Goal: Complete application form: Complete application form

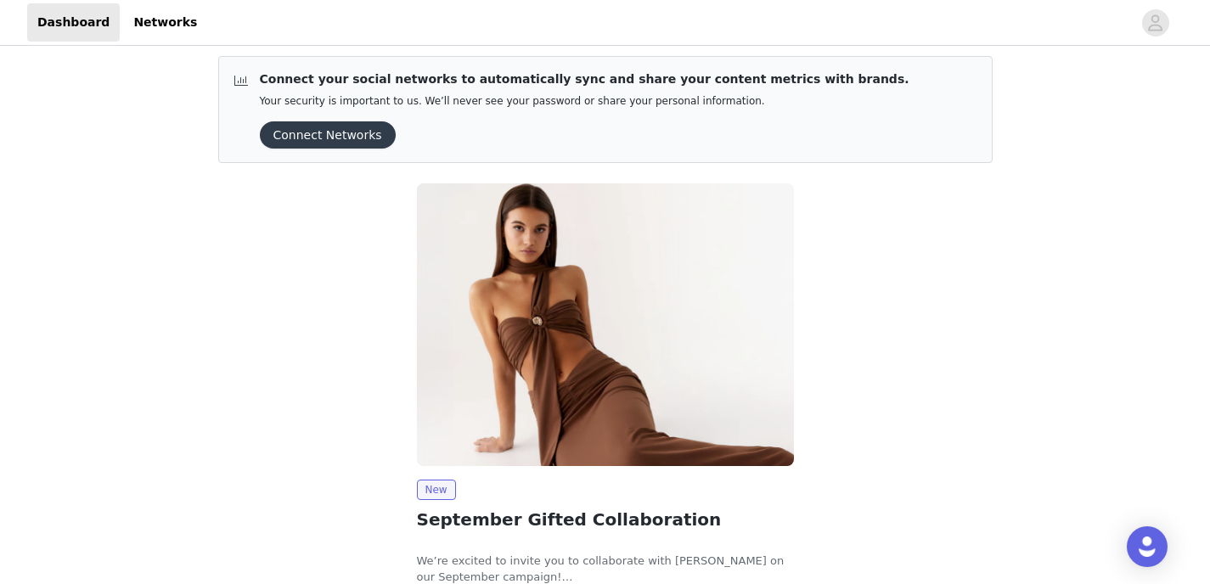
scroll to position [9, 0]
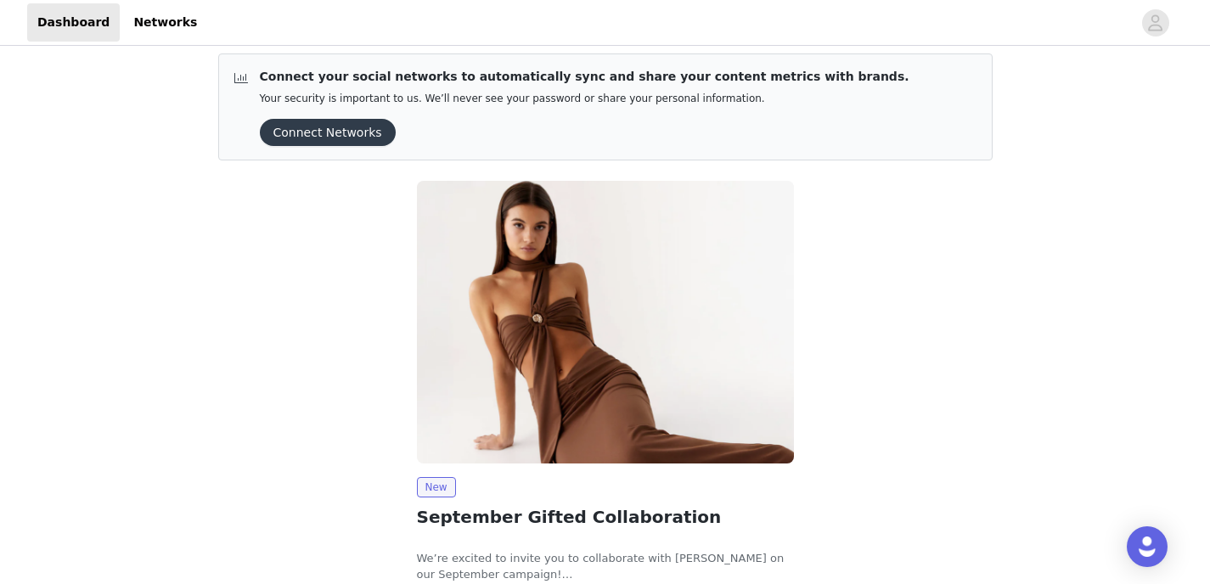
click at [333, 124] on button "Connect Networks" at bounding box center [328, 132] width 136 height 27
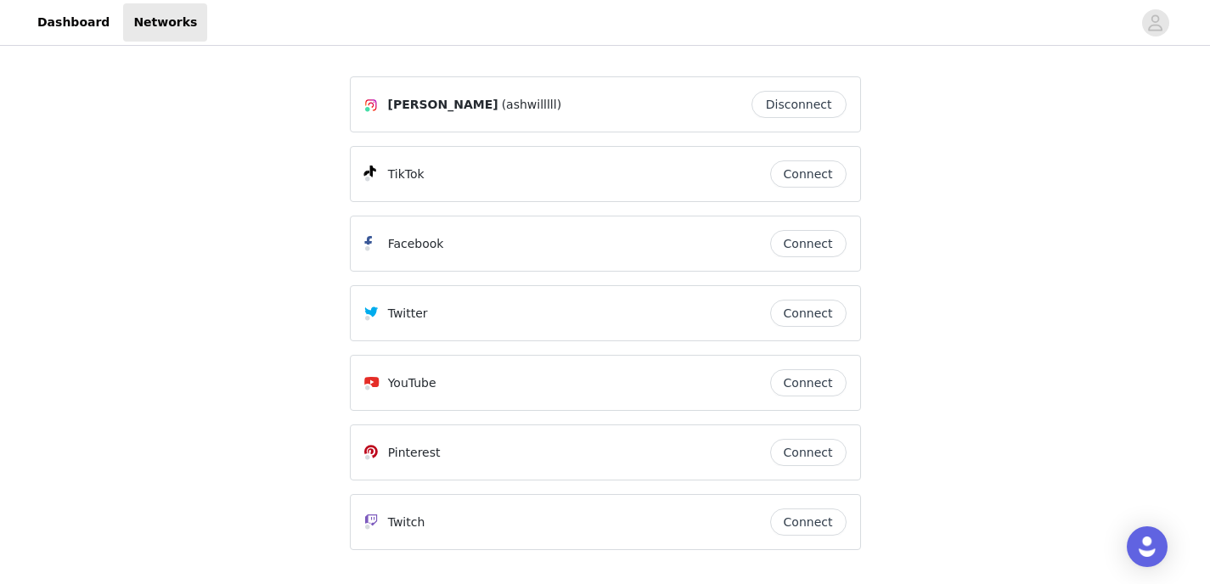
click at [796, 173] on button "Connect" at bounding box center [808, 174] width 76 height 27
click at [69, 23] on link "Dashboard" at bounding box center [73, 22] width 93 height 38
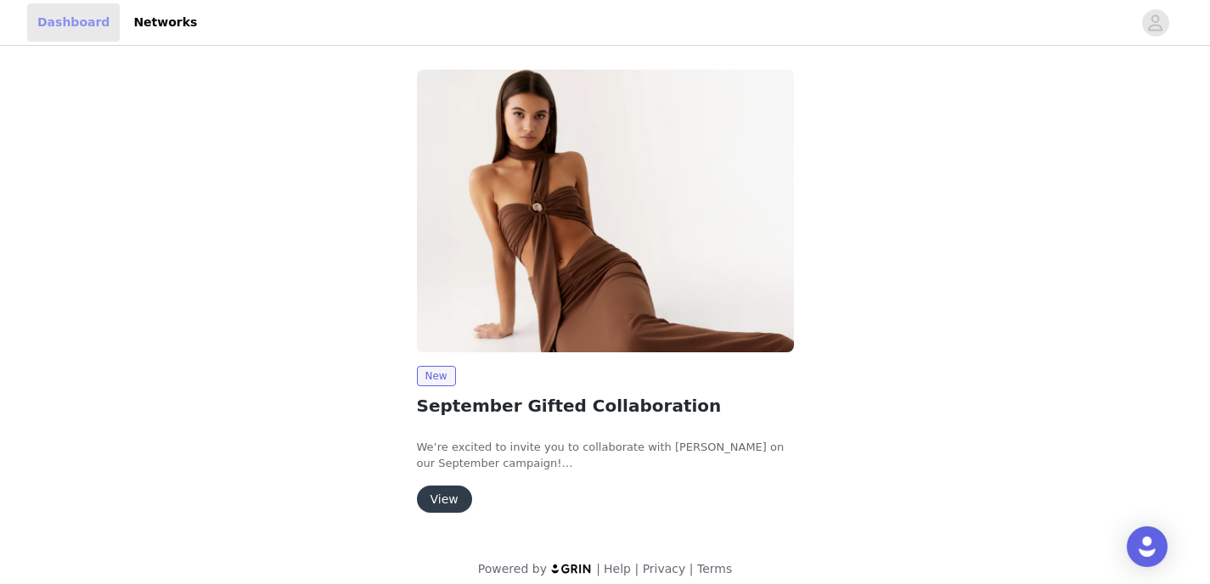
scroll to position [14, 0]
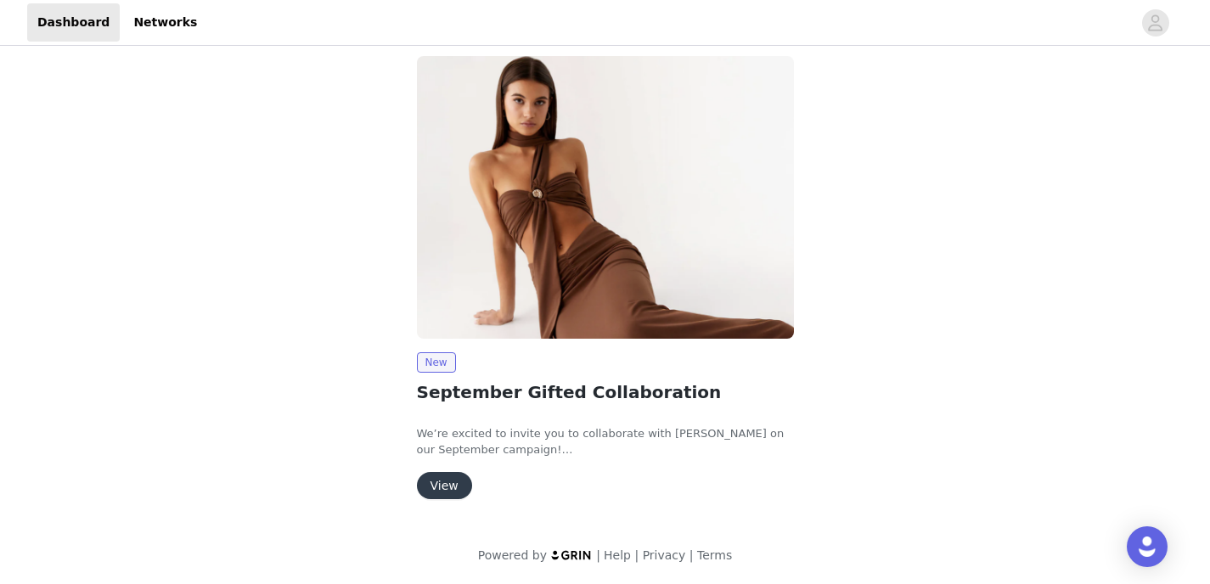
click at [436, 473] on button "View" at bounding box center [444, 485] width 55 height 27
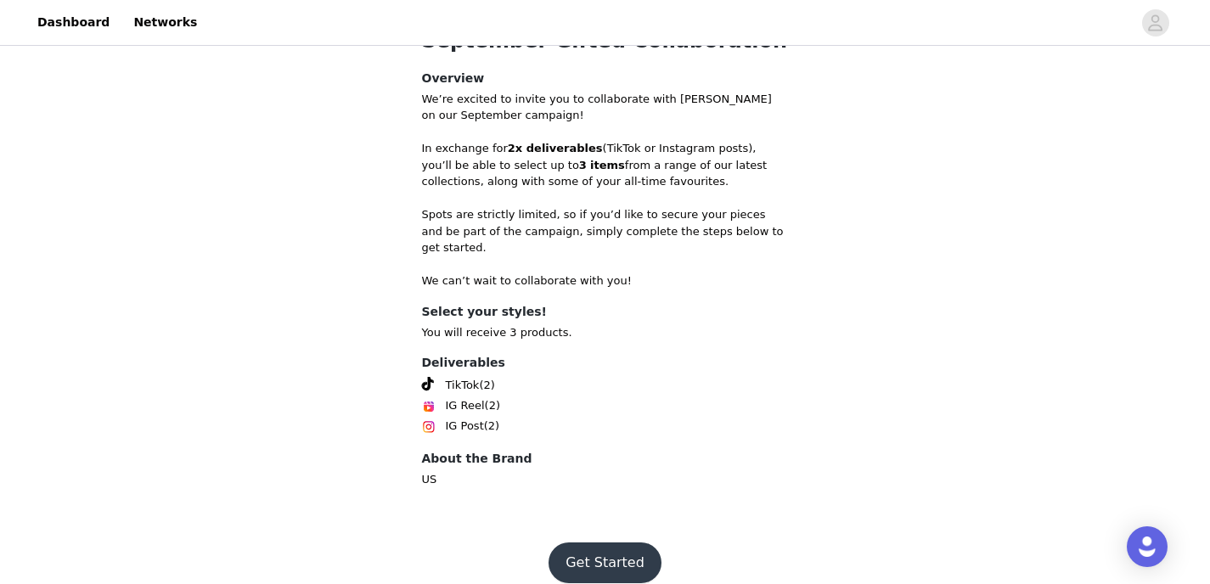
scroll to position [409, 0]
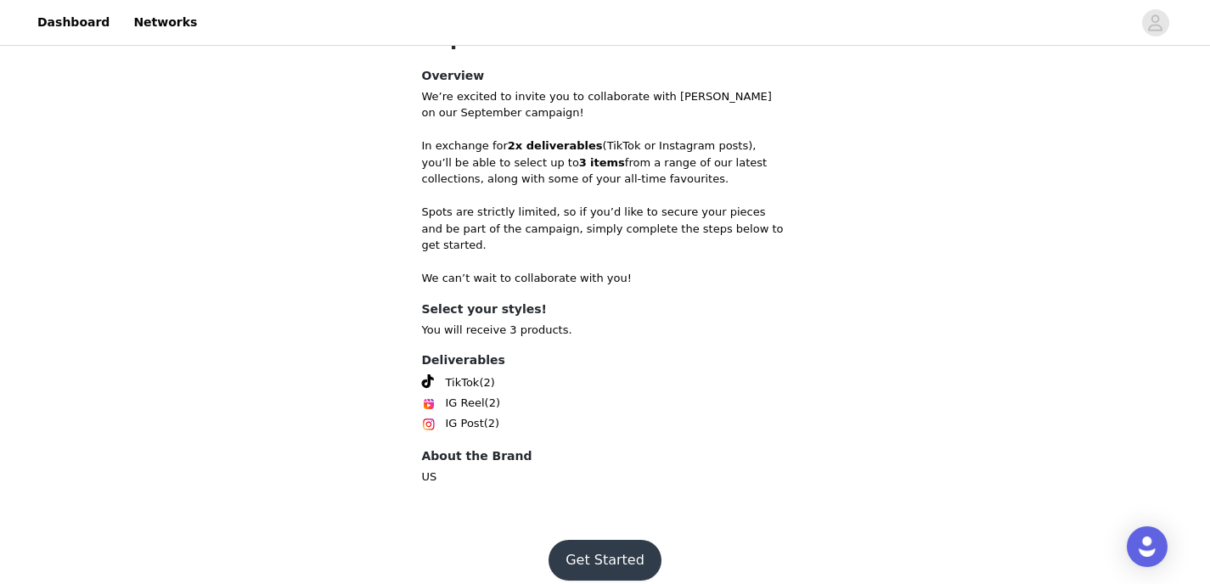
click at [612, 555] on button "Get Started" at bounding box center [605, 560] width 113 height 41
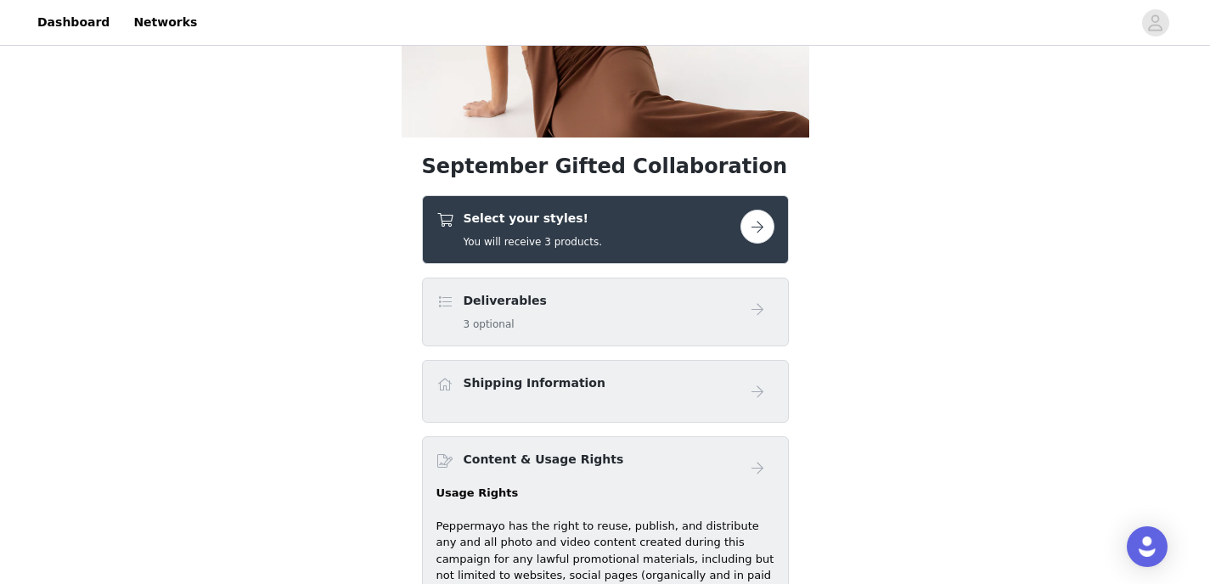
scroll to position [236, 0]
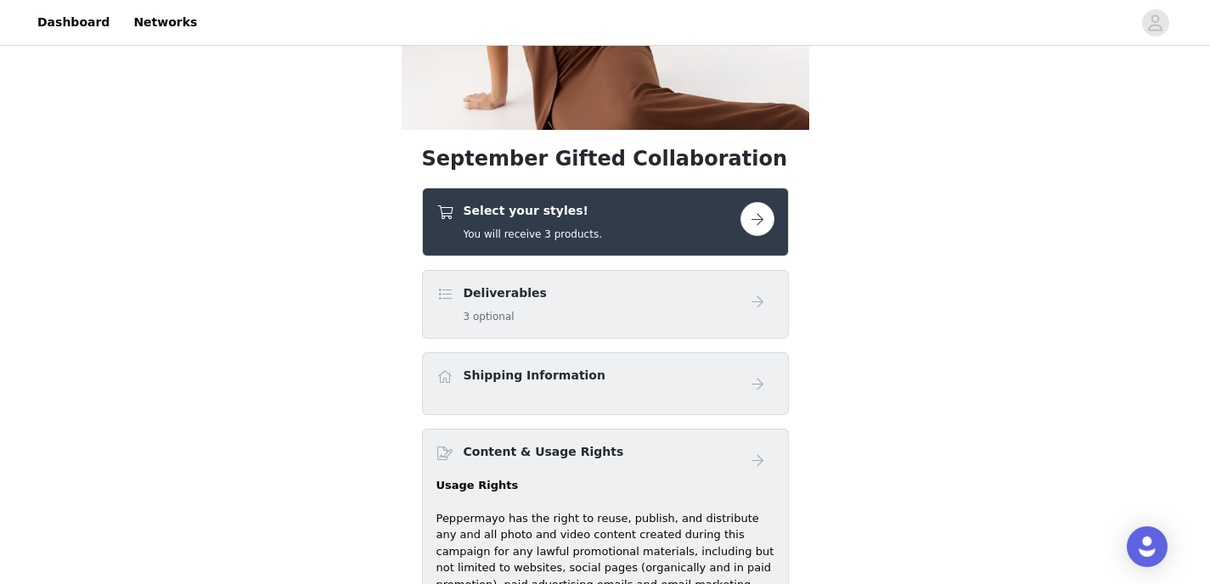
click at [754, 218] on button "button" at bounding box center [758, 219] width 34 height 34
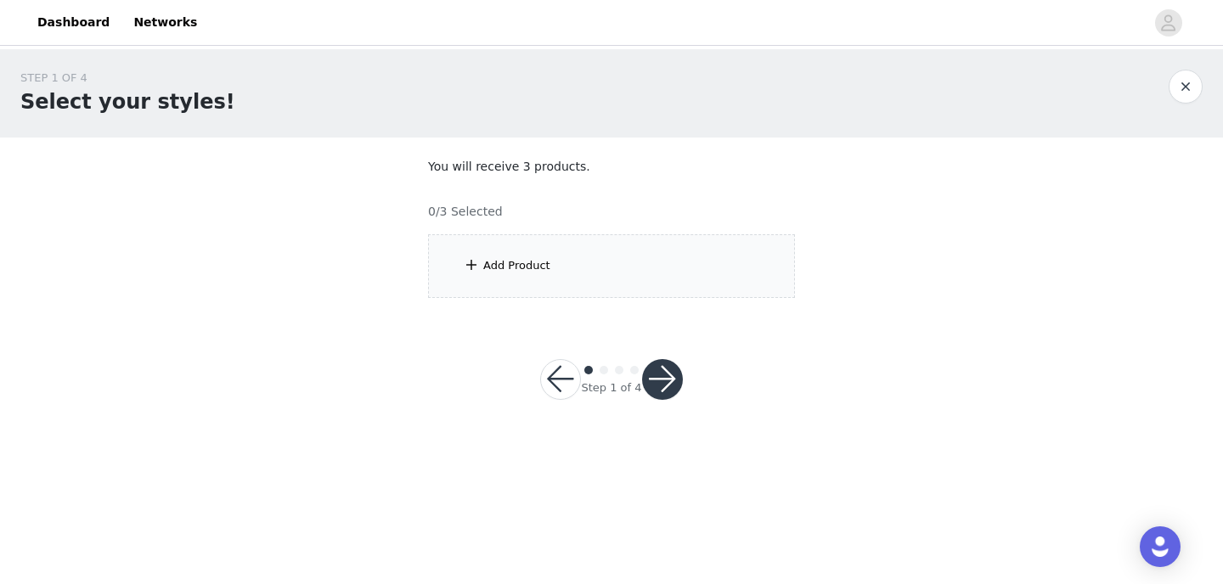
click at [597, 292] on div "Add Product" at bounding box center [611, 266] width 367 height 64
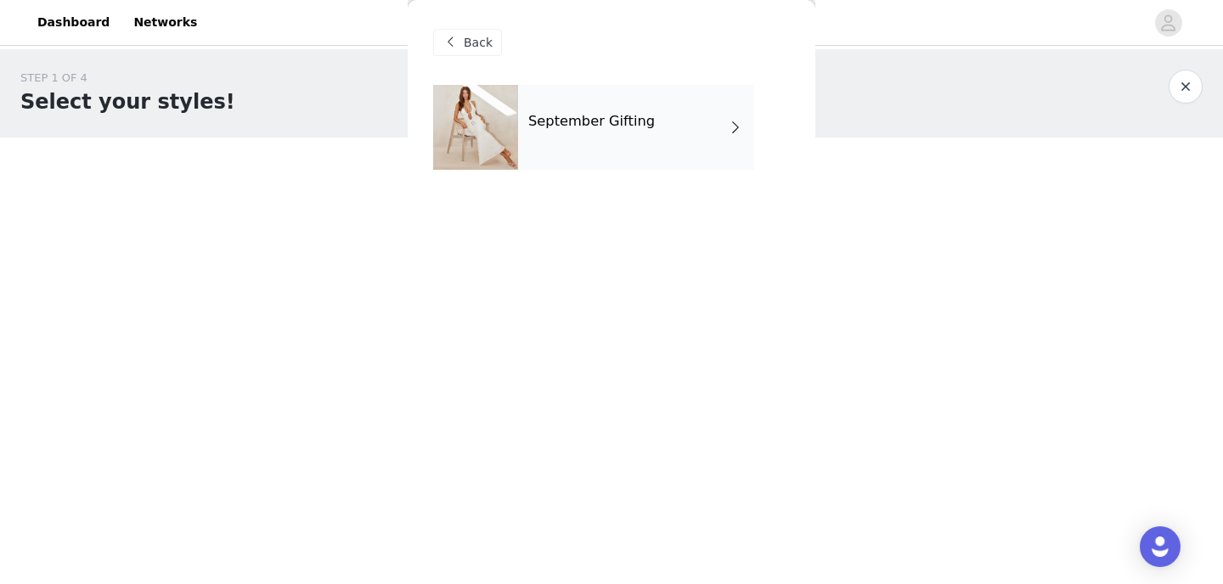
click at [646, 121] on div "September Gifting" at bounding box center [636, 127] width 236 height 85
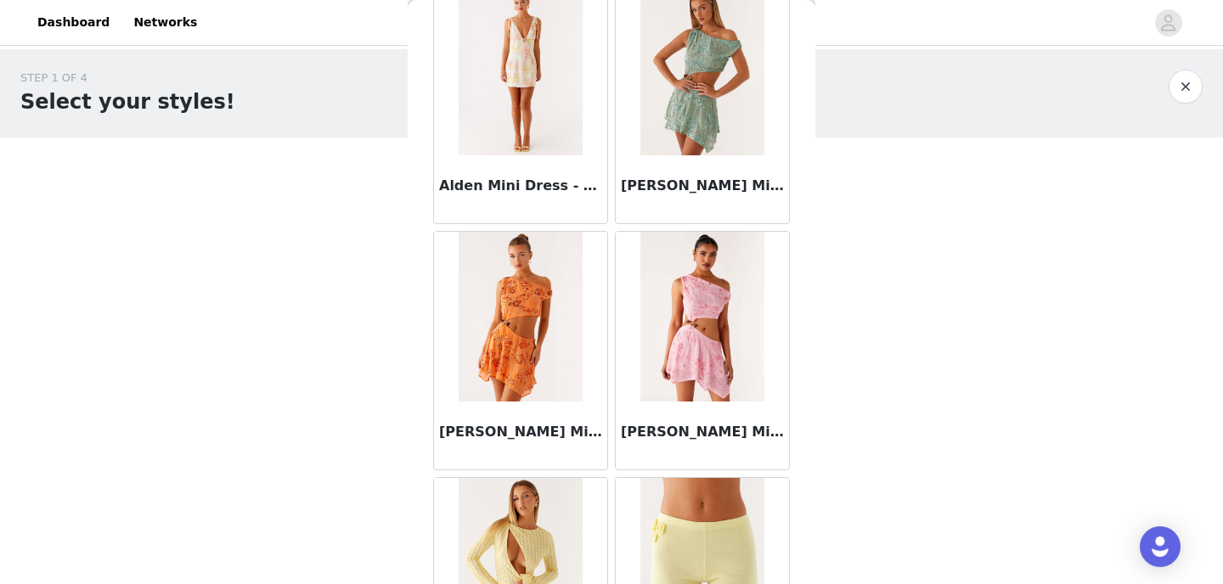
scroll to position [2015, 0]
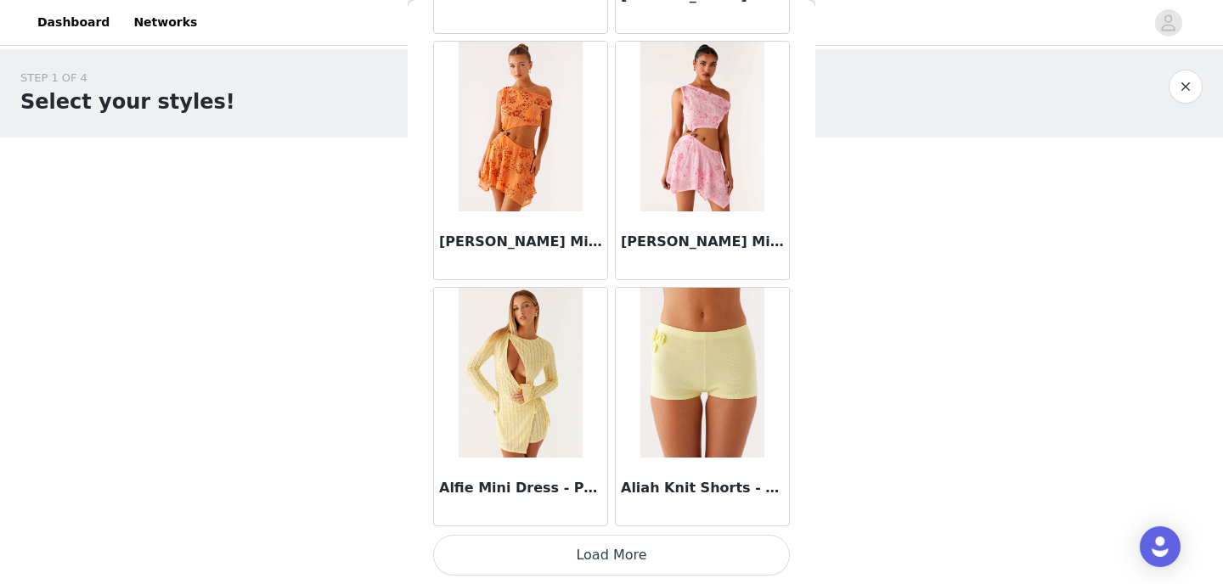
click at [687, 552] on button "Load More" at bounding box center [611, 555] width 357 height 41
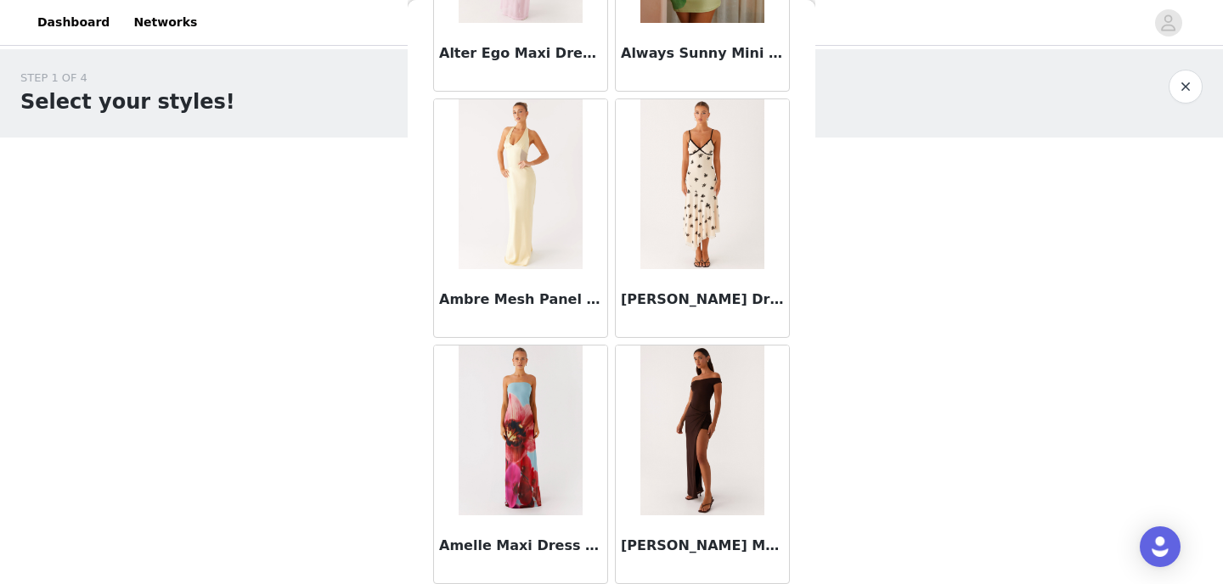
scroll to position [4478, 0]
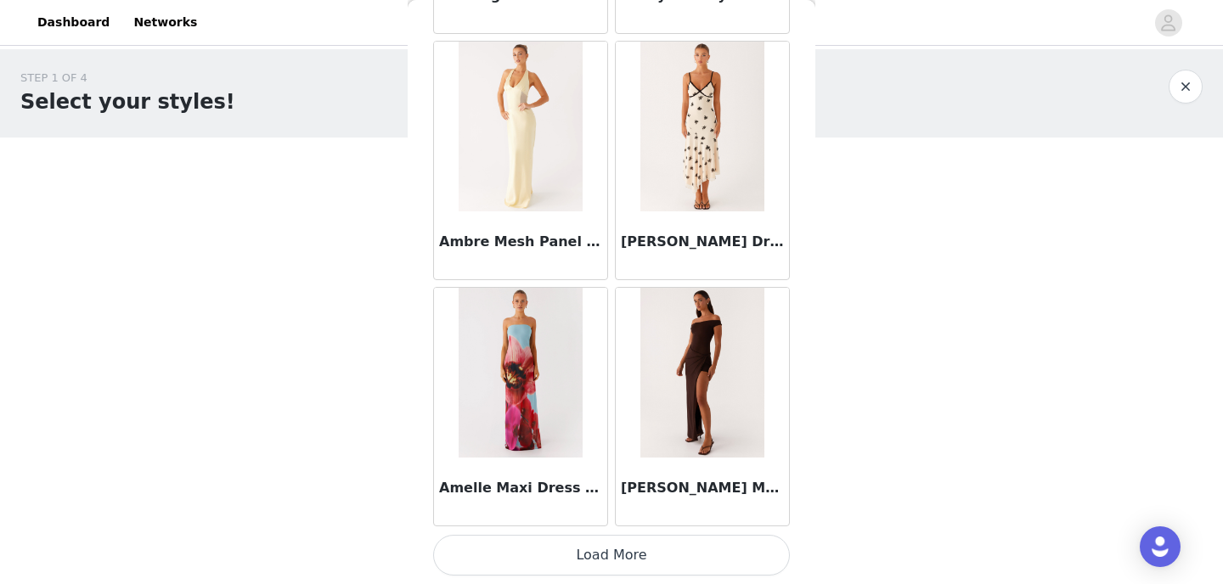
click at [549, 561] on button "Load More" at bounding box center [611, 555] width 357 height 41
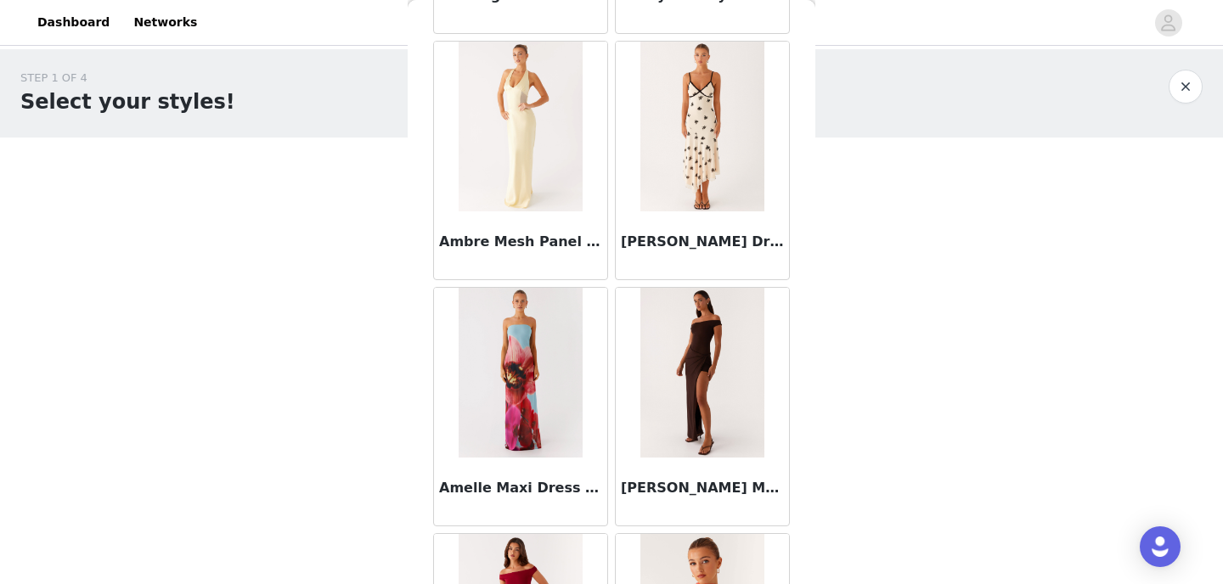
click at [505, 348] on img at bounding box center [520, 373] width 123 height 170
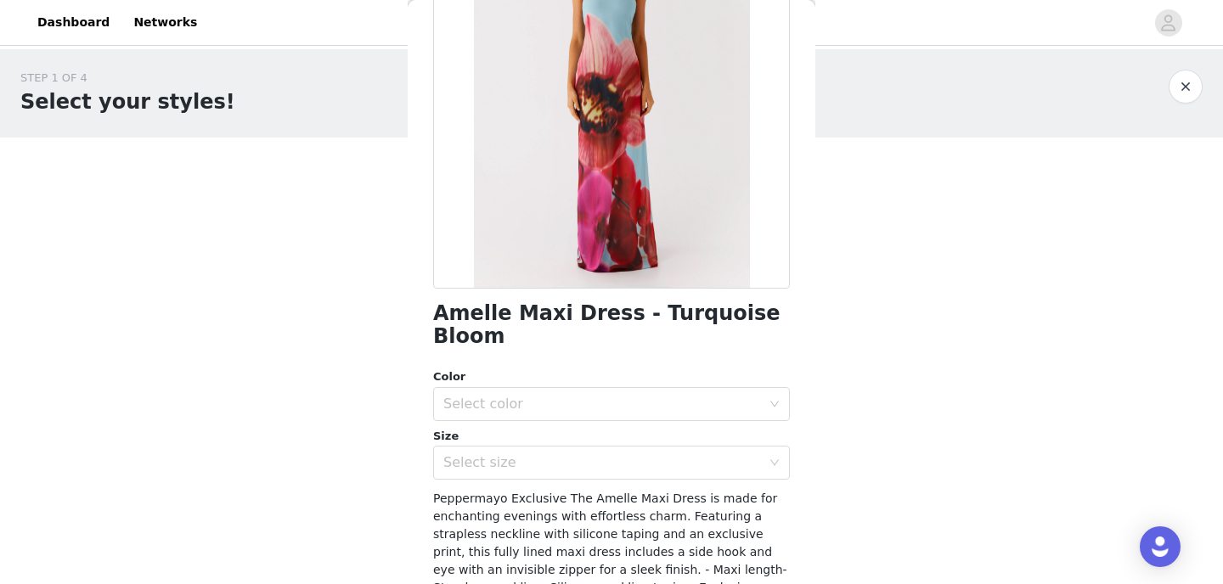
scroll to position [194, 0]
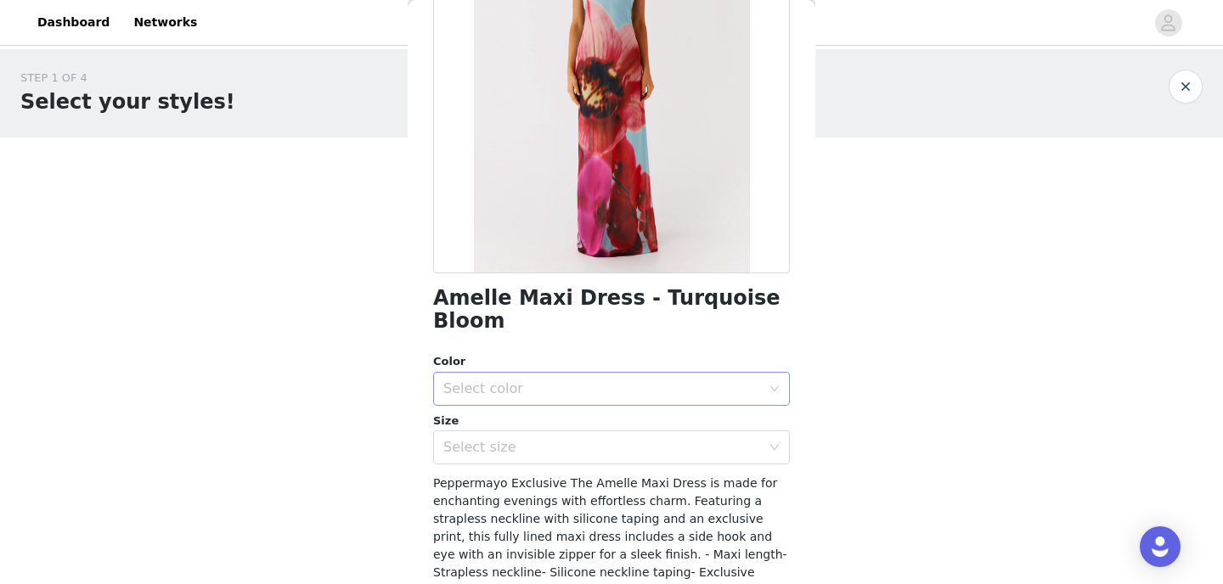
click at [529, 381] on div "Select color" at bounding box center [602, 389] width 318 height 17
click at [522, 394] on li "Turquiose Bloom" at bounding box center [605, 403] width 344 height 27
click at [518, 439] on div "Select size" at bounding box center [602, 447] width 318 height 17
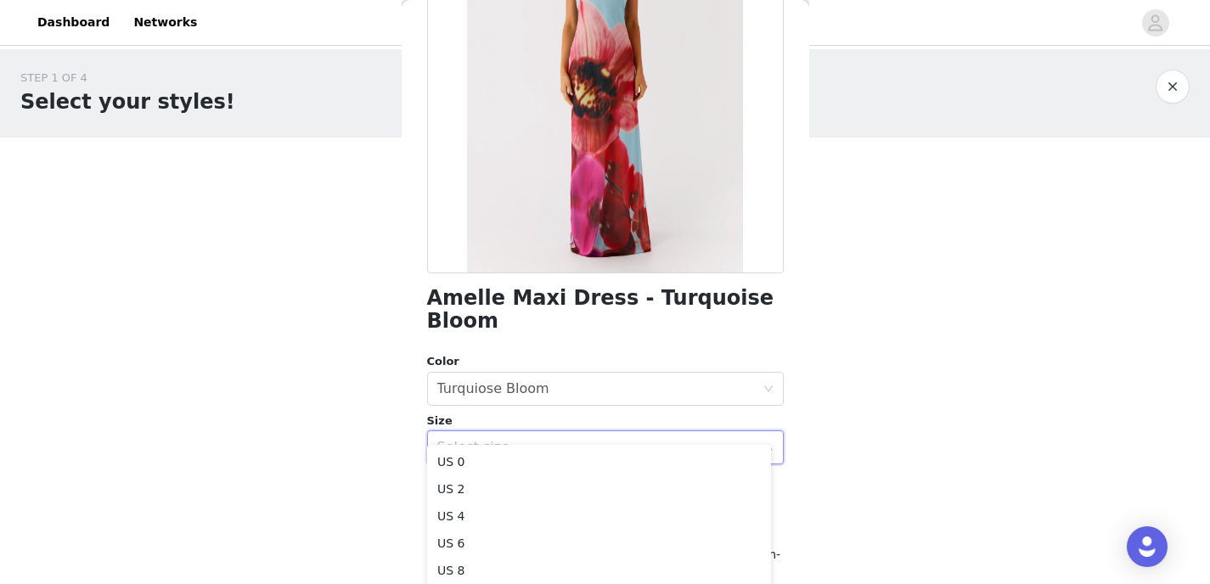
click at [768, 313] on div "Amelle Maxi Dress - Turquoise Bloom Color Select color Turquiose Bloom Size Sel…" at bounding box center [605, 325] width 357 height 869
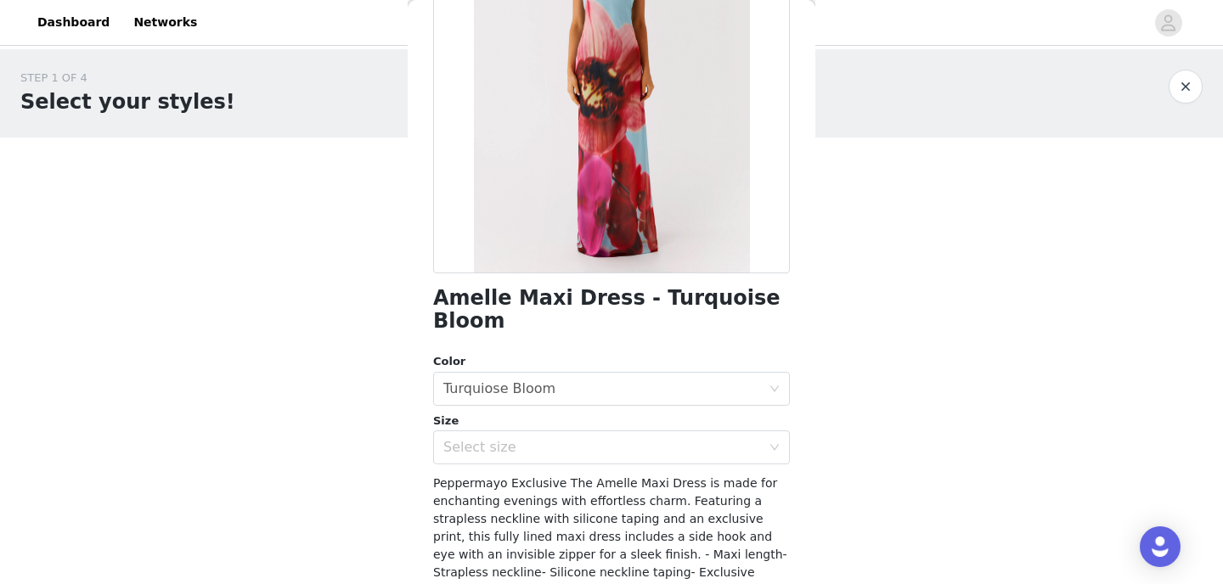
scroll to position [0, 0]
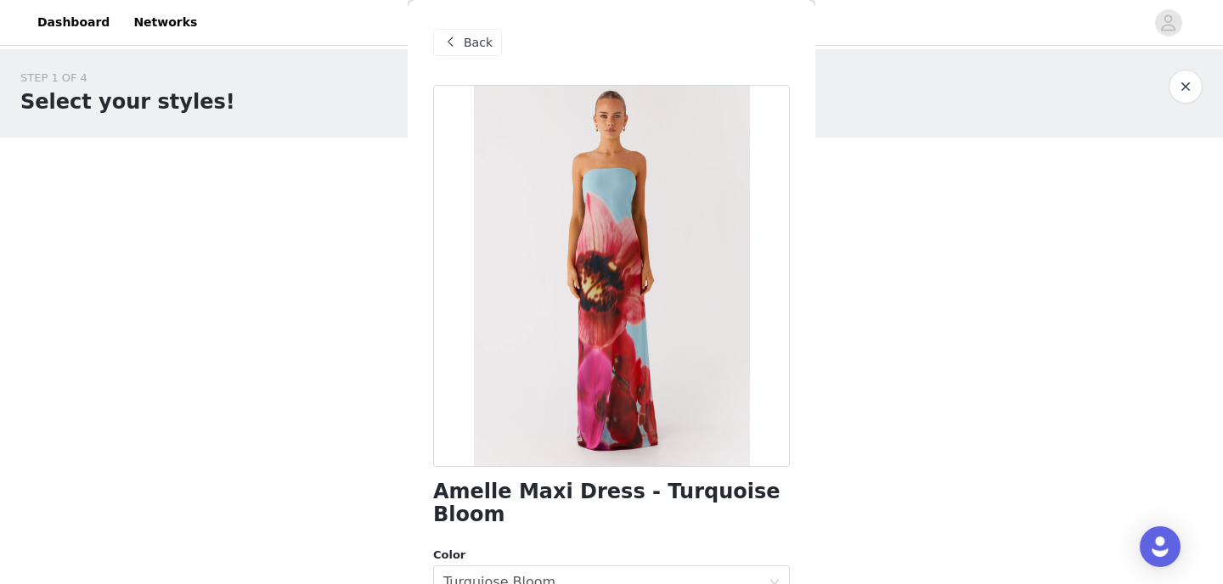
click at [481, 37] on span "Back" at bounding box center [478, 43] width 29 height 18
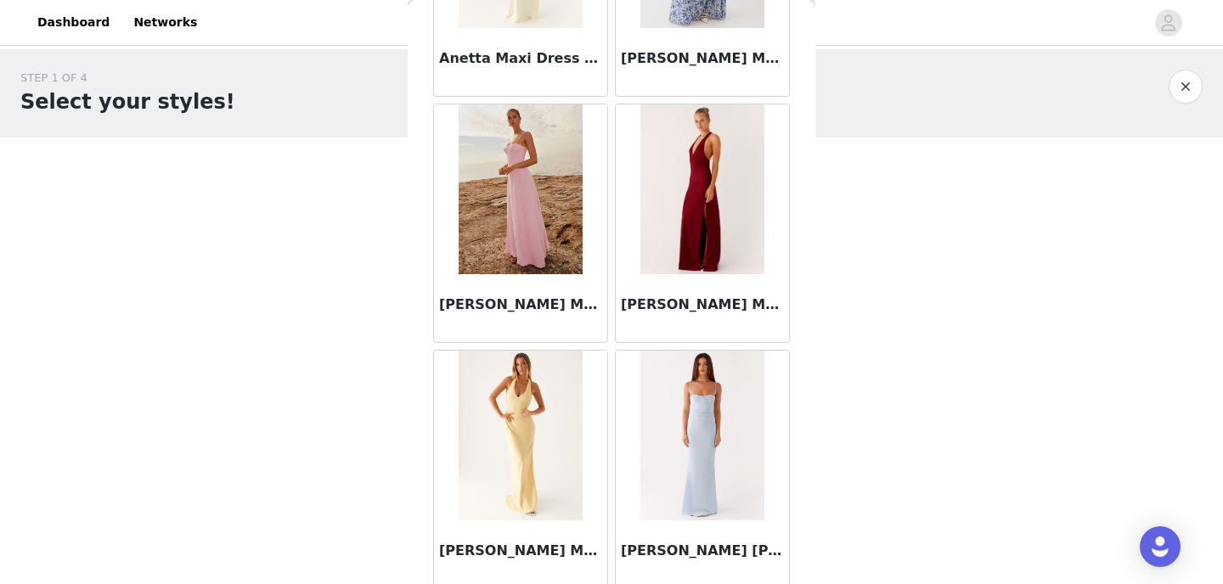
scroll to position [6941, 0]
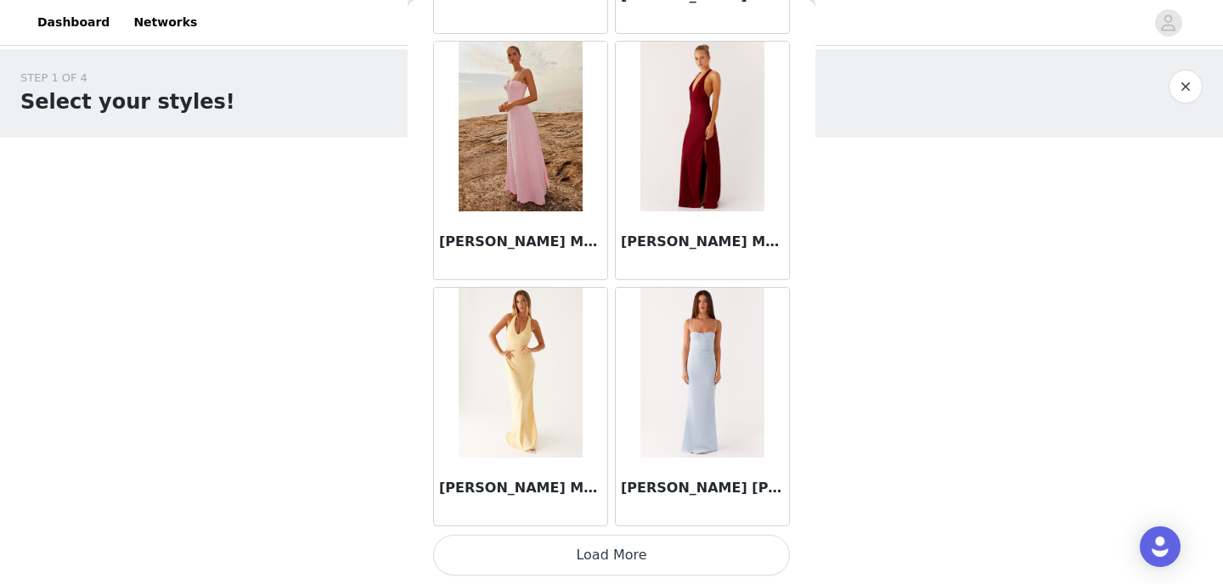
click at [555, 562] on button "Load More" at bounding box center [611, 555] width 357 height 41
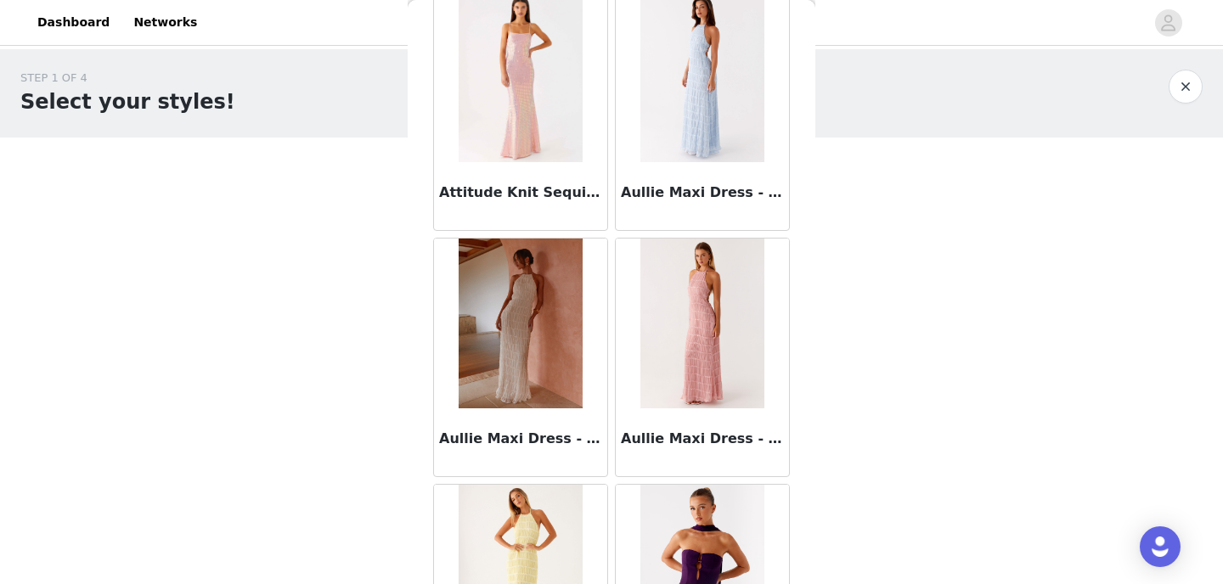
scroll to position [8967, 0]
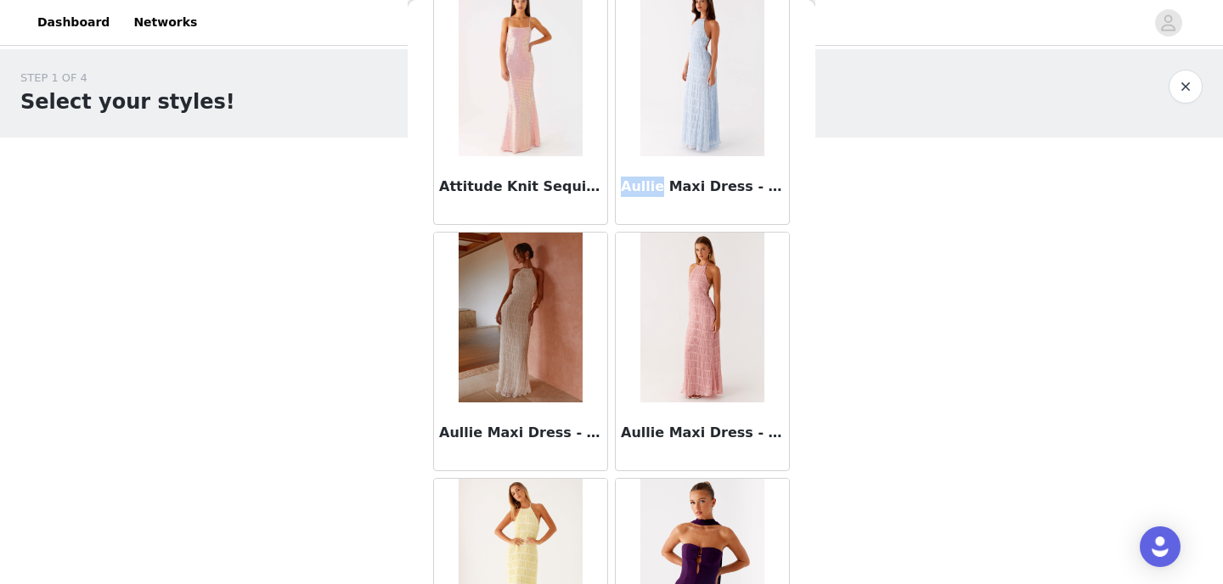
drag, startPoint x: 617, startPoint y: 190, endPoint x: 651, endPoint y: 194, distance: 34.1
click at [651, 194] on h3 "Aullie Maxi Dress - Blue" at bounding box center [702, 187] width 163 height 20
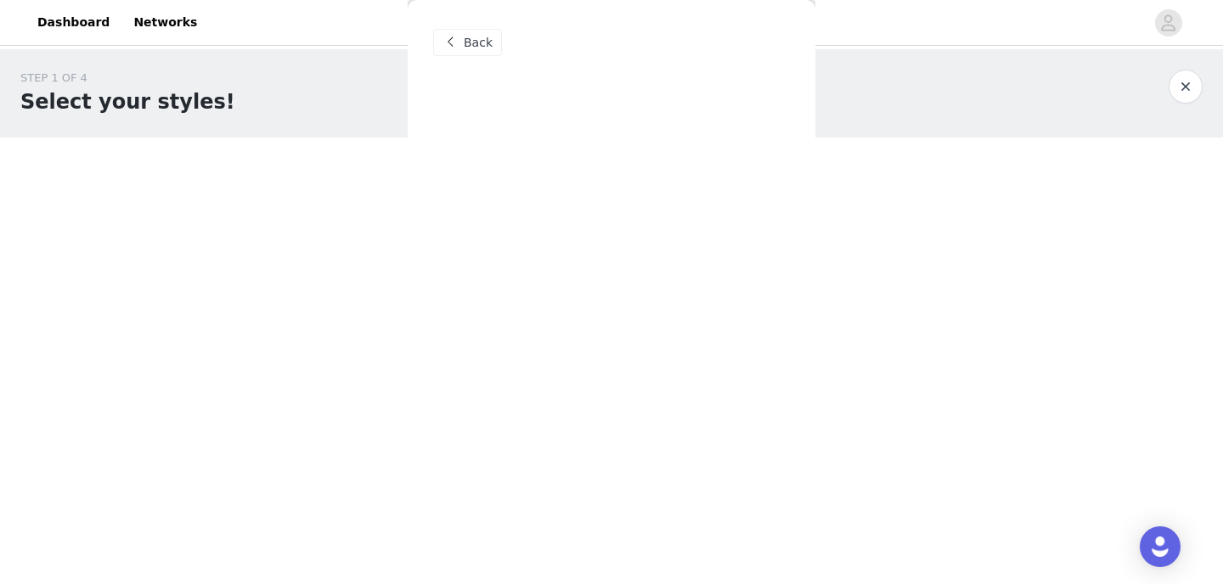
scroll to position [0, 0]
copy h3 "Aullie"
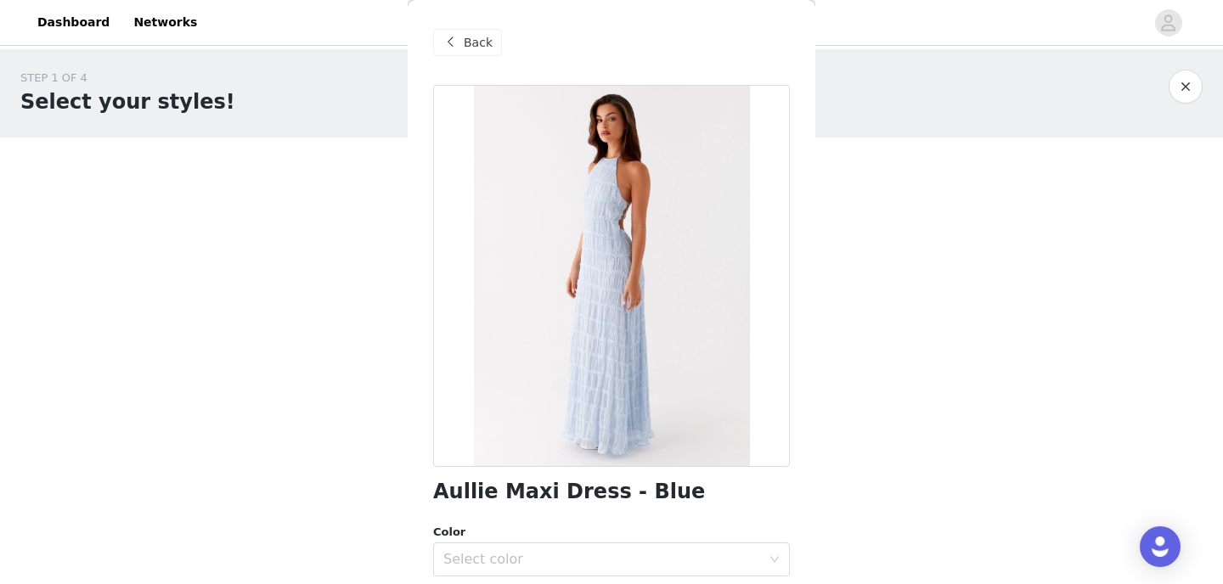
click at [479, 39] on span "Back" at bounding box center [478, 43] width 29 height 18
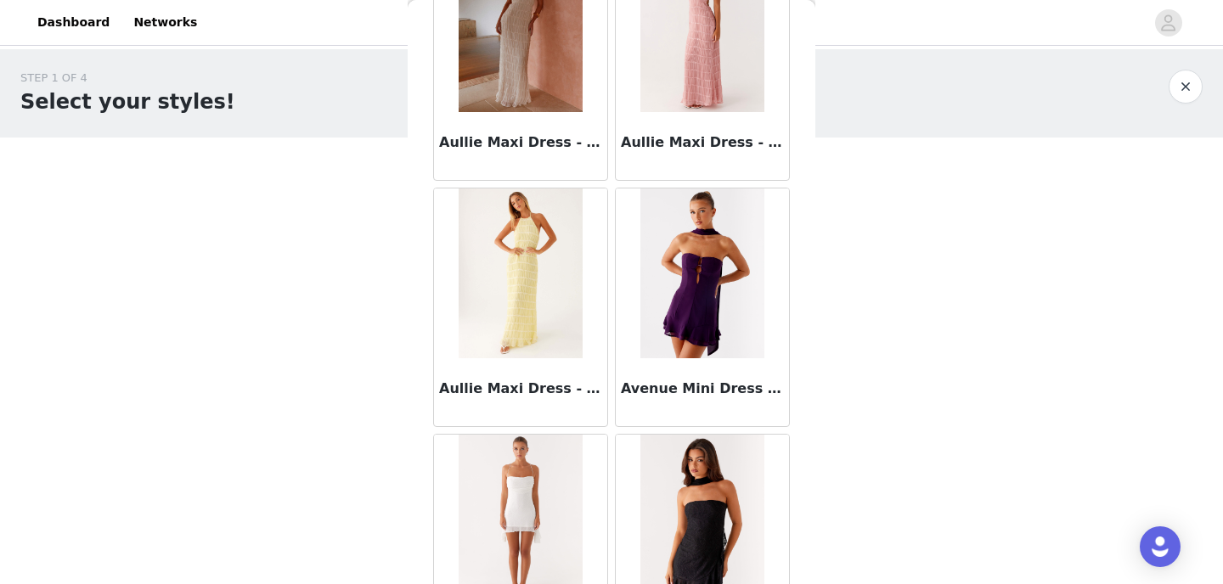
scroll to position [9404, 0]
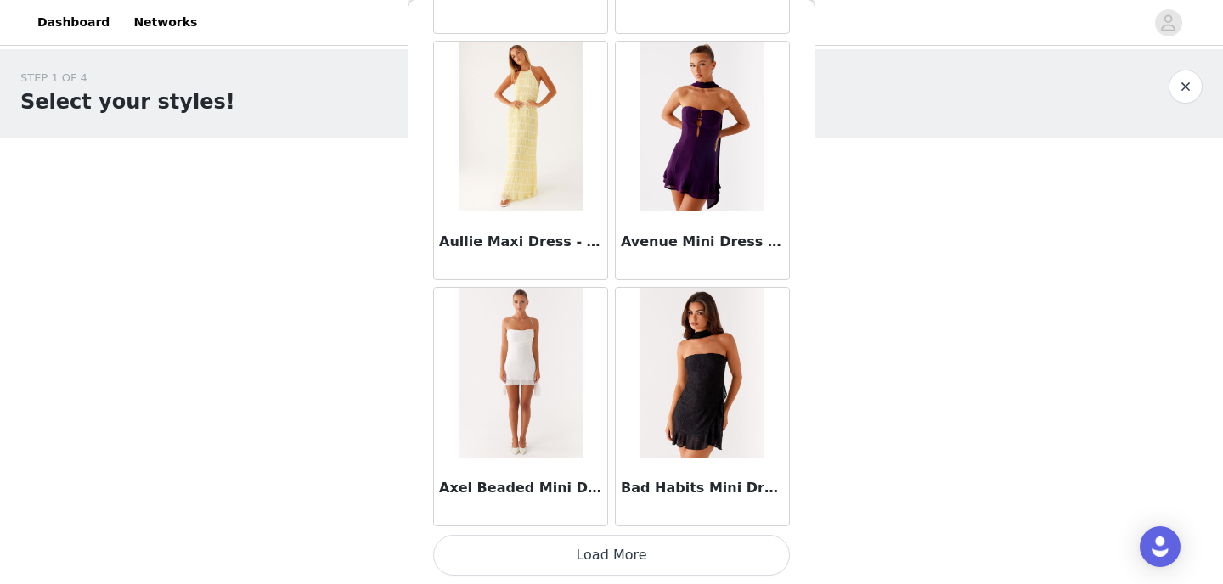
click at [650, 561] on button "Load More" at bounding box center [611, 555] width 357 height 41
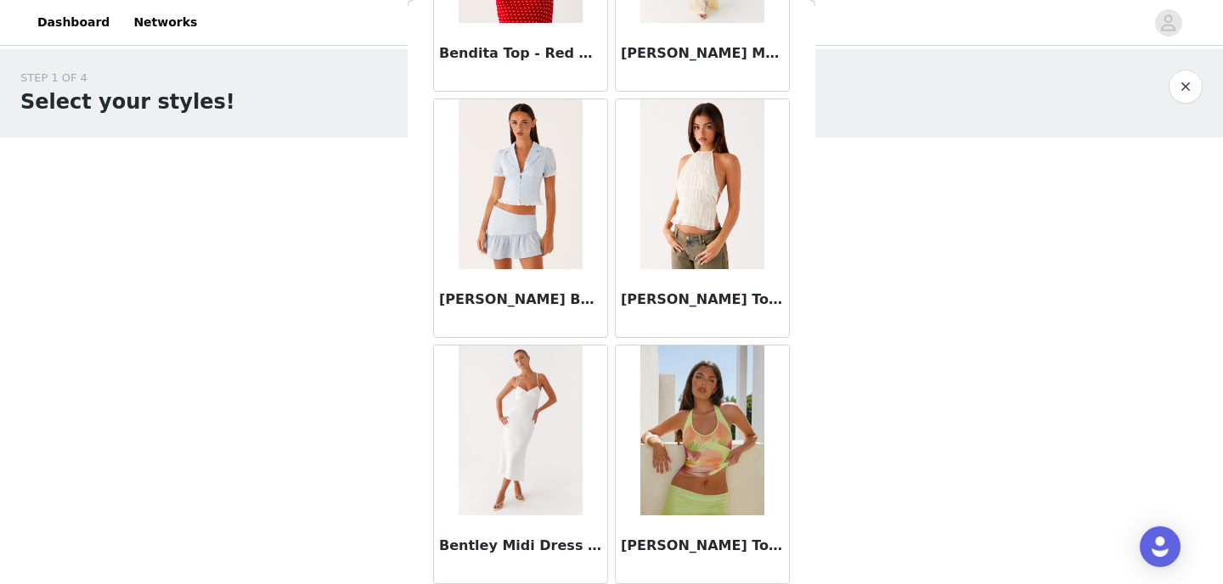
scroll to position [11867, 0]
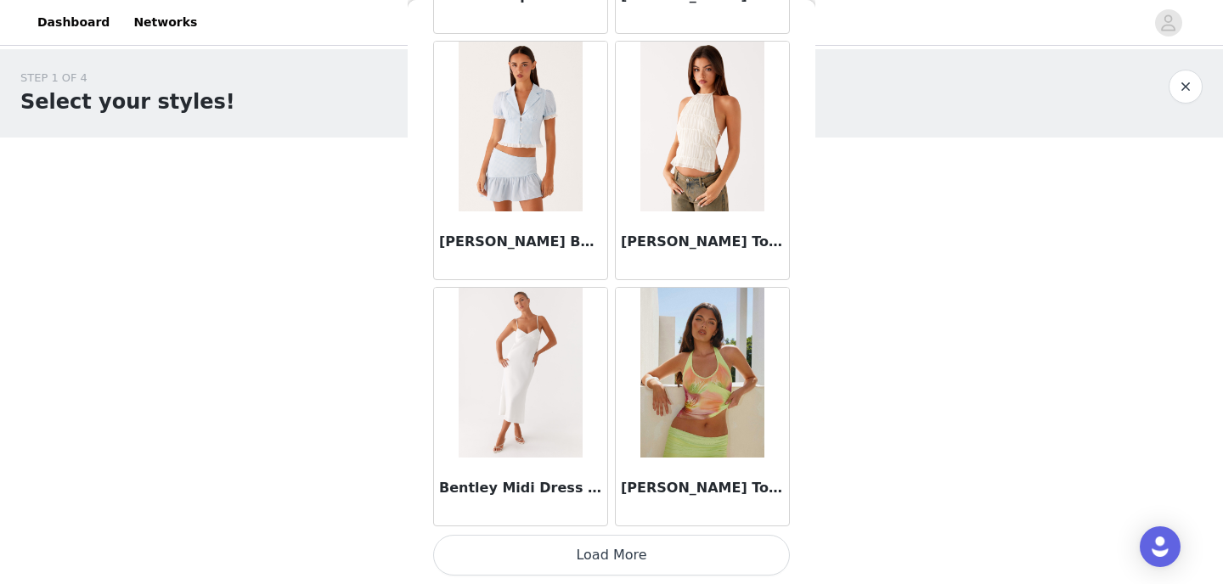
click at [639, 558] on button "Load More" at bounding box center [611, 555] width 357 height 41
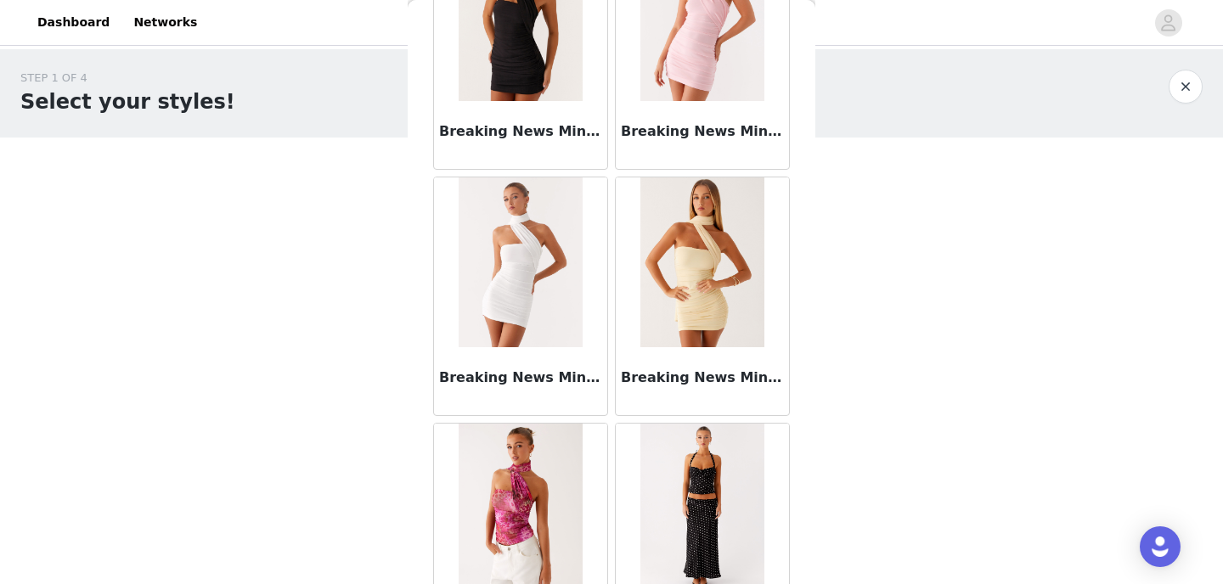
scroll to position [14331, 0]
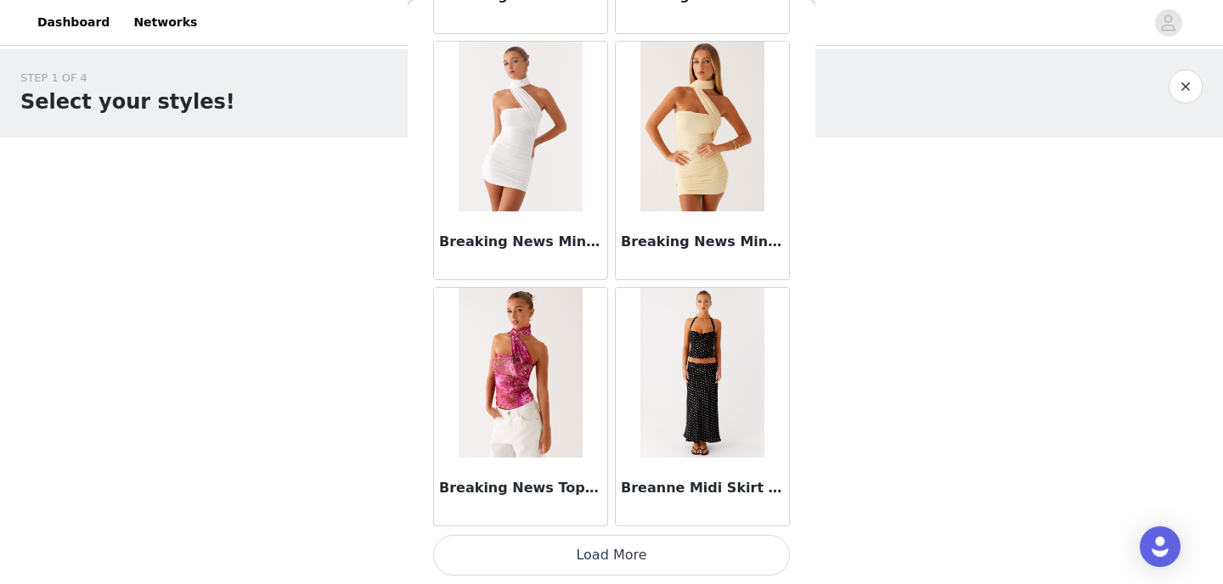
click at [624, 557] on button "Load More" at bounding box center [611, 555] width 357 height 41
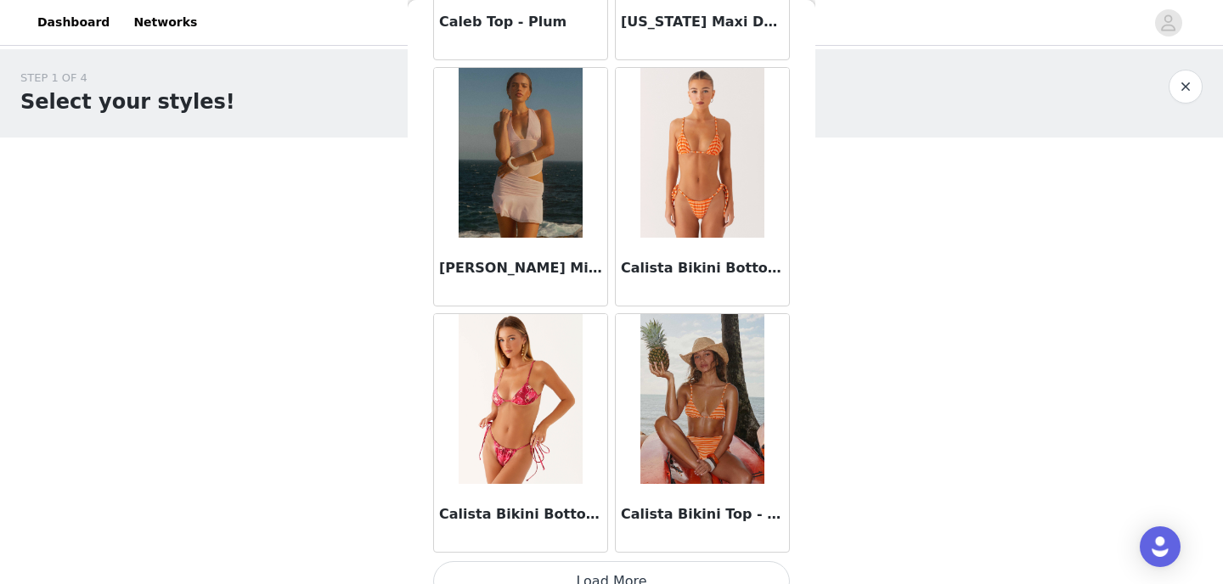
scroll to position [16794, 0]
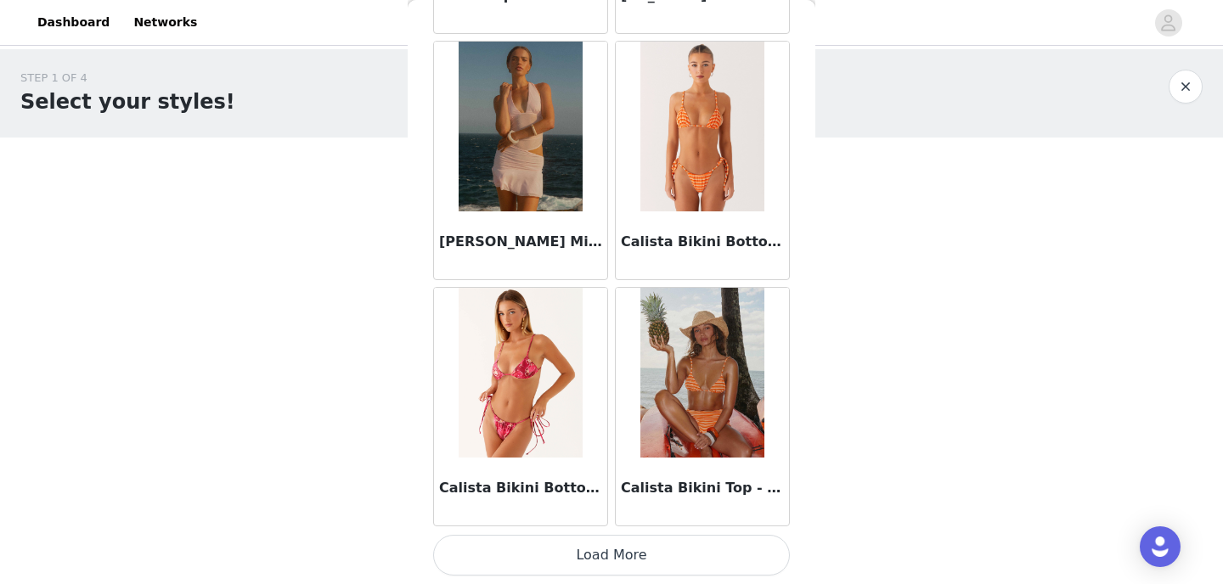
click at [648, 547] on button "Load More" at bounding box center [611, 555] width 357 height 41
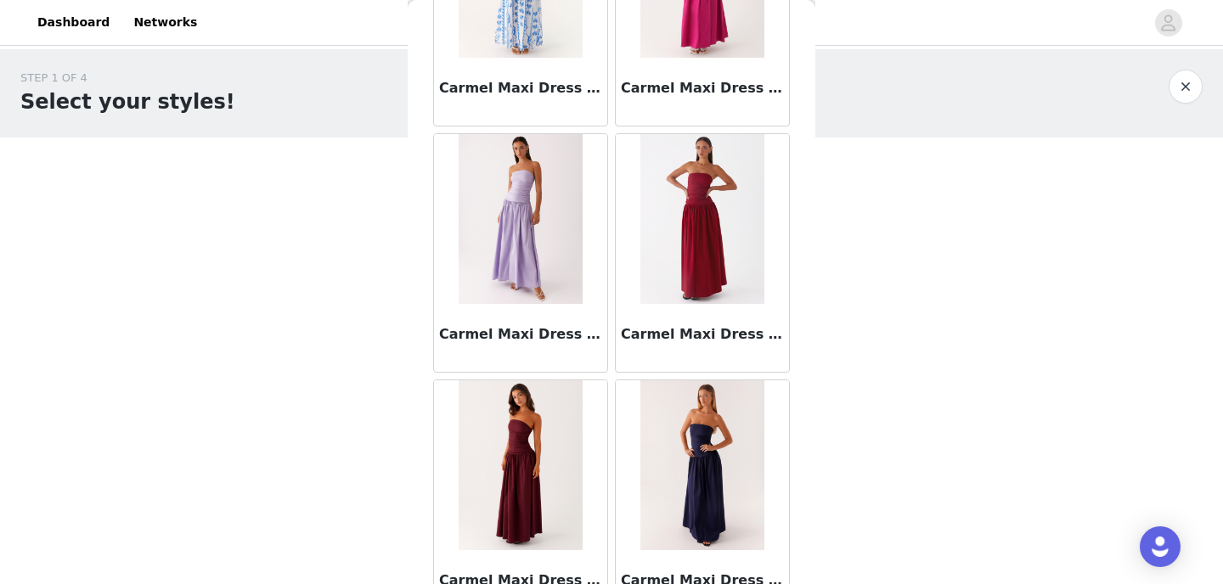
scroll to position [19257, 0]
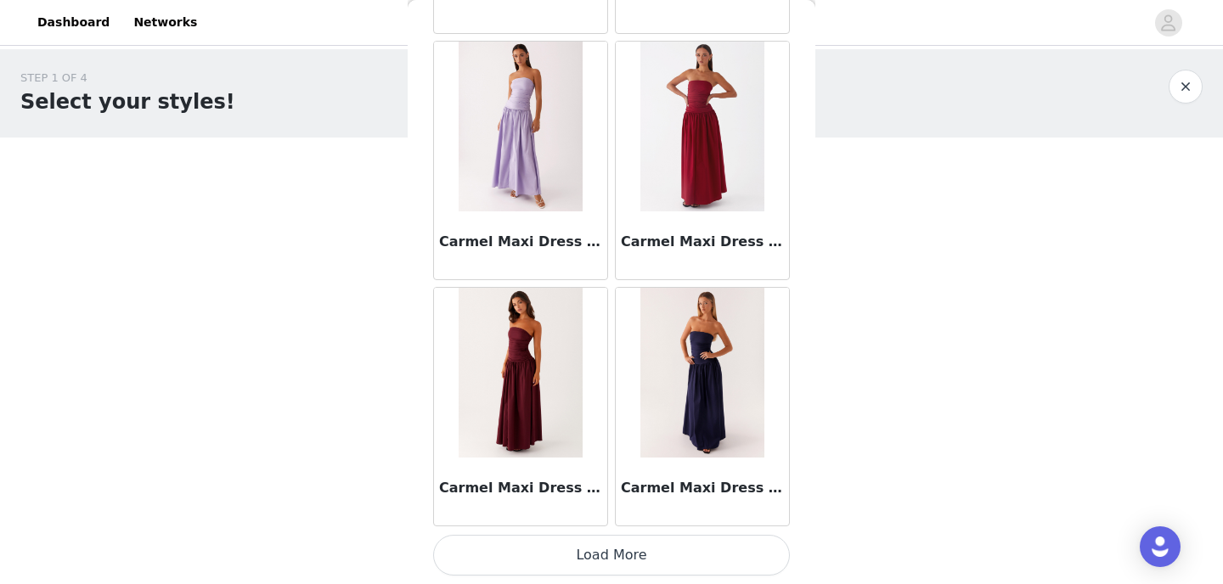
click at [643, 550] on button "Load More" at bounding box center [611, 555] width 357 height 41
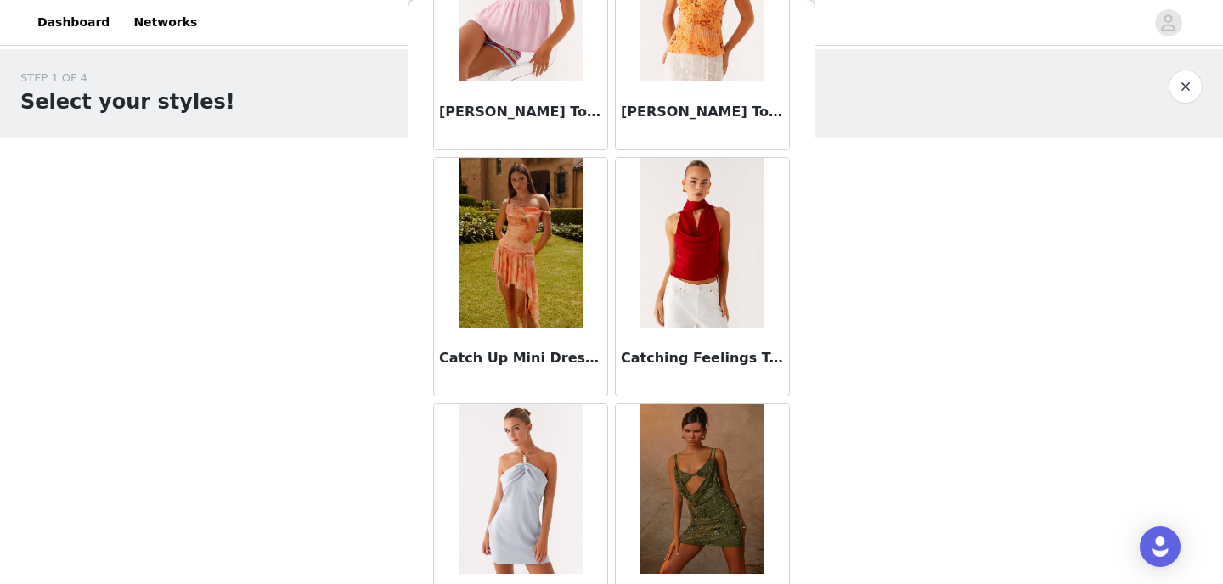
scroll to position [21720, 0]
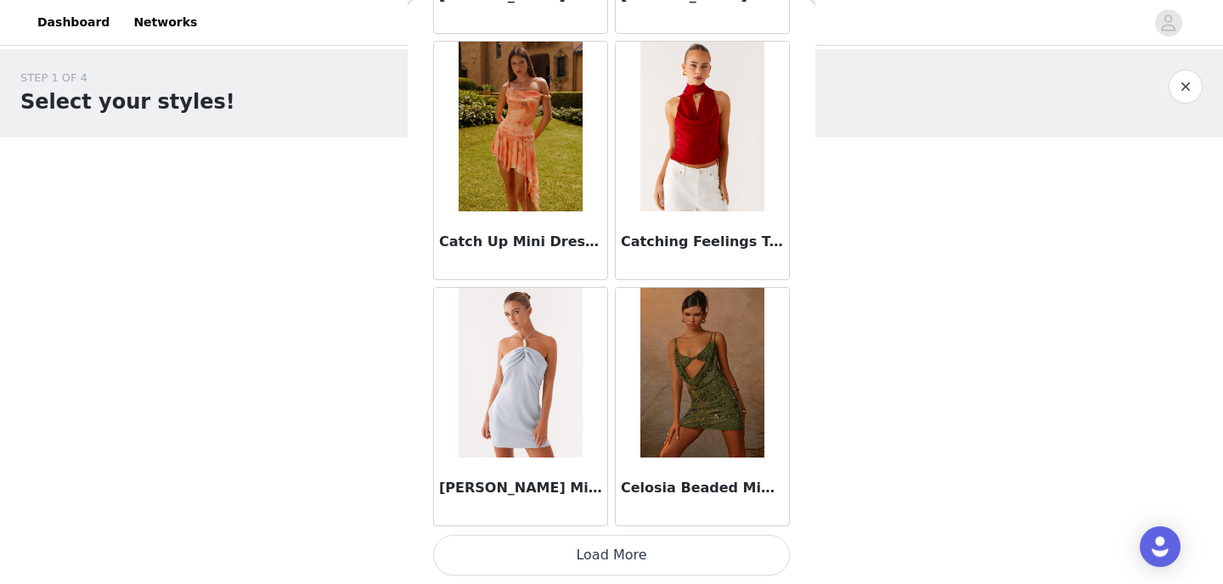
click at [643, 550] on button "Load More" at bounding box center [611, 555] width 357 height 41
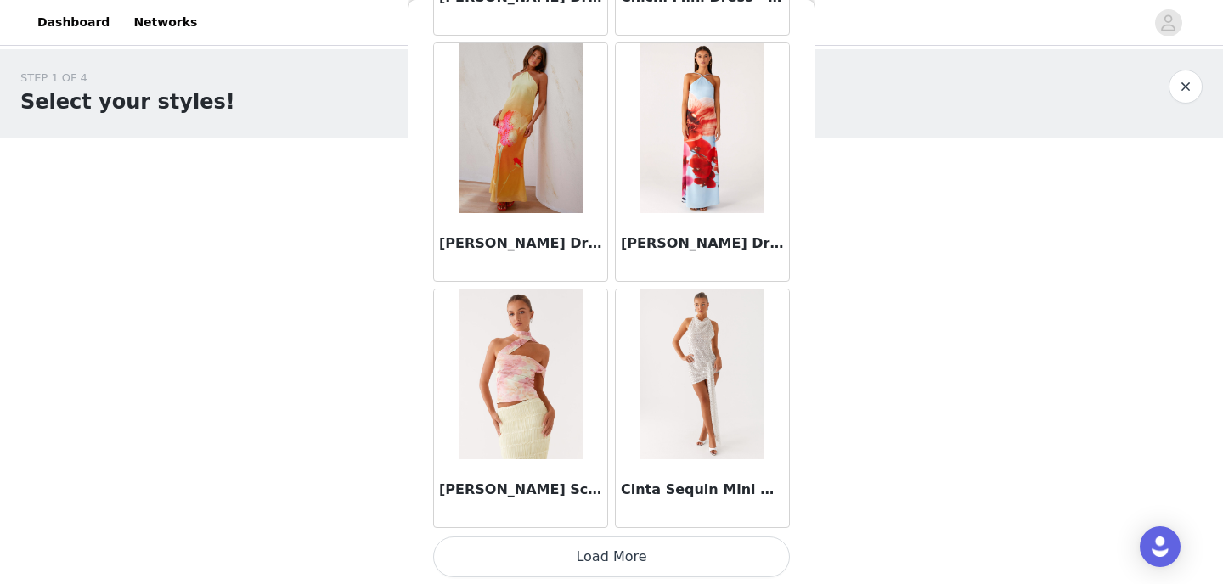
scroll to position [24183, 0]
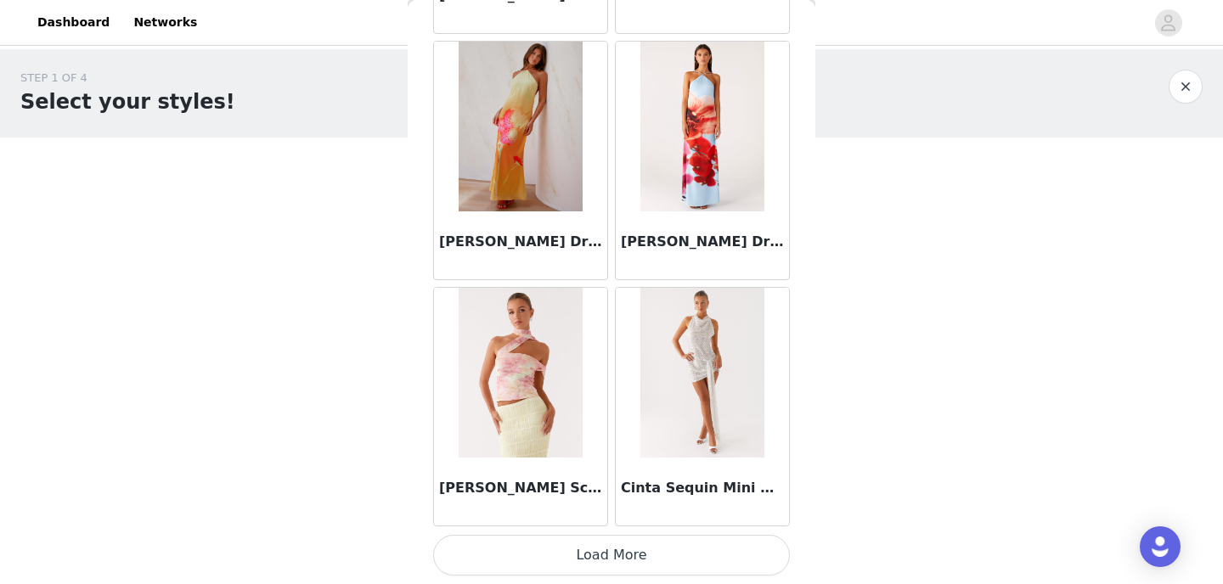
click at [665, 560] on button "Load More" at bounding box center [611, 555] width 357 height 41
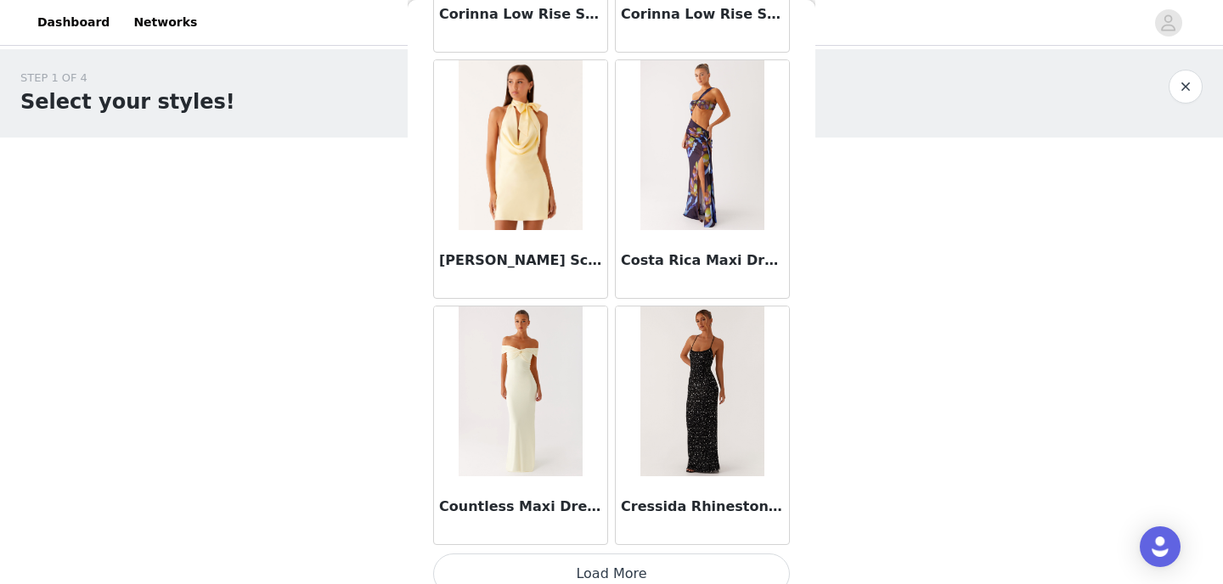
scroll to position [26646, 0]
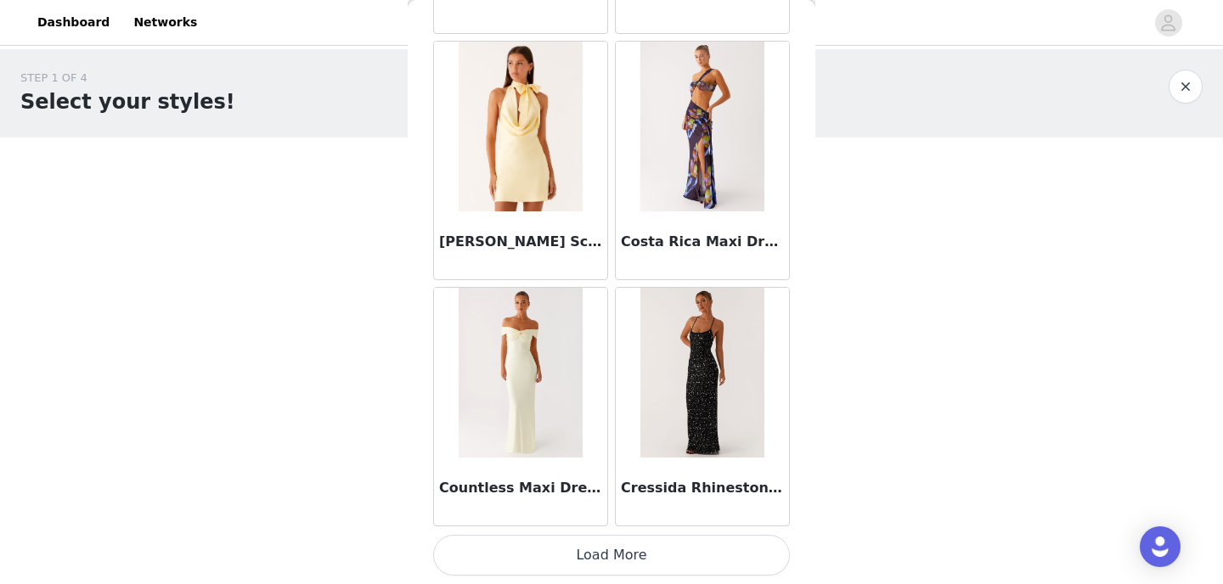
click at [609, 555] on button "Load More" at bounding box center [611, 555] width 357 height 41
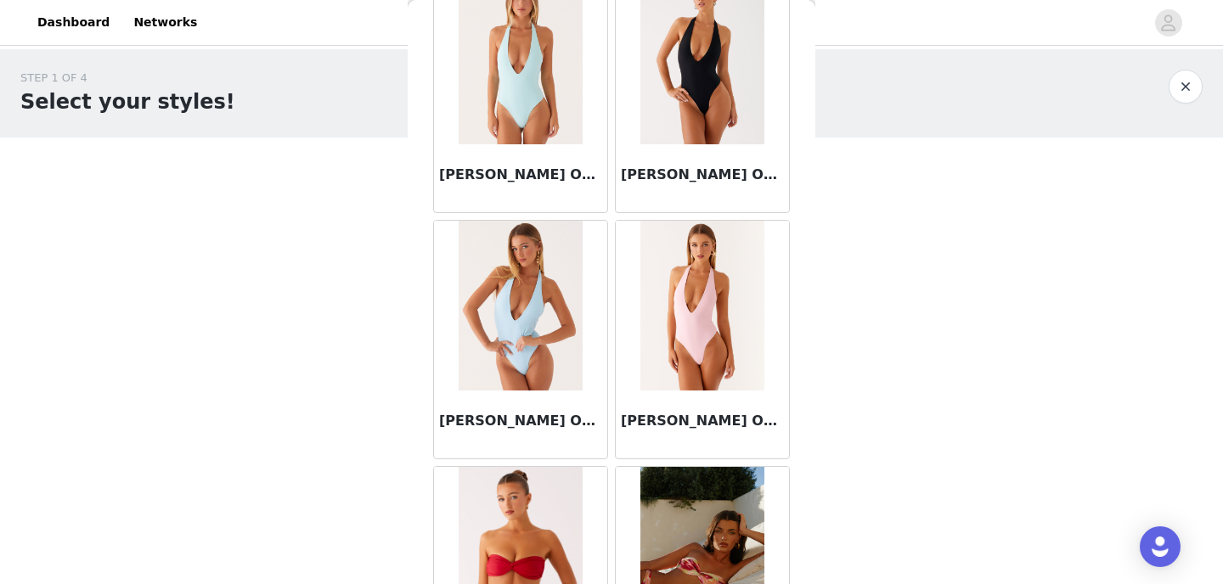
scroll to position [29109, 0]
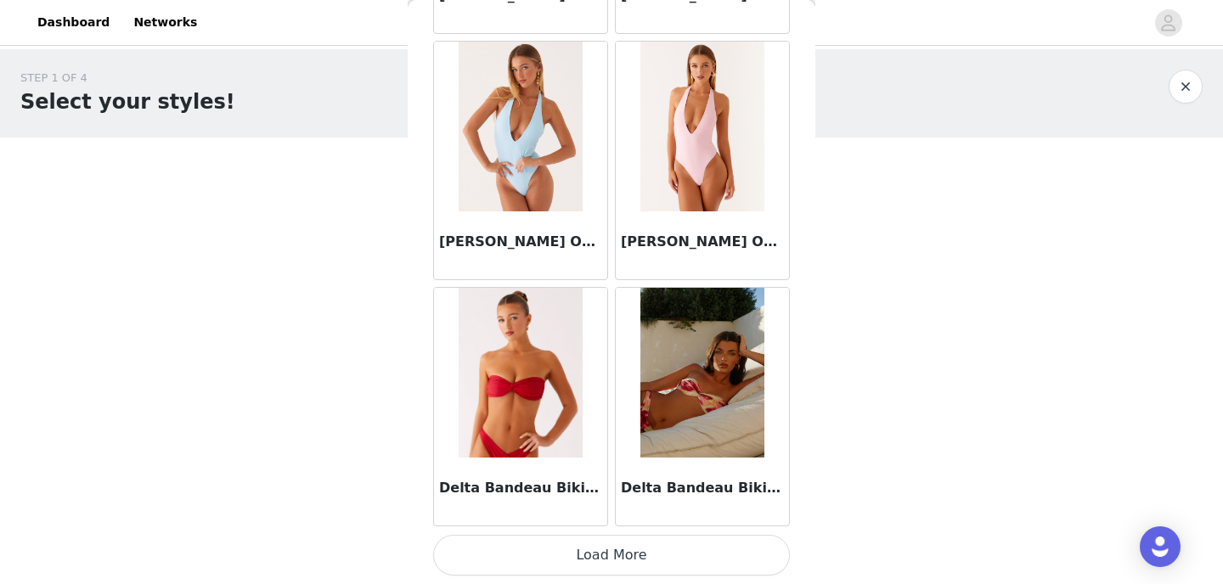
click at [663, 559] on button "Load More" at bounding box center [611, 555] width 357 height 41
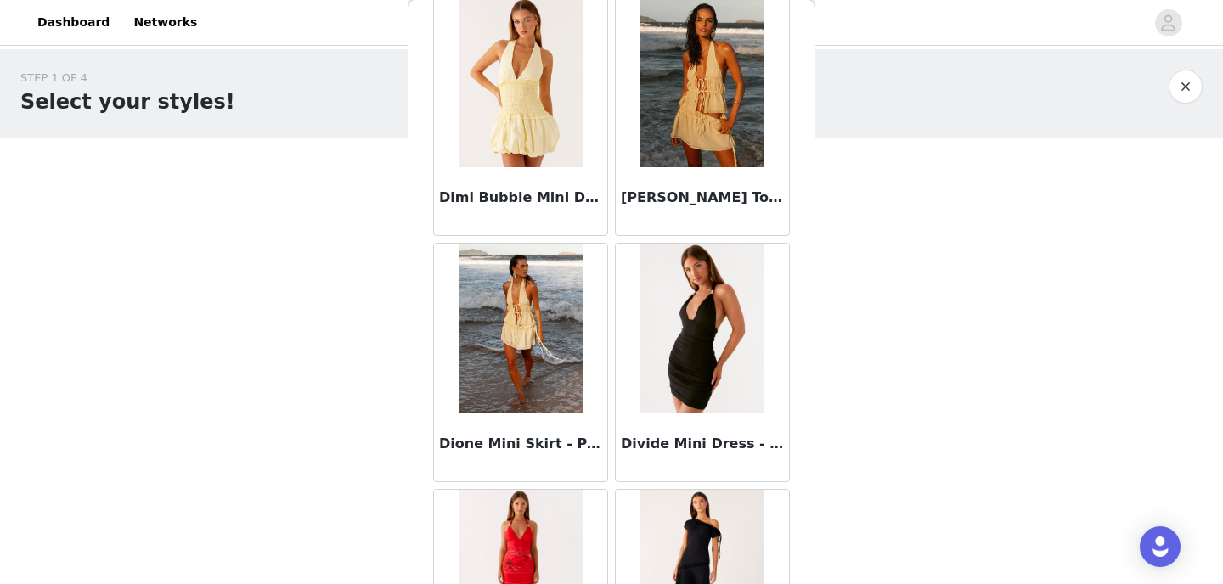
scroll to position [31573, 0]
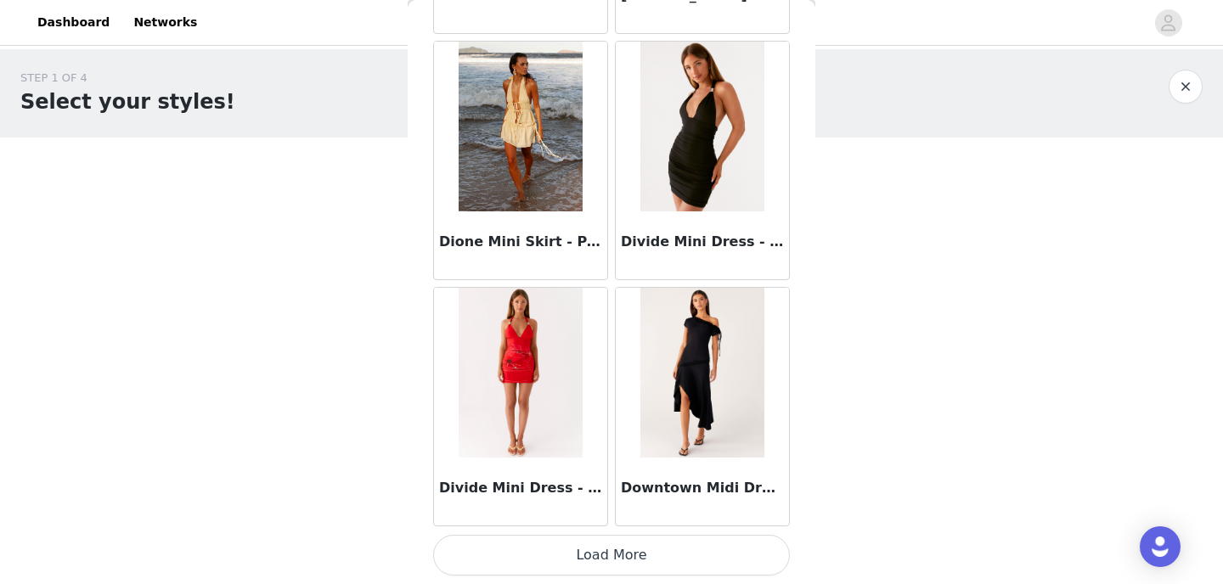
click at [626, 558] on button "Load More" at bounding box center [611, 555] width 357 height 41
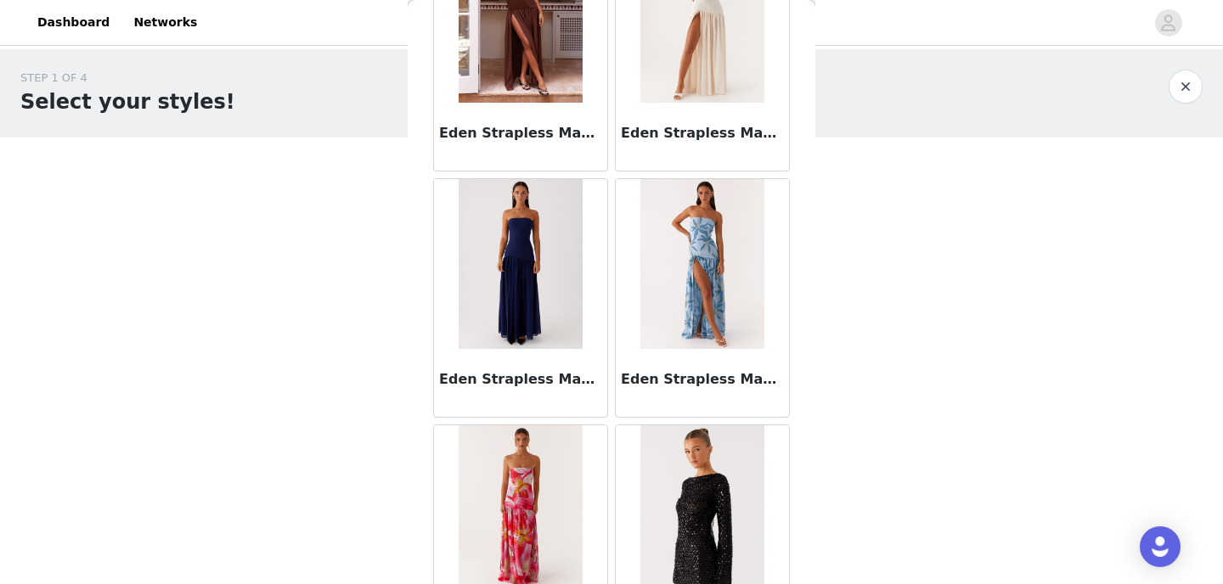
scroll to position [34036, 0]
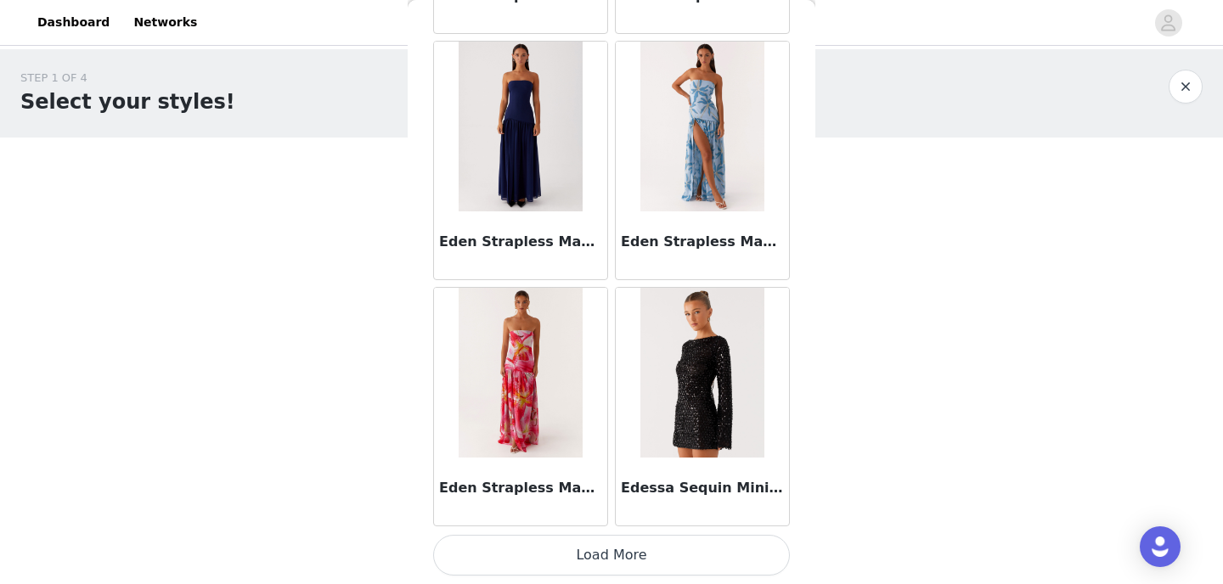
click at [587, 561] on button "Load More" at bounding box center [611, 555] width 357 height 41
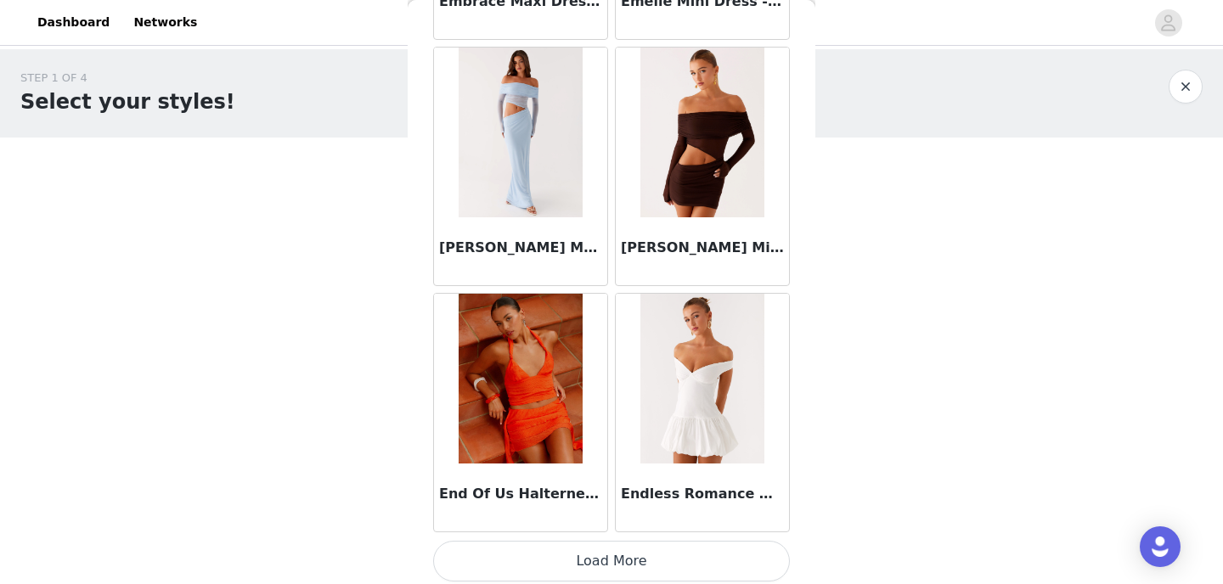
scroll to position [36499, 0]
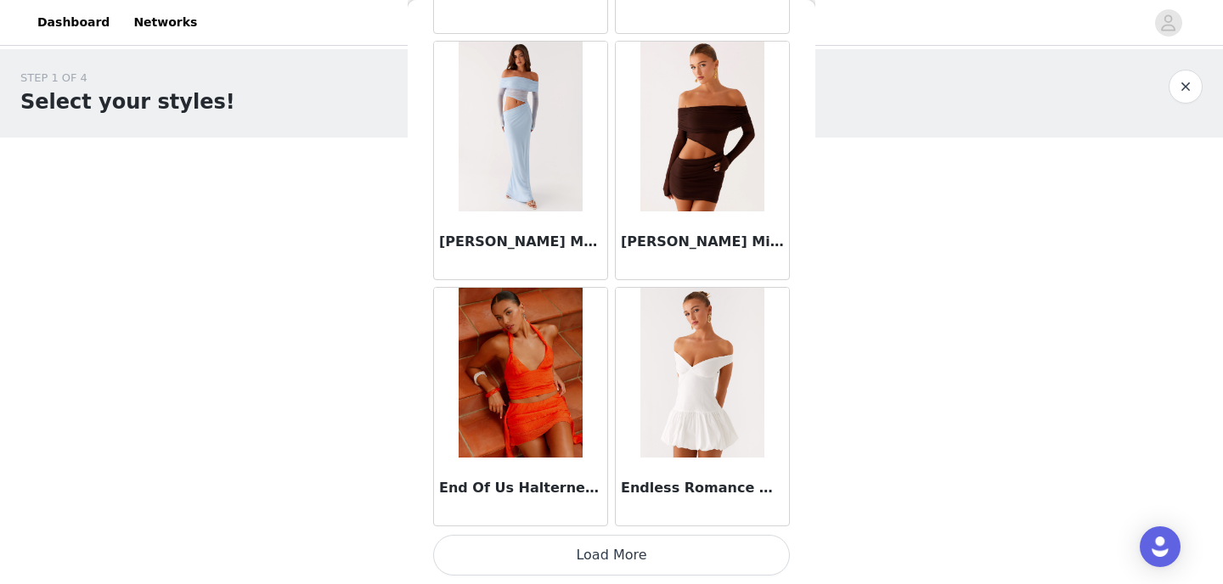
click at [572, 553] on button "Load More" at bounding box center [611, 555] width 357 height 41
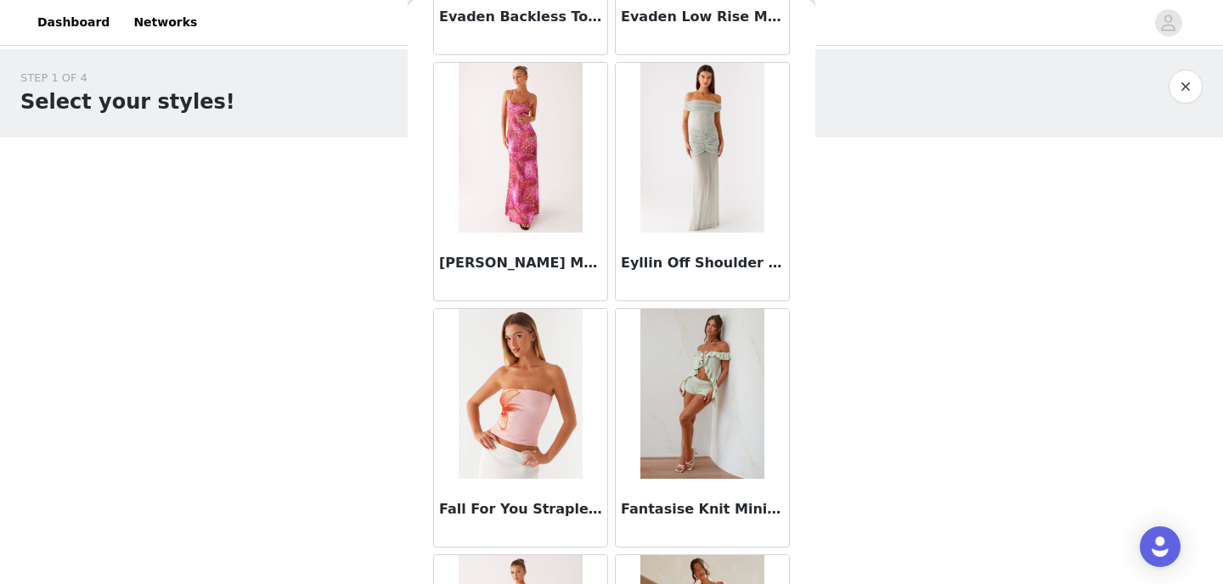
scroll to position [38962, 0]
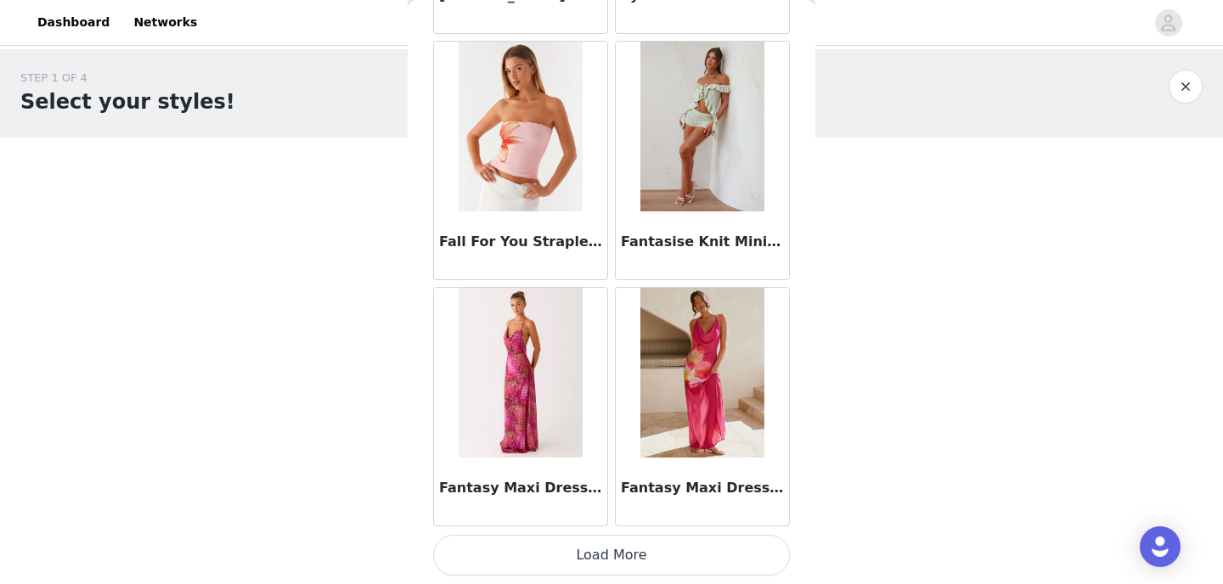
click at [579, 545] on button "Load More" at bounding box center [611, 555] width 357 height 41
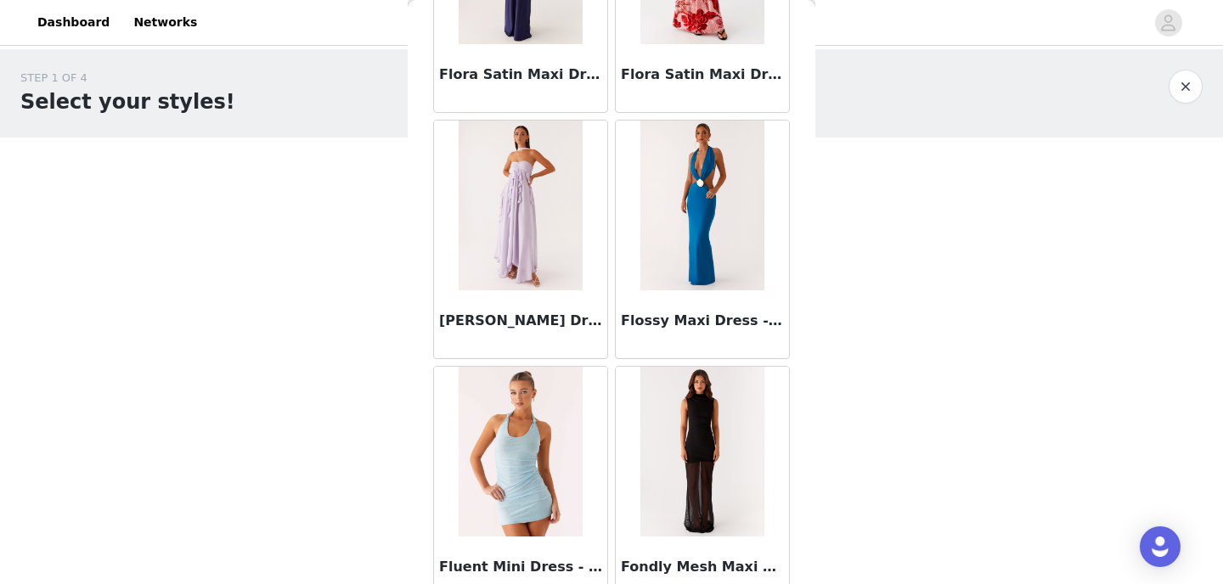
scroll to position [41425, 0]
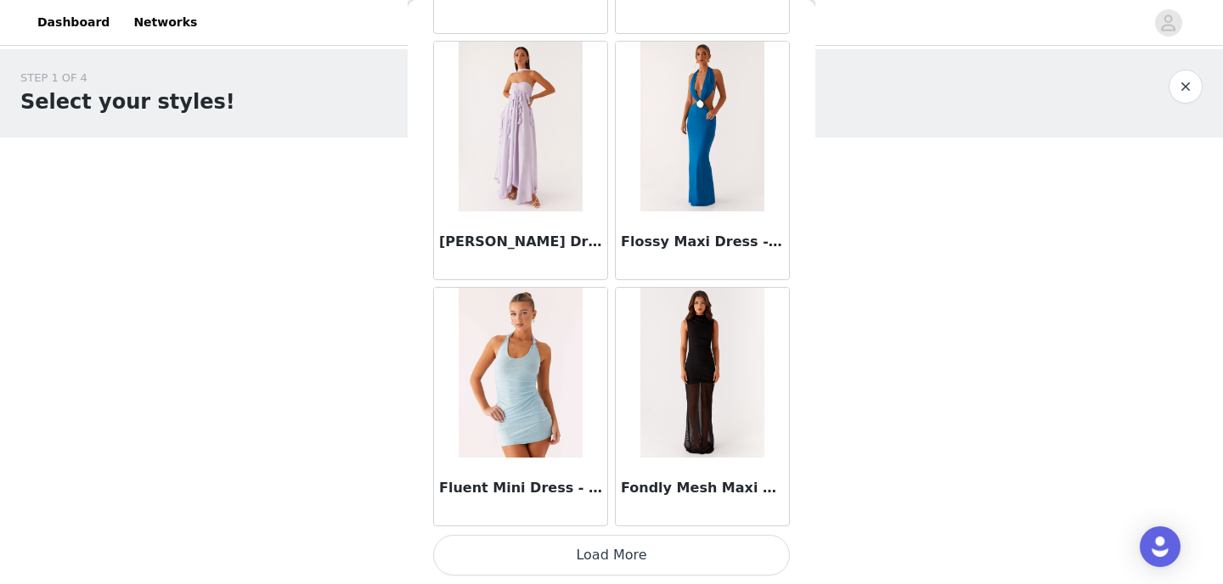
click at [582, 540] on button "Load More" at bounding box center [611, 555] width 357 height 41
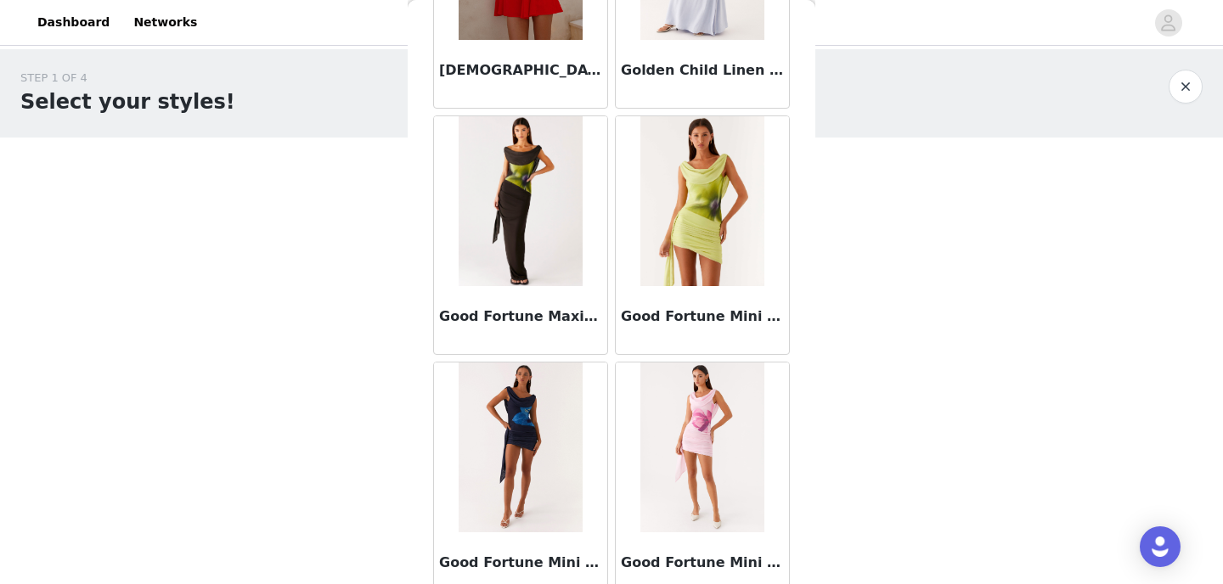
scroll to position [43888, 0]
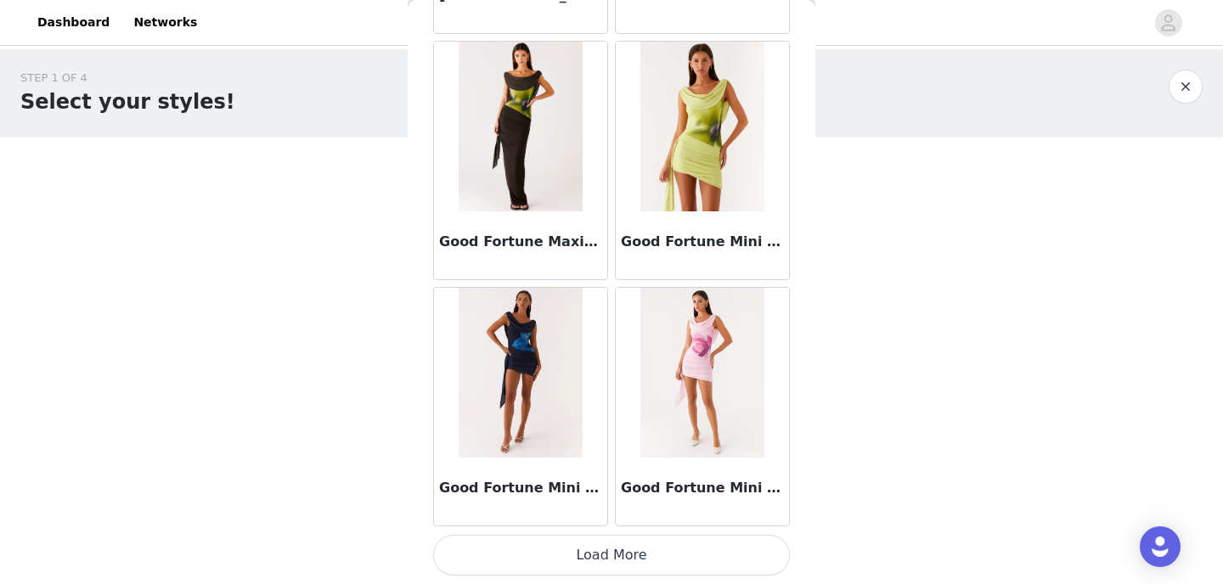
click at [674, 555] on button "Load More" at bounding box center [611, 555] width 357 height 41
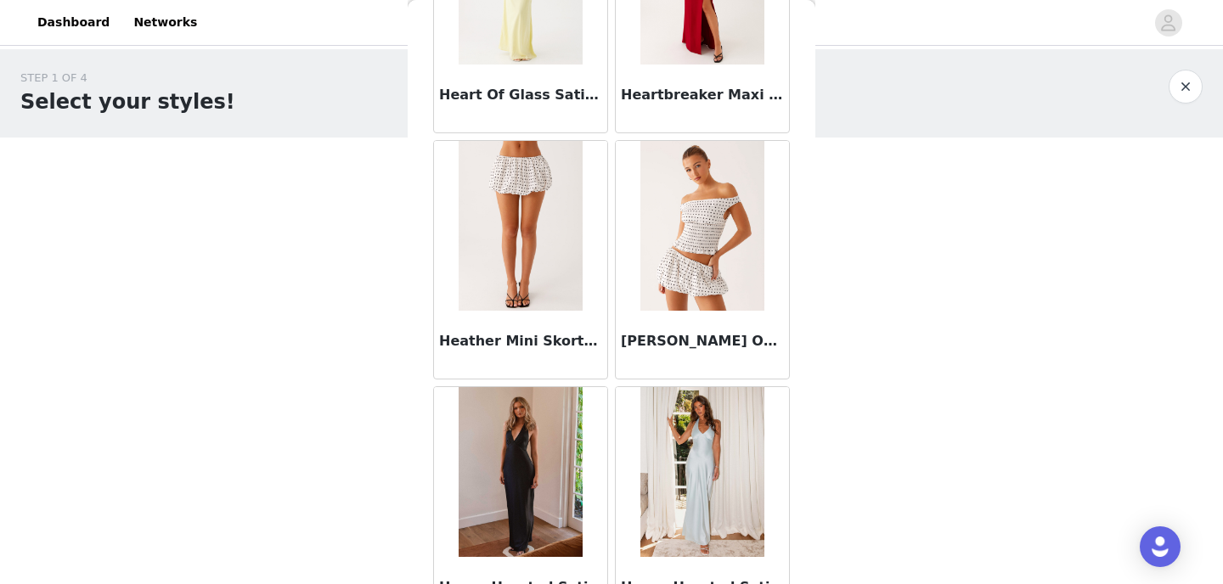
scroll to position [46352, 0]
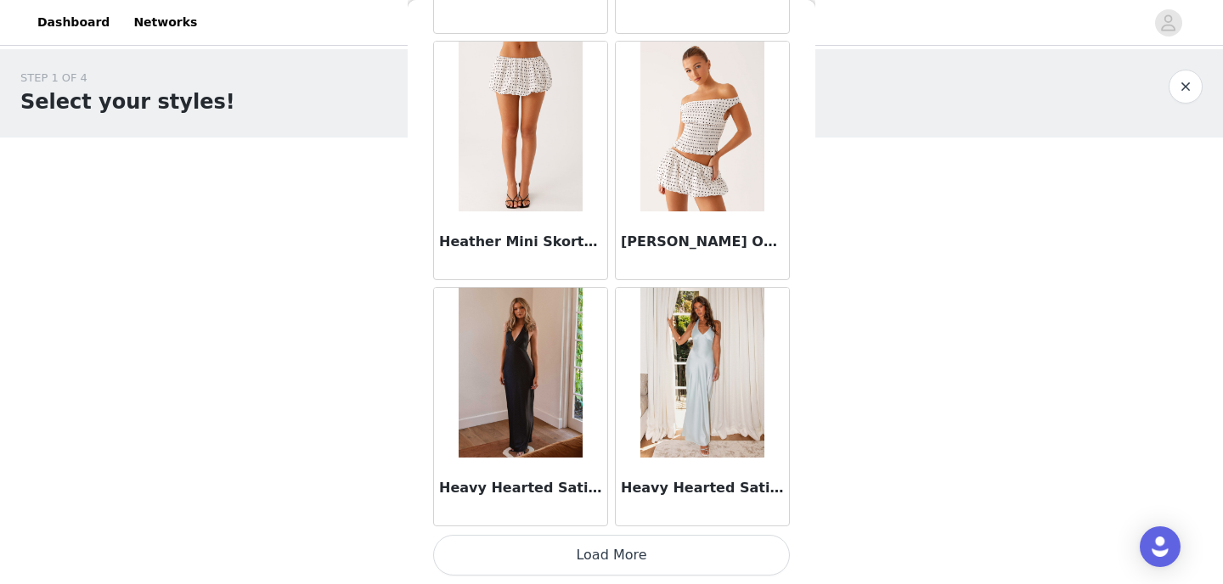
click at [660, 558] on button "Load More" at bounding box center [611, 555] width 357 height 41
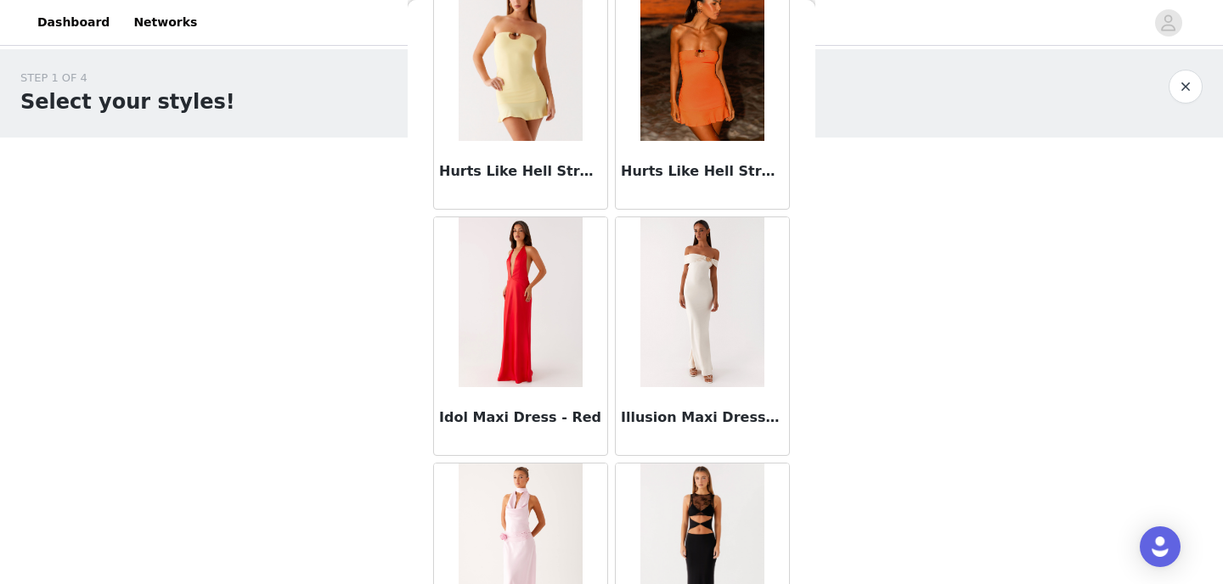
scroll to position [48815, 0]
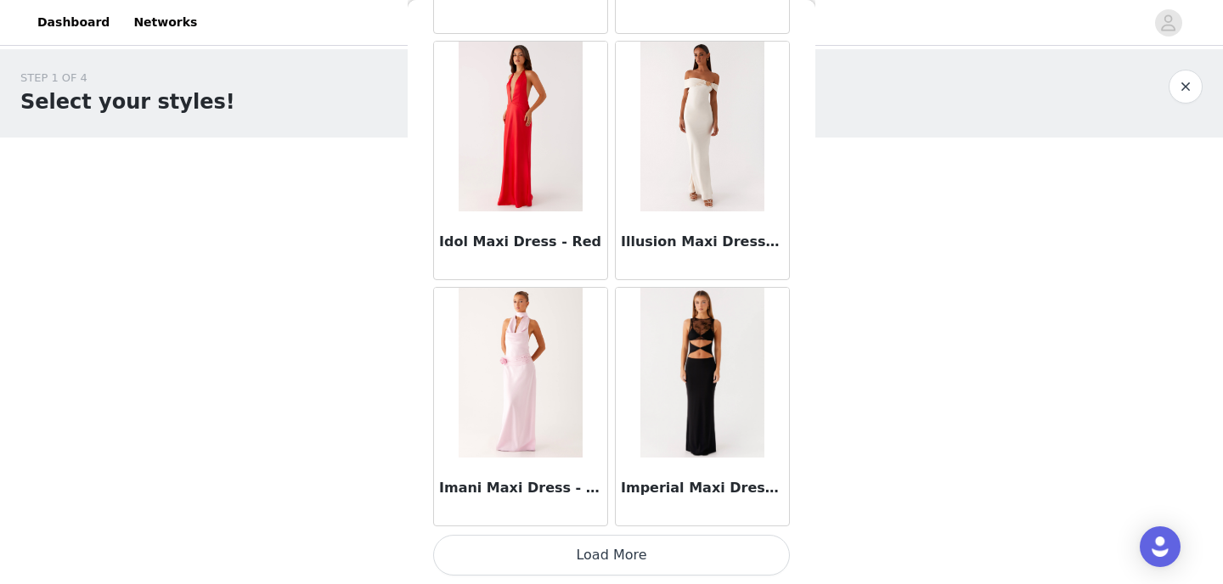
click at [659, 561] on button "Load More" at bounding box center [611, 555] width 357 height 41
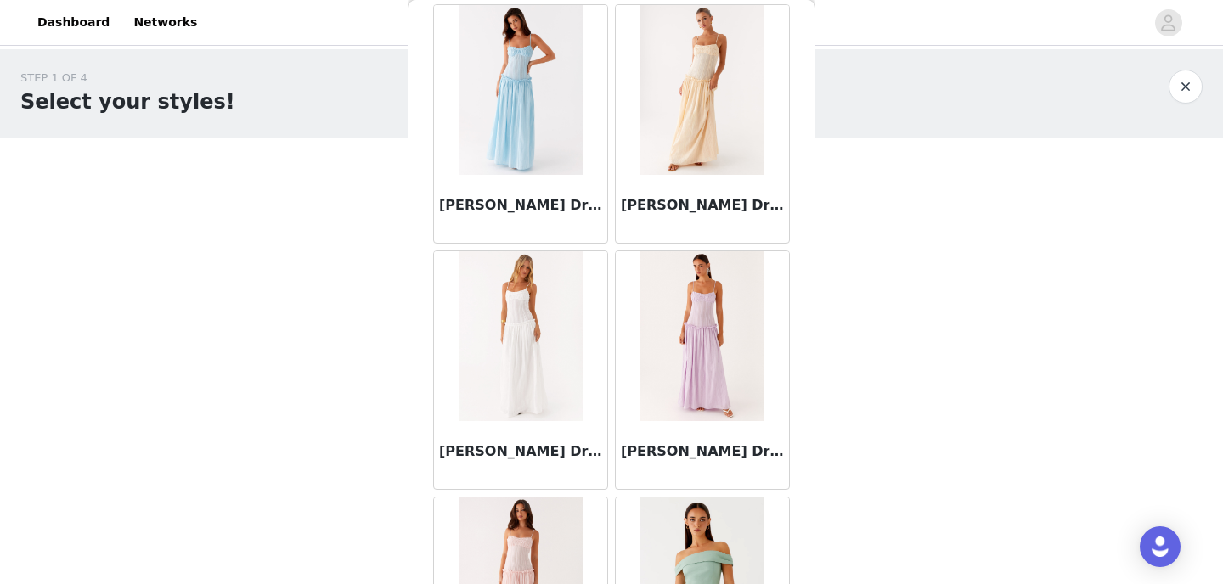
scroll to position [51278, 0]
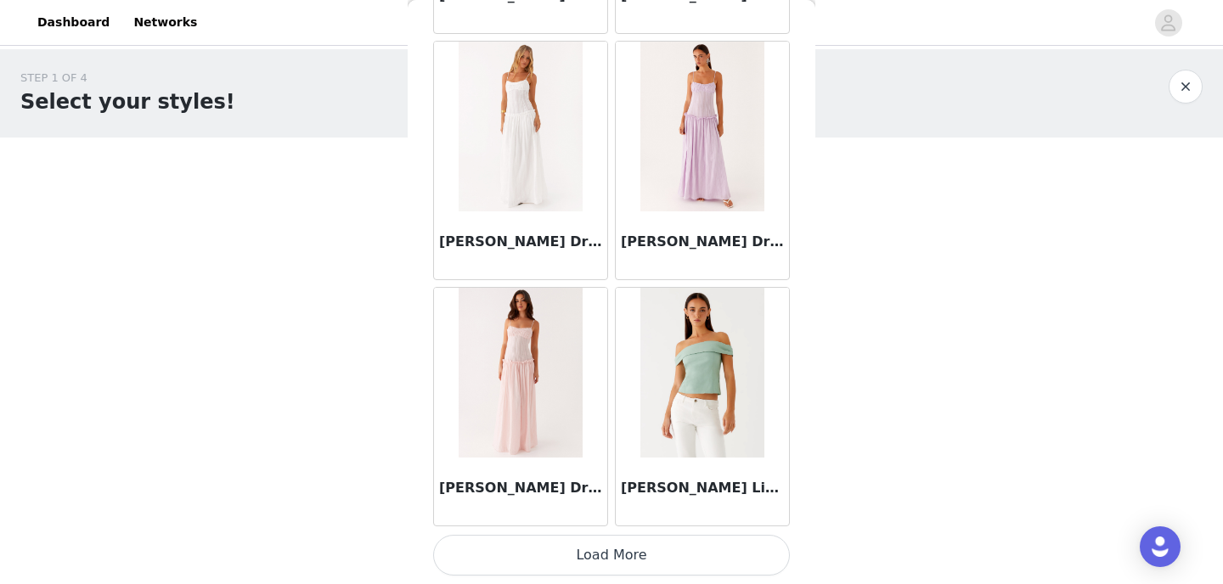
click at [633, 545] on button "Load More" at bounding box center [611, 555] width 357 height 41
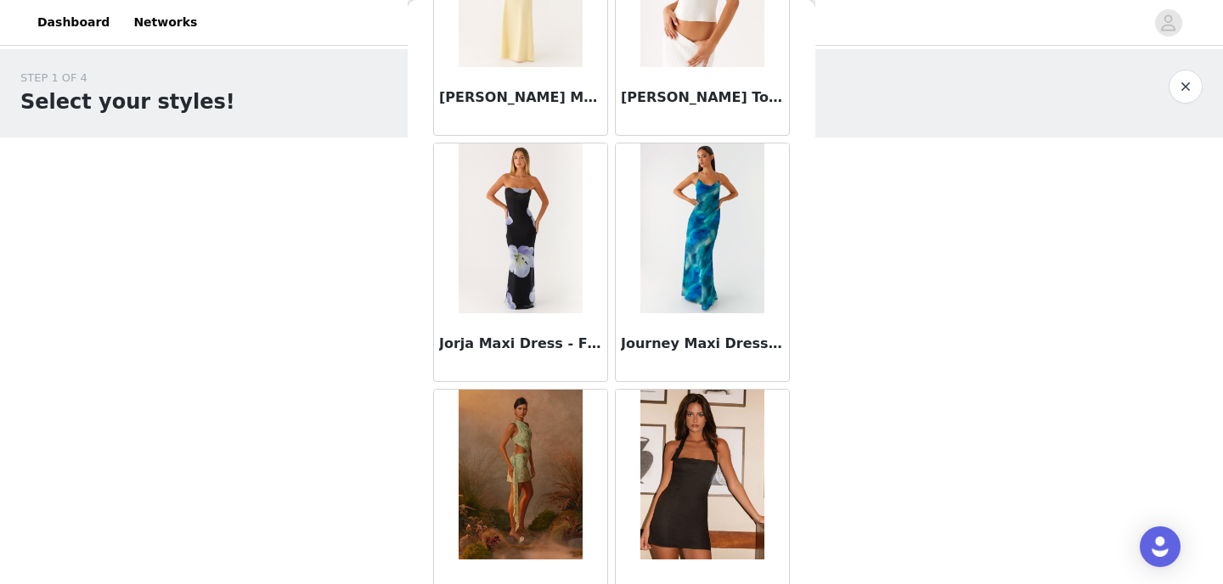
scroll to position [53741, 0]
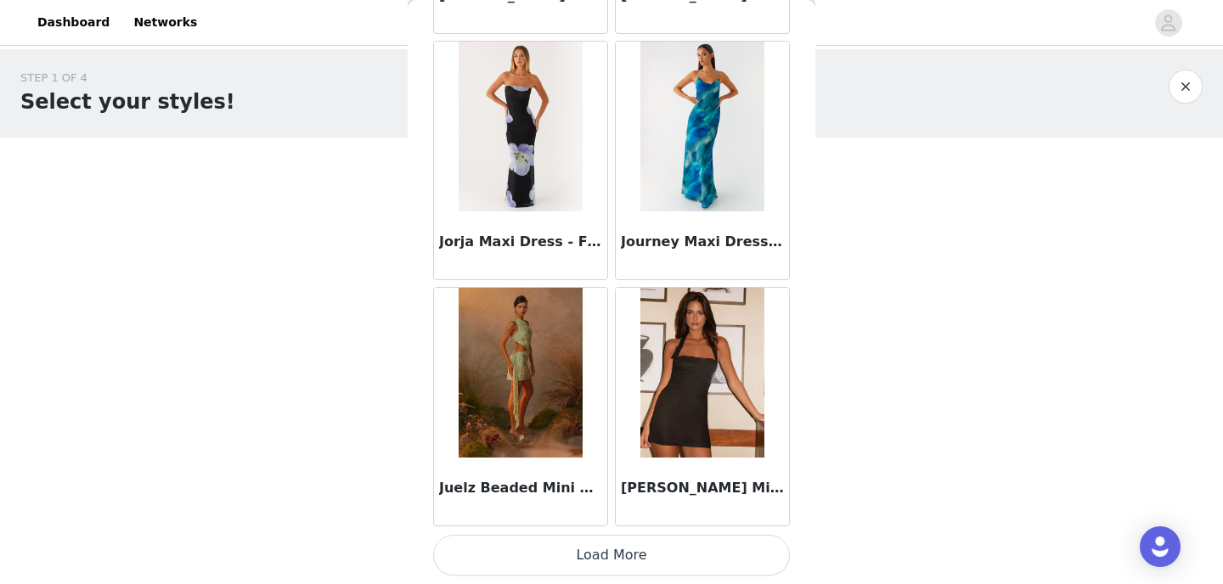
click at [631, 555] on button "Load More" at bounding box center [611, 555] width 357 height 41
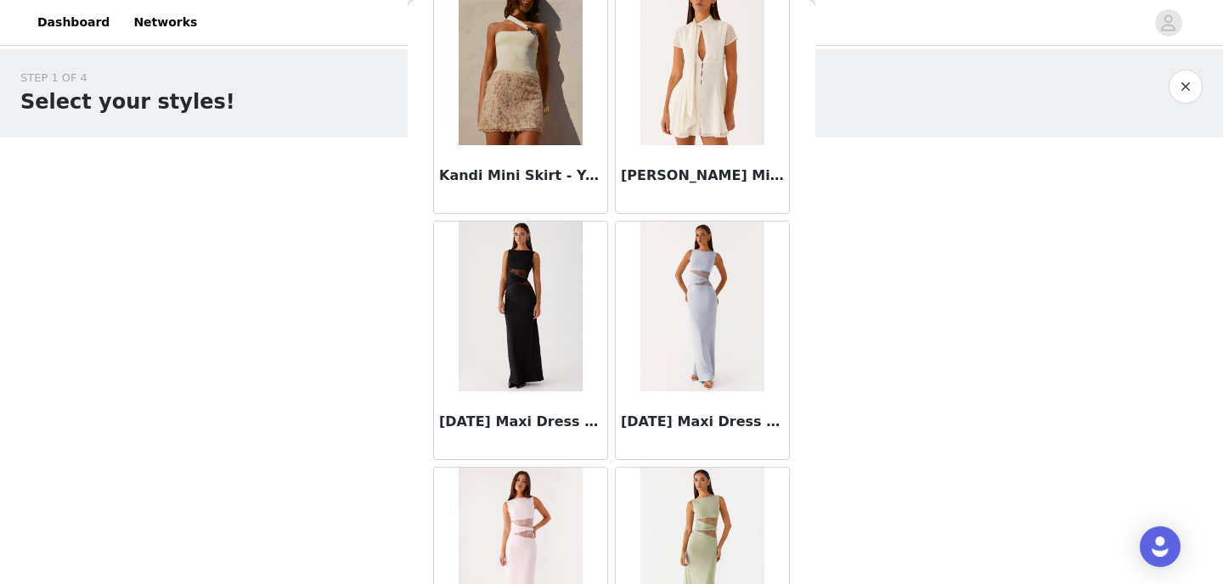
scroll to position [56204, 0]
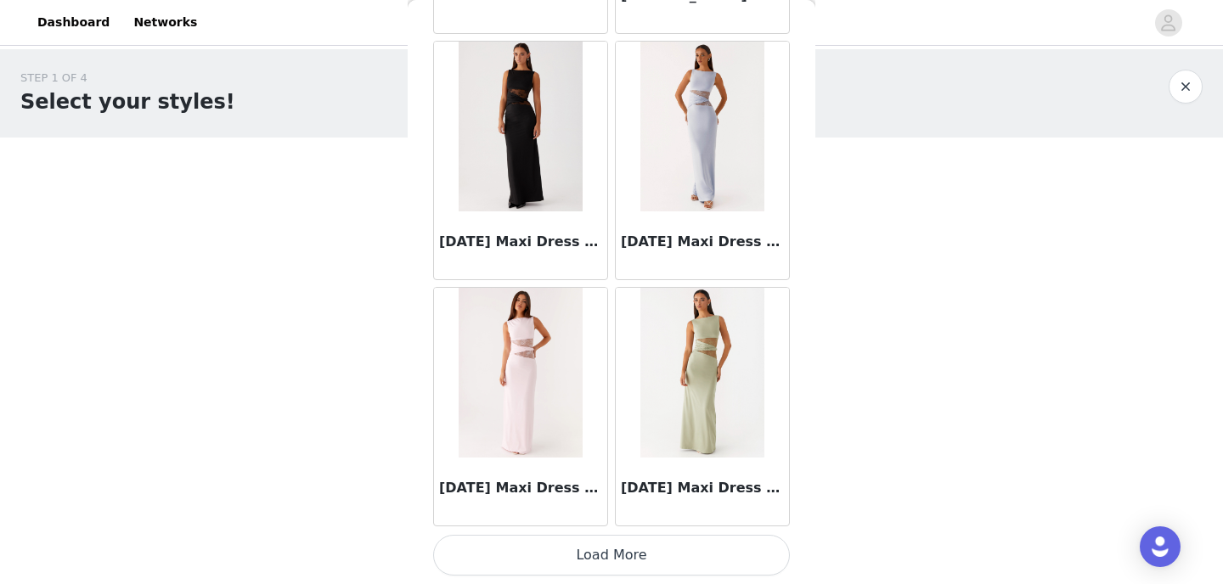
click at [630, 565] on button "Load More" at bounding box center [611, 555] width 357 height 41
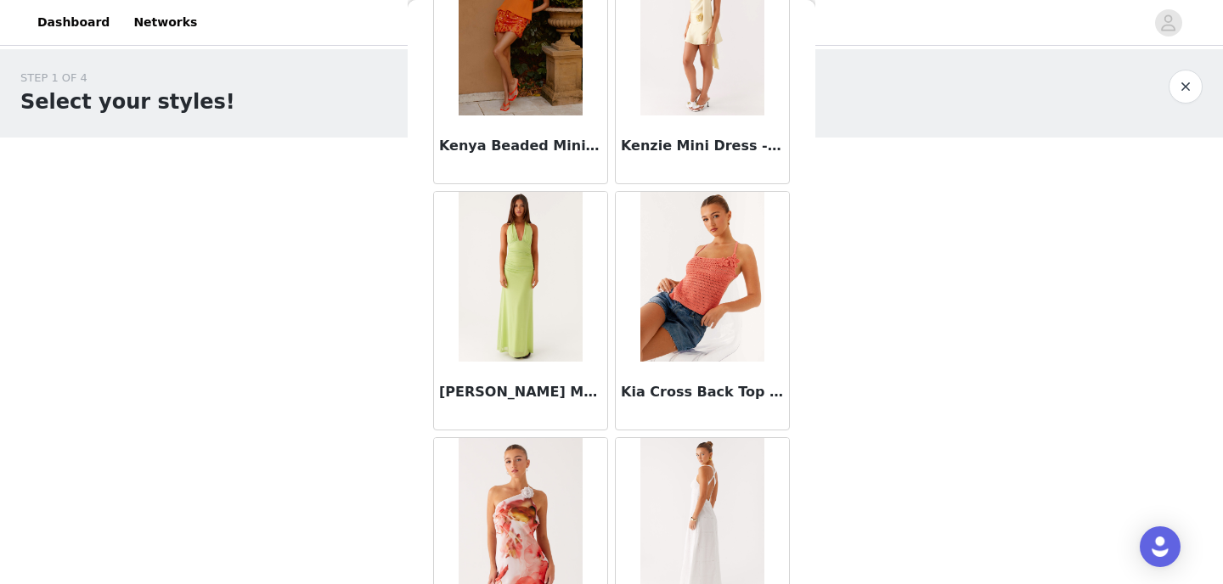
scroll to position [58667, 0]
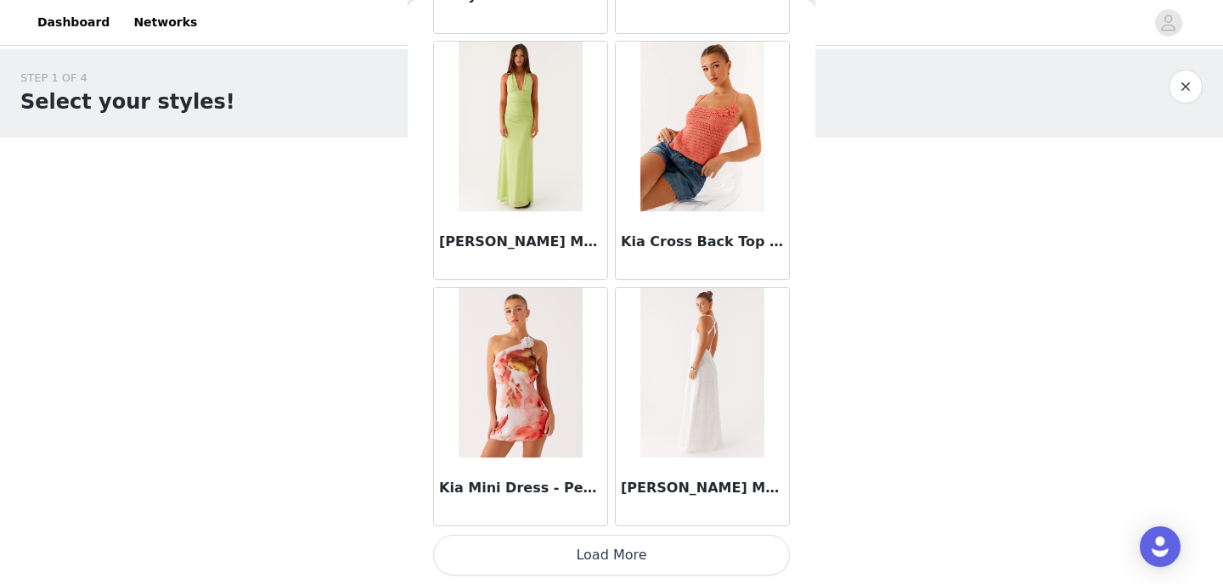
click at [609, 562] on button "Load More" at bounding box center [611, 555] width 357 height 41
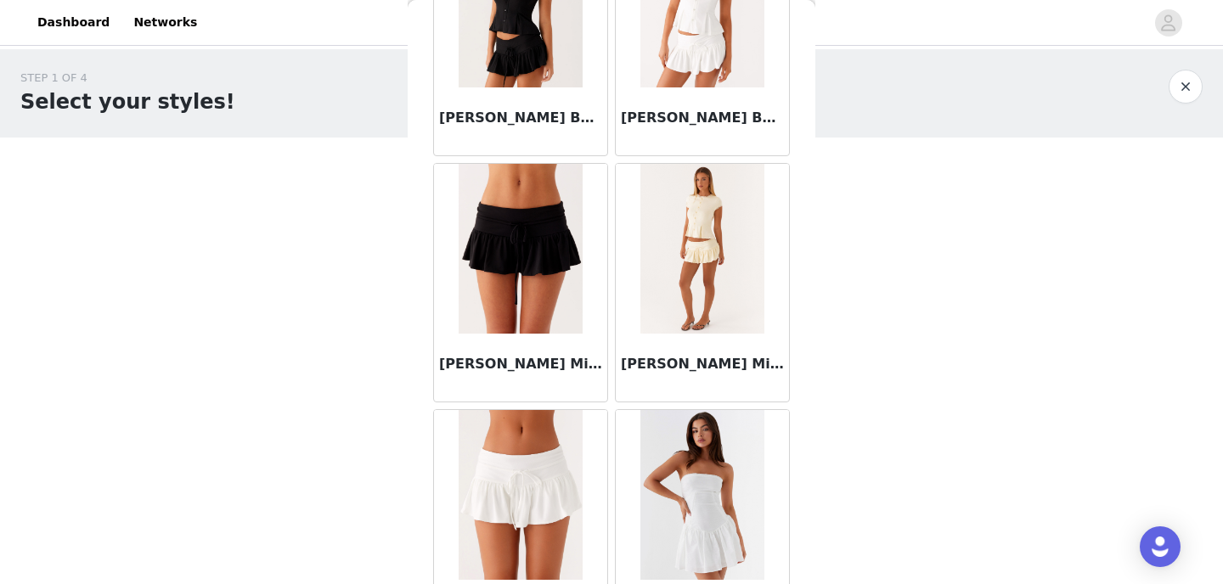
scroll to position [61131, 0]
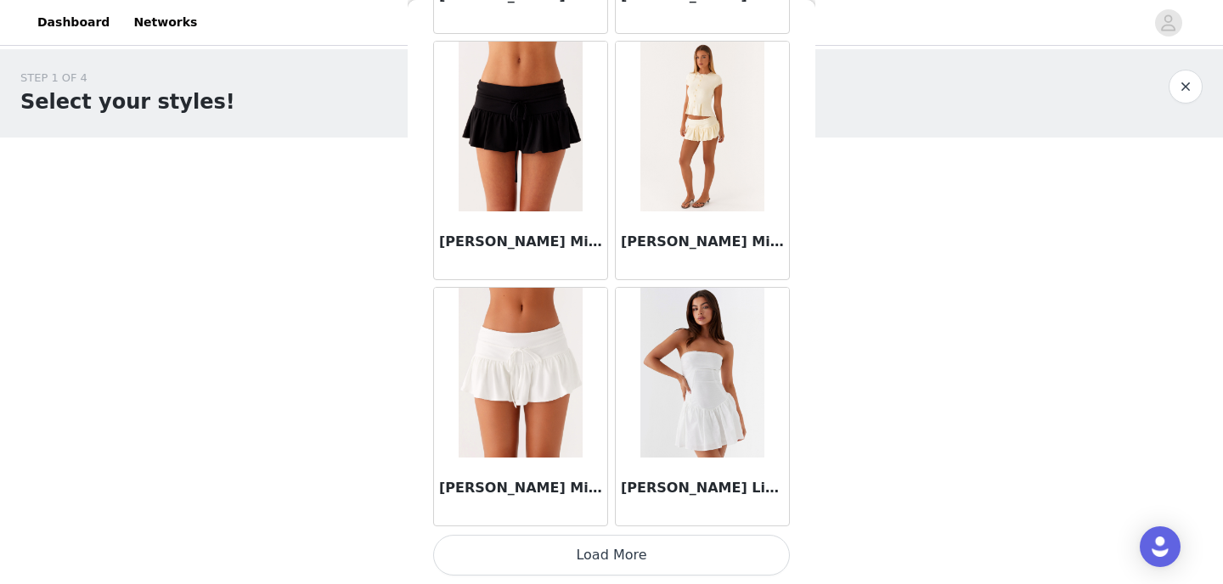
click at [599, 567] on button "Load More" at bounding box center [611, 555] width 357 height 41
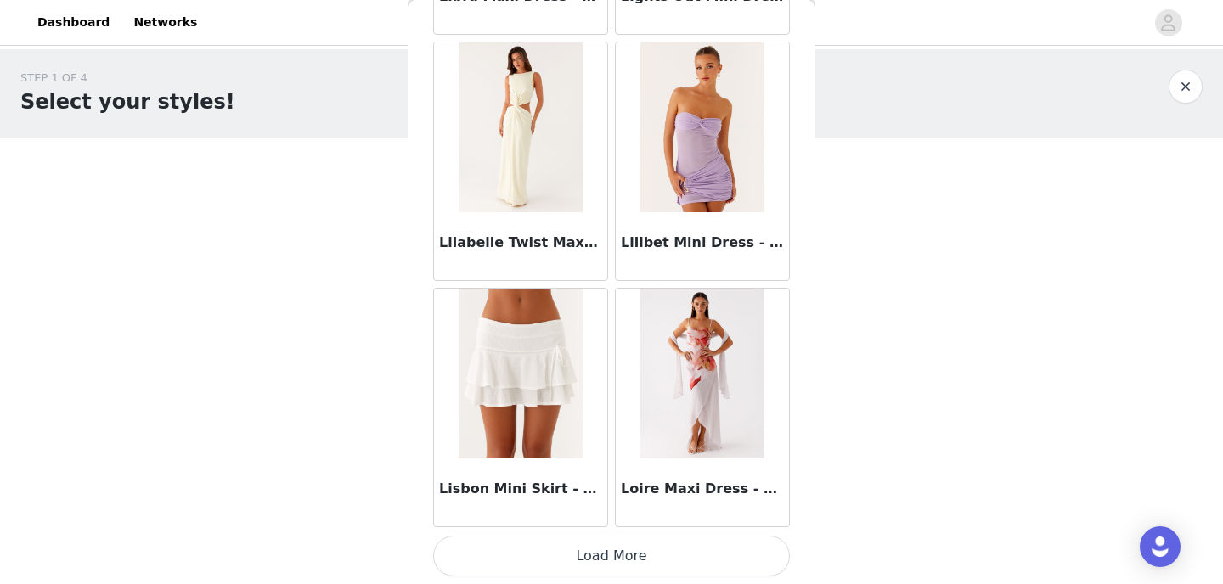
scroll to position [63594, 0]
click at [597, 562] on button "Load More" at bounding box center [611, 555] width 357 height 41
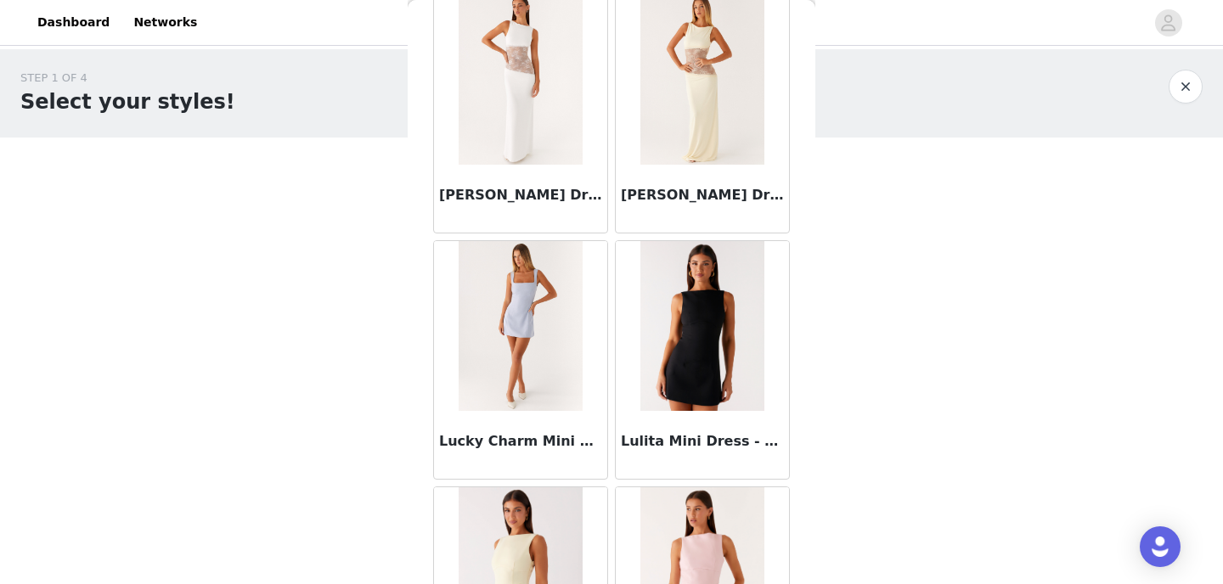
scroll to position [66057, 0]
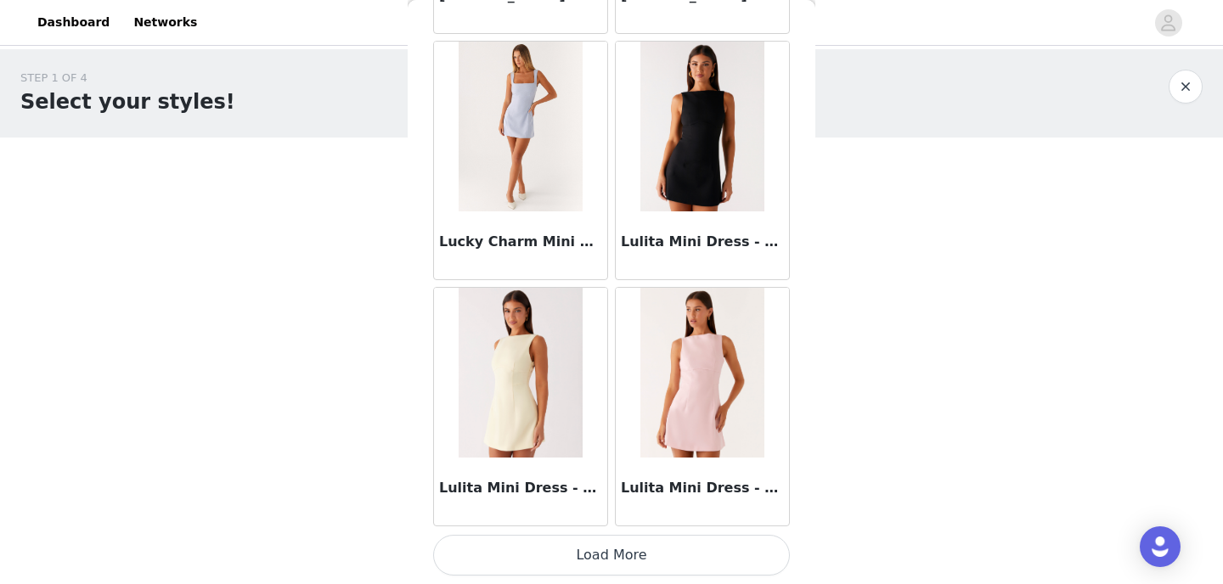
click at [601, 536] on button "Load More" at bounding box center [611, 555] width 357 height 41
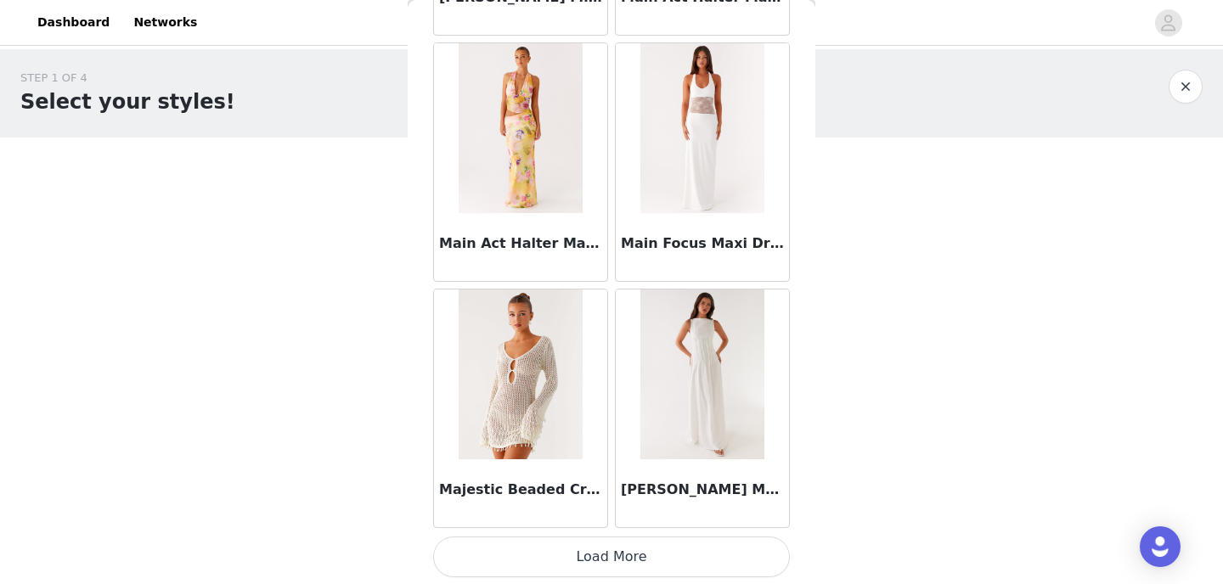
scroll to position [68520, 0]
click at [612, 552] on button "Load More" at bounding box center [611, 555] width 357 height 41
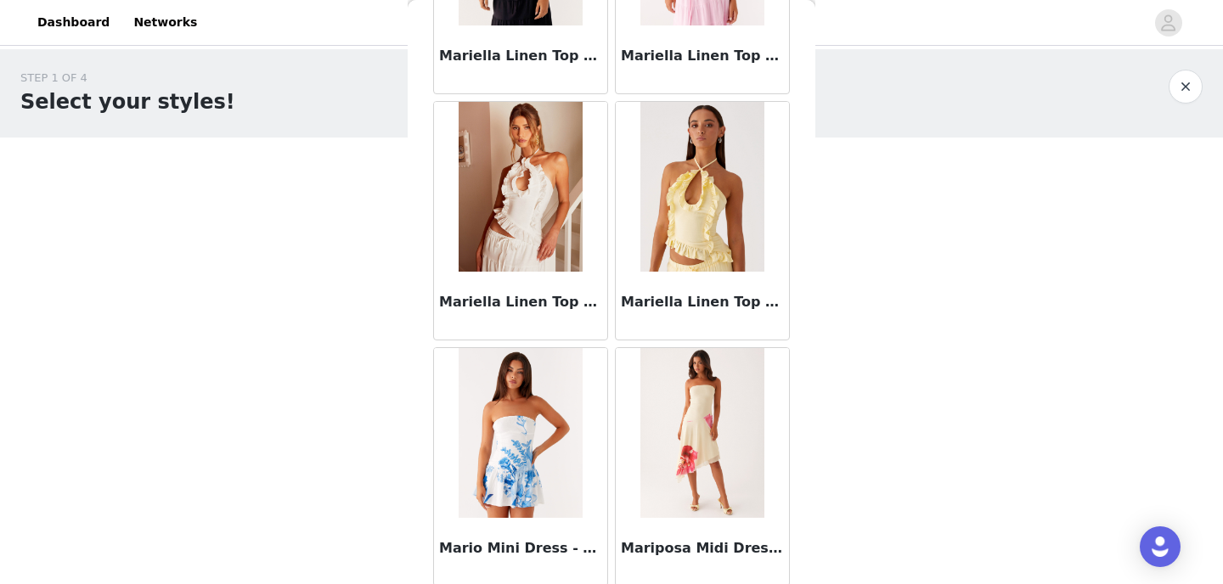
scroll to position [70983, 0]
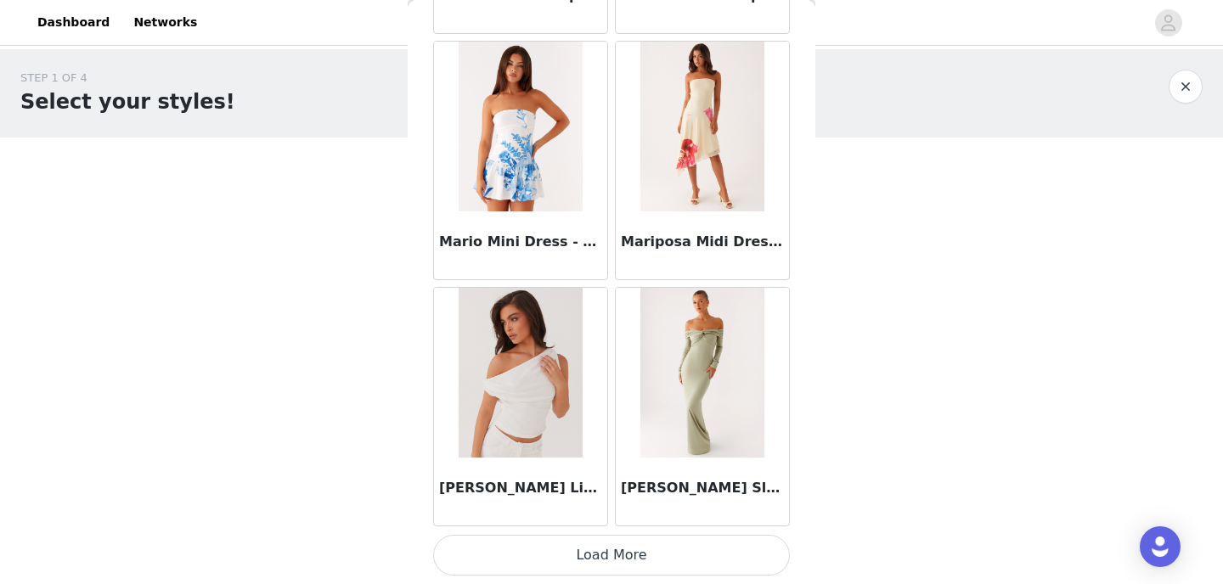
click at [584, 552] on button "Load More" at bounding box center [611, 555] width 357 height 41
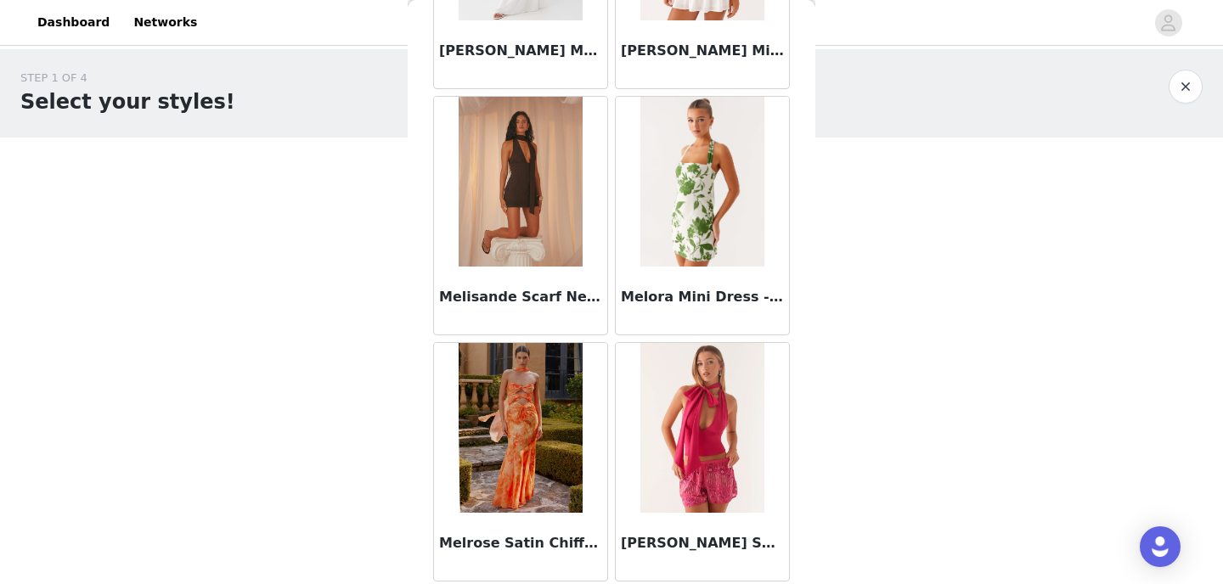
scroll to position [73446, 0]
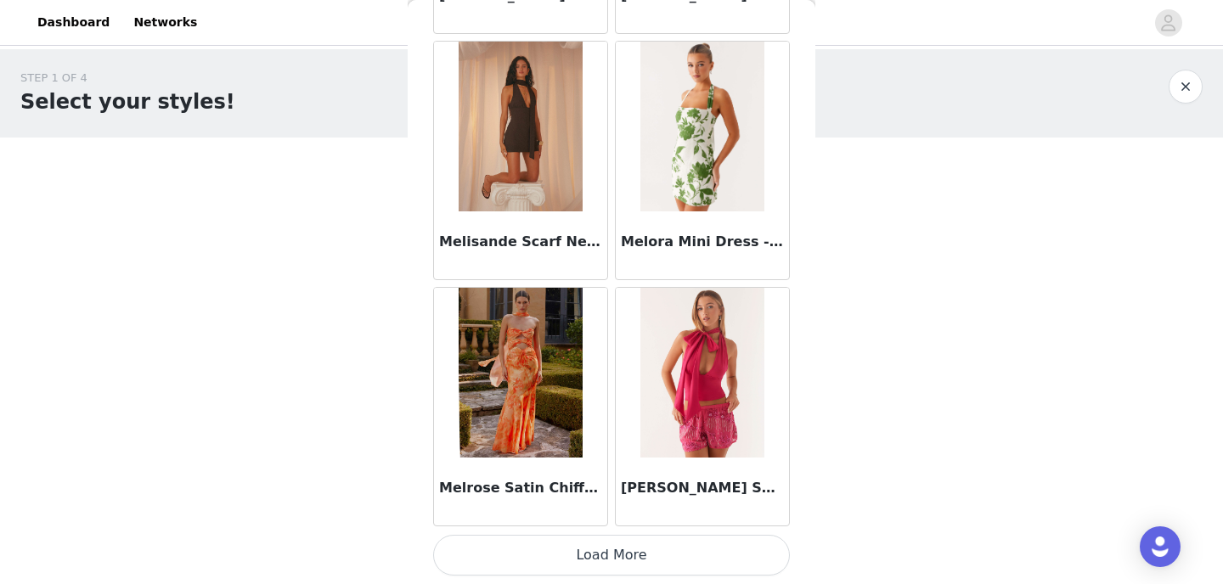
click at [614, 563] on button "Load More" at bounding box center [611, 555] width 357 height 41
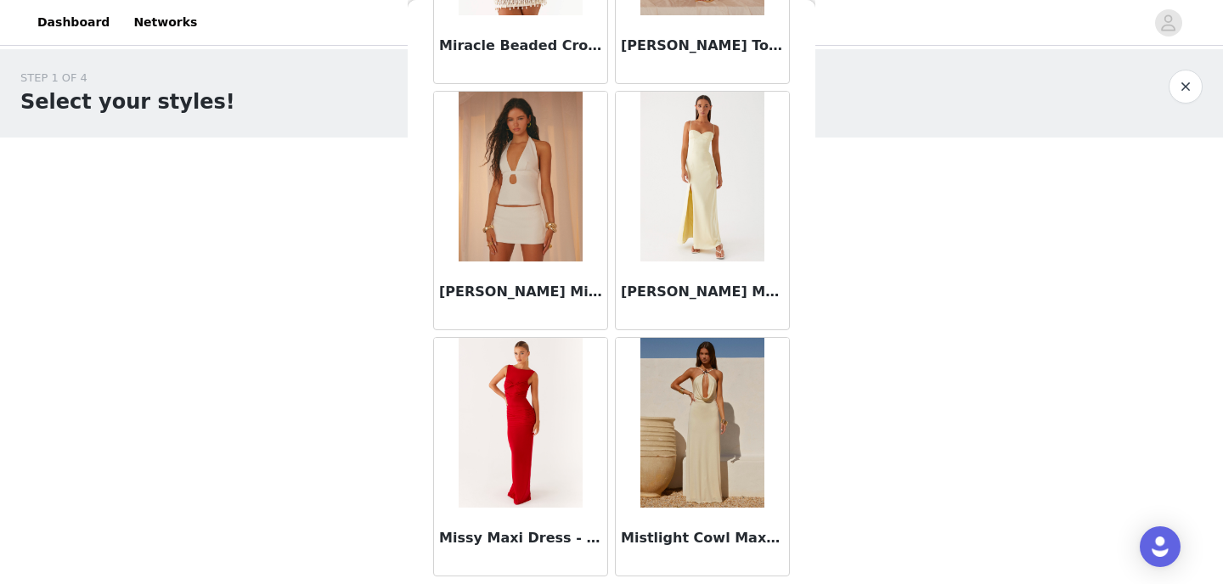
scroll to position [75910, 0]
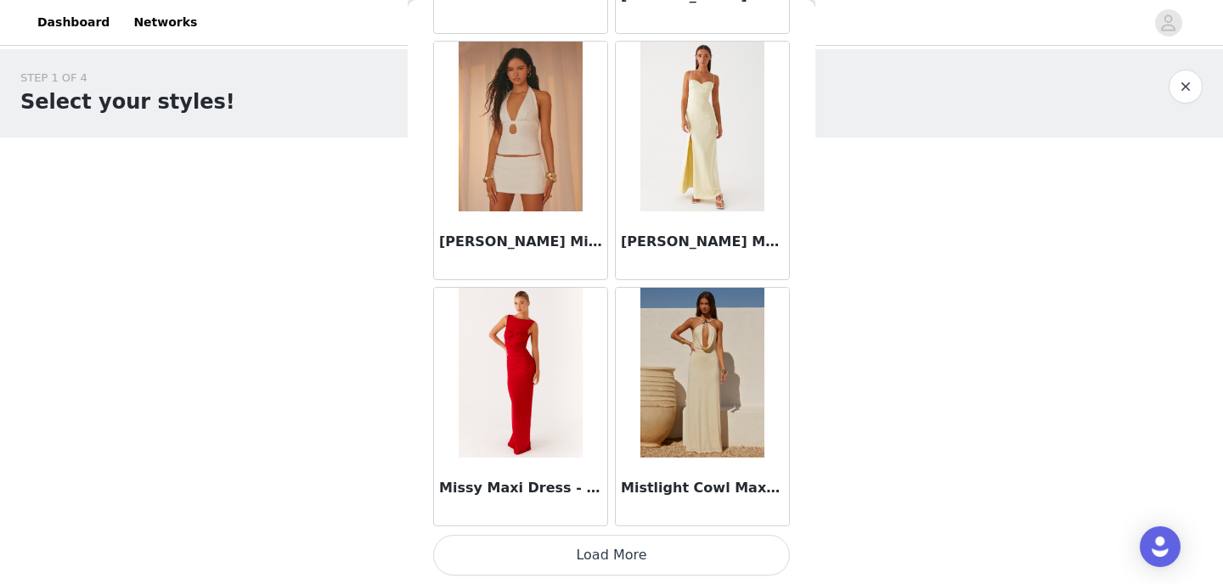
click at [585, 559] on button "Load More" at bounding box center [611, 555] width 357 height 41
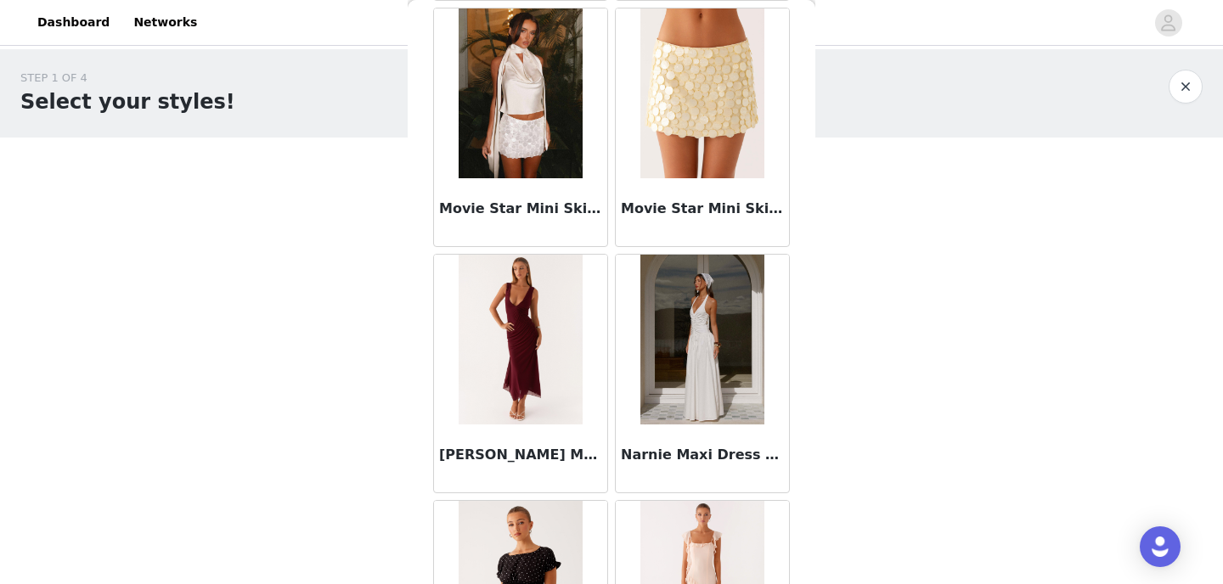
scroll to position [78373, 0]
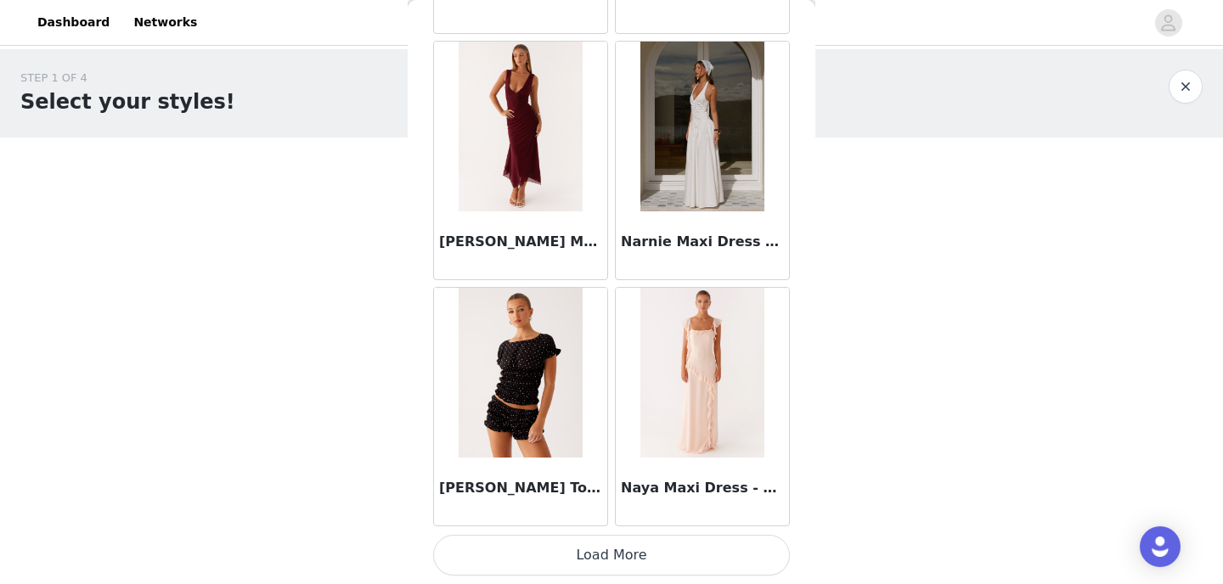
click at [583, 552] on button "Load More" at bounding box center [611, 555] width 357 height 41
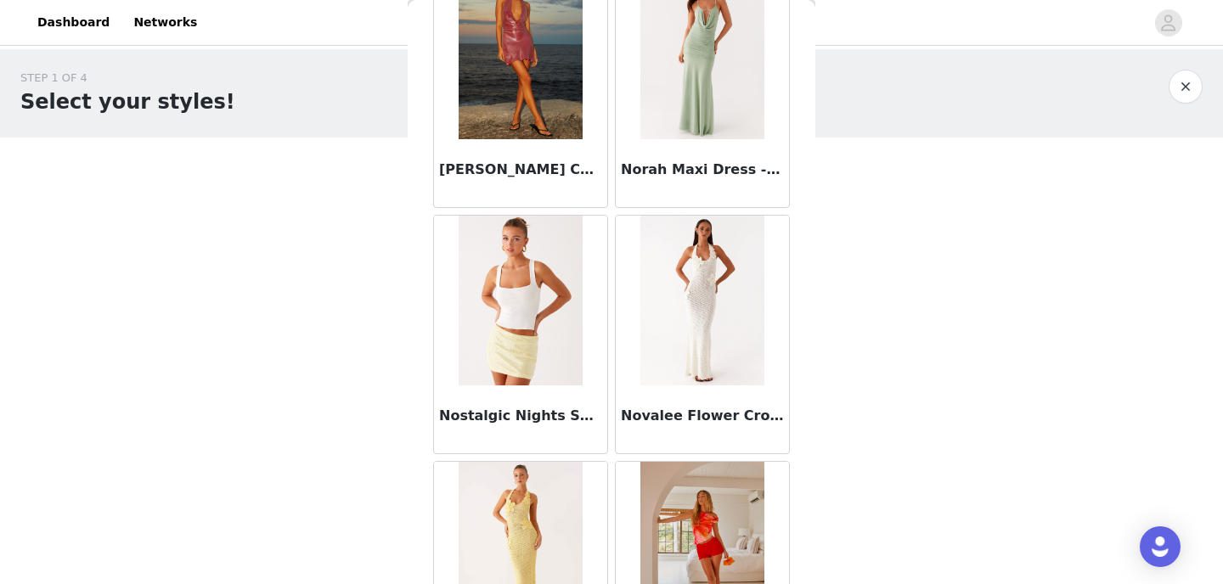
scroll to position [80836, 0]
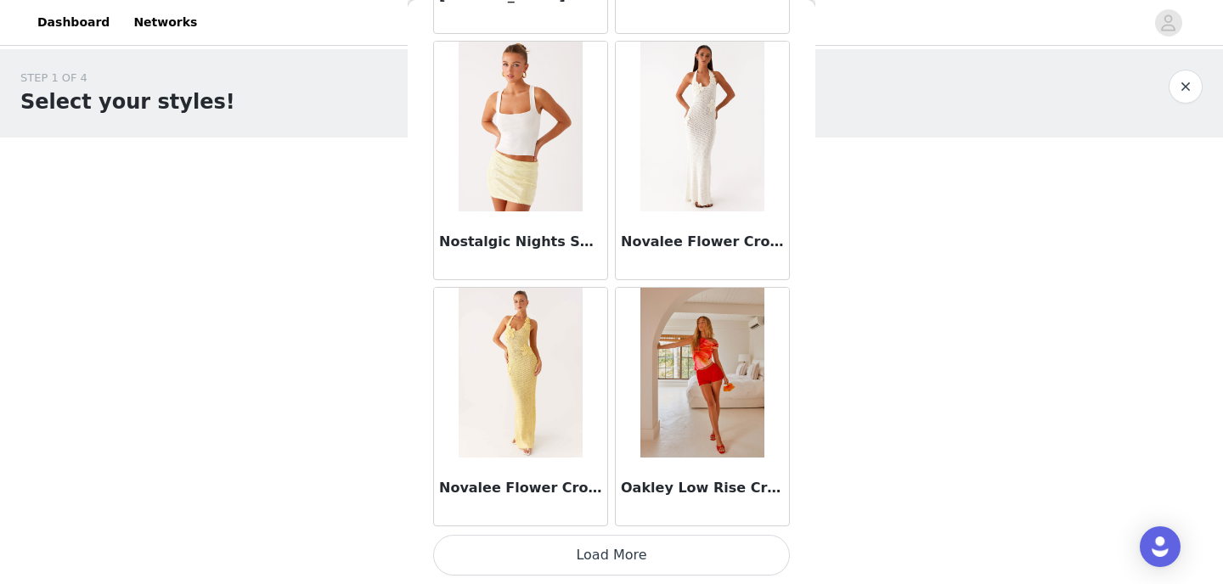
click at [584, 555] on button "Load More" at bounding box center [611, 555] width 357 height 41
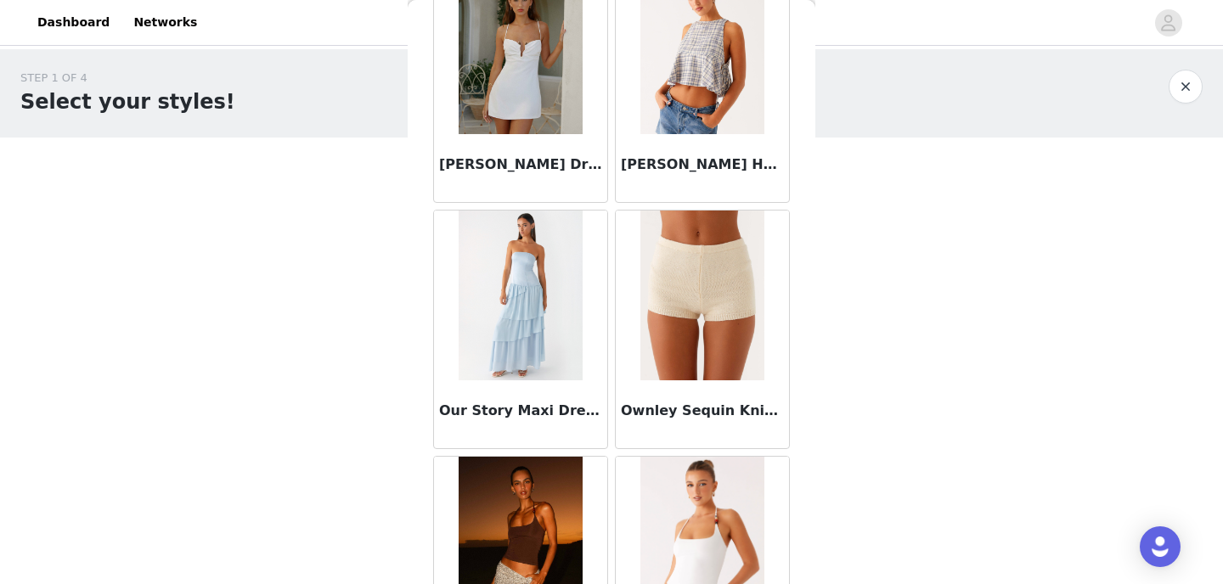
scroll to position [83299, 0]
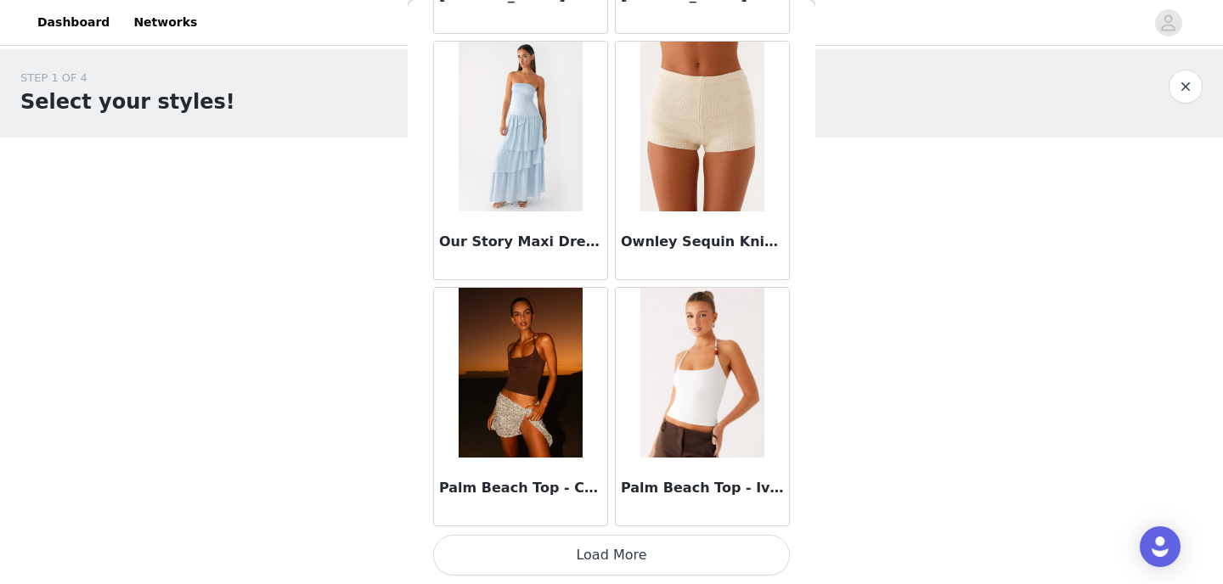
click at [605, 548] on button "Load More" at bounding box center [611, 555] width 357 height 41
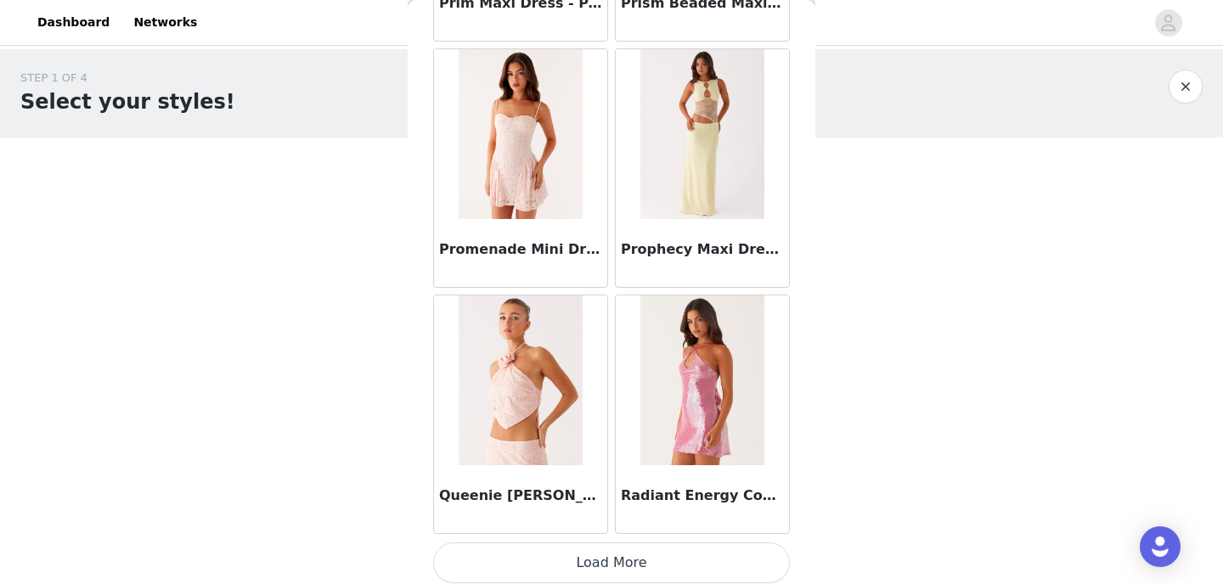
scroll to position [85762, 0]
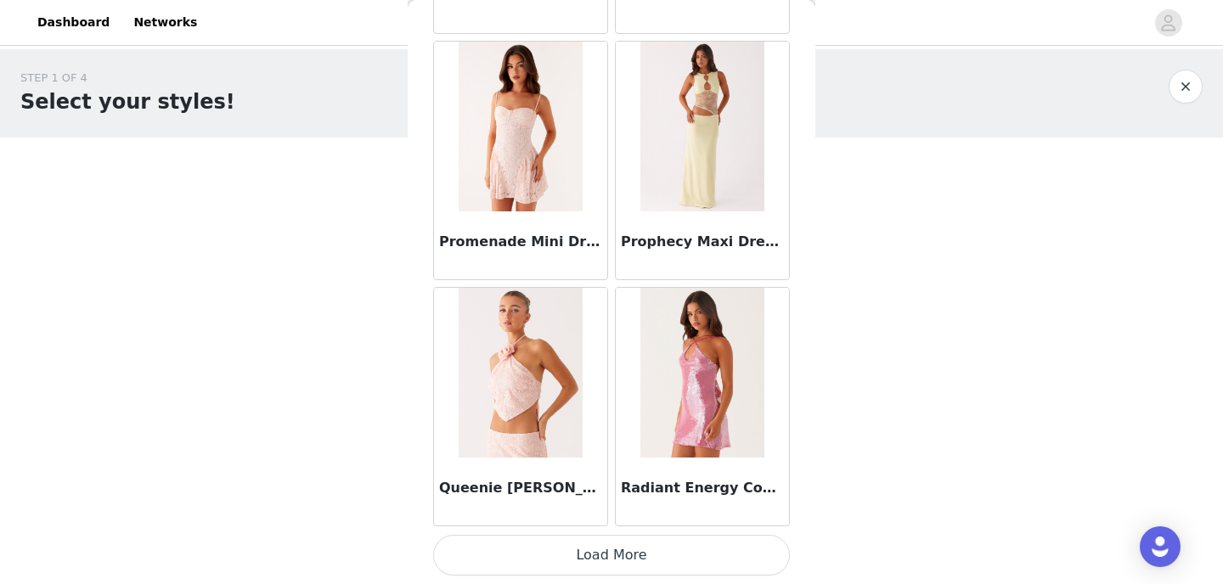
click at [623, 550] on button "Load More" at bounding box center [611, 555] width 357 height 41
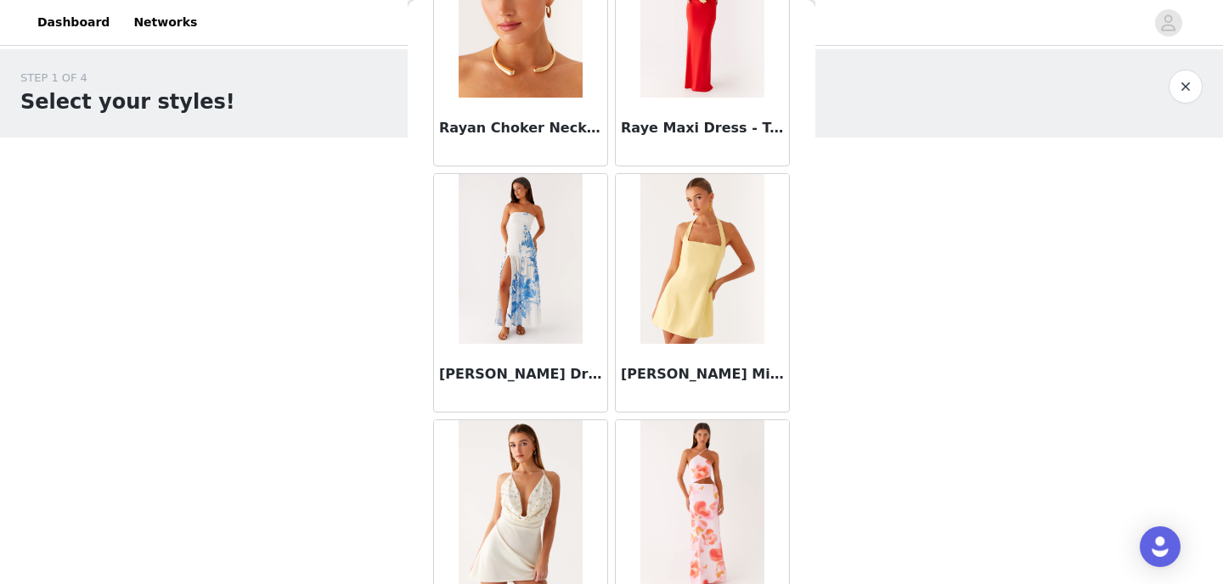
scroll to position [88225, 0]
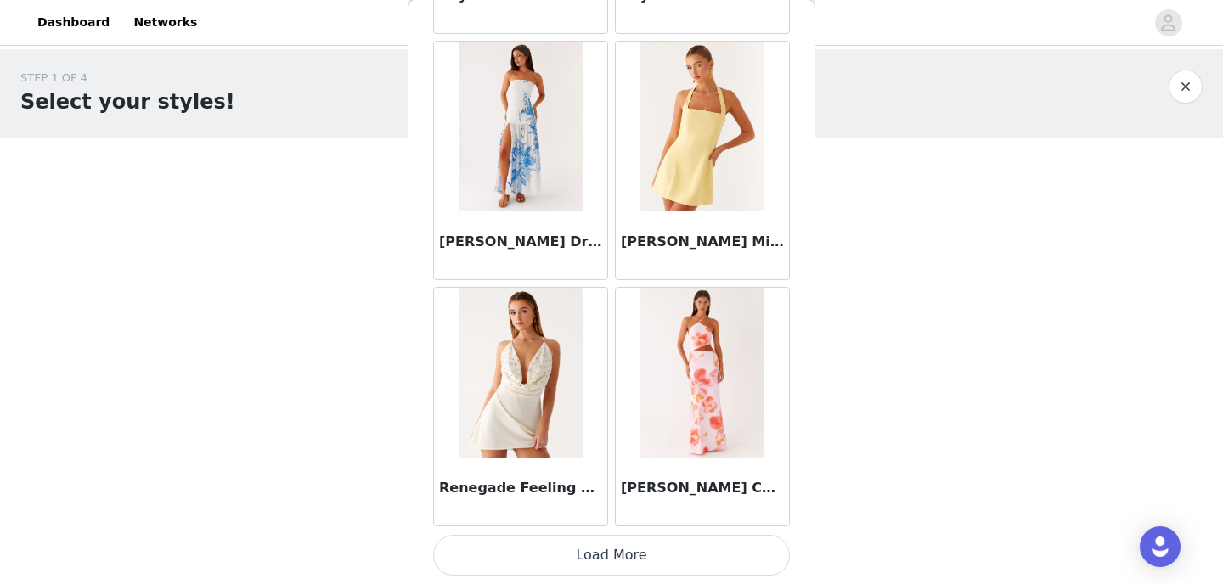
click at [588, 556] on button "Load More" at bounding box center [611, 555] width 357 height 41
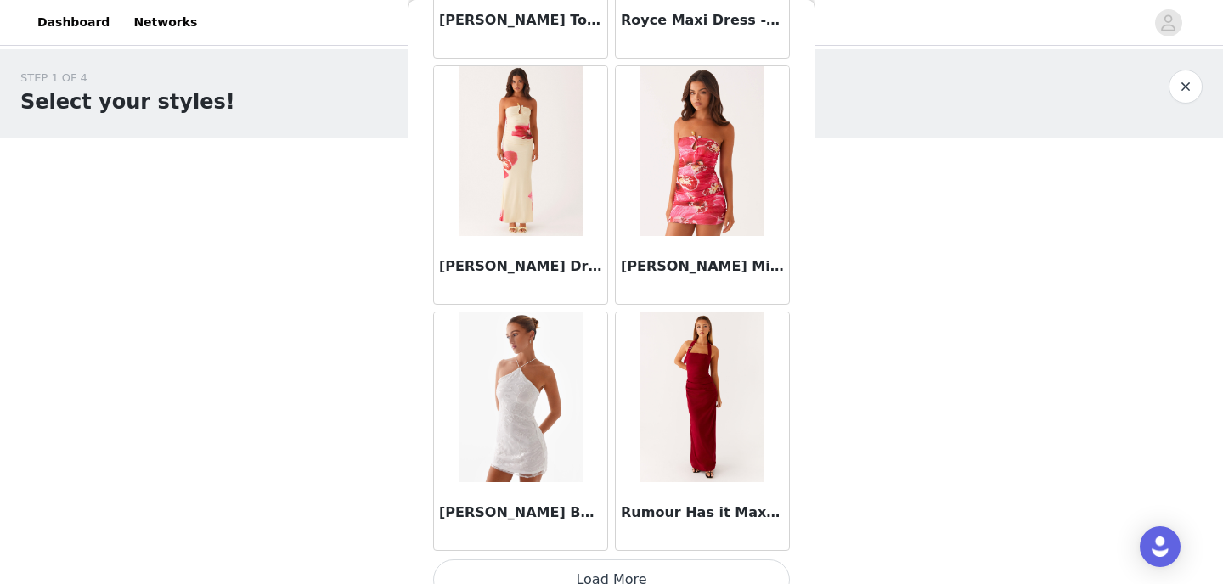
scroll to position [90689, 0]
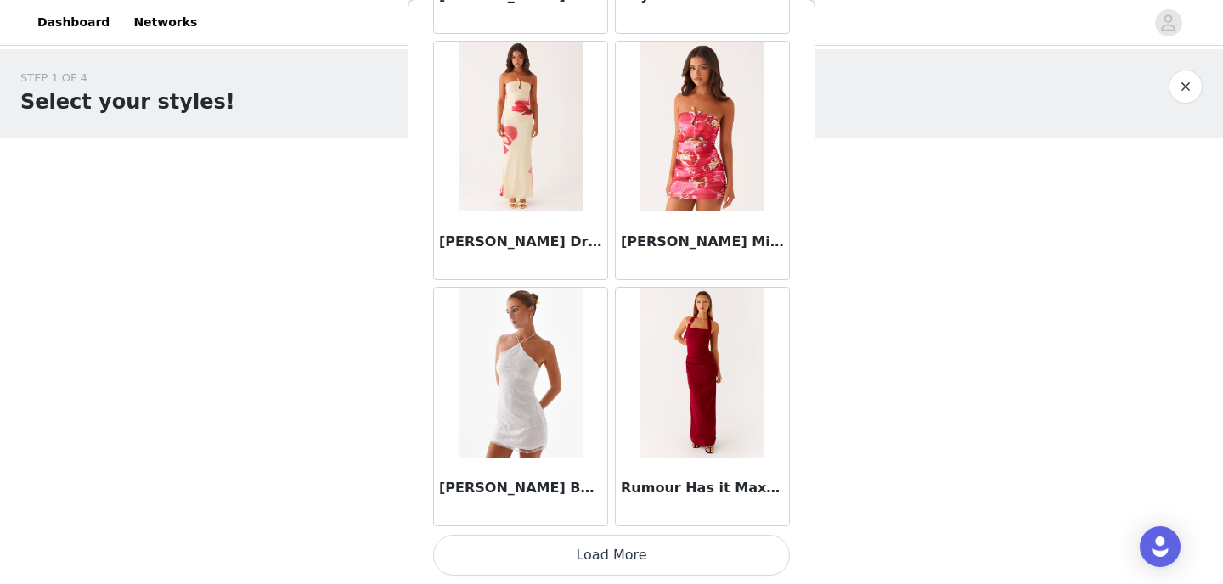
click at [580, 571] on button "Load More" at bounding box center [611, 555] width 357 height 41
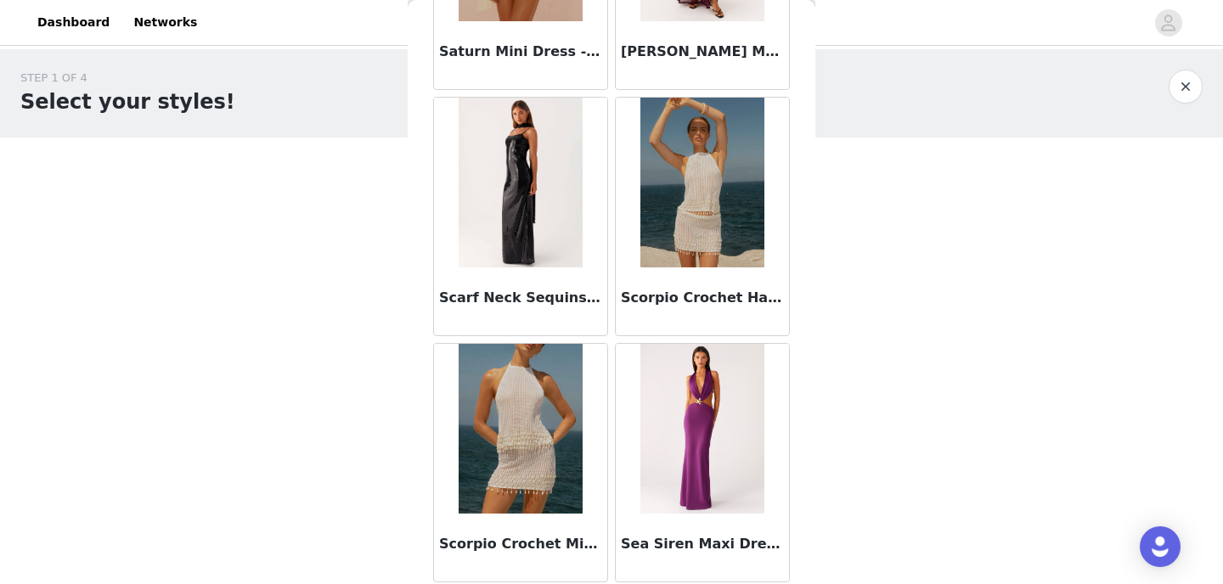
scroll to position [93152, 0]
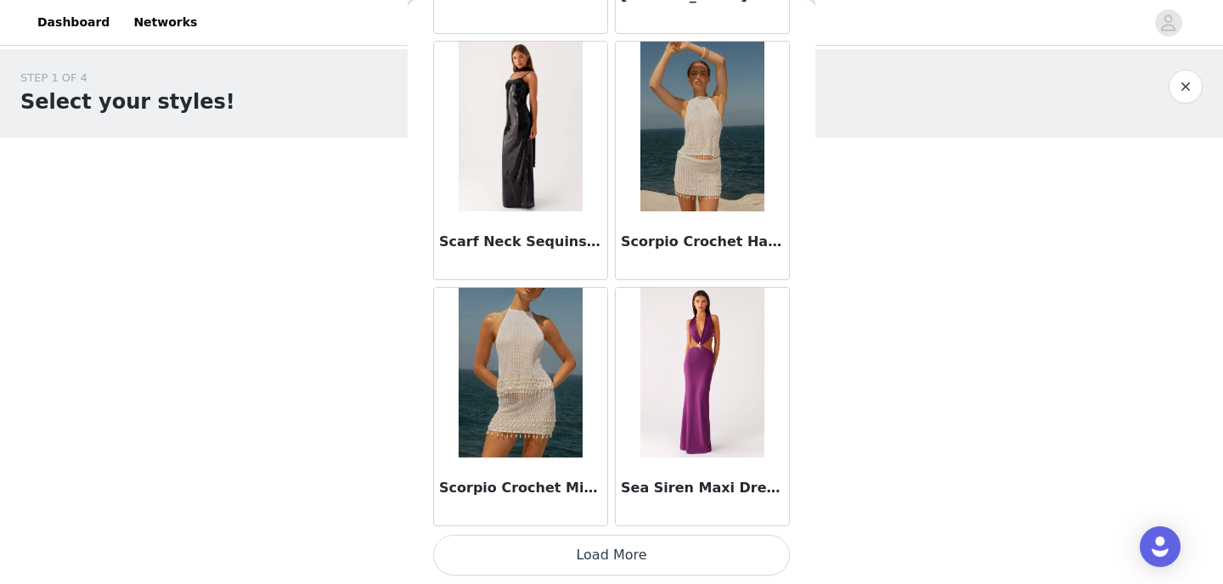
click at [574, 560] on button "Load More" at bounding box center [611, 555] width 357 height 41
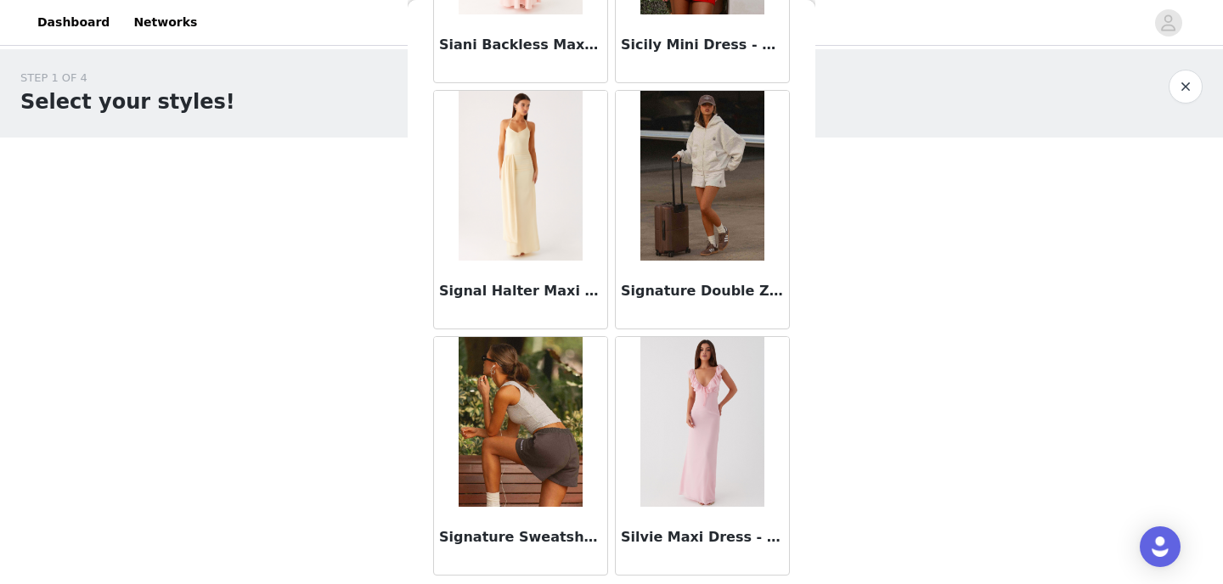
scroll to position [95615, 0]
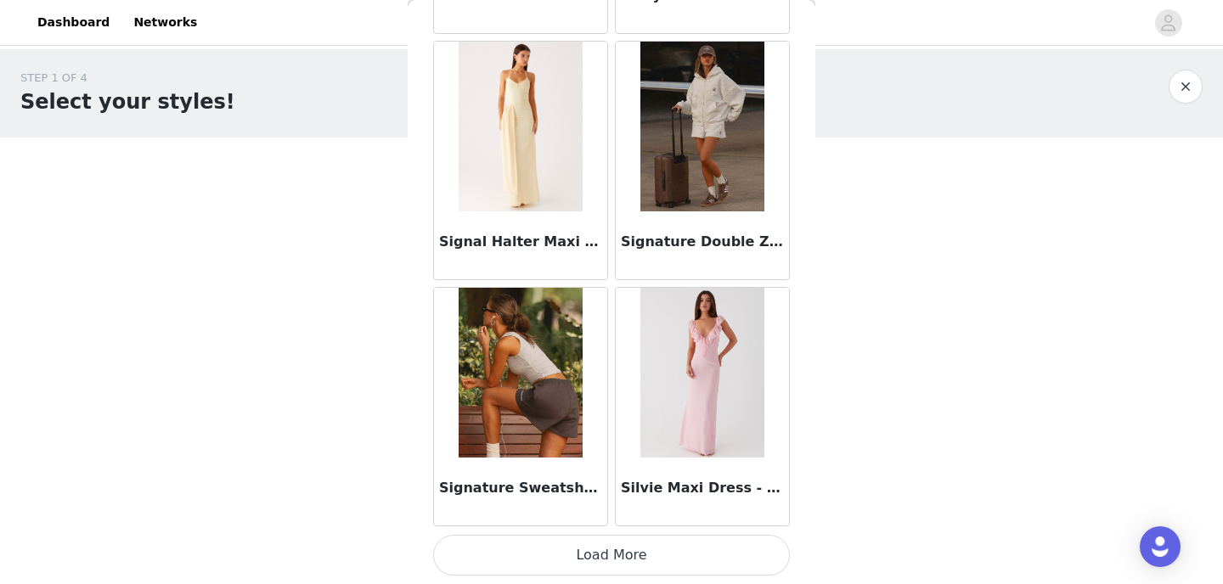
click at [576, 547] on button "Load More" at bounding box center [611, 555] width 357 height 41
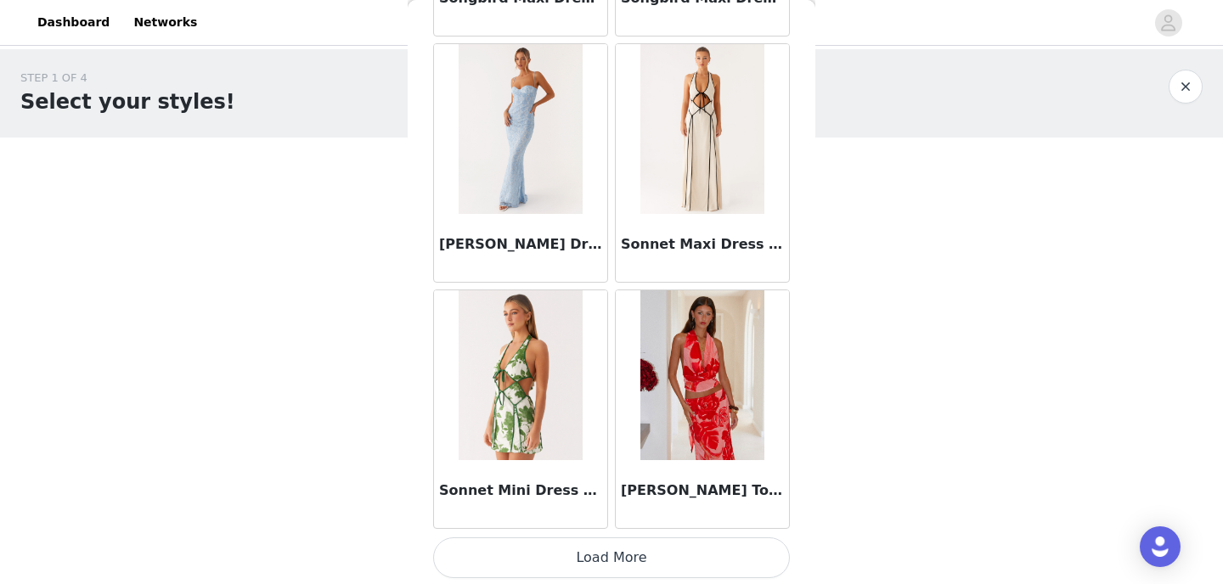
scroll to position [98078, 0]
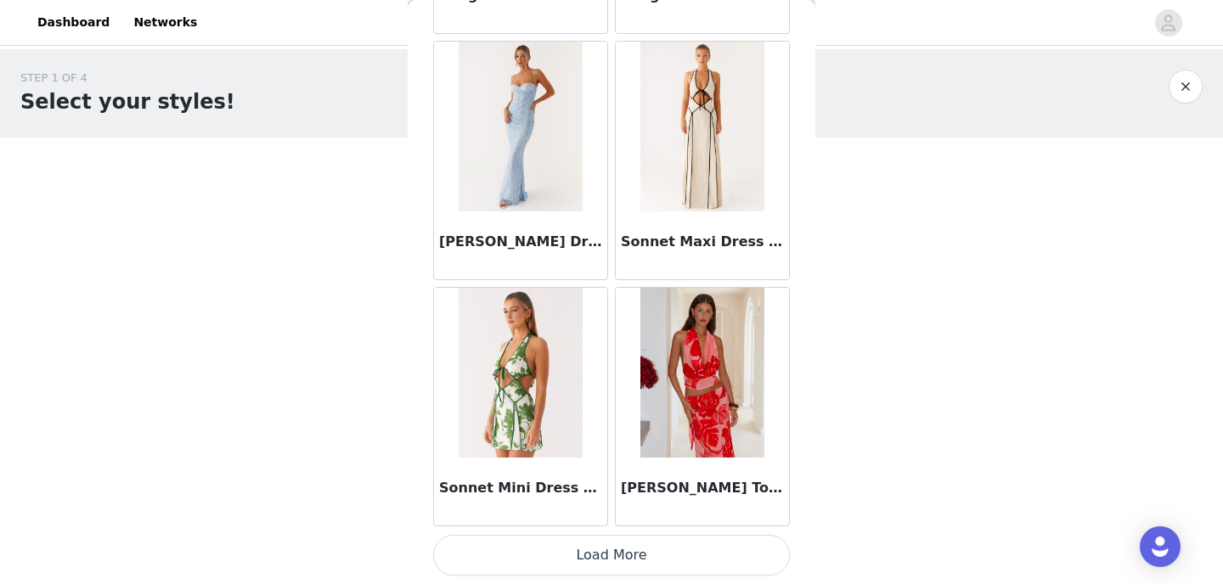
click at [578, 556] on button "Load More" at bounding box center [611, 555] width 357 height 41
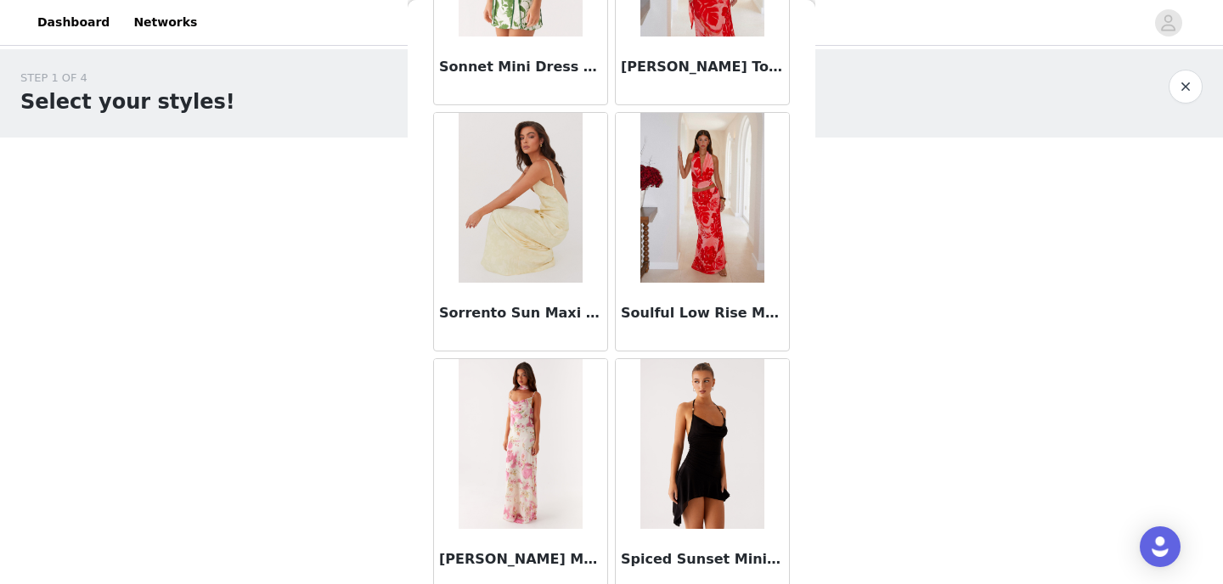
scroll to position [4428, 0]
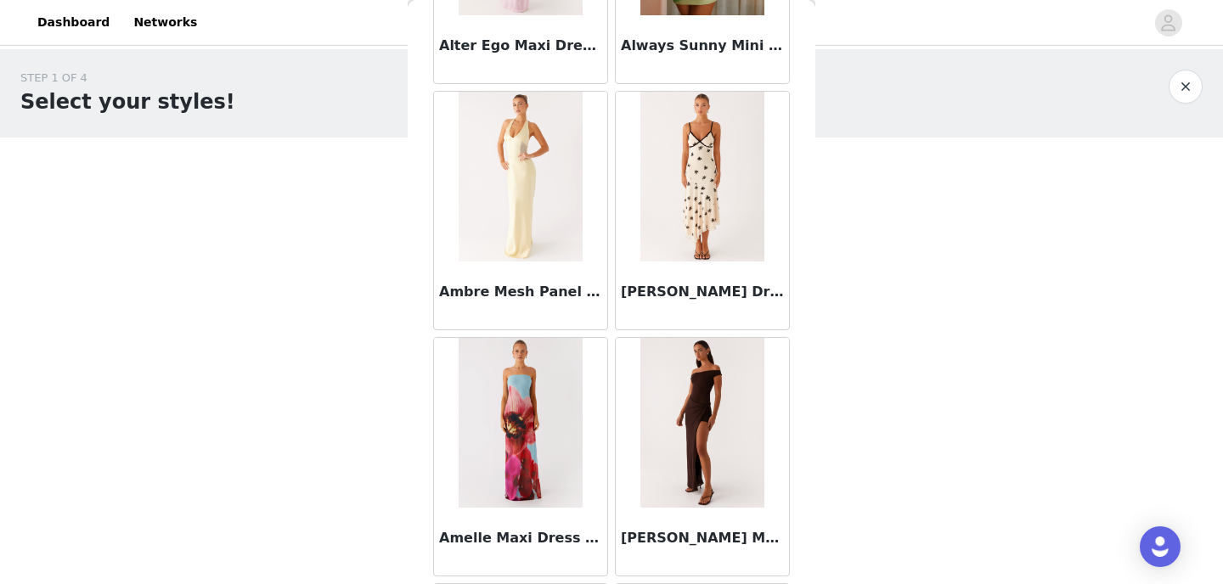
click at [528, 417] on img at bounding box center [520, 423] width 123 height 170
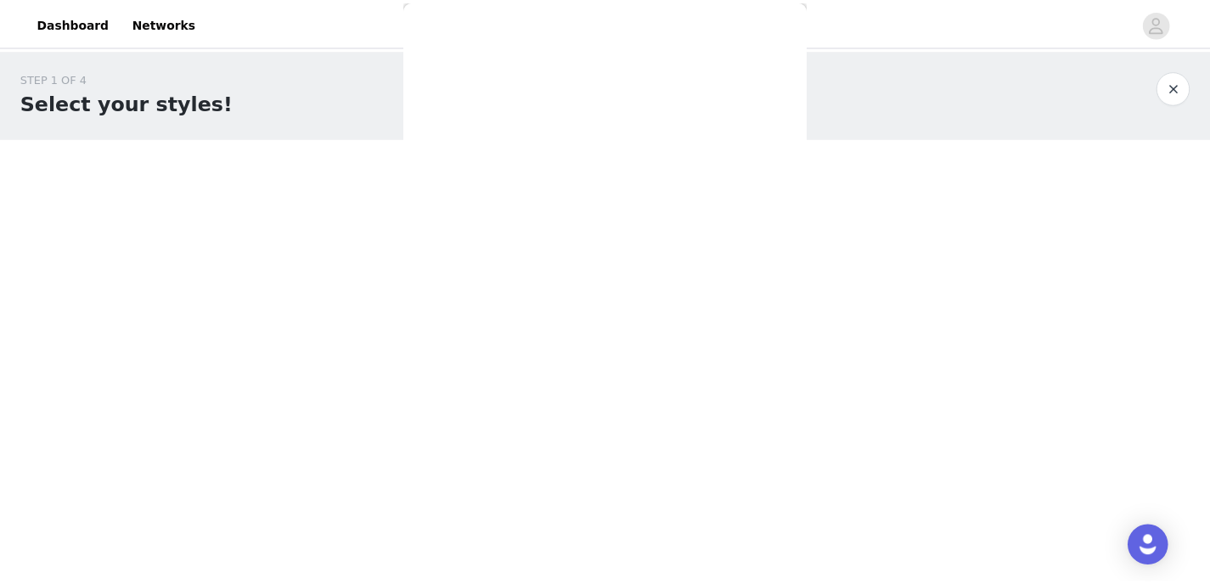
scroll to position [329, 0]
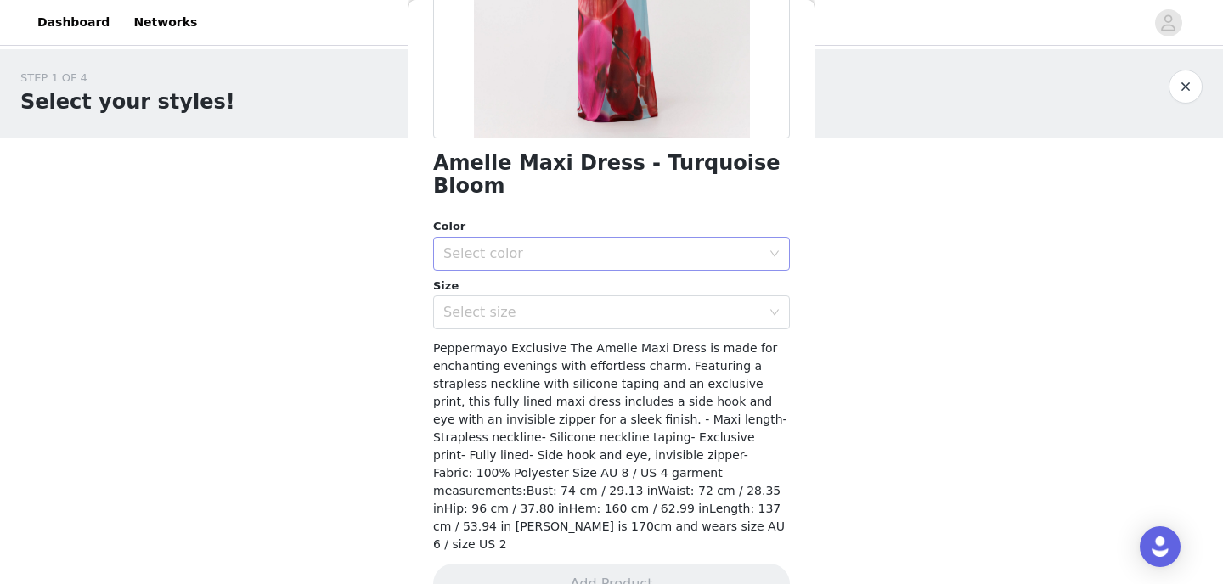
click at [520, 245] on div "Select color" at bounding box center [602, 253] width 318 height 17
click at [513, 282] on ul "Turquiose Bloom" at bounding box center [605, 268] width 344 height 34
click at [513, 274] on li "Turquiose Bloom" at bounding box center [605, 268] width 344 height 27
click at [510, 304] on div "Select size" at bounding box center [602, 312] width 318 height 17
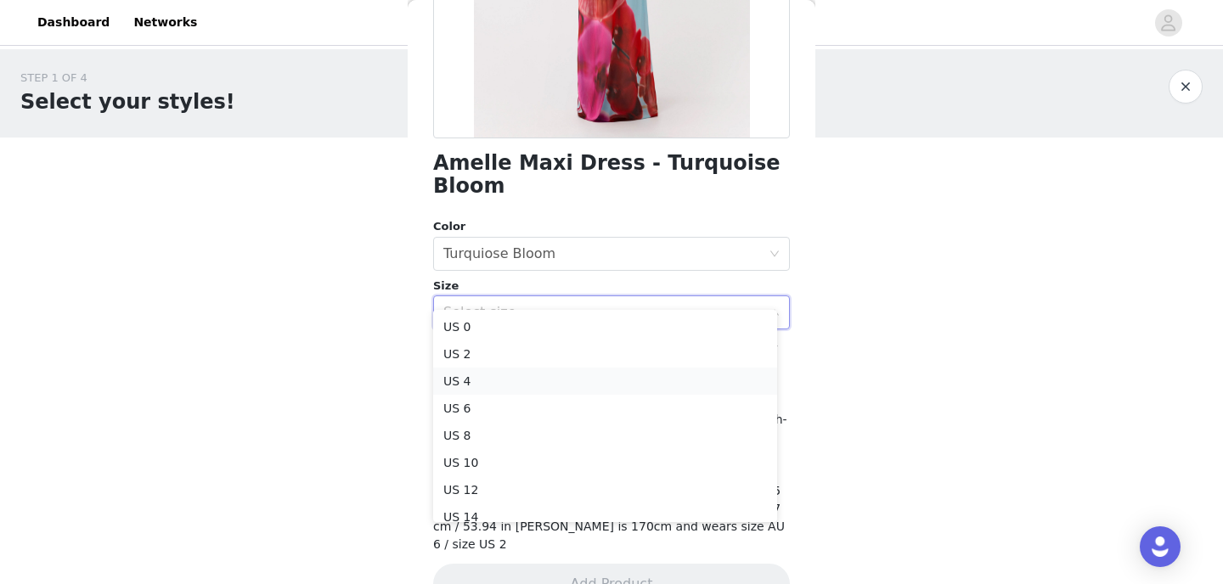
click at [490, 372] on li "US 4" at bounding box center [605, 381] width 344 height 27
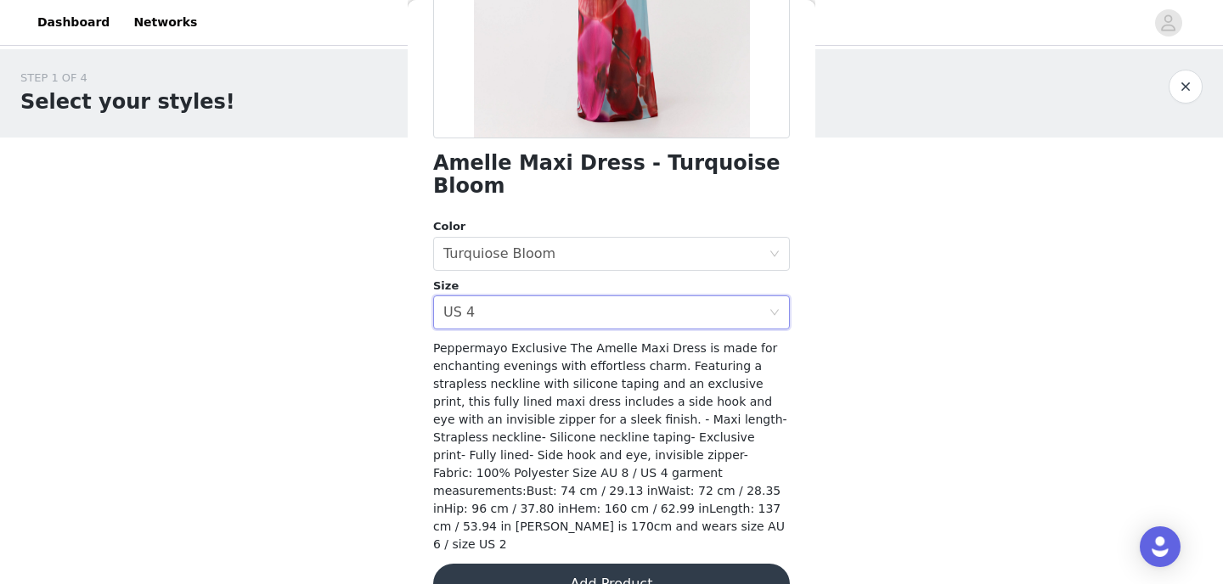
click at [493, 367] on span "Peppermayo Exclusive The Amelle Maxi Dress is made for enchanting evenings with…" at bounding box center [610, 446] width 354 height 210
click at [540, 564] on button "Add Product" at bounding box center [611, 584] width 357 height 41
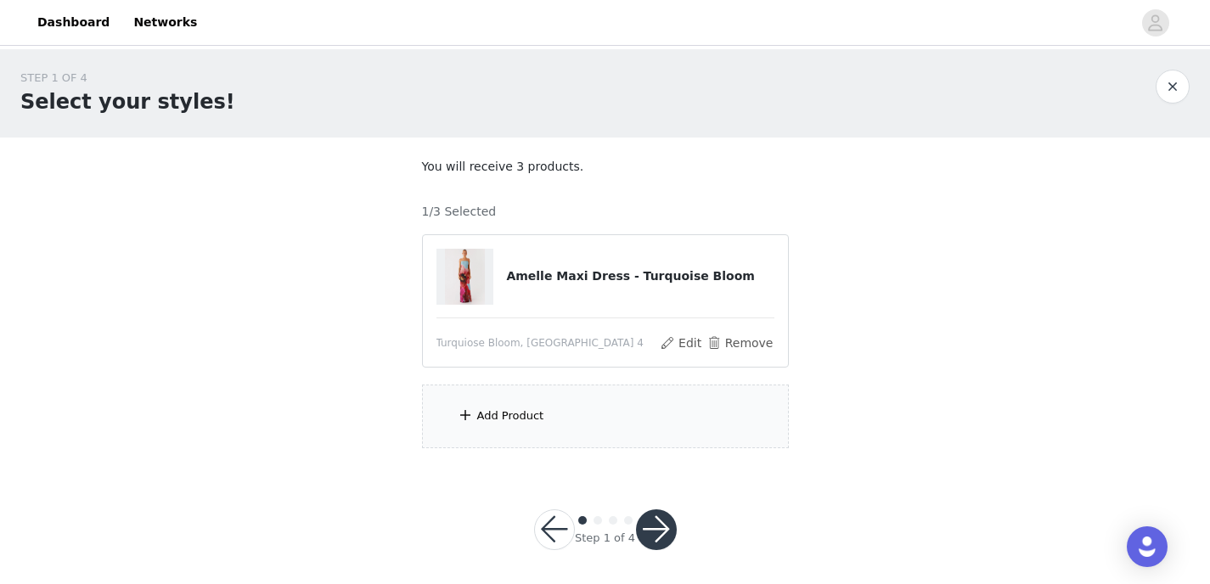
click at [513, 413] on div "Add Product" at bounding box center [510, 416] width 67 height 17
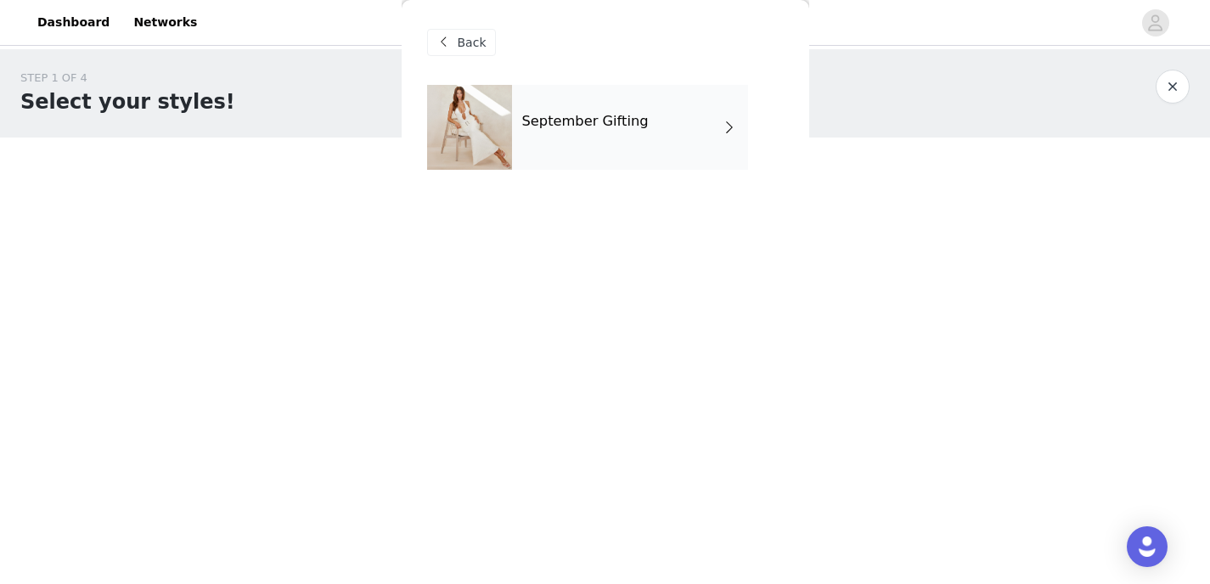
click at [577, 132] on div "September Gifting" at bounding box center [630, 127] width 236 height 85
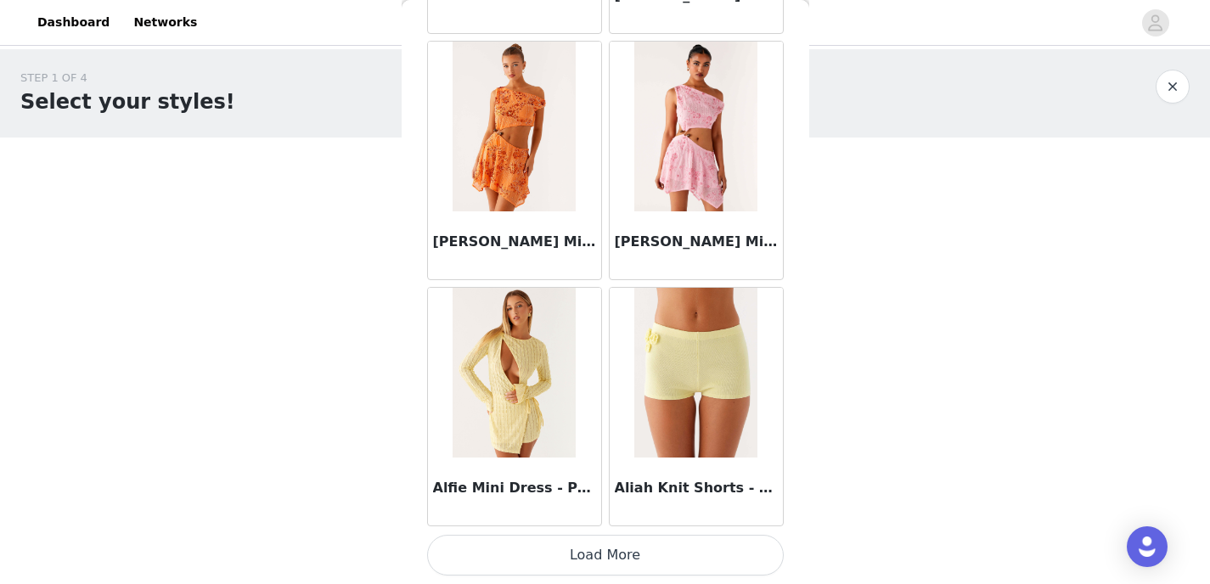
click at [580, 564] on button "Load More" at bounding box center [605, 555] width 357 height 41
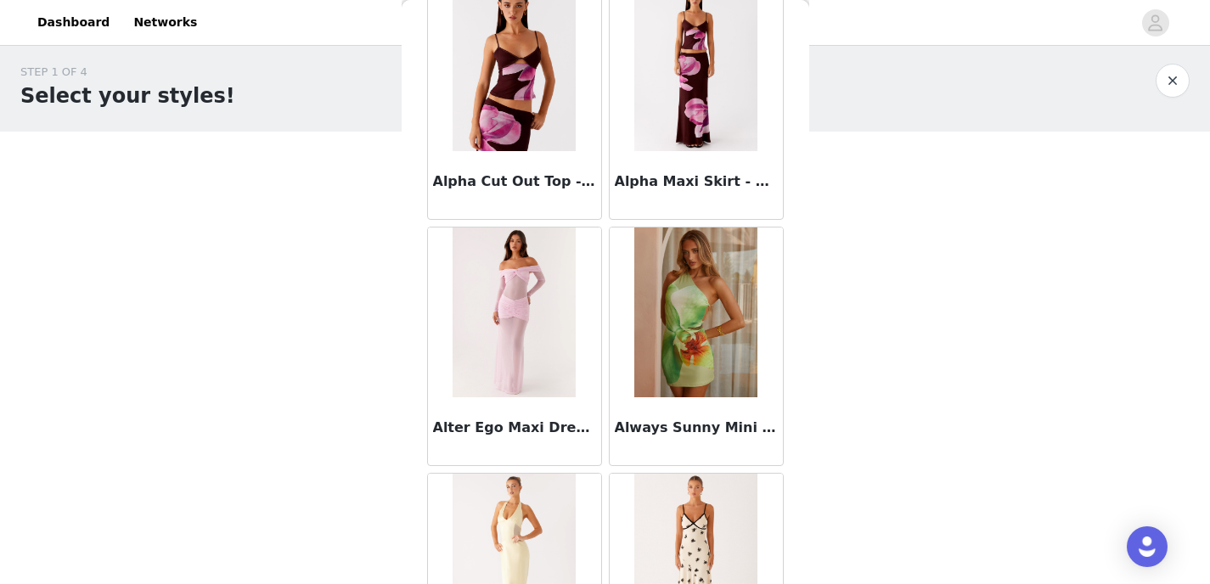
scroll to position [4478, 0]
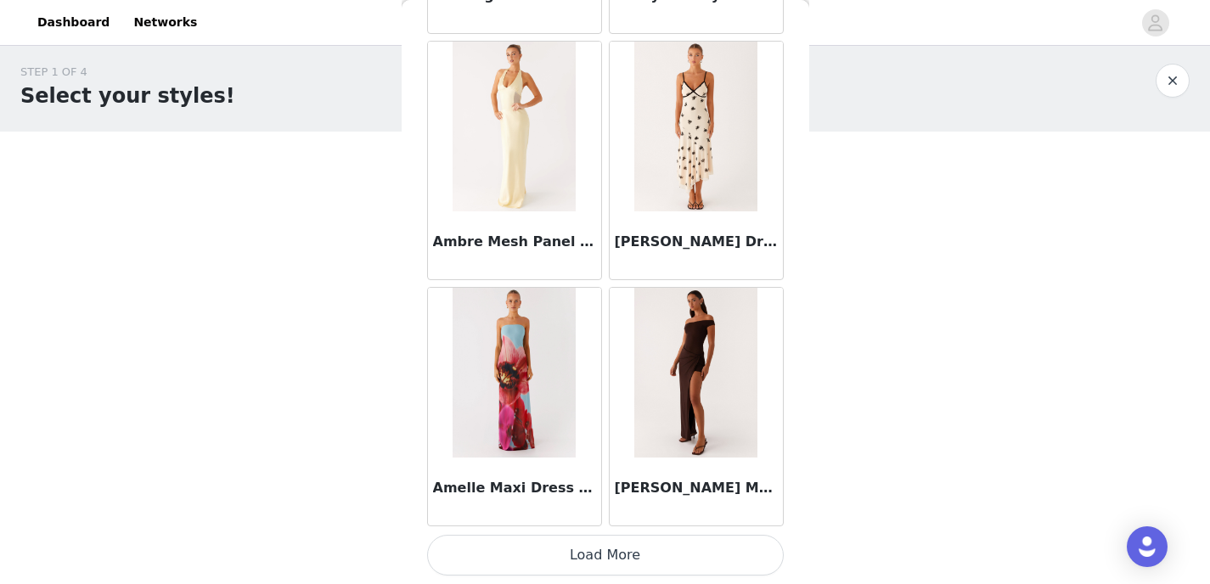
click at [569, 550] on button "Load More" at bounding box center [605, 555] width 357 height 41
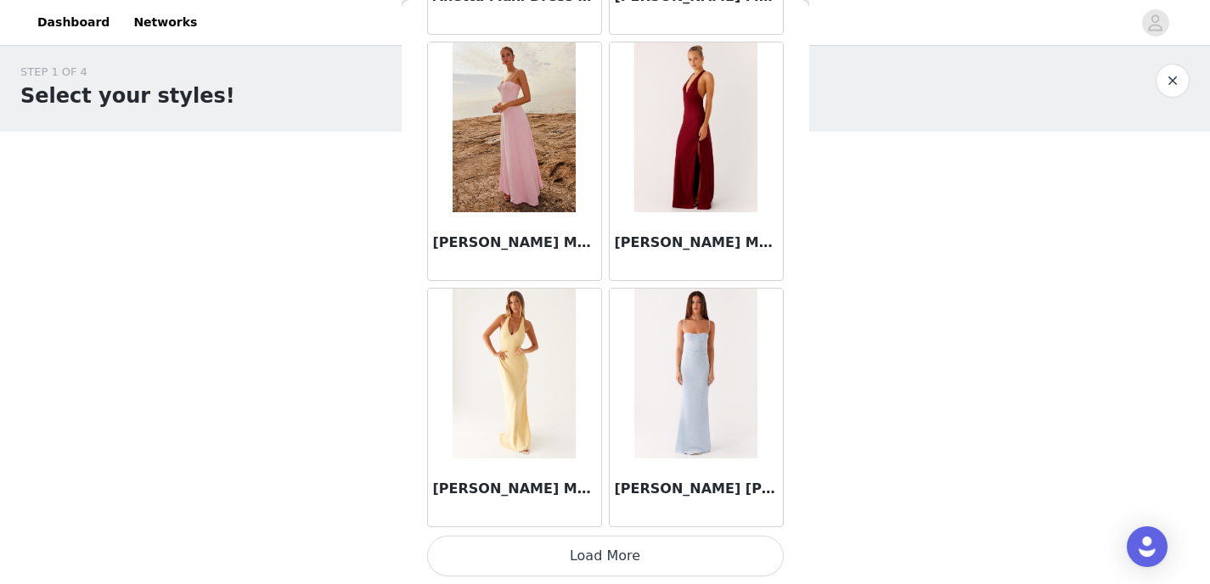
scroll to position [6941, 0]
click at [577, 555] on button "Load More" at bounding box center [605, 555] width 357 height 41
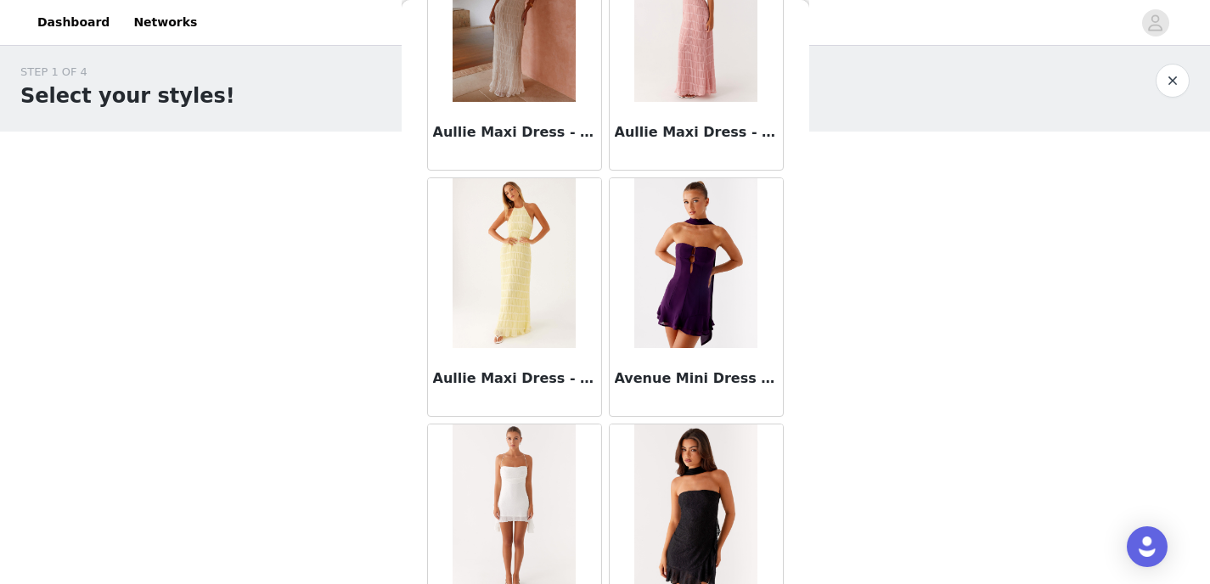
scroll to position [9404, 0]
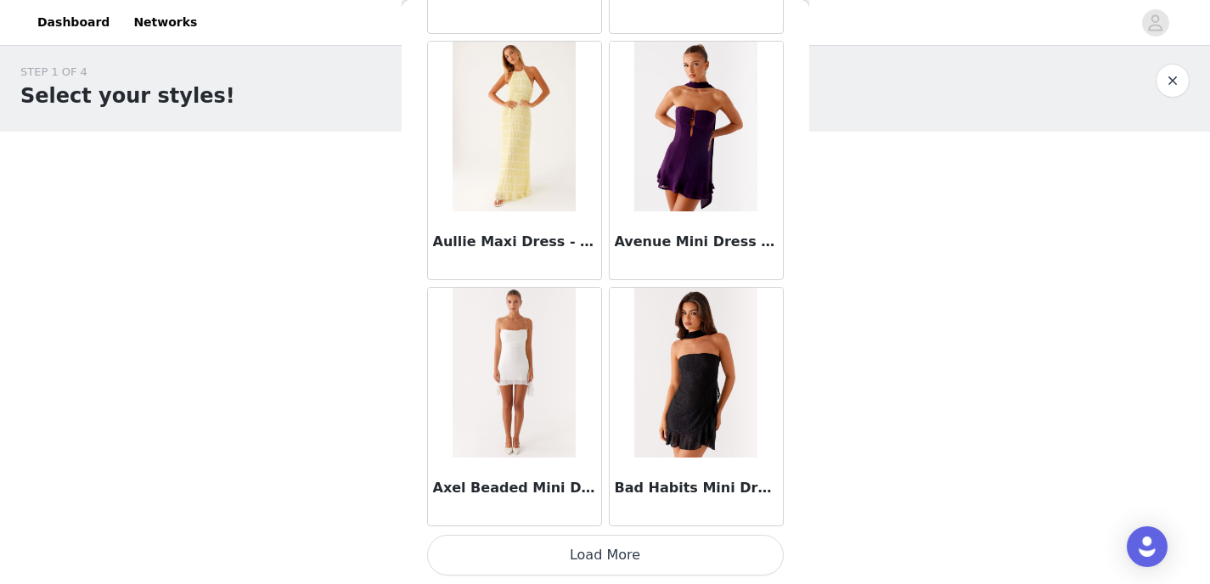
click at [602, 557] on button "Load More" at bounding box center [605, 555] width 357 height 41
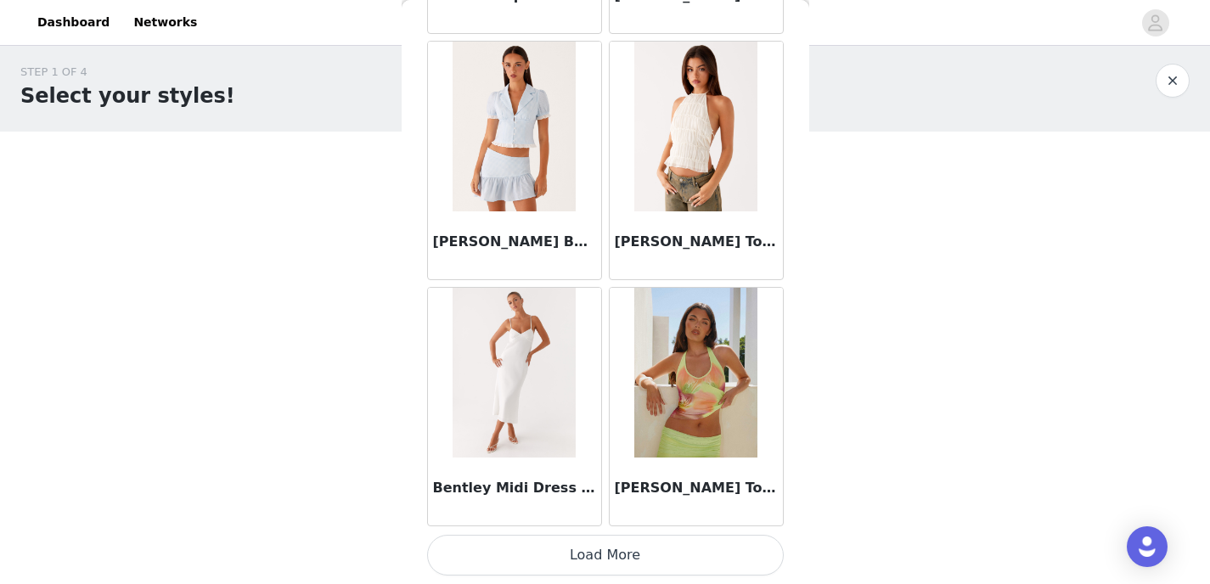
click at [596, 568] on button "Load More" at bounding box center [605, 555] width 357 height 41
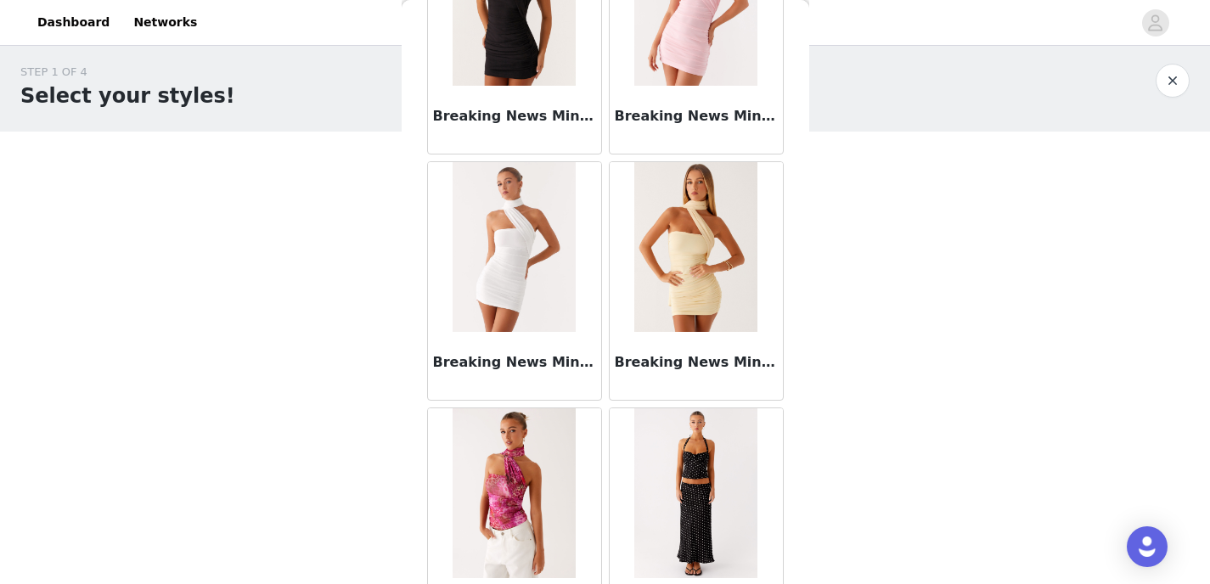
scroll to position [14331, 0]
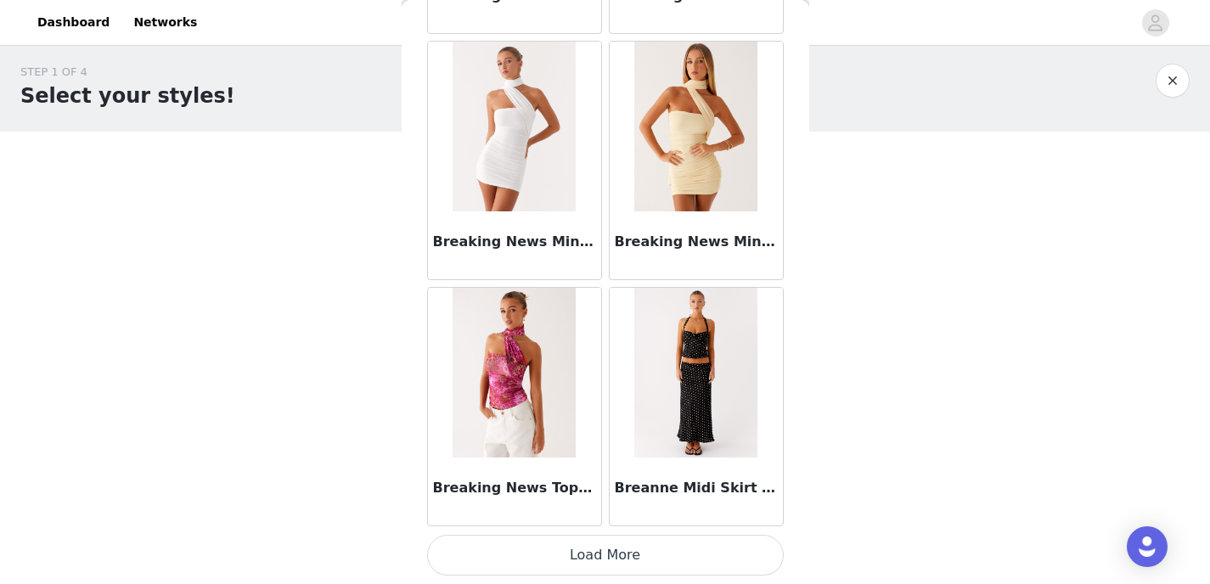
click at [694, 401] on img at bounding box center [695, 373] width 123 height 170
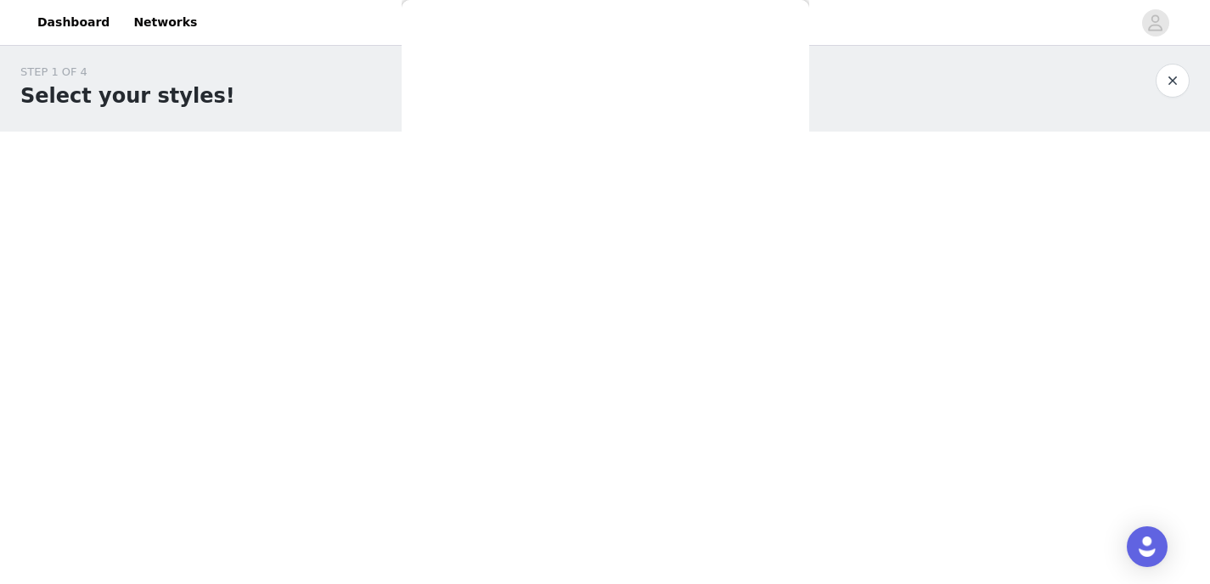
scroll to position [329, 0]
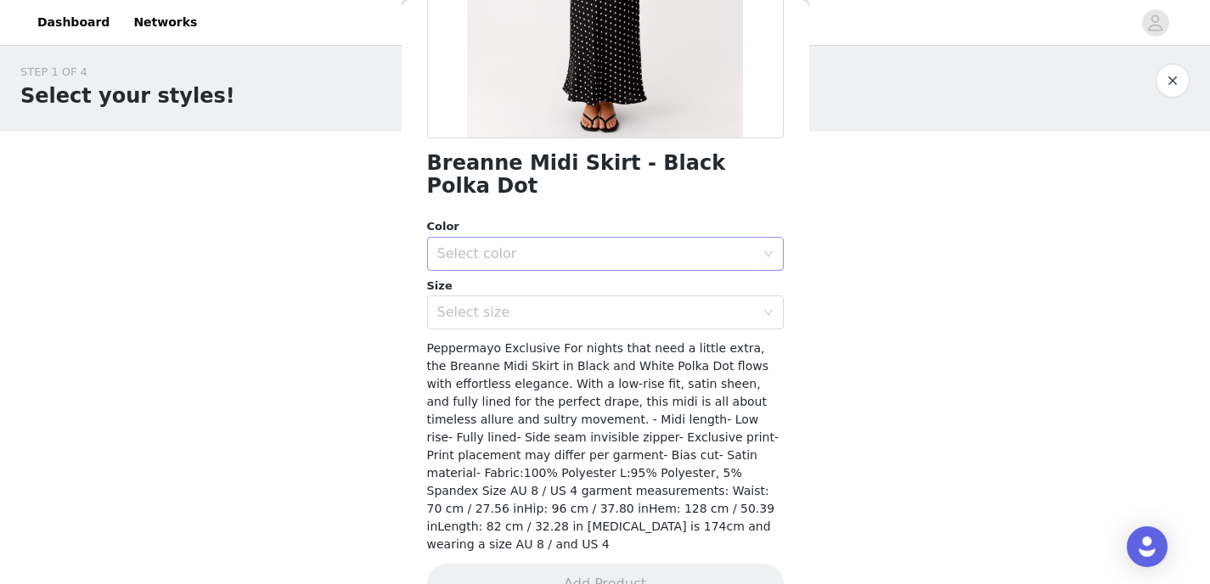
click at [522, 245] on div "Select color" at bounding box center [596, 253] width 318 height 17
click at [523, 263] on li "Black Polka Dot" at bounding box center [599, 268] width 344 height 27
click at [522, 304] on div "Select size" at bounding box center [596, 312] width 318 height 17
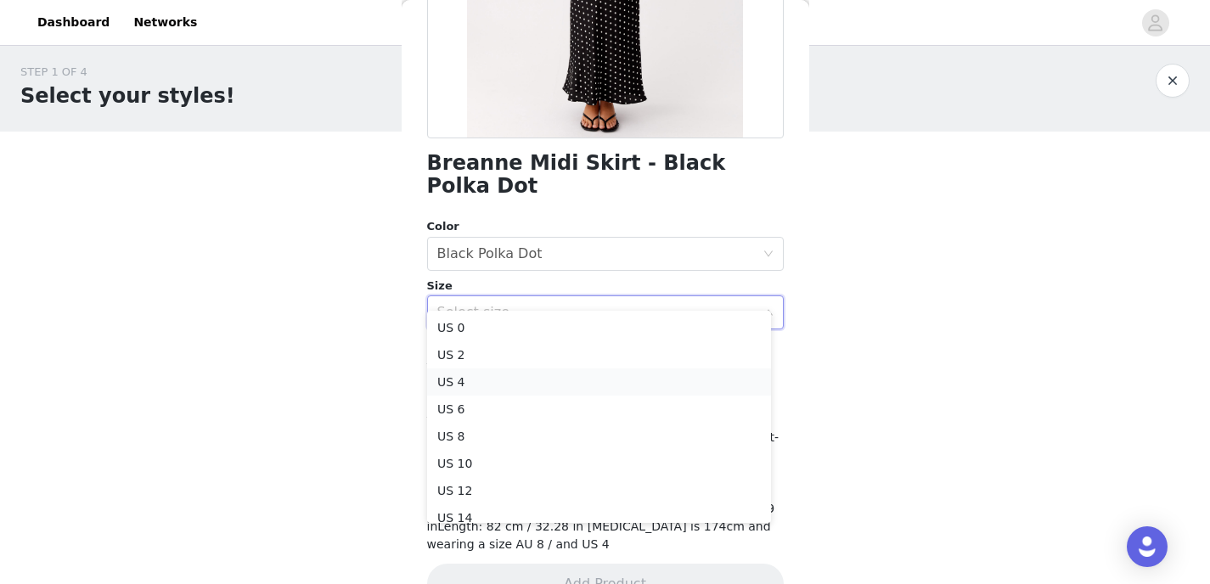
click at [517, 382] on li "US 4" at bounding box center [599, 382] width 344 height 27
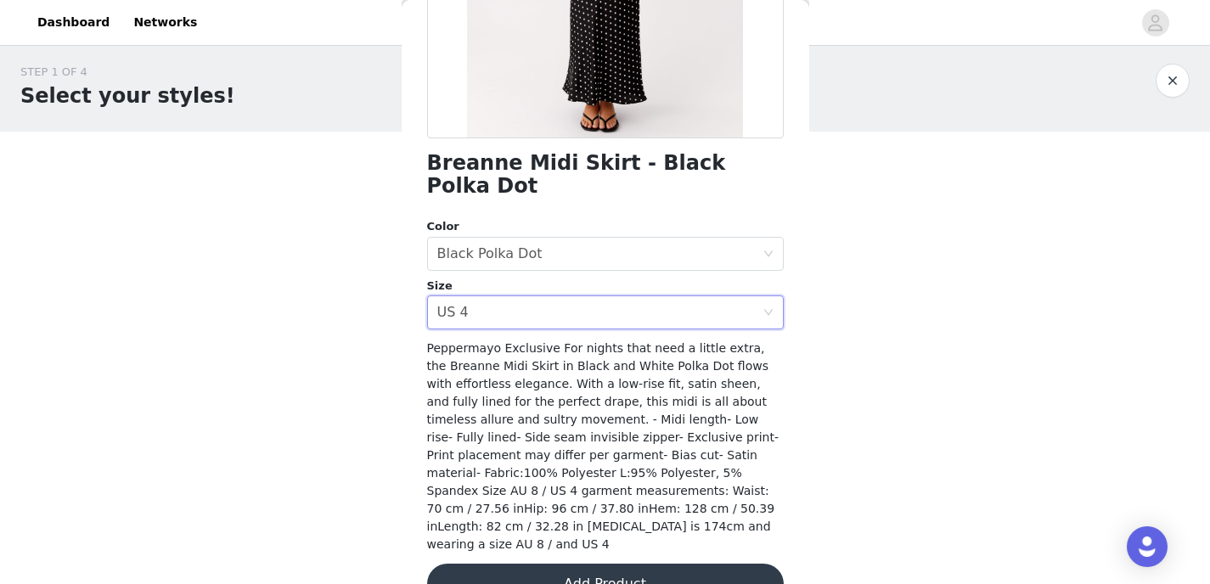
click at [560, 564] on button "Add Product" at bounding box center [605, 584] width 357 height 41
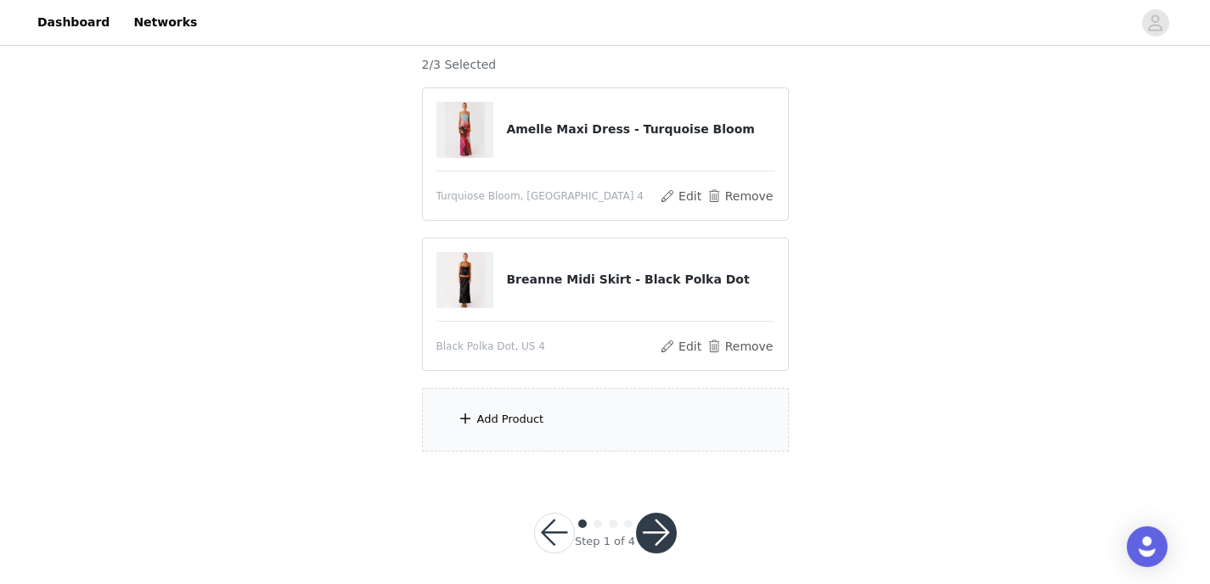
scroll to position [156, 0]
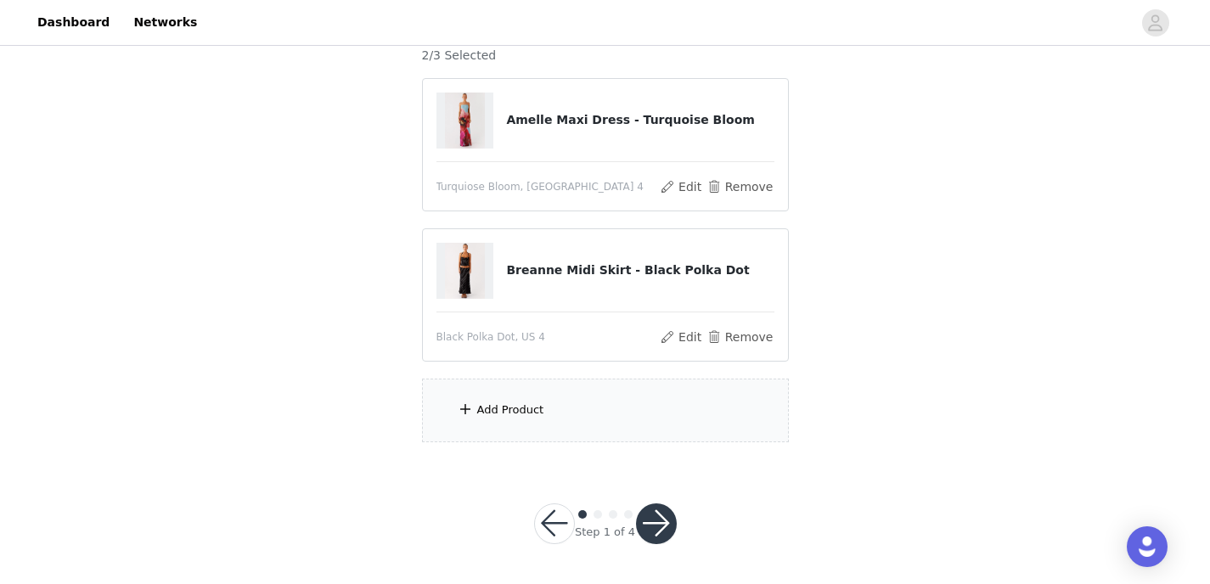
click at [521, 403] on div "Add Product" at bounding box center [510, 410] width 67 height 17
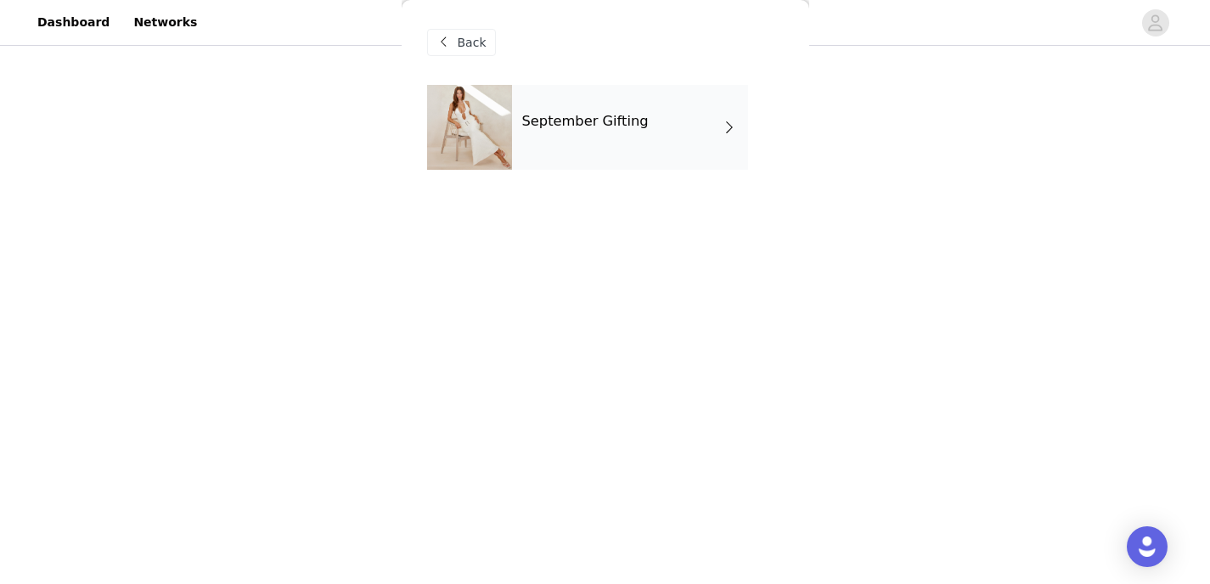
click at [562, 127] on h4 "September Gifting" at bounding box center [585, 121] width 127 height 15
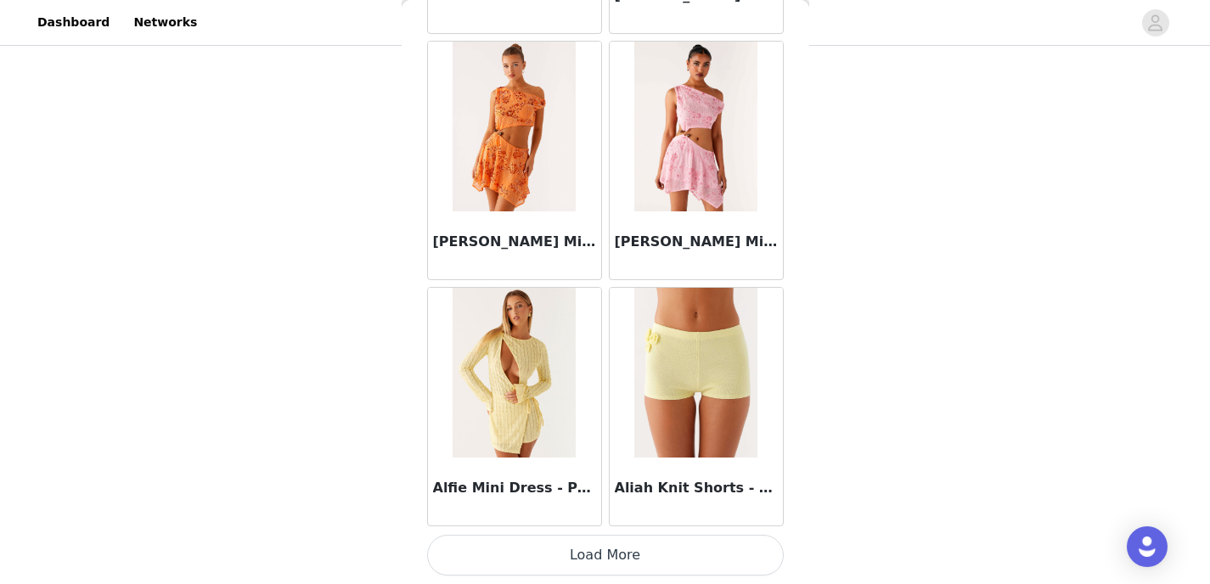
click at [550, 550] on button "Load More" at bounding box center [605, 555] width 357 height 41
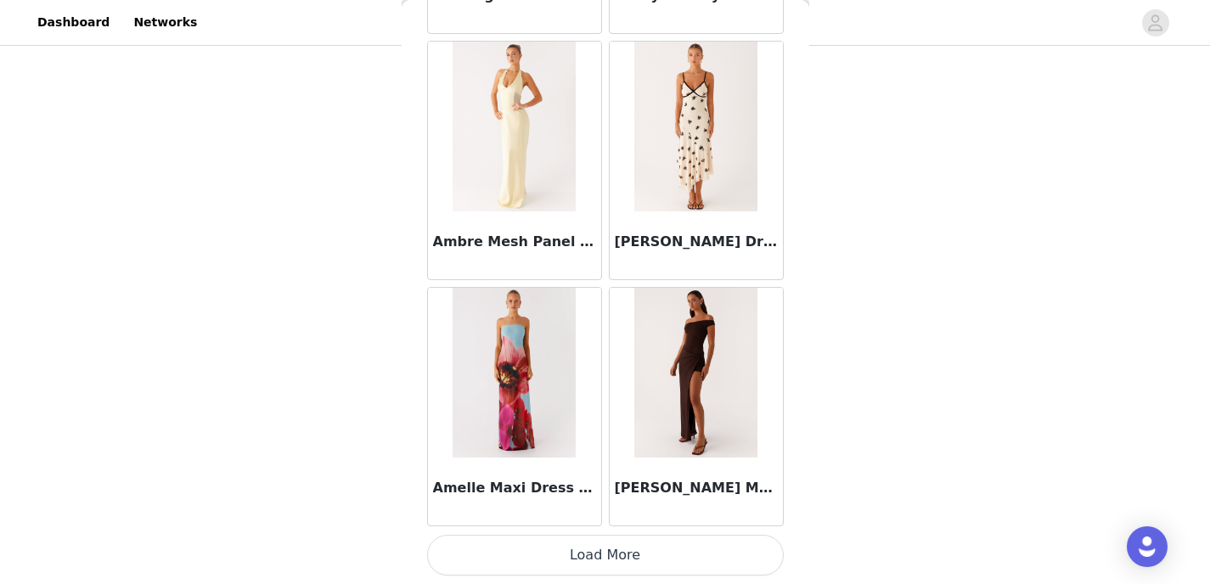
click at [562, 558] on button "Load More" at bounding box center [605, 555] width 357 height 41
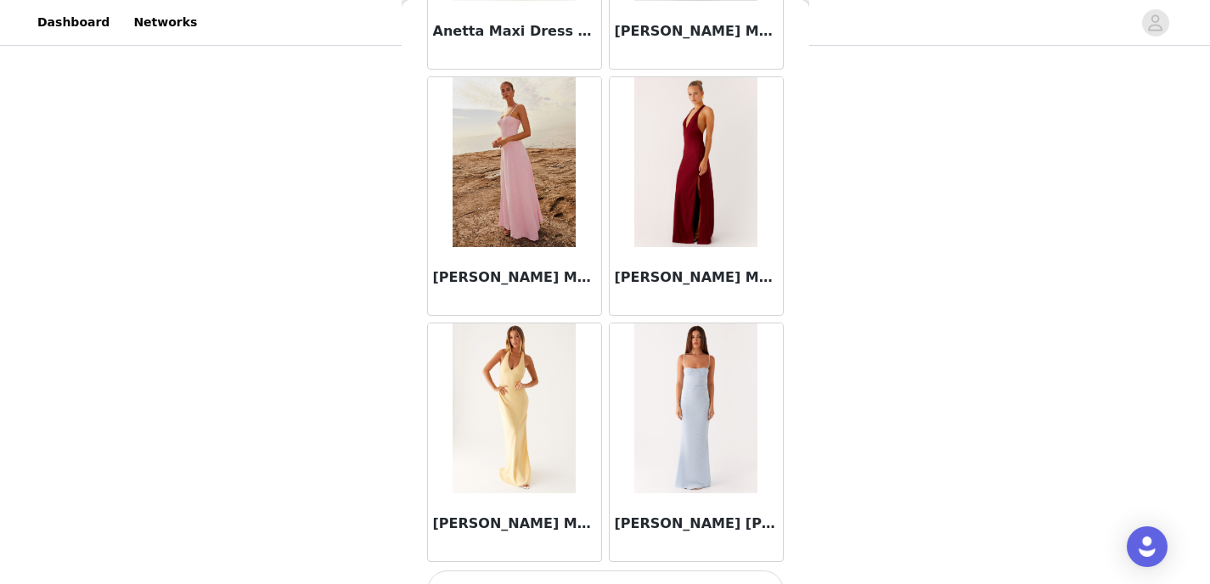
scroll to position [6941, 0]
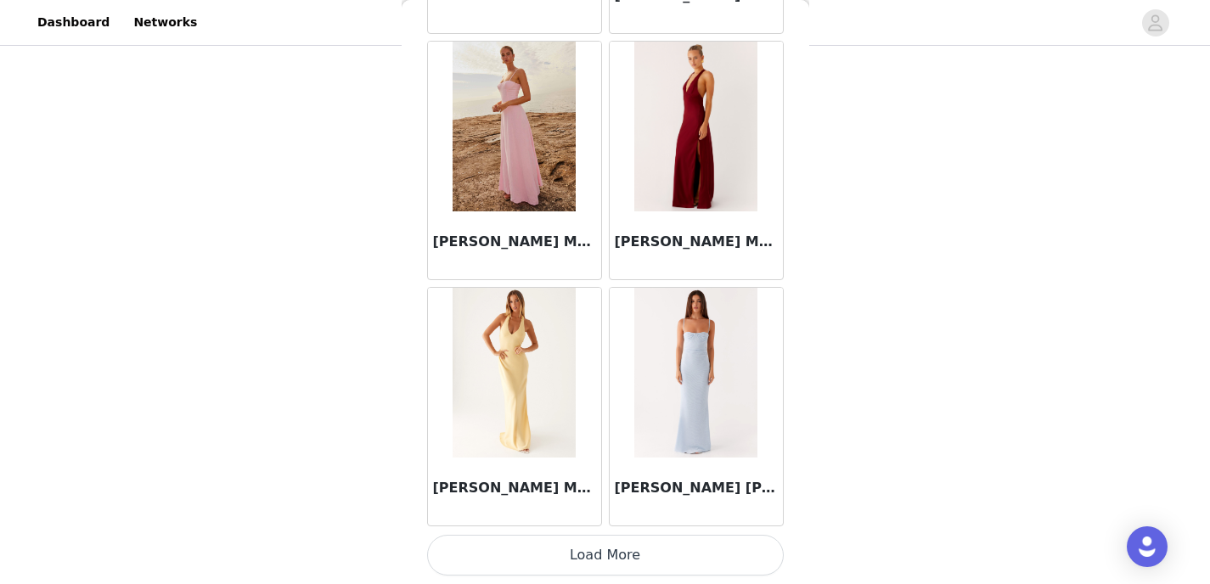
click at [553, 561] on button "Load More" at bounding box center [605, 555] width 357 height 41
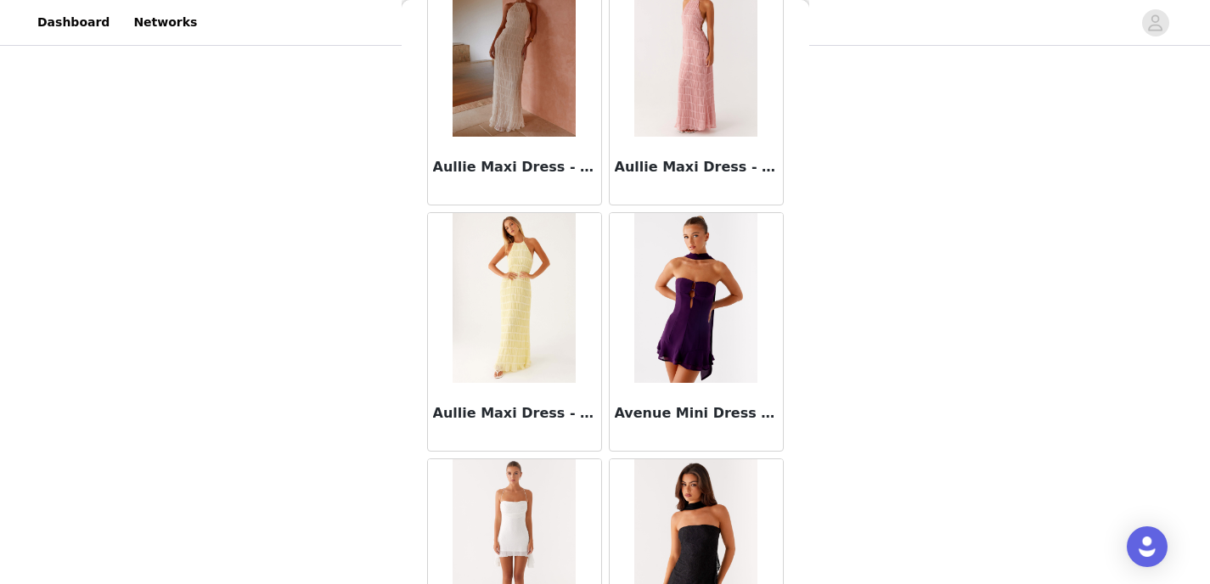
scroll to position [9404, 0]
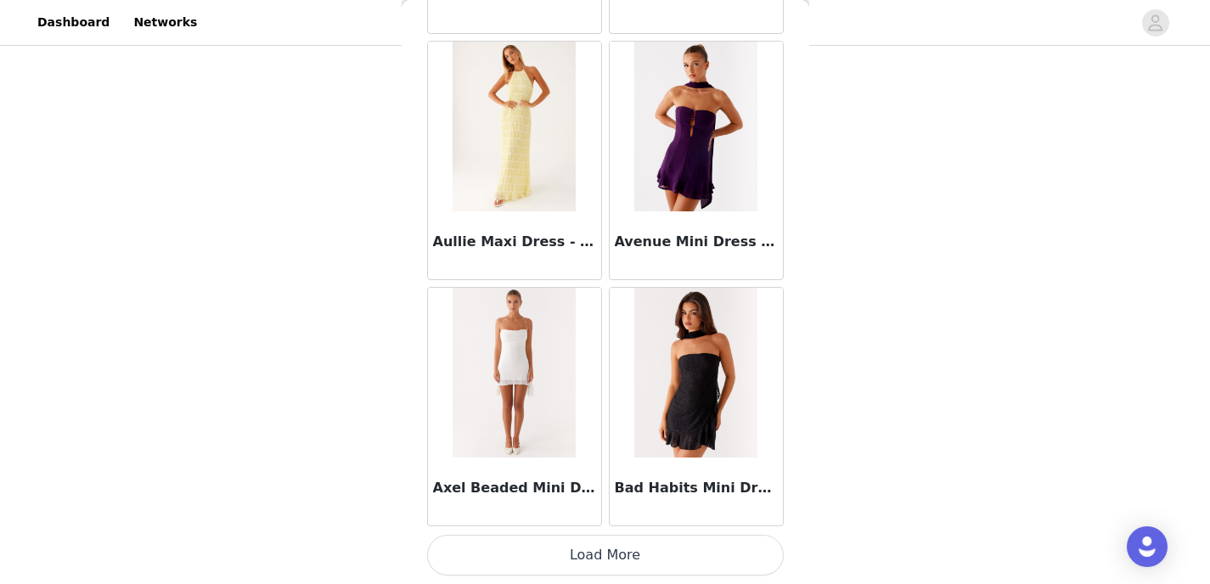
click at [551, 551] on button "Load More" at bounding box center [605, 555] width 357 height 41
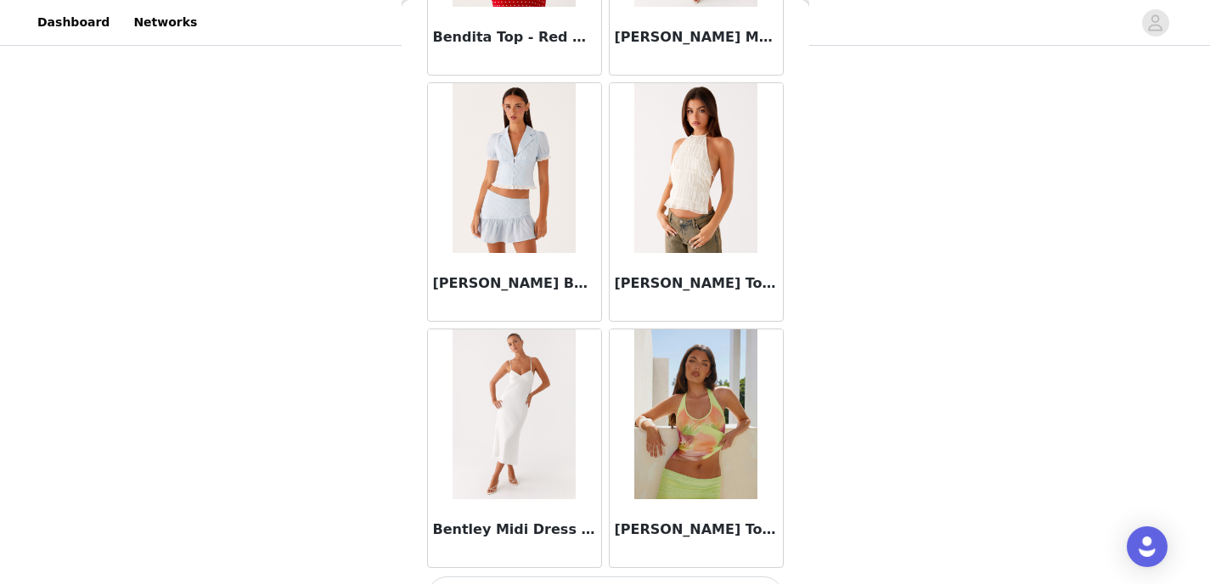
scroll to position [11867, 0]
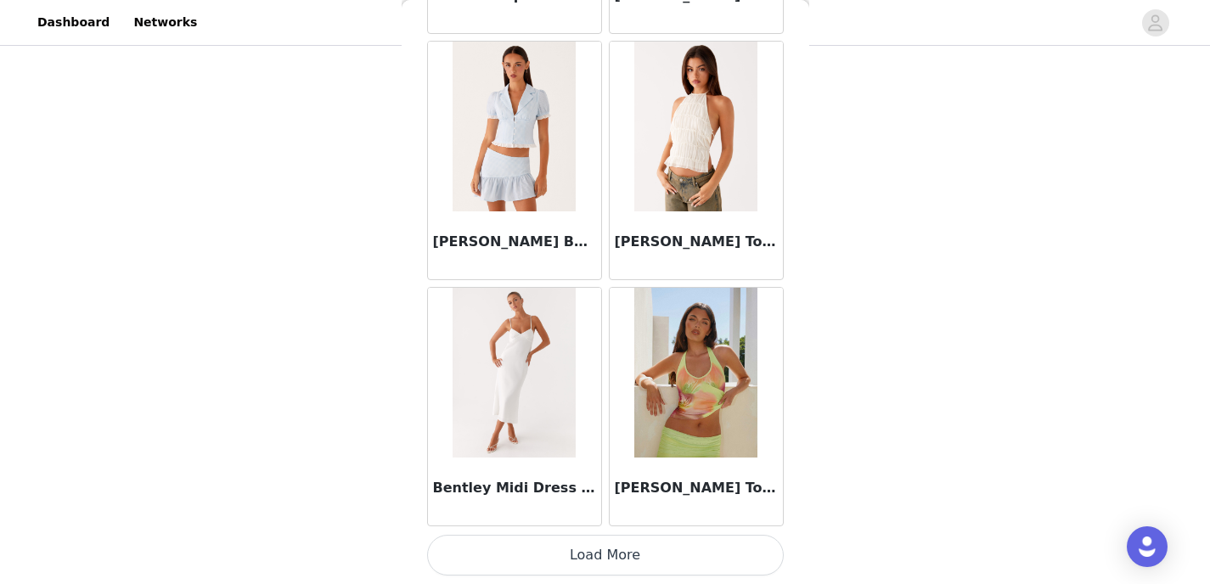
click at [571, 558] on button "Load More" at bounding box center [605, 555] width 357 height 41
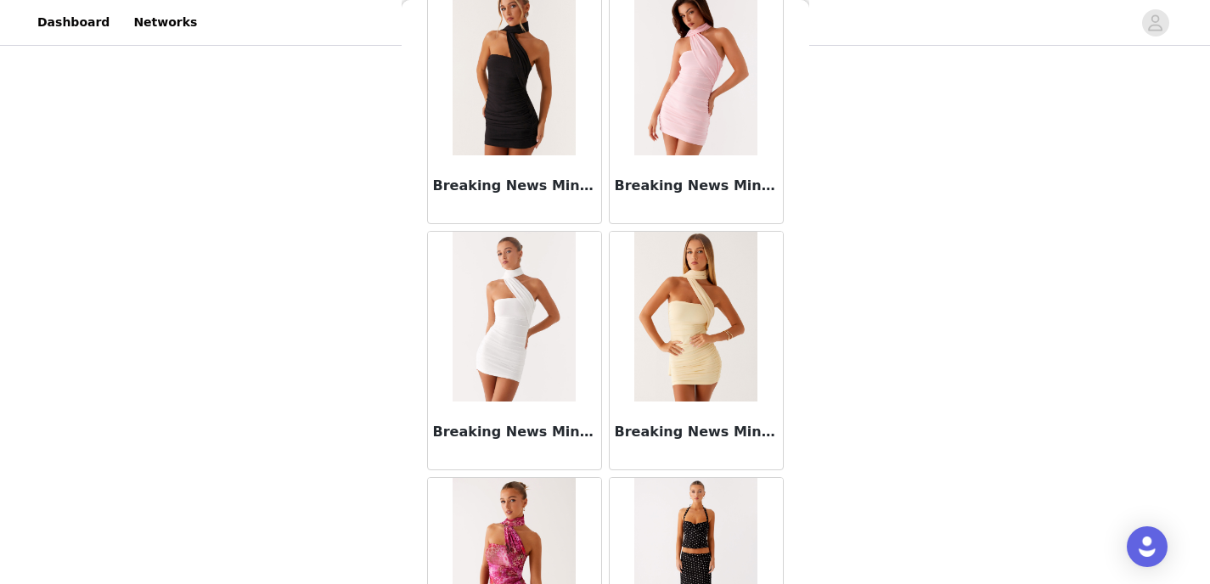
scroll to position [14331, 0]
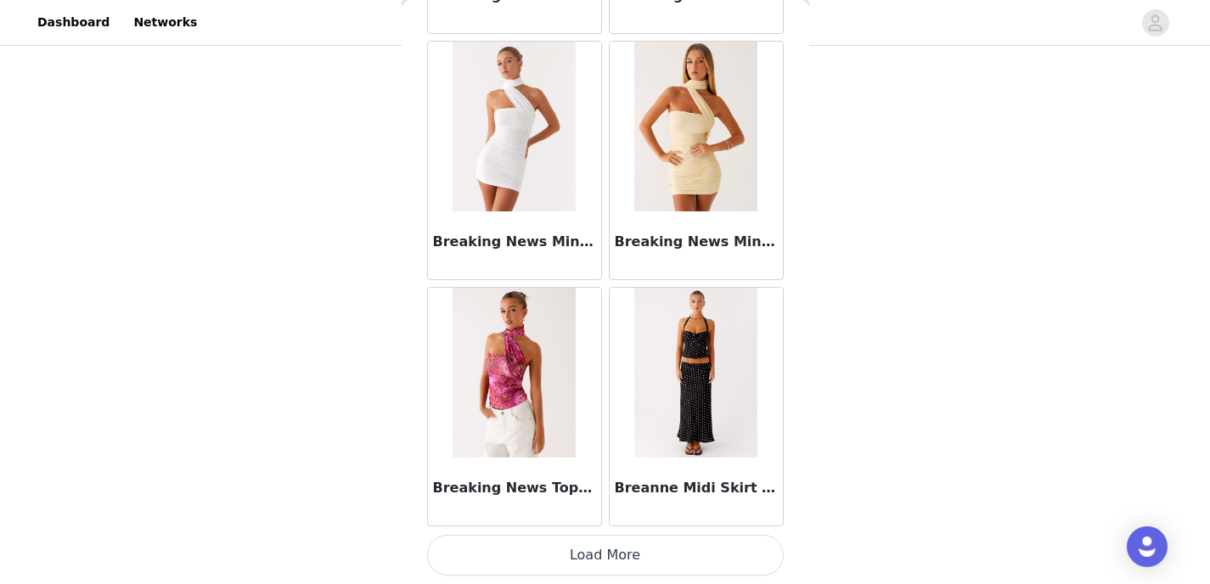
click at [592, 558] on button "Load More" at bounding box center [605, 555] width 357 height 41
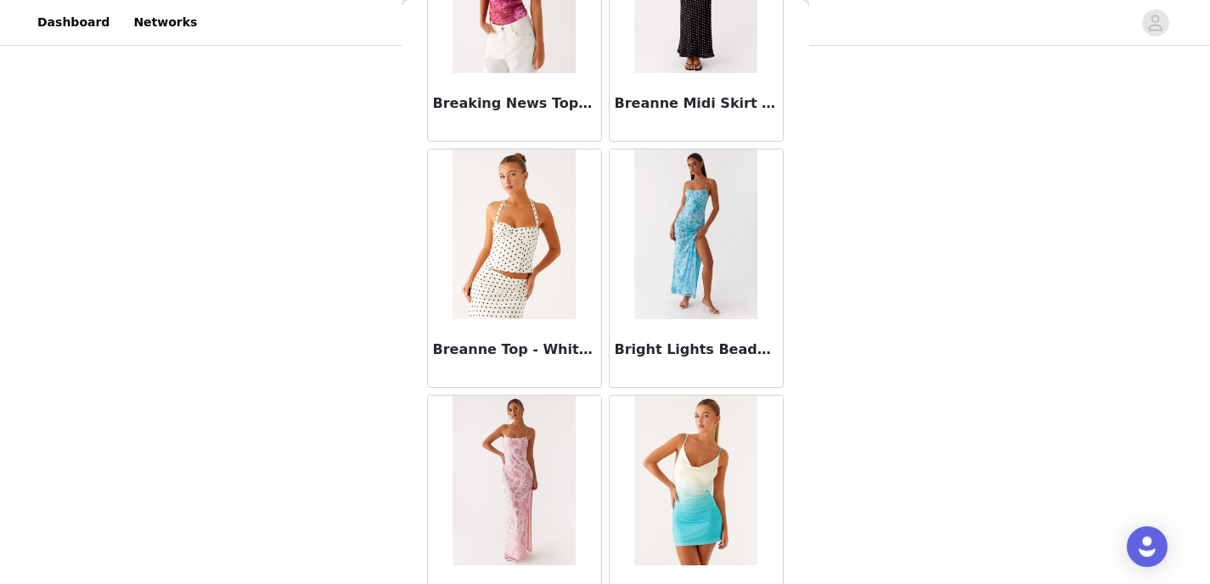
scroll to position [14714, 0]
click at [527, 223] on img at bounding box center [514, 235] width 123 height 170
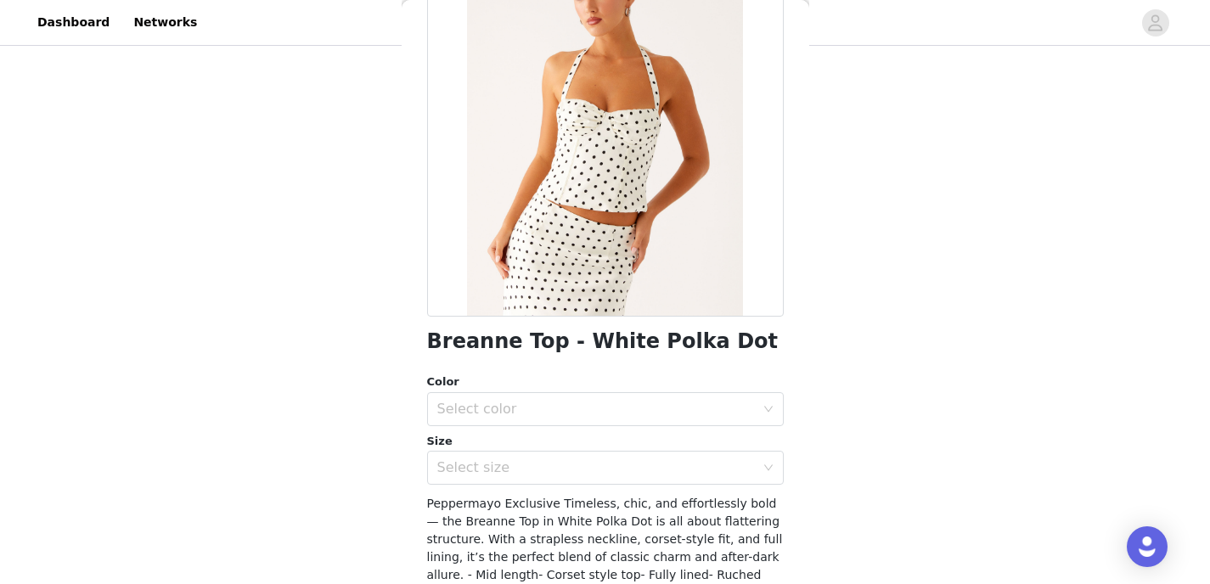
scroll to position [174, 0]
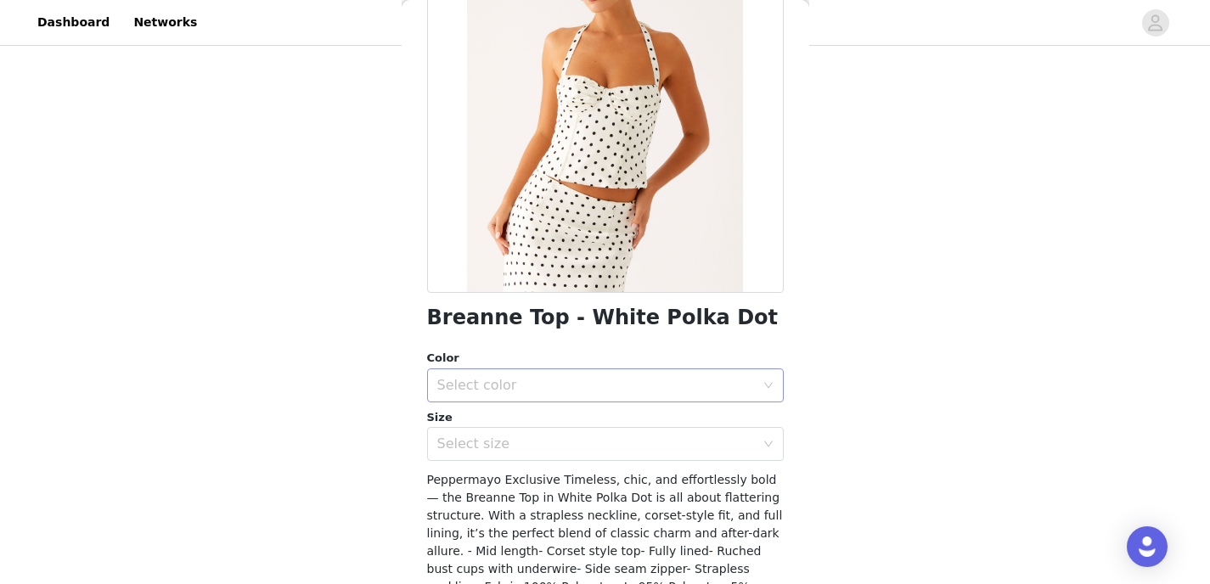
click at [530, 390] on div "Select color" at bounding box center [596, 385] width 318 height 17
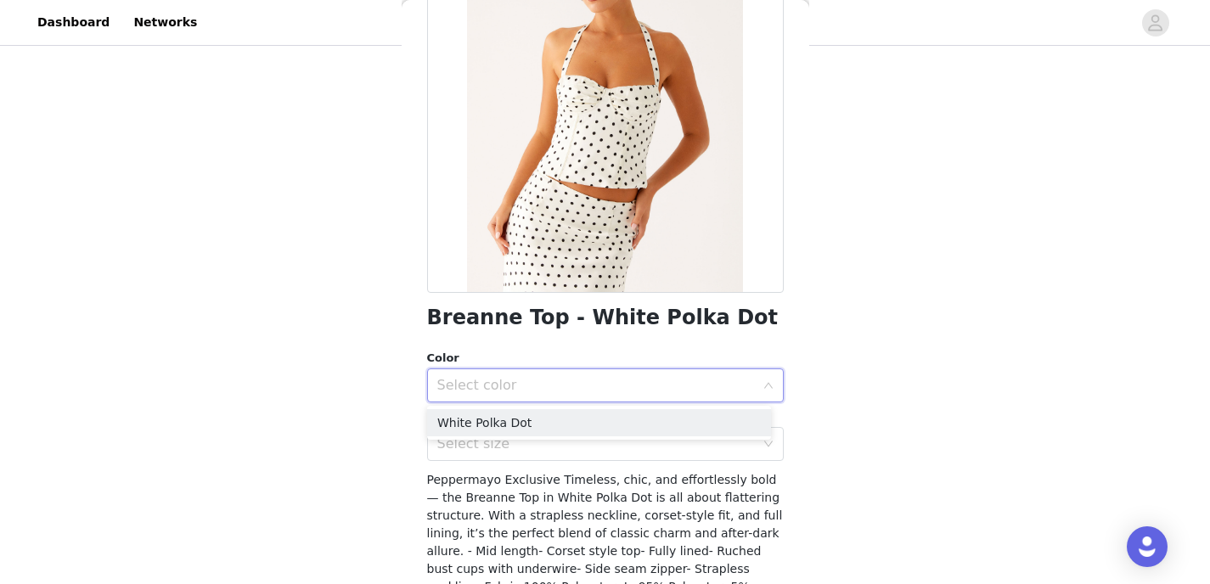
click at [510, 348] on div "Breanne Top - White Polka Dot Color Select color Size Select size Peppermayo Ex…" at bounding box center [605, 325] width 357 height 828
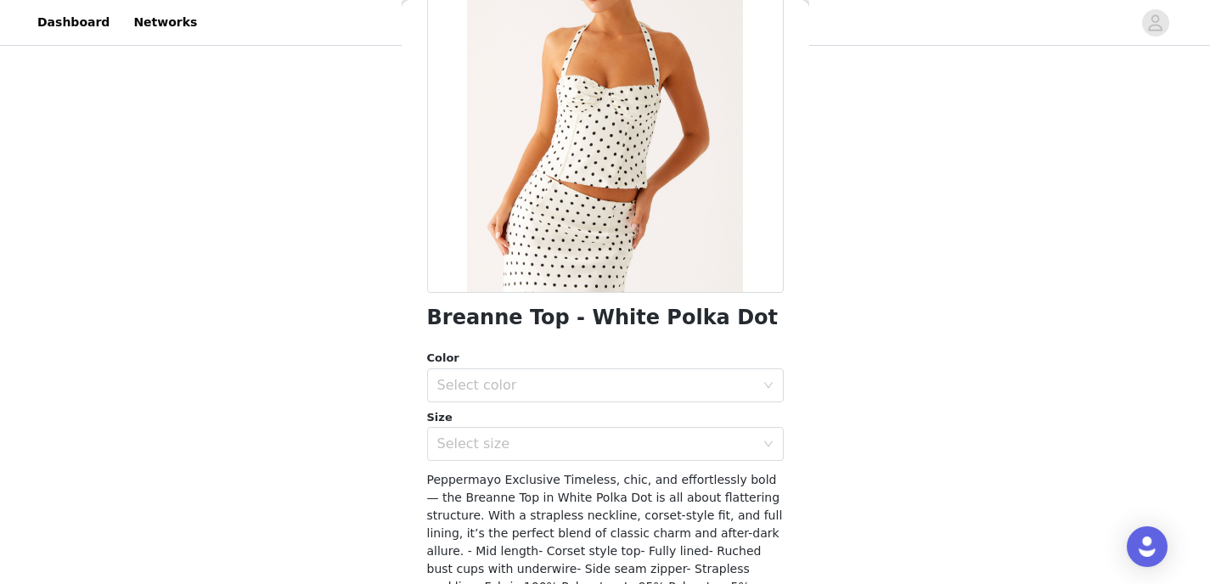
scroll to position [0, 0]
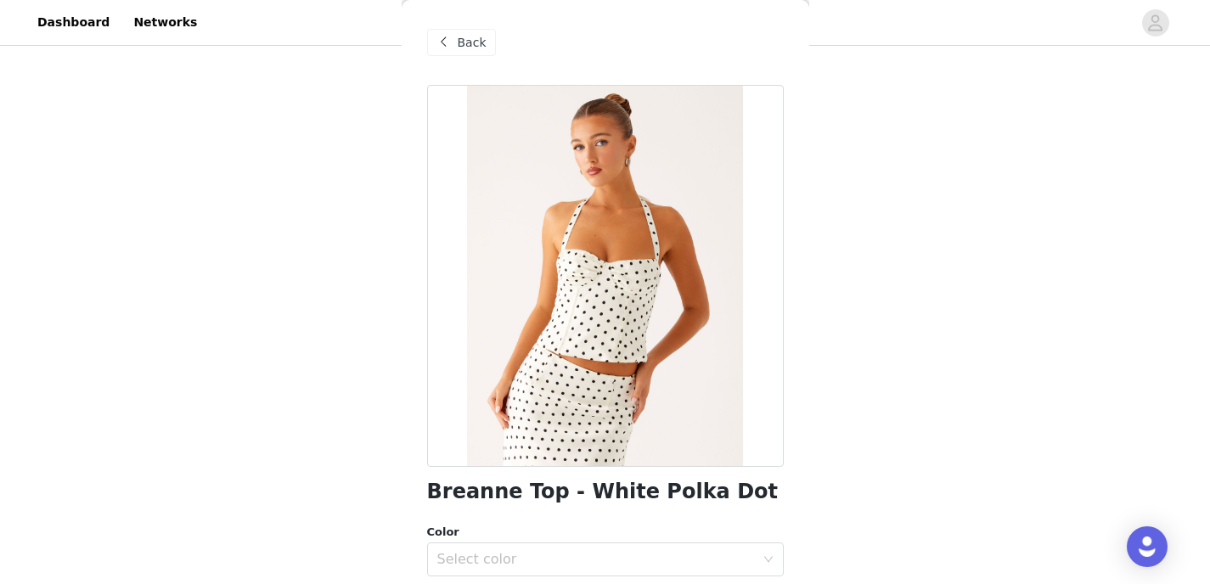
click at [437, 37] on span at bounding box center [444, 42] width 20 height 20
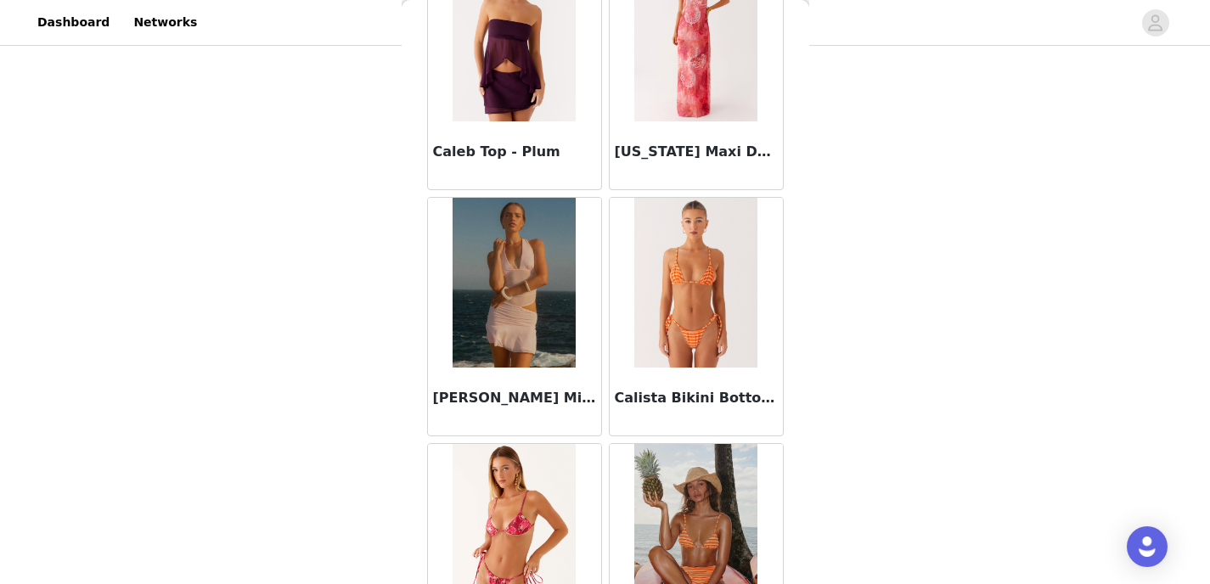
scroll to position [16794, 0]
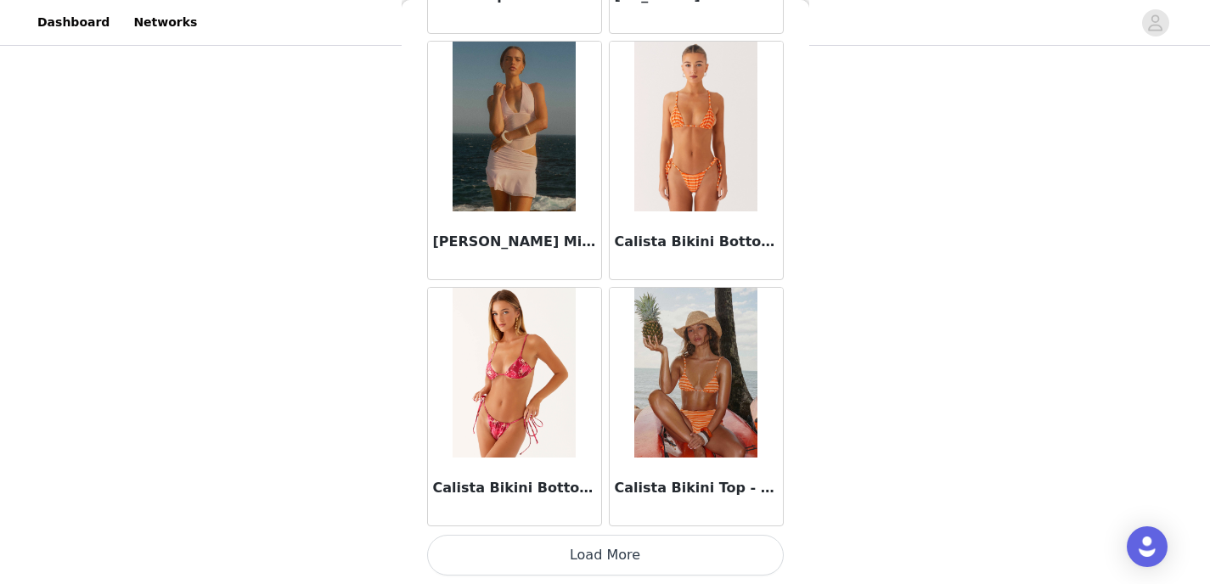
click at [555, 559] on button "Load More" at bounding box center [605, 555] width 357 height 41
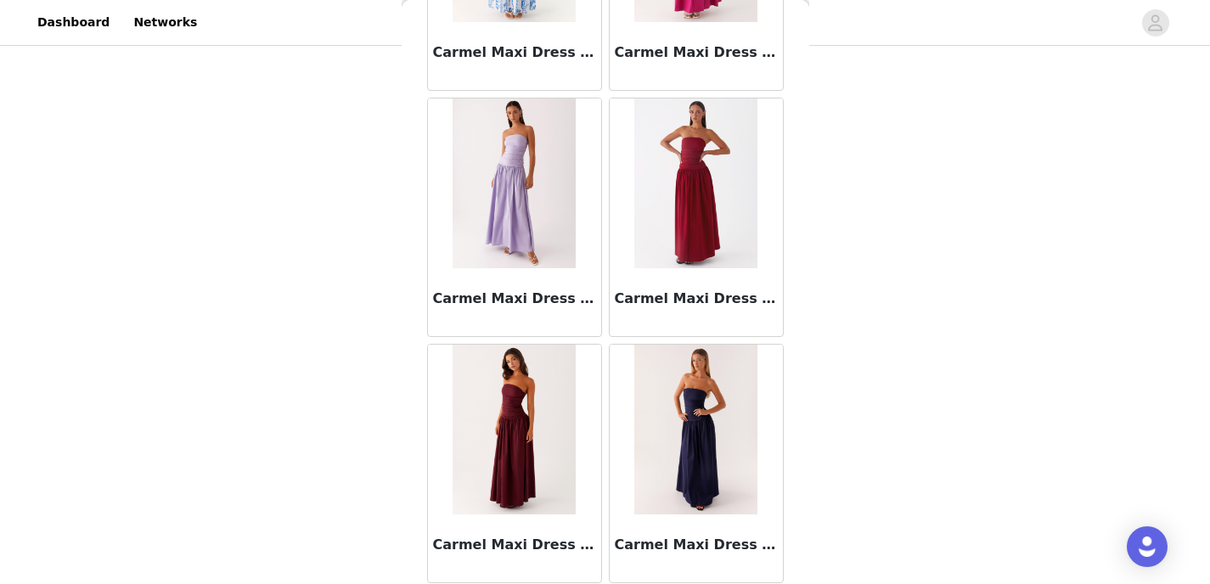
scroll to position [19257, 0]
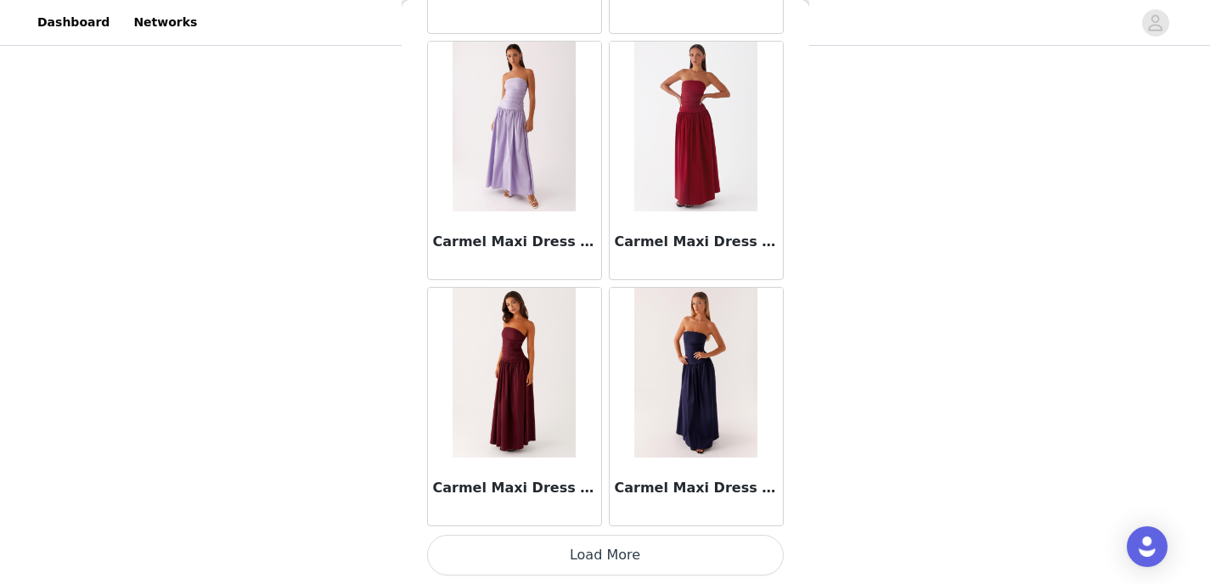
click at [596, 545] on button "Load More" at bounding box center [605, 555] width 357 height 41
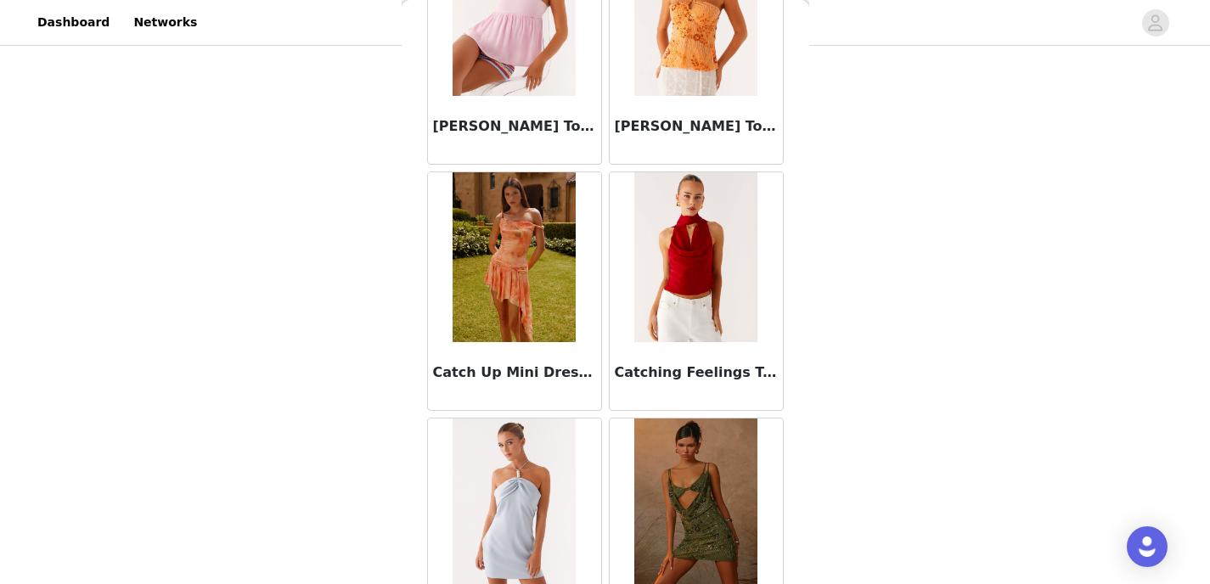
scroll to position [21720, 0]
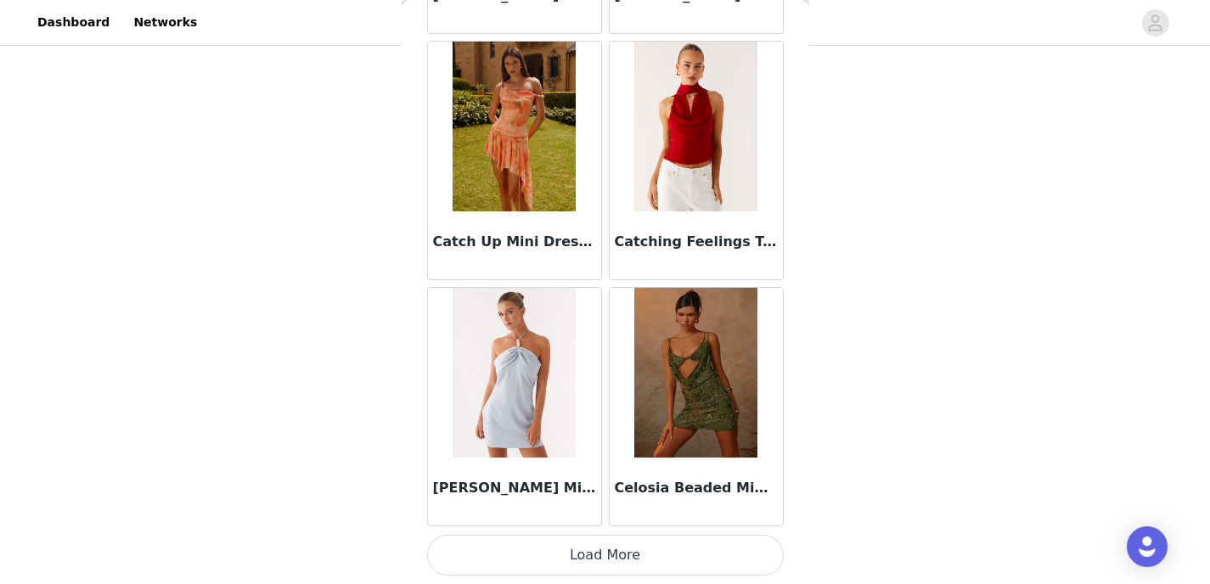
click at [600, 557] on button "Load More" at bounding box center [605, 555] width 357 height 41
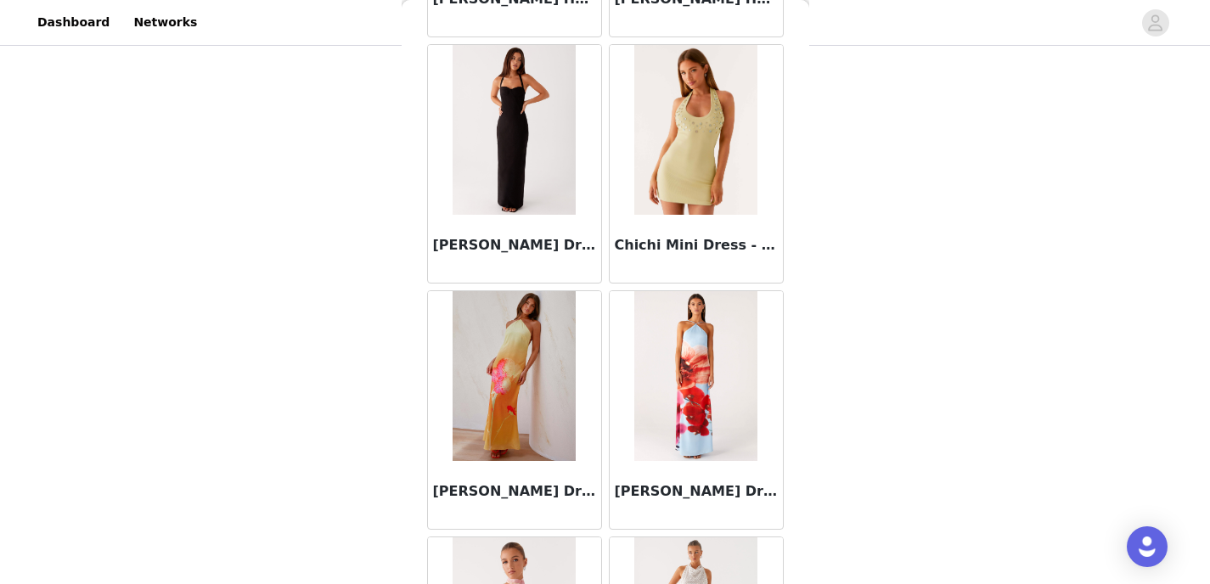
scroll to position [24183, 0]
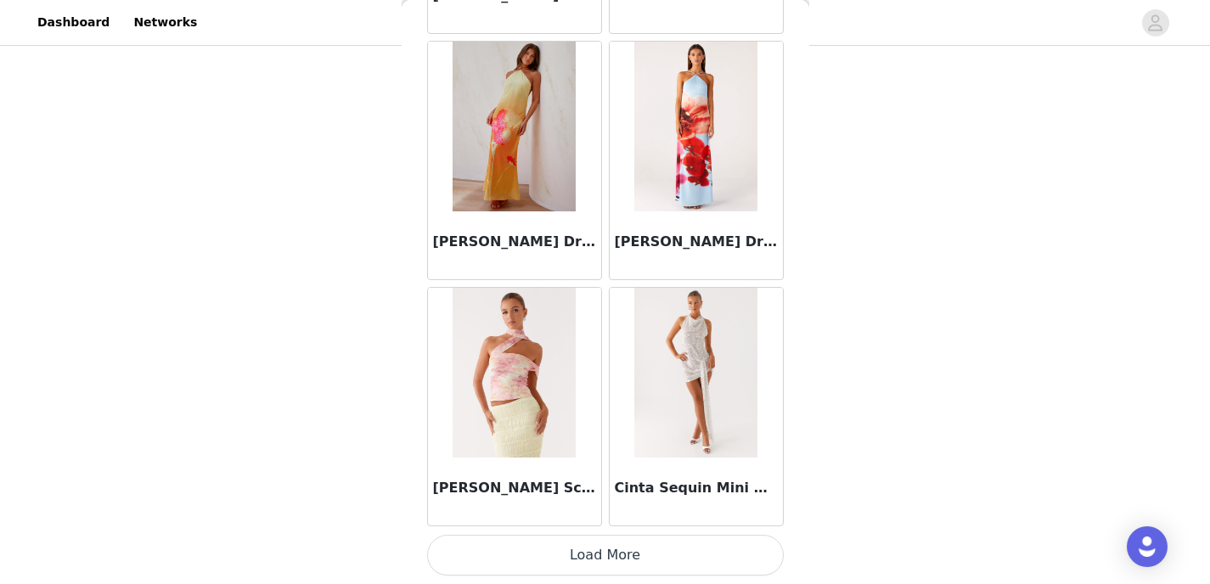
click at [584, 548] on button "Load More" at bounding box center [605, 555] width 357 height 41
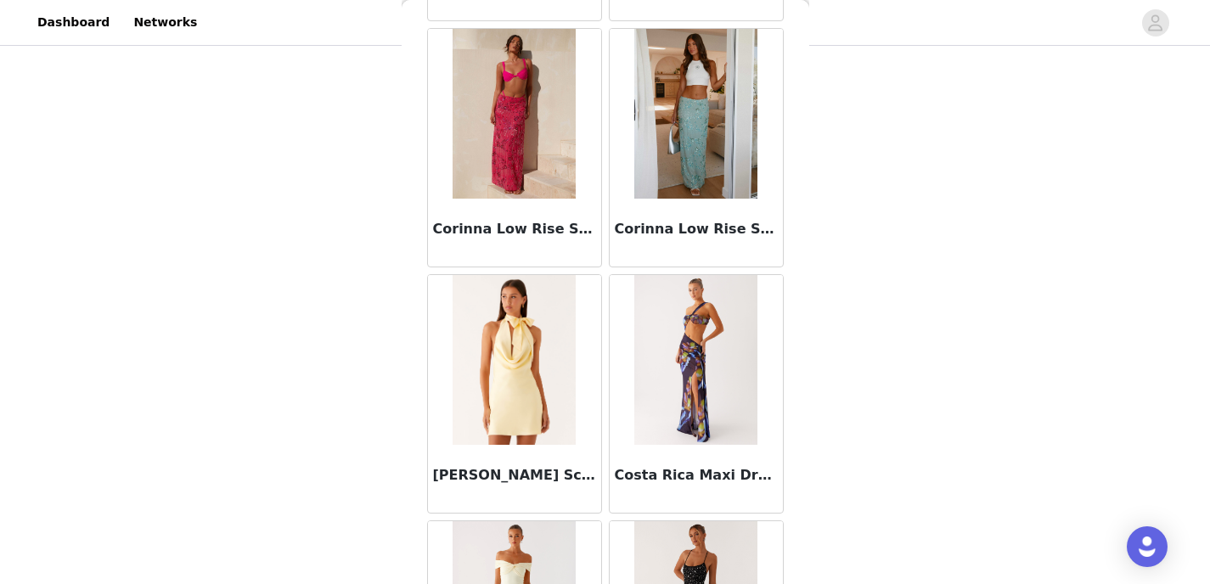
scroll to position [26646, 0]
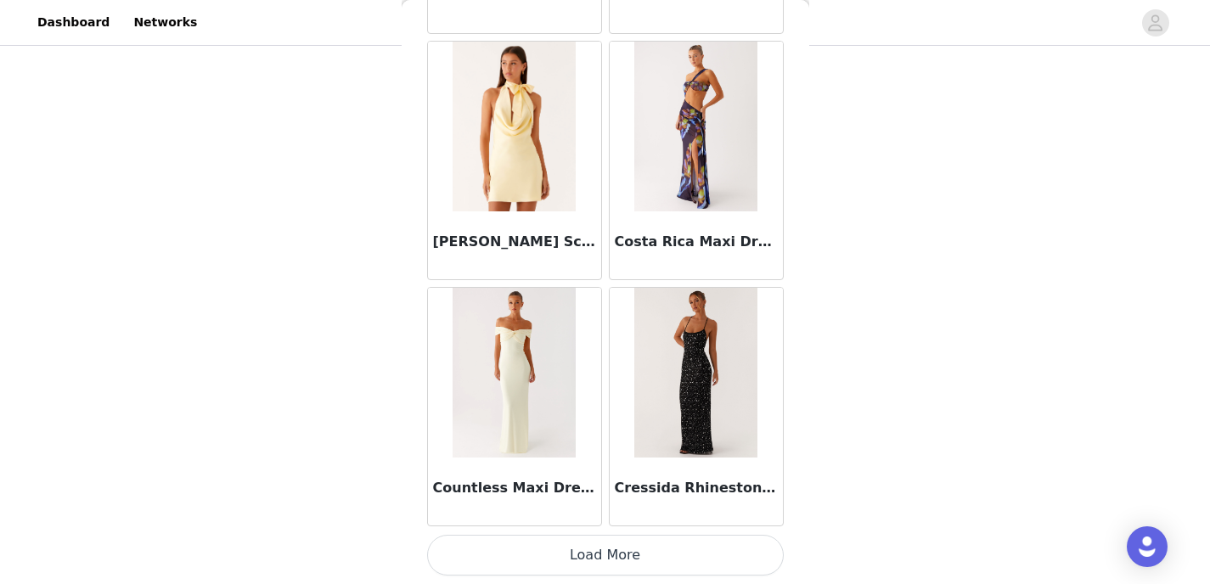
click at [601, 545] on button "Load More" at bounding box center [605, 555] width 357 height 41
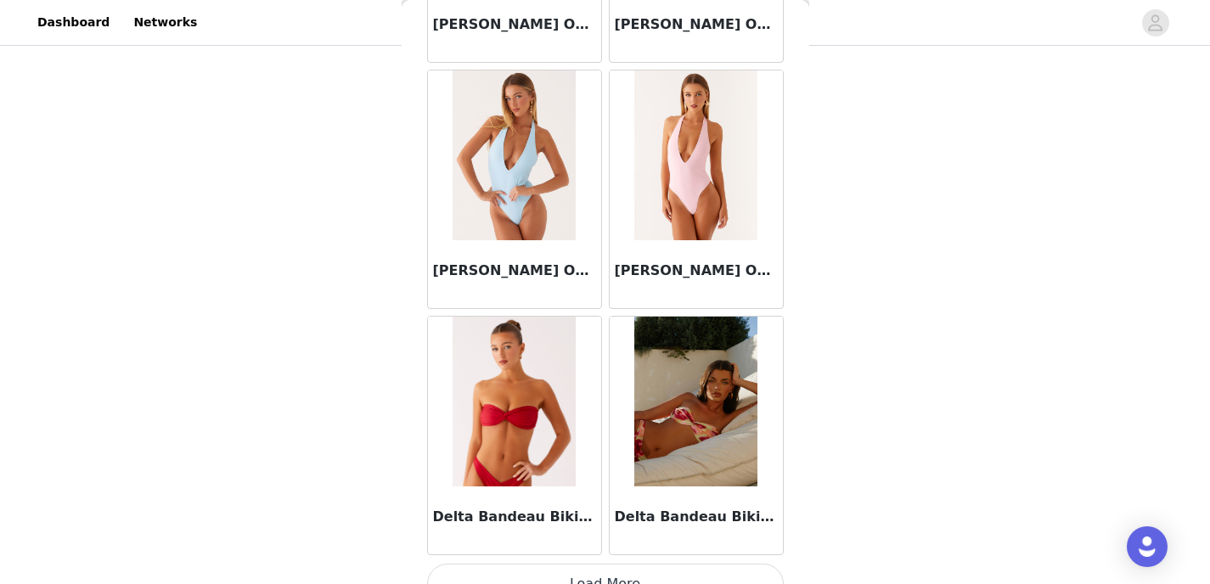
scroll to position [29109, 0]
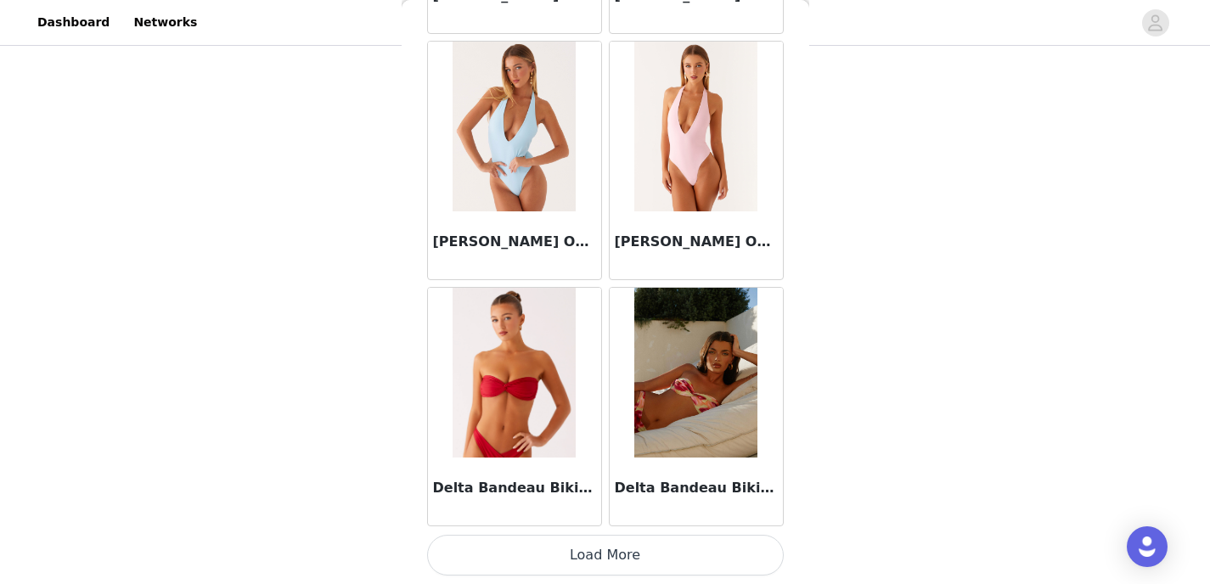
click at [572, 562] on button "Load More" at bounding box center [605, 555] width 357 height 41
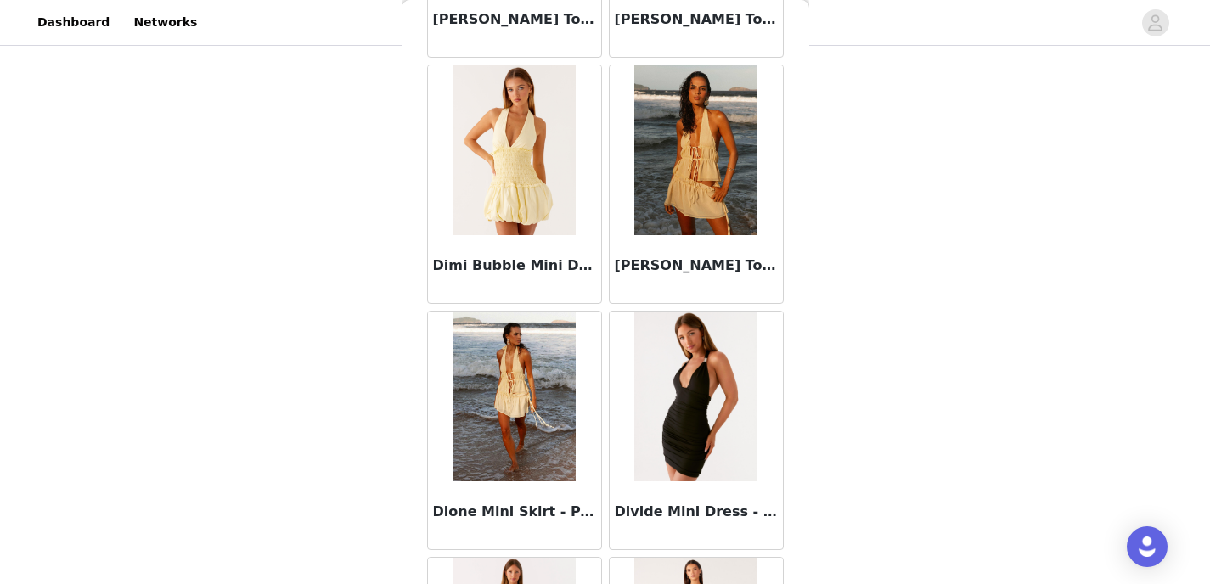
scroll to position [31573, 0]
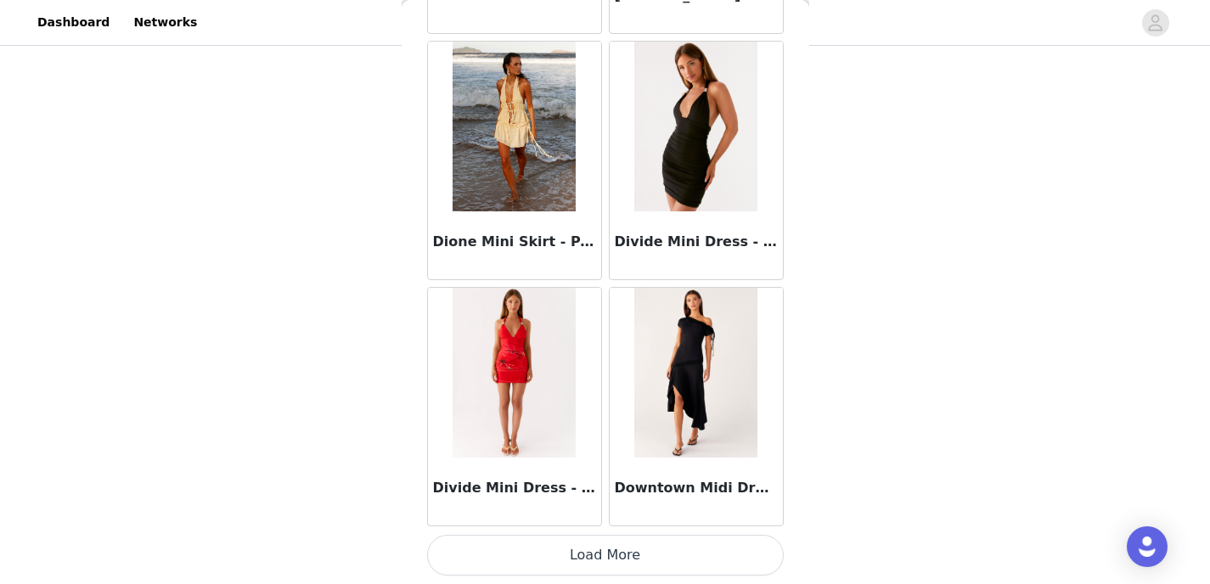
click at [578, 550] on button "Load More" at bounding box center [605, 555] width 357 height 41
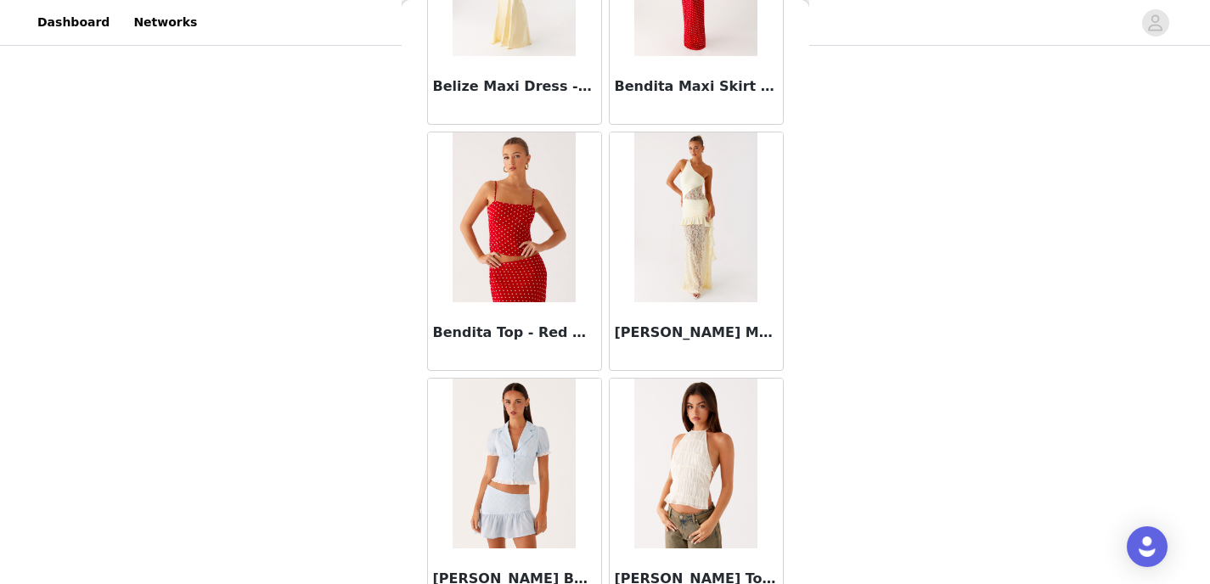
scroll to position [11469, 0]
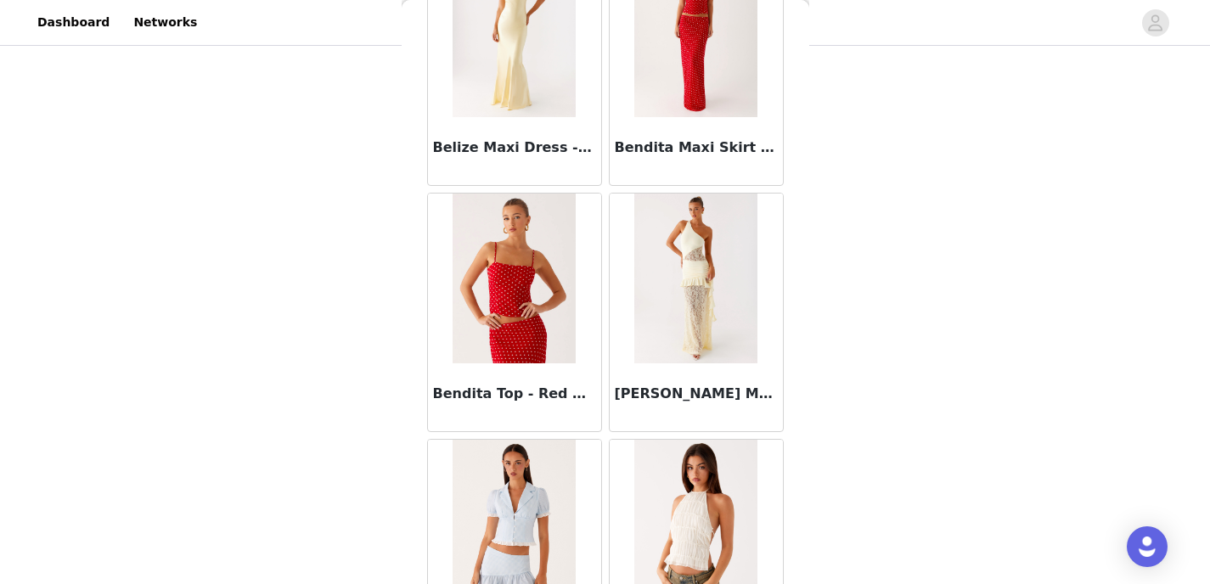
click at [526, 302] on img at bounding box center [514, 279] width 123 height 170
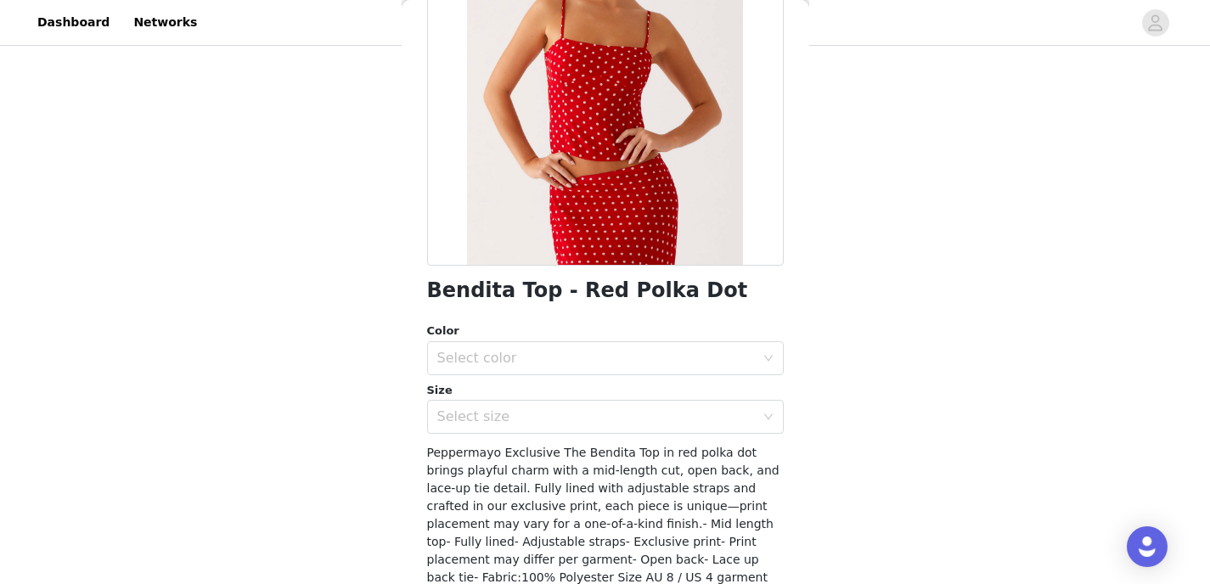
scroll to position [311, 0]
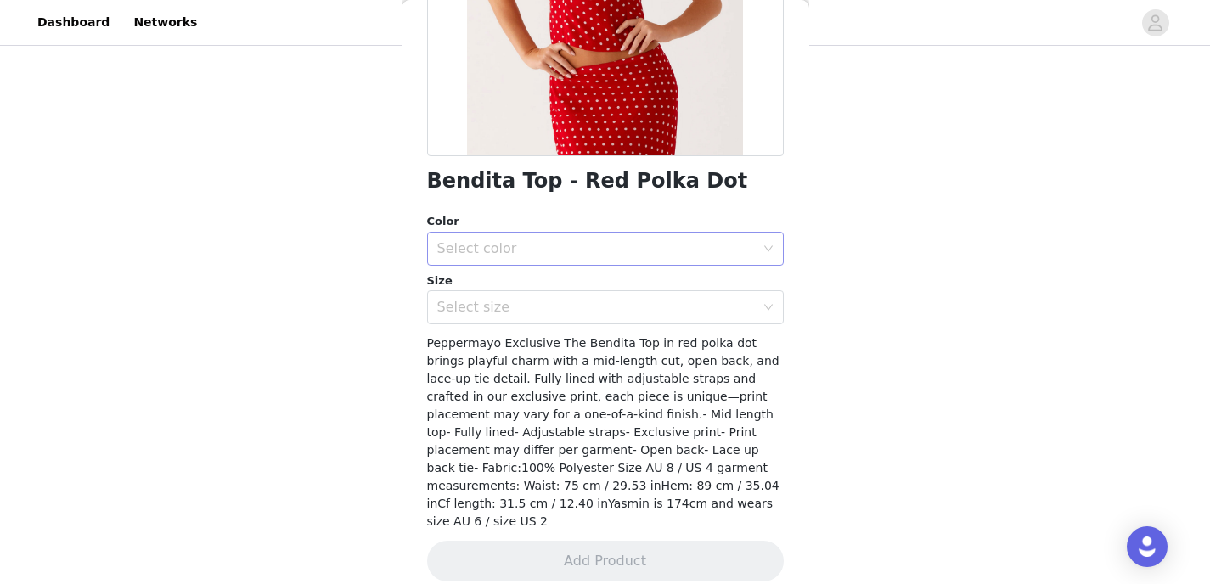
click at [520, 253] on div "Select color" at bounding box center [596, 248] width 318 height 17
click at [518, 292] on li "Red Polka Dot" at bounding box center [599, 286] width 344 height 27
click at [518, 302] on div "Select size" at bounding box center [596, 307] width 318 height 17
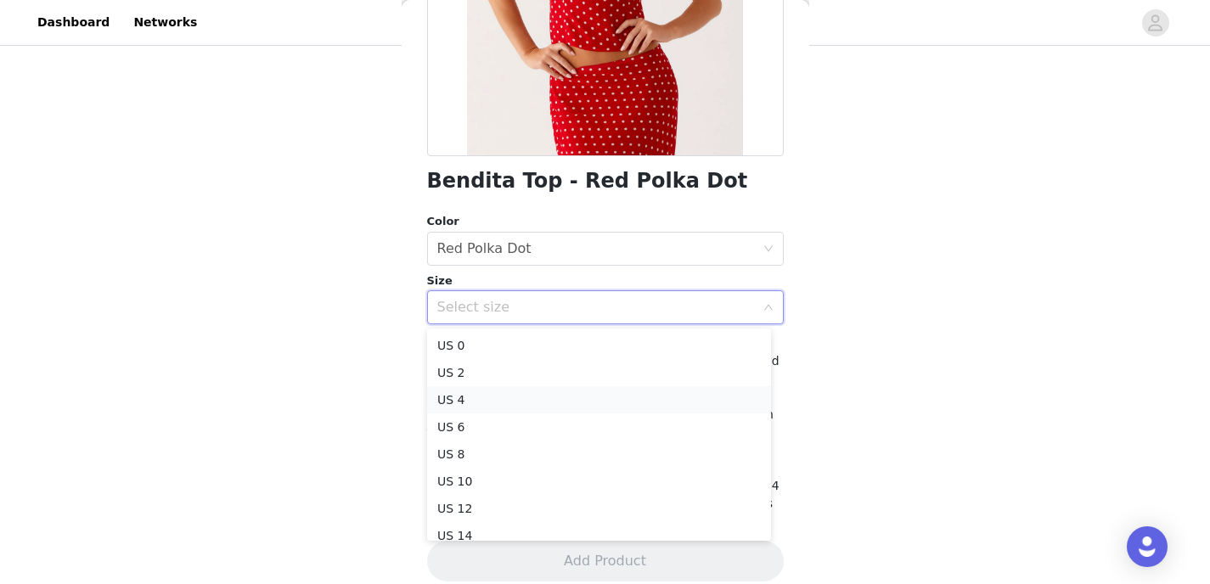
click at [505, 397] on li "US 4" at bounding box center [599, 399] width 344 height 27
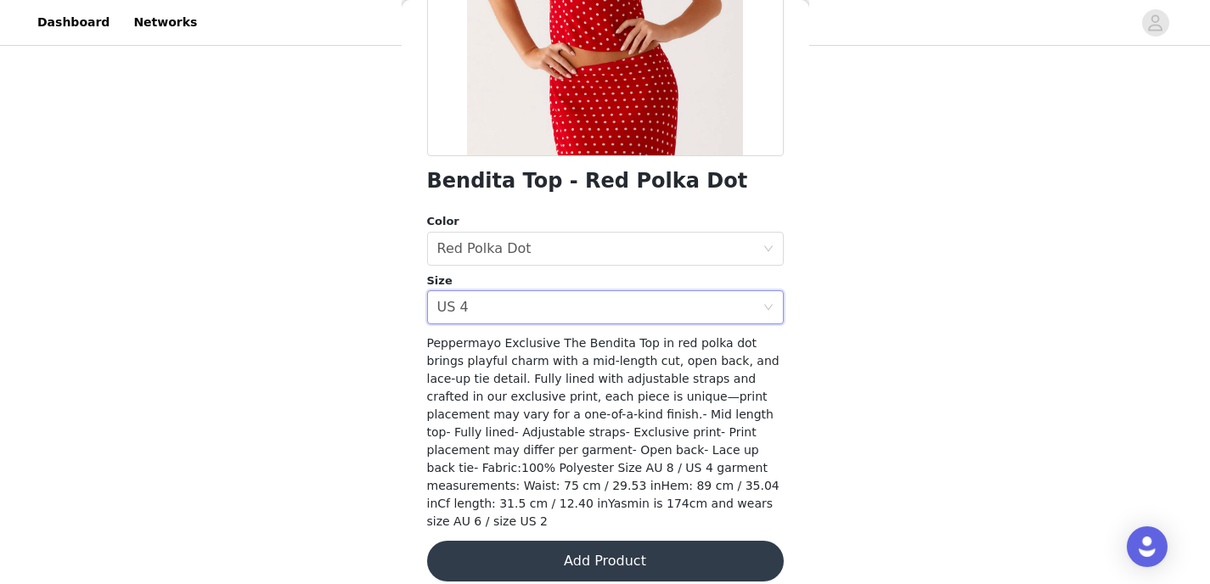
click at [553, 541] on button "Add Product" at bounding box center [605, 561] width 357 height 41
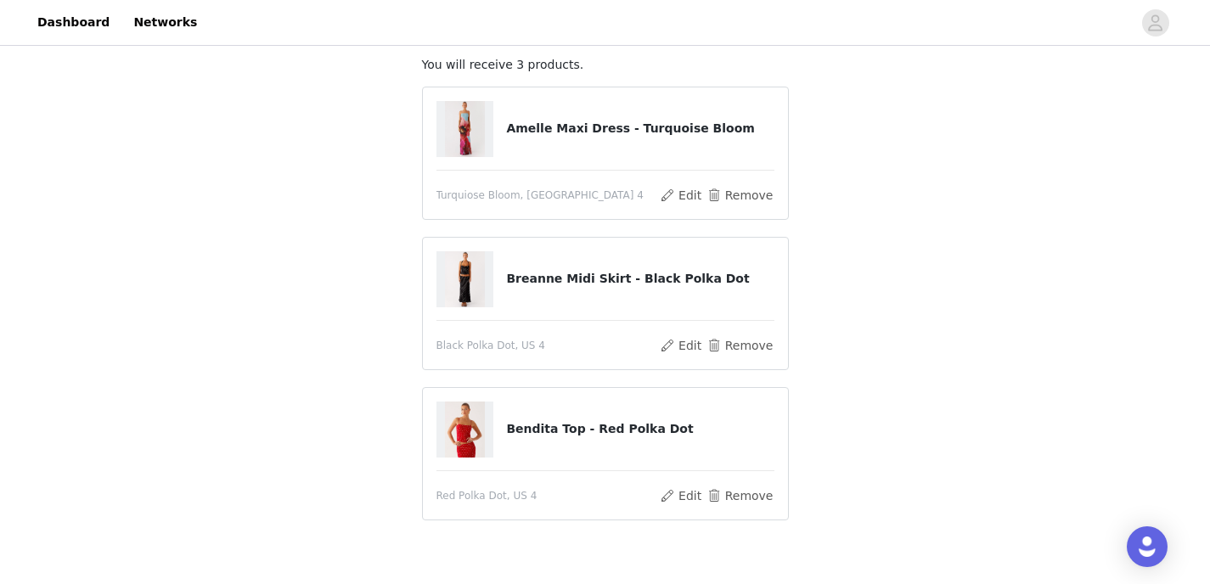
scroll to position [93, 0]
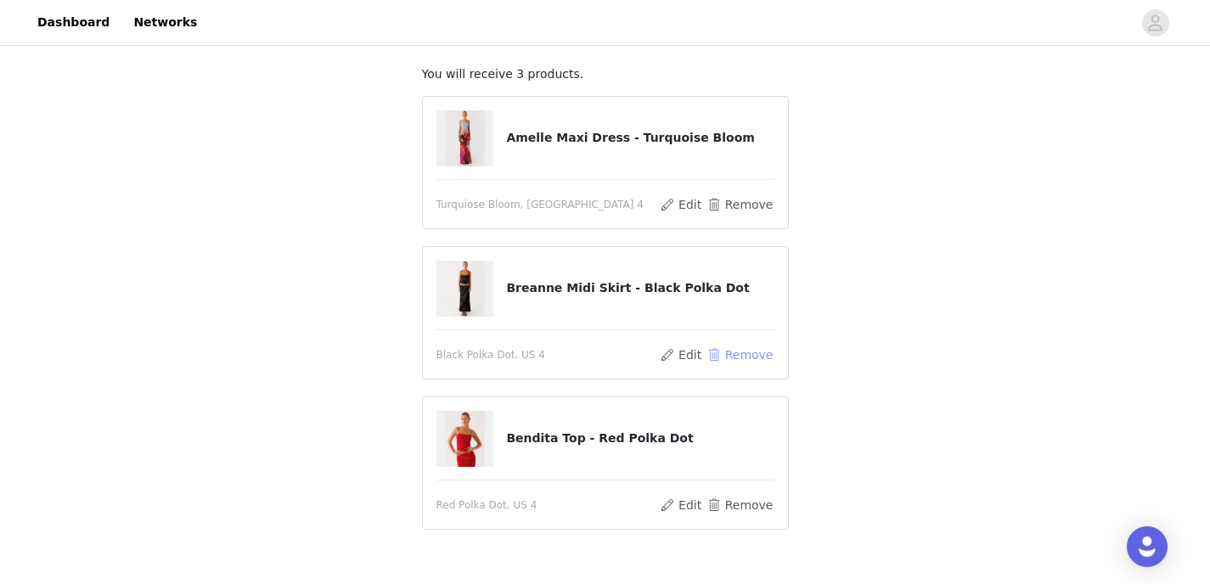
click at [736, 355] on button "Remove" at bounding box center [740, 355] width 68 height 20
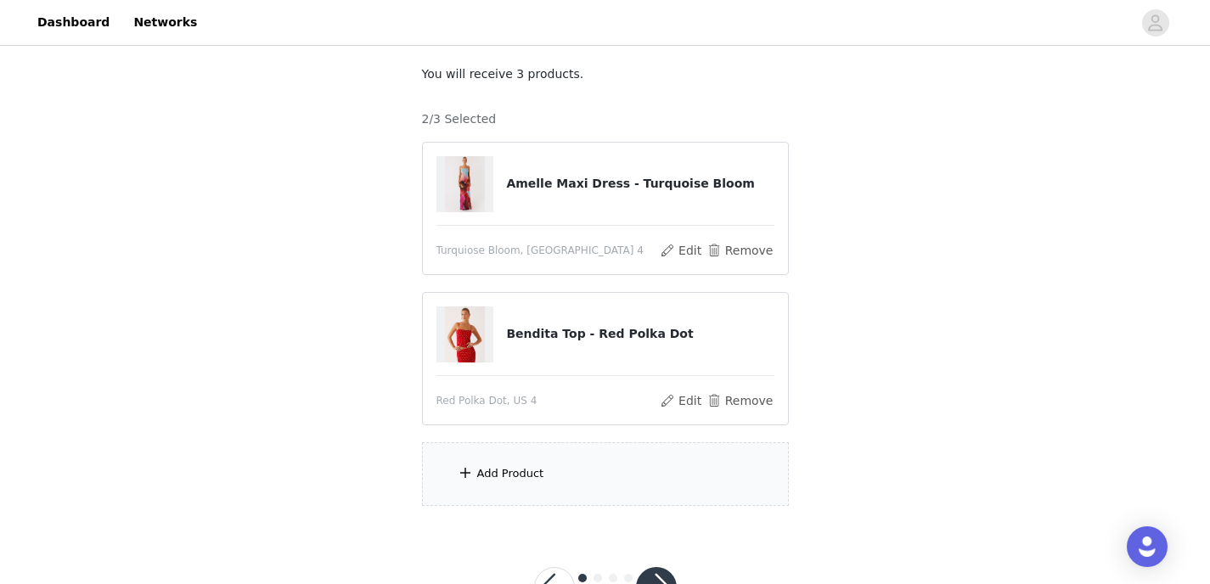
click at [534, 466] on div "Add Product" at bounding box center [510, 473] width 67 height 17
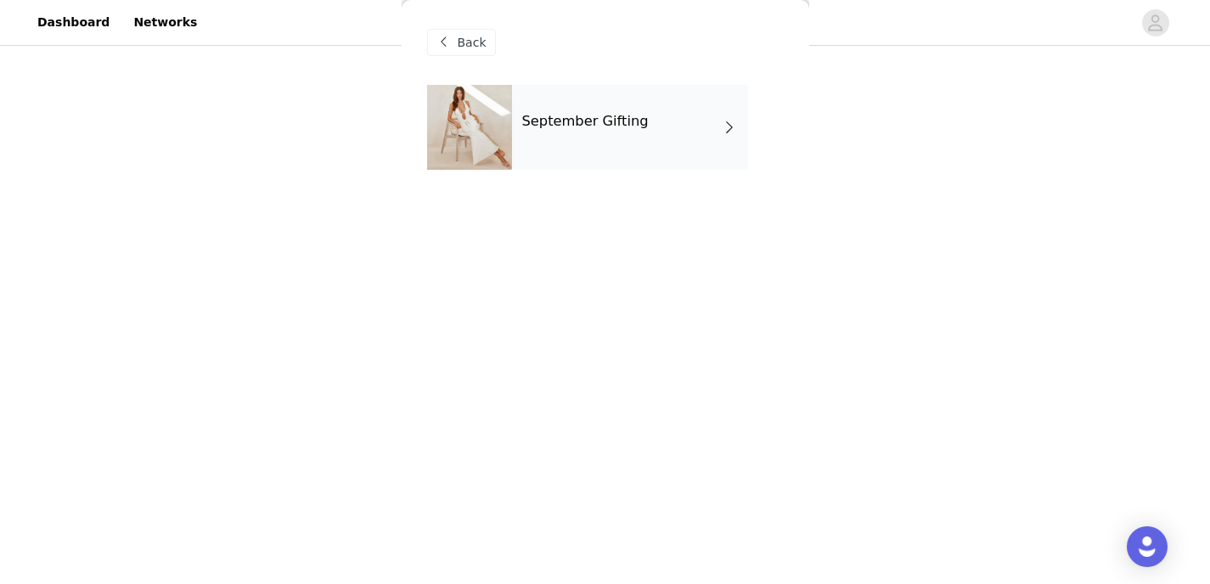
click at [610, 133] on div "September Gifting" at bounding box center [630, 127] width 236 height 85
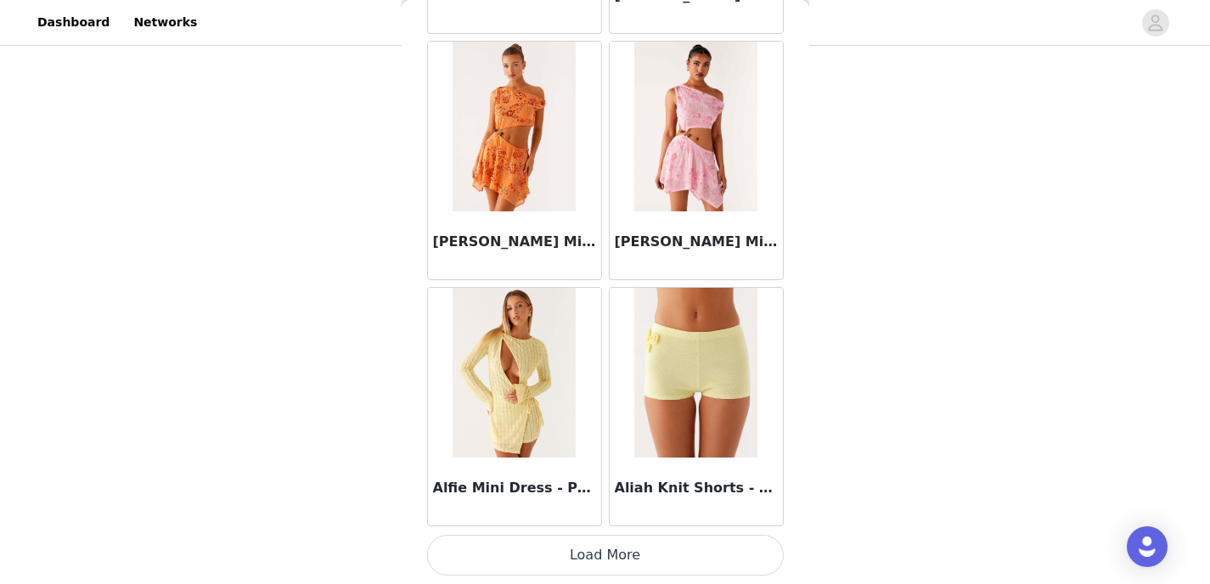
scroll to position [156, 0]
click at [596, 565] on button "Load More" at bounding box center [605, 555] width 357 height 41
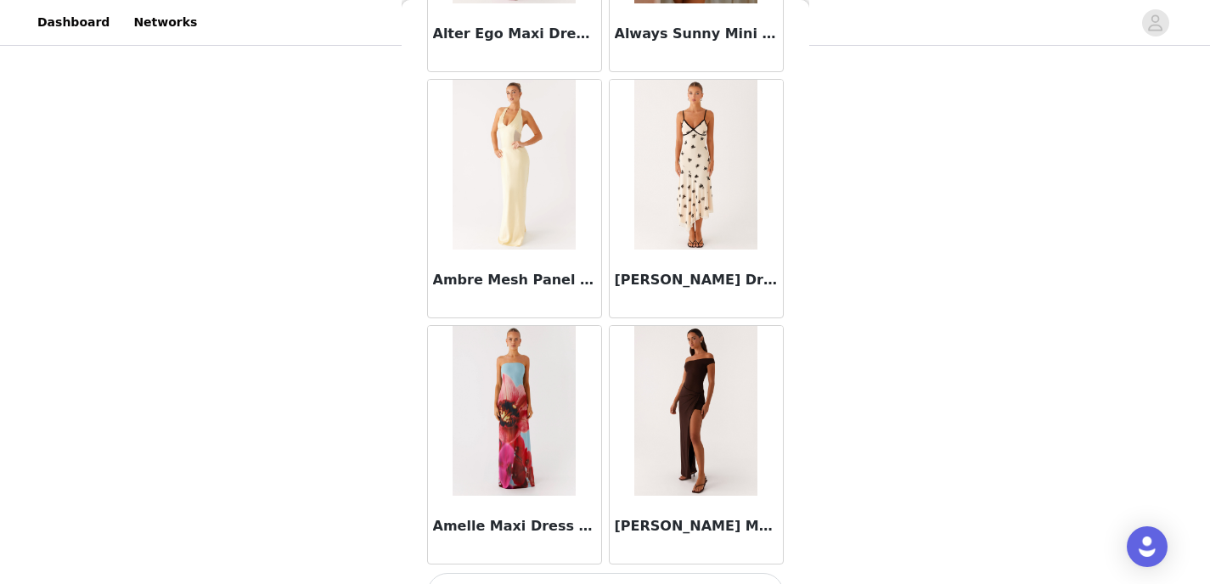
scroll to position [4478, 0]
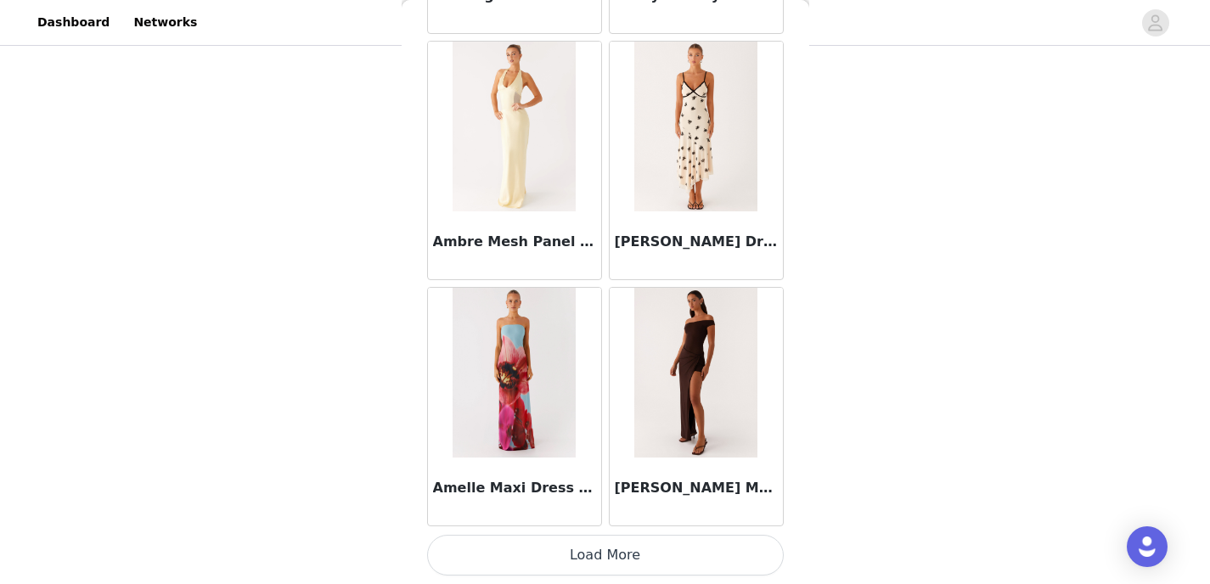
click at [592, 561] on button "Load More" at bounding box center [605, 555] width 357 height 41
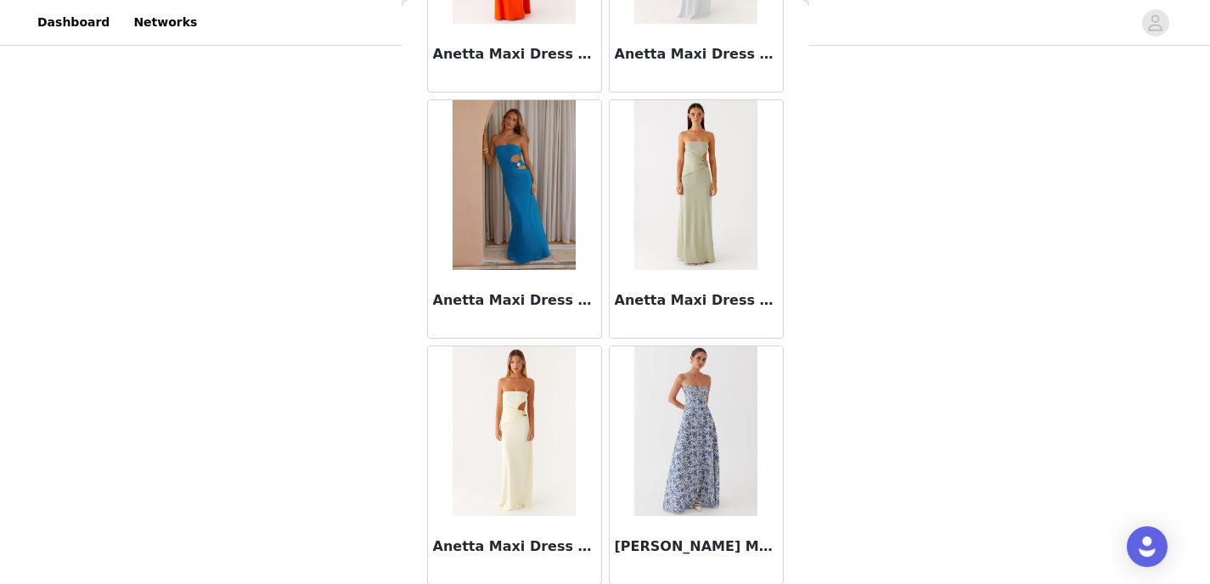
scroll to position [6941, 0]
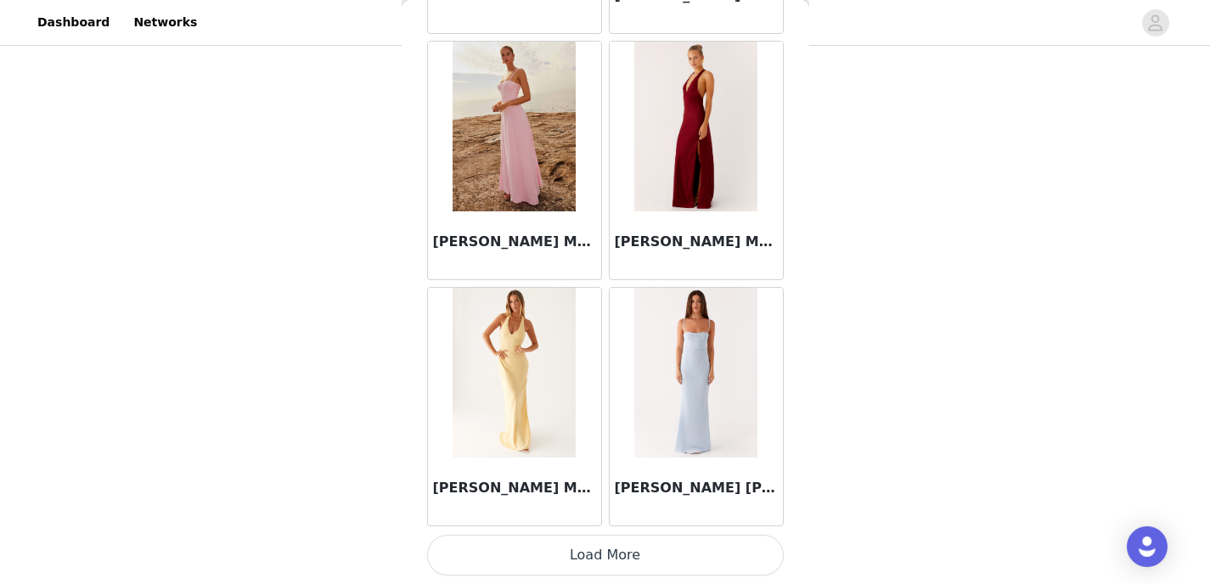
click at [577, 557] on button "Load More" at bounding box center [605, 555] width 357 height 41
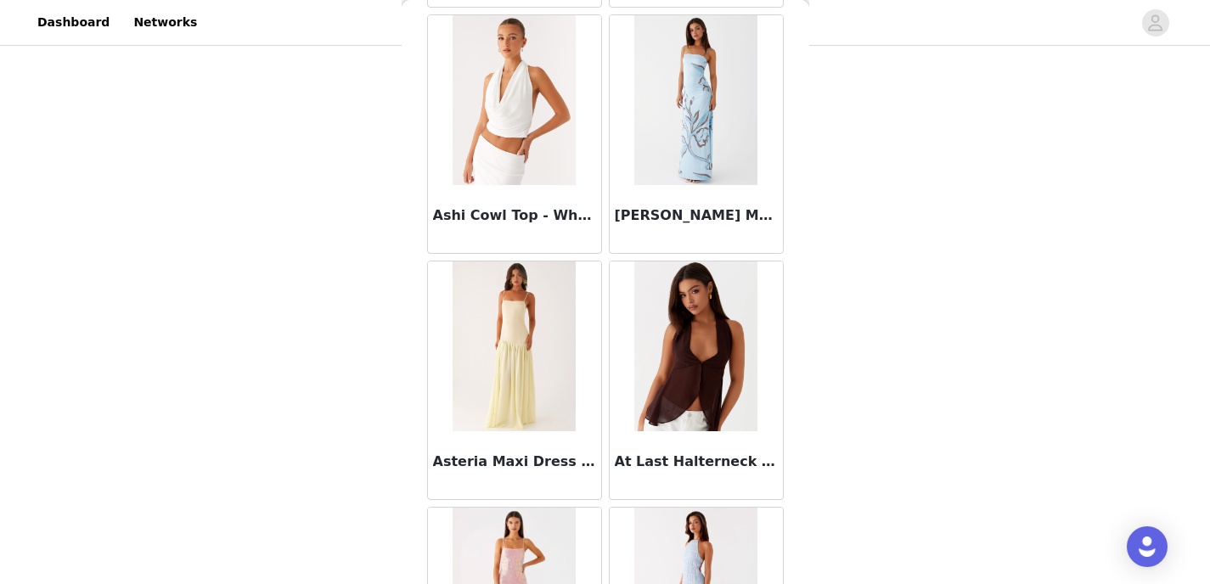
scroll to position [9404, 0]
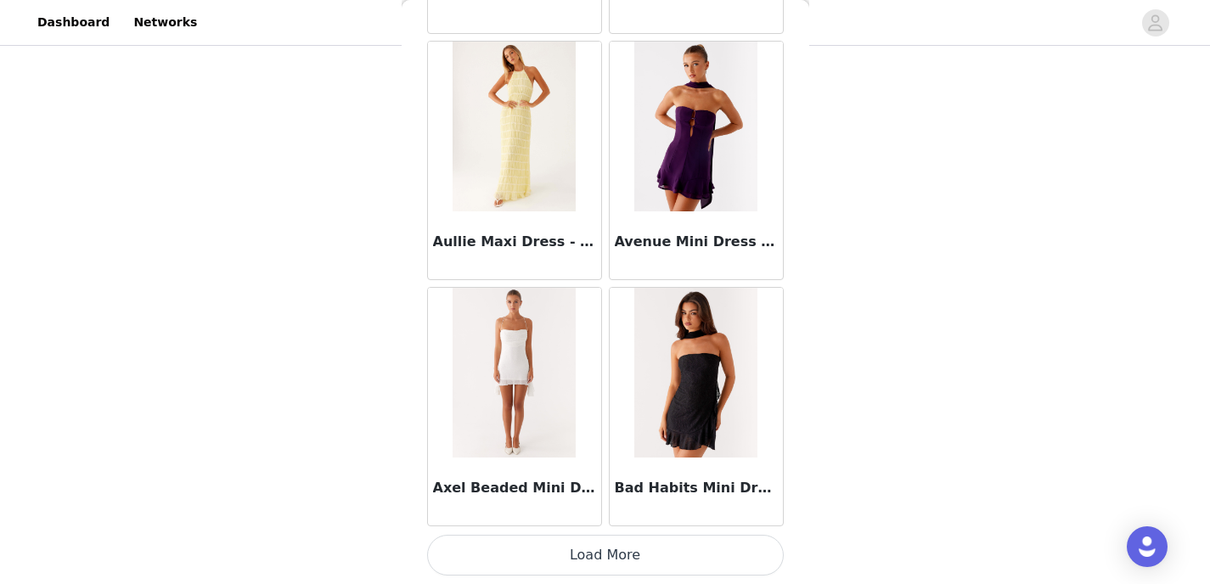
click at [578, 542] on button "Load More" at bounding box center [605, 555] width 357 height 41
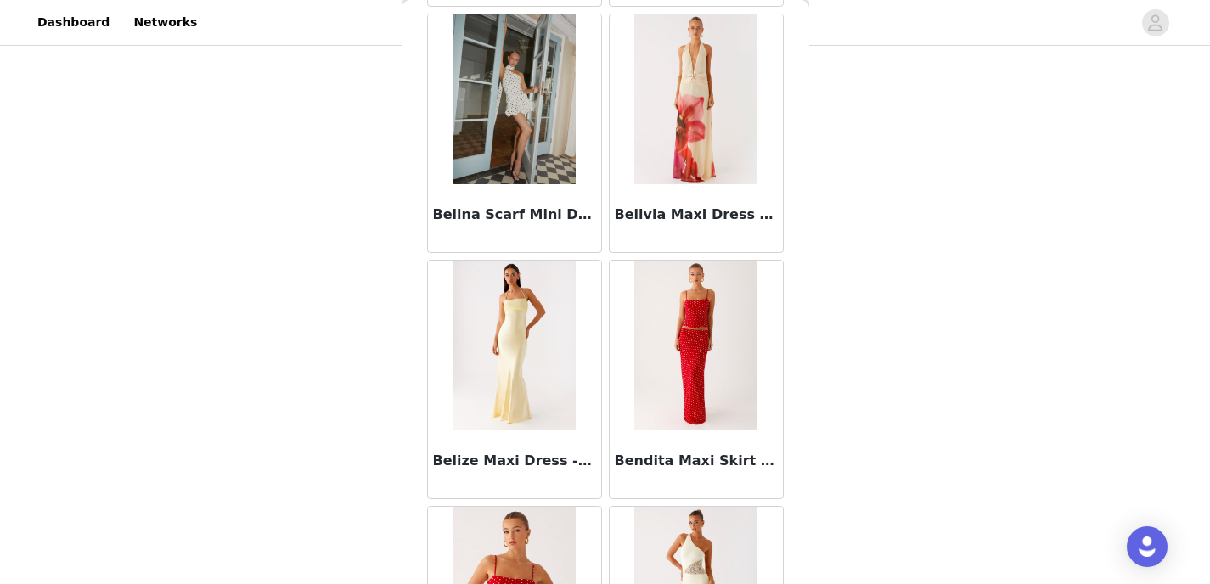
click at [681, 361] on img at bounding box center [695, 346] width 123 height 170
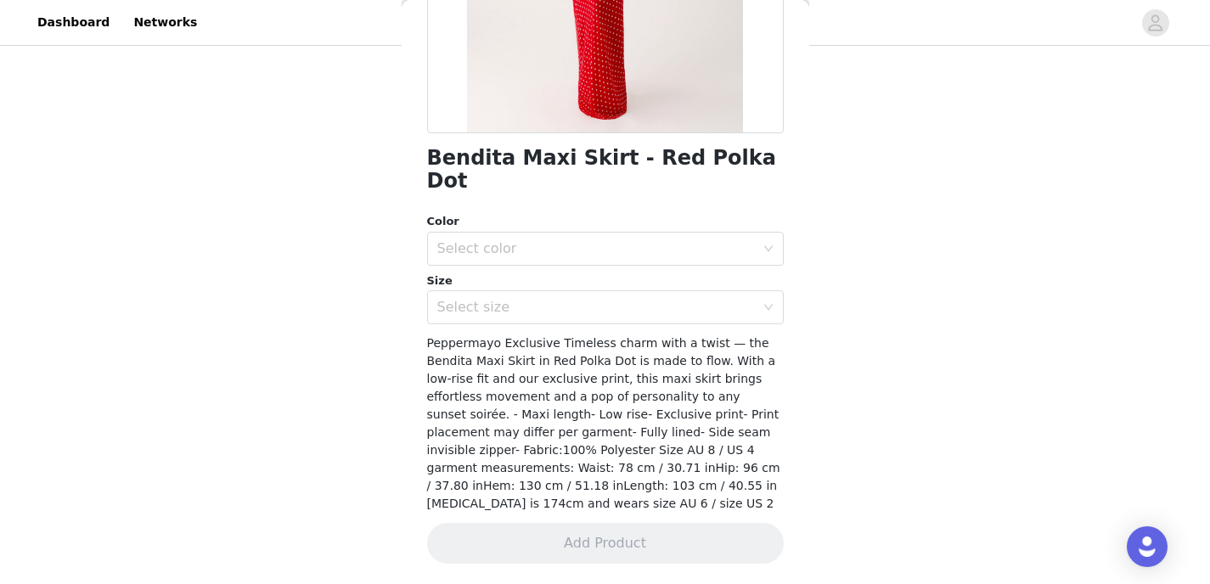
scroll to position [311, 0]
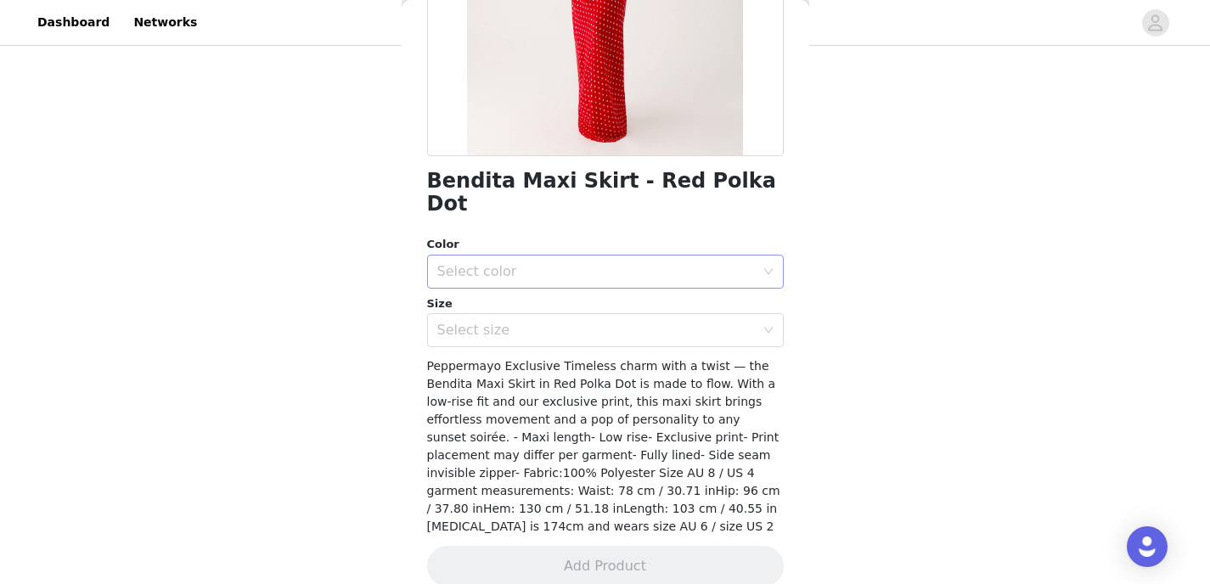
click at [605, 263] on div "Select color" at bounding box center [596, 271] width 318 height 17
click at [585, 285] on li "Red Polka Dot" at bounding box center [599, 286] width 344 height 27
click at [571, 322] on div "Select size" at bounding box center [596, 330] width 318 height 17
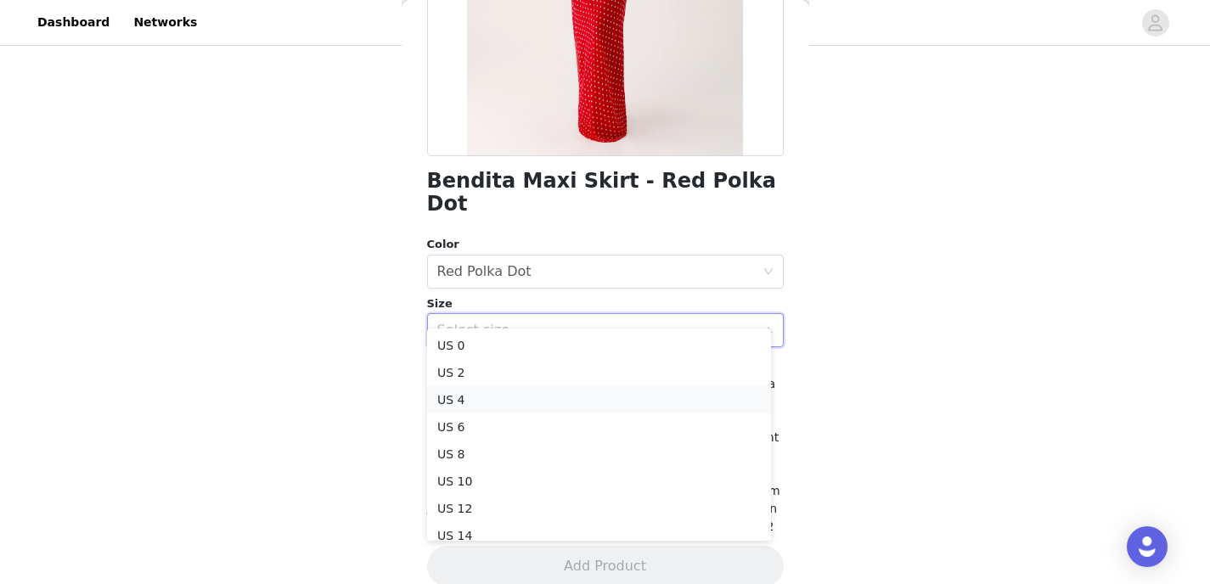
click at [531, 393] on li "US 4" at bounding box center [599, 399] width 344 height 27
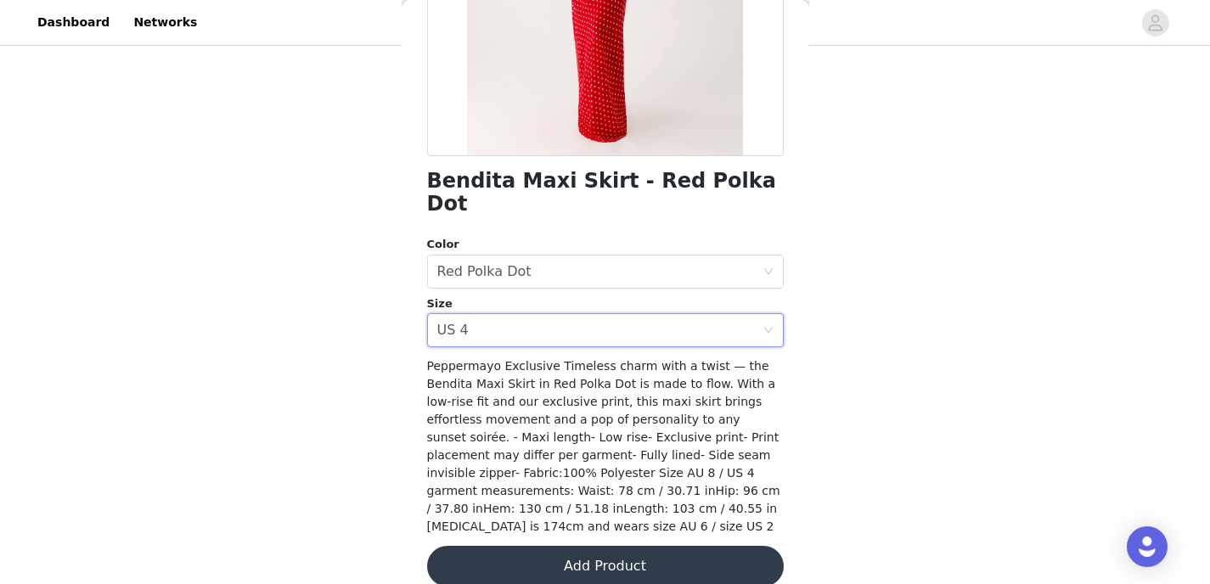
click at [527, 546] on button "Add Product" at bounding box center [605, 566] width 357 height 41
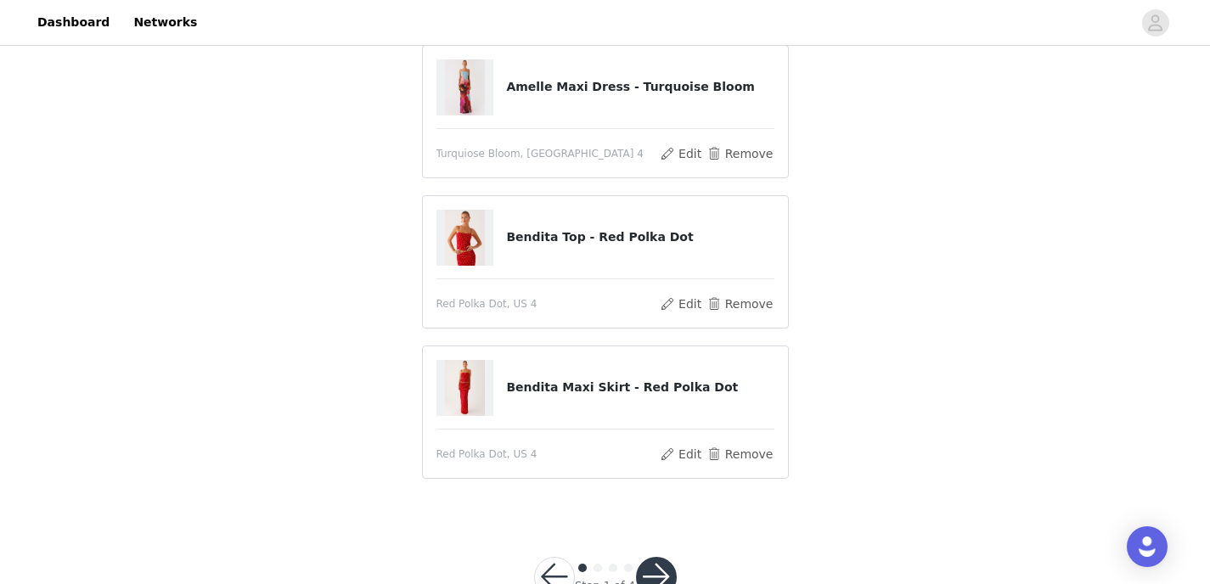
scroll to position [197, 0]
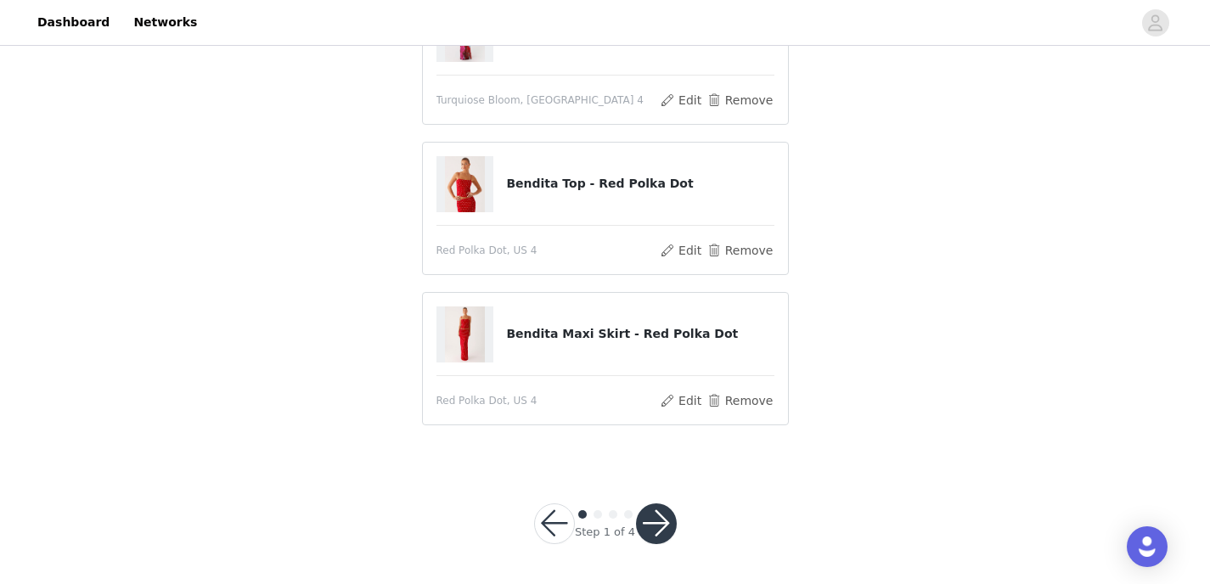
click at [649, 524] on button "button" at bounding box center [656, 524] width 41 height 41
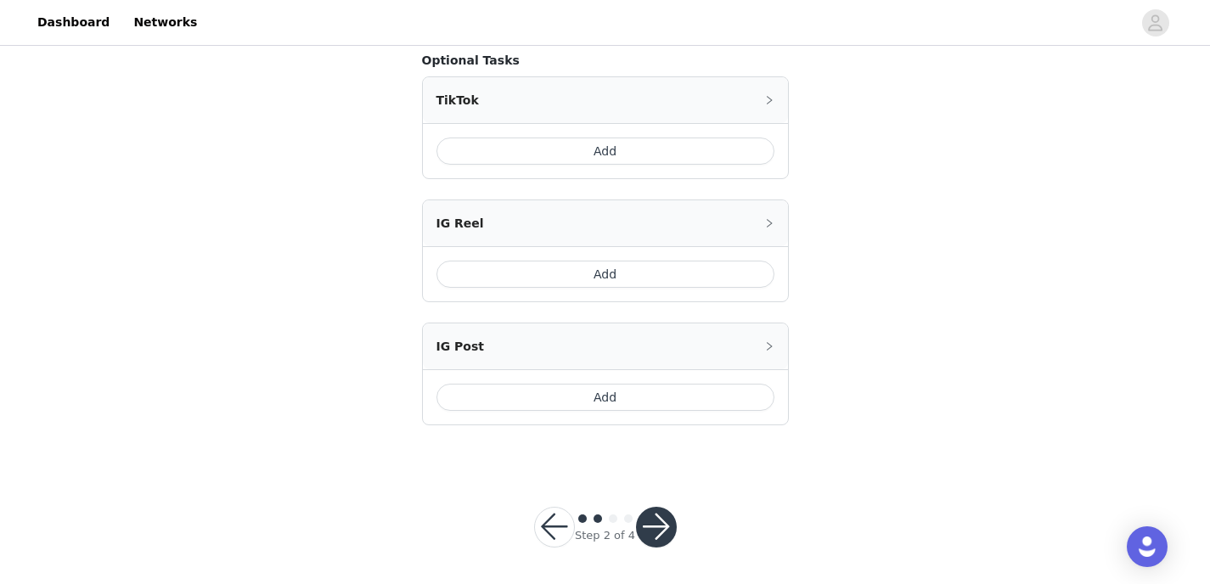
scroll to position [1070, 0]
click at [646, 527] on button "button" at bounding box center [656, 523] width 41 height 41
click at [657, 520] on button "button" at bounding box center [656, 523] width 41 height 41
click at [655, 514] on button "button" at bounding box center [656, 523] width 41 height 41
click at [631, 144] on button "Add" at bounding box center [606, 146] width 338 height 27
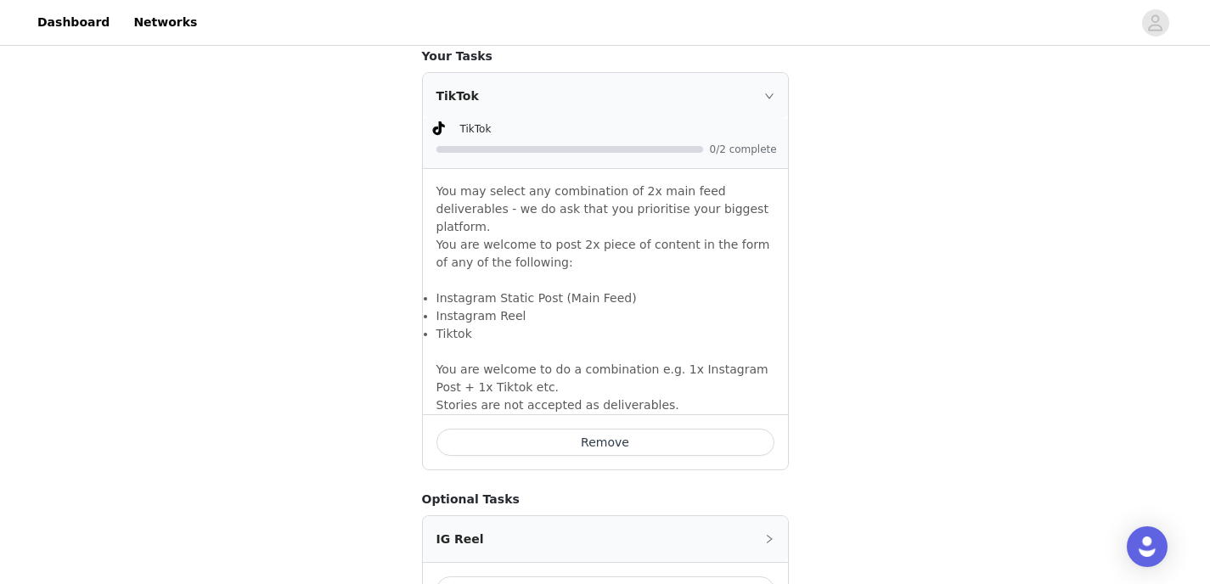
scroll to position [1373, 0]
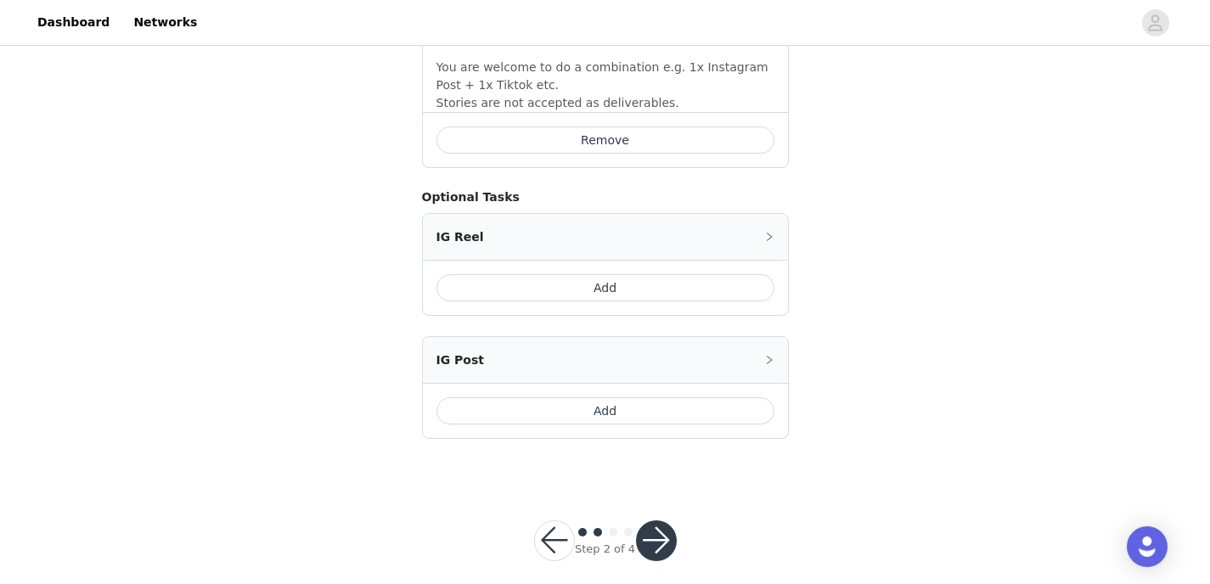
click at [625, 274] on button "Add" at bounding box center [606, 287] width 338 height 27
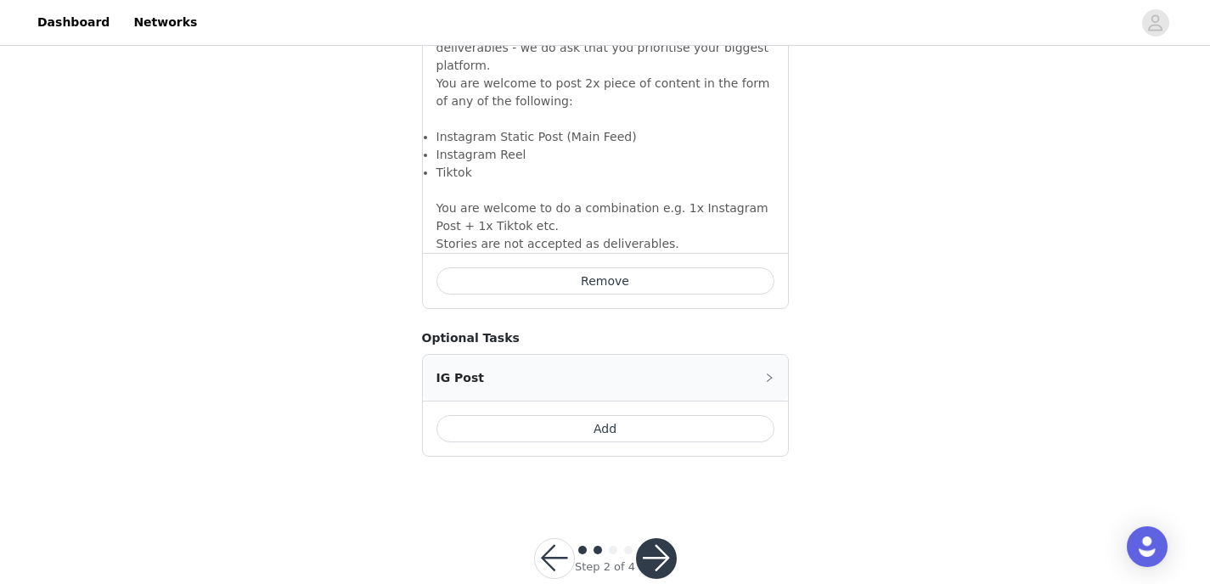
click at [571, 415] on button "Add" at bounding box center [606, 428] width 338 height 27
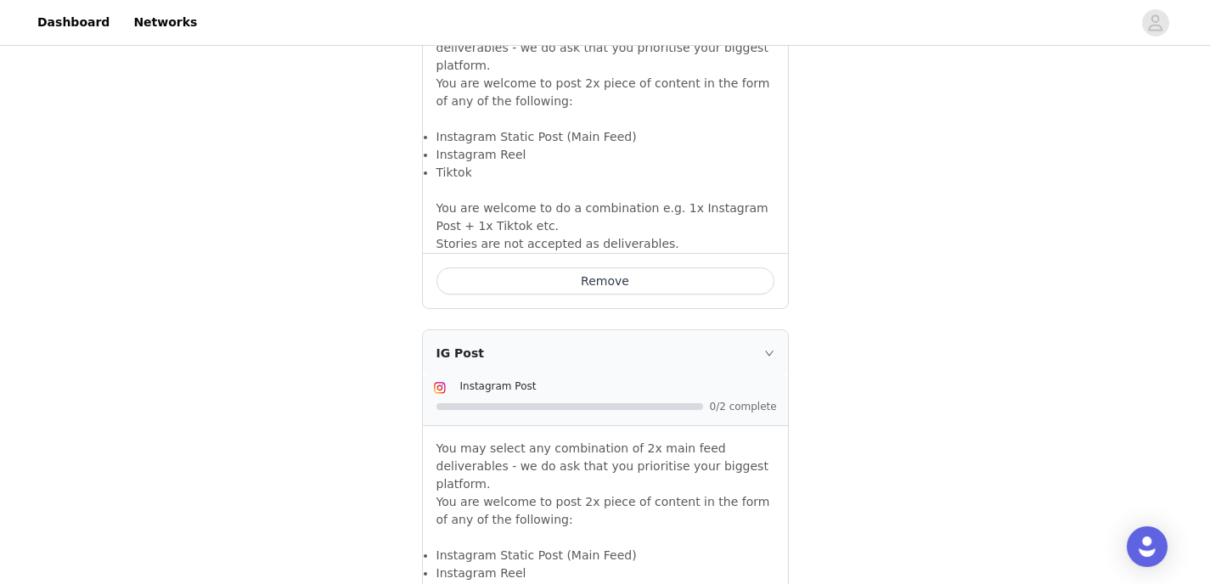
scroll to position [1903, 0]
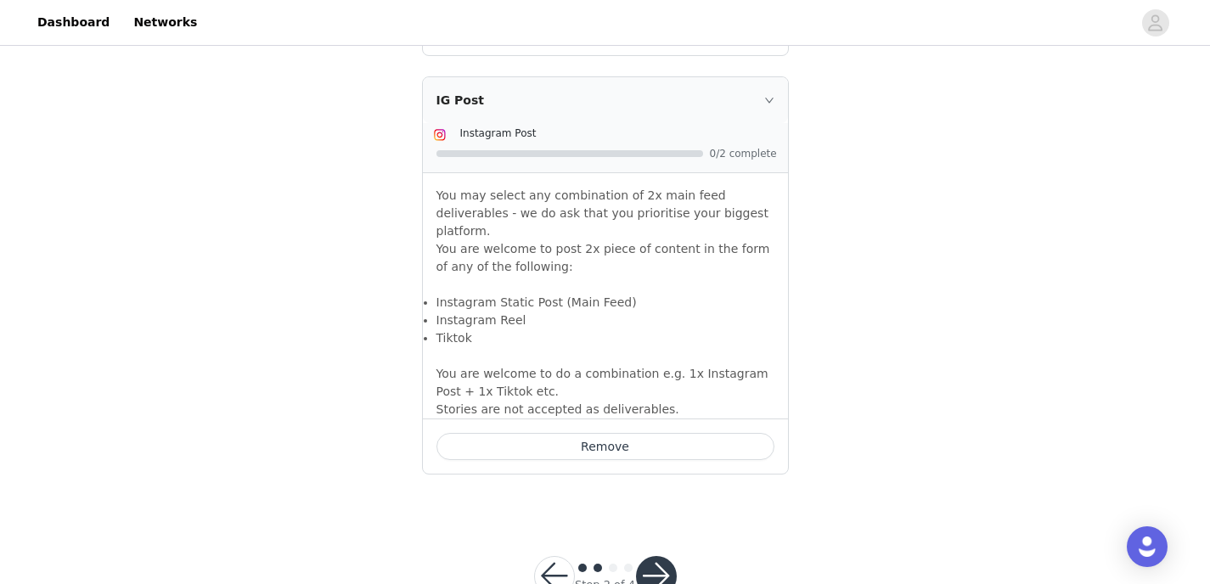
click at [660, 556] on button "button" at bounding box center [656, 576] width 41 height 41
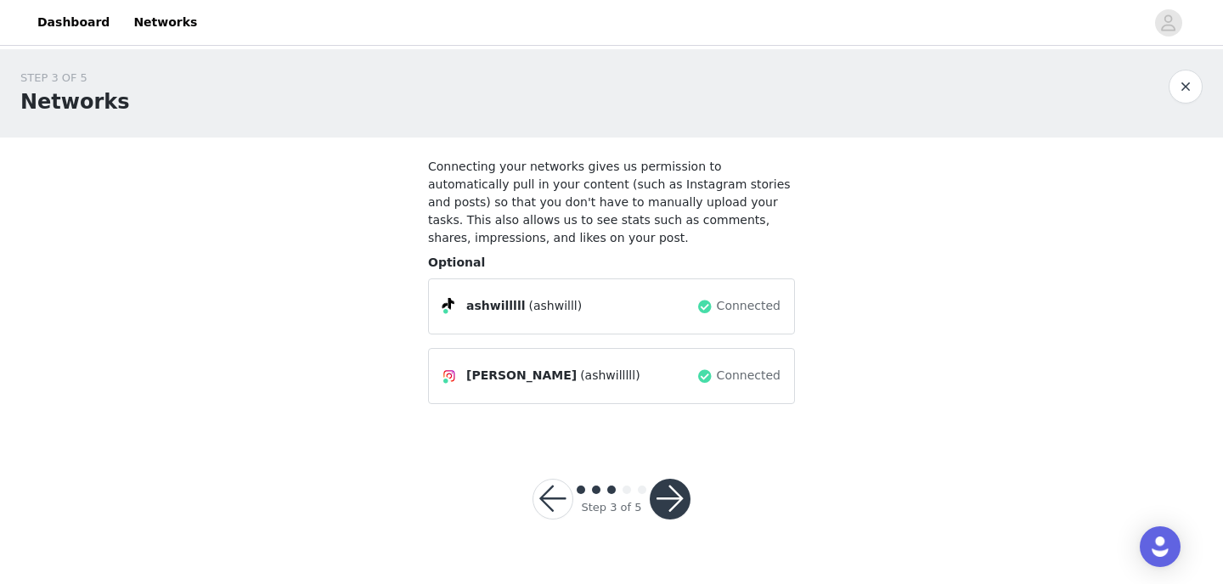
click at [660, 499] on button "button" at bounding box center [670, 499] width 41 height 41
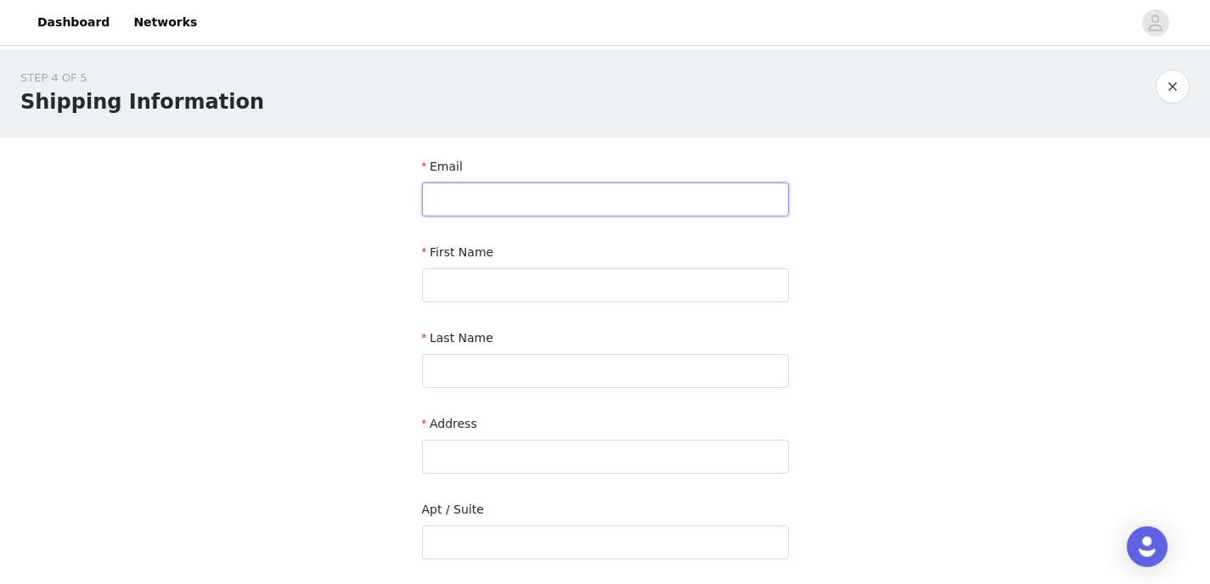
click at [538, 206] on input "text" at bounding box center [605, 200] width 367 height 34
type input "[EMAIL_ADDRESS][DOMAIN_NAME]"
click at [491, 263] on div "First Name" at bounding box center [605, 256] width 367 height 25
click at [491, 282] on input "text" at bounding box center [605, 285] width 367 height 34
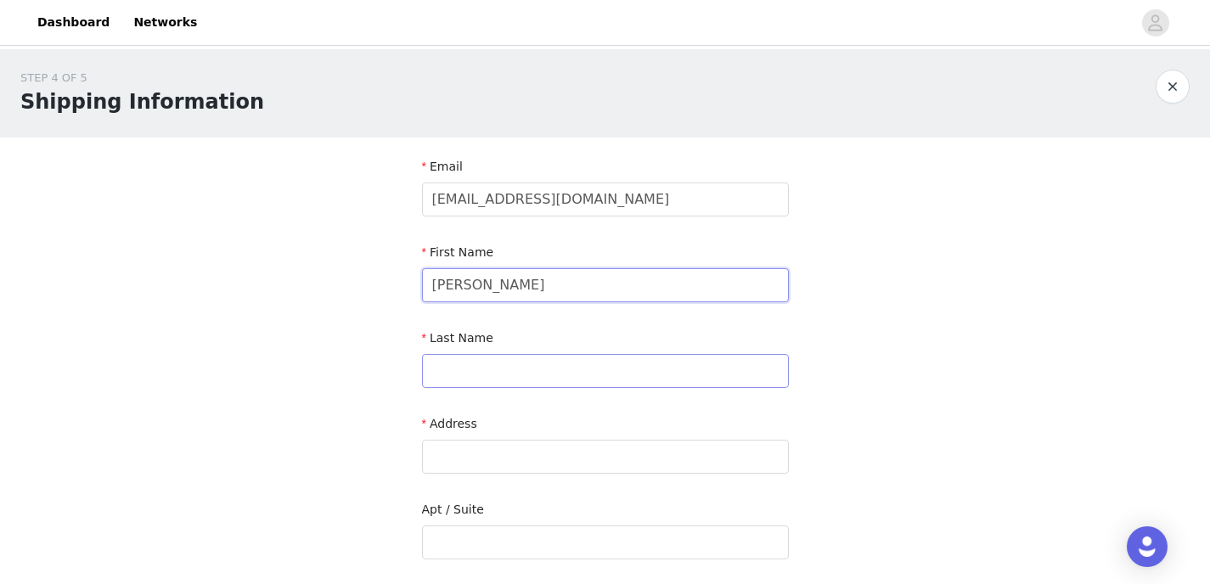
type input "[PERSON_NAME]"
click at [456, 360] on input "text" at bounding box center [605, 371] width 367 height 34
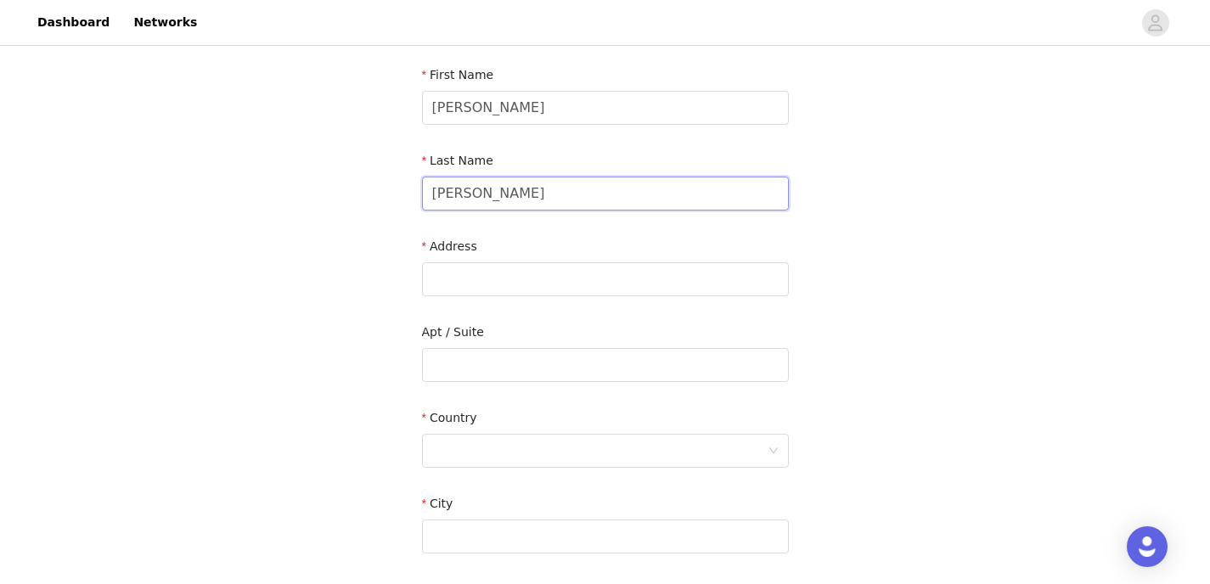
scroll to position [209, 0]
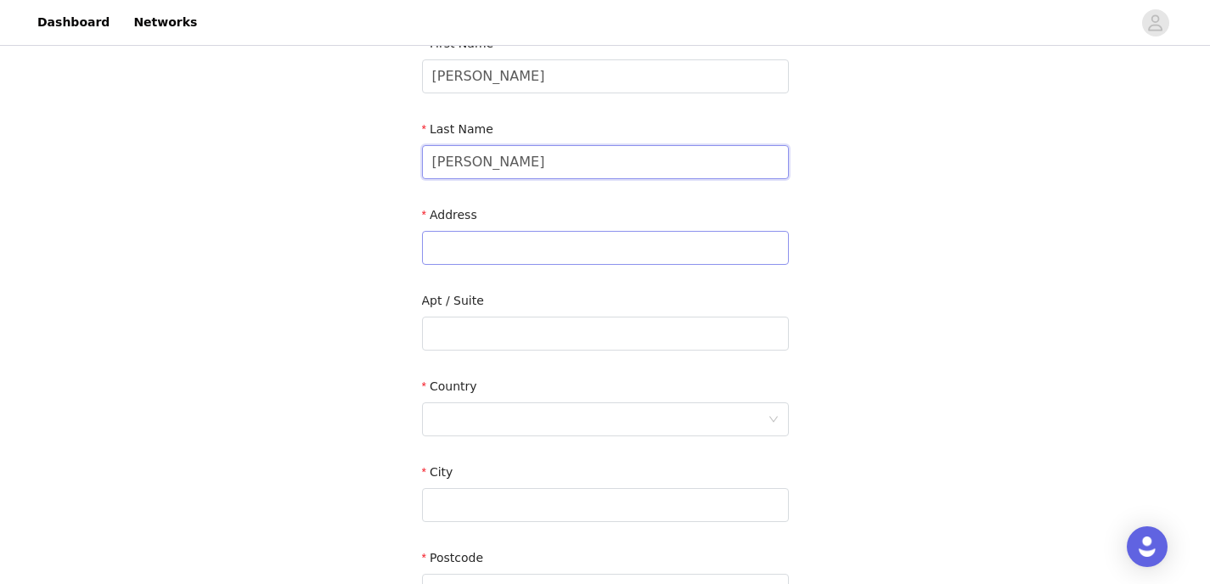
type input "[PERSON_NAME]"
click at [512, 232] on input "text" at bounding box center [605, 248] width 367 height 34
type input "[STREET_ADDRESS]"
click at [464, 347] on input "text" at bounding box center [605, 334] width 367 height 34
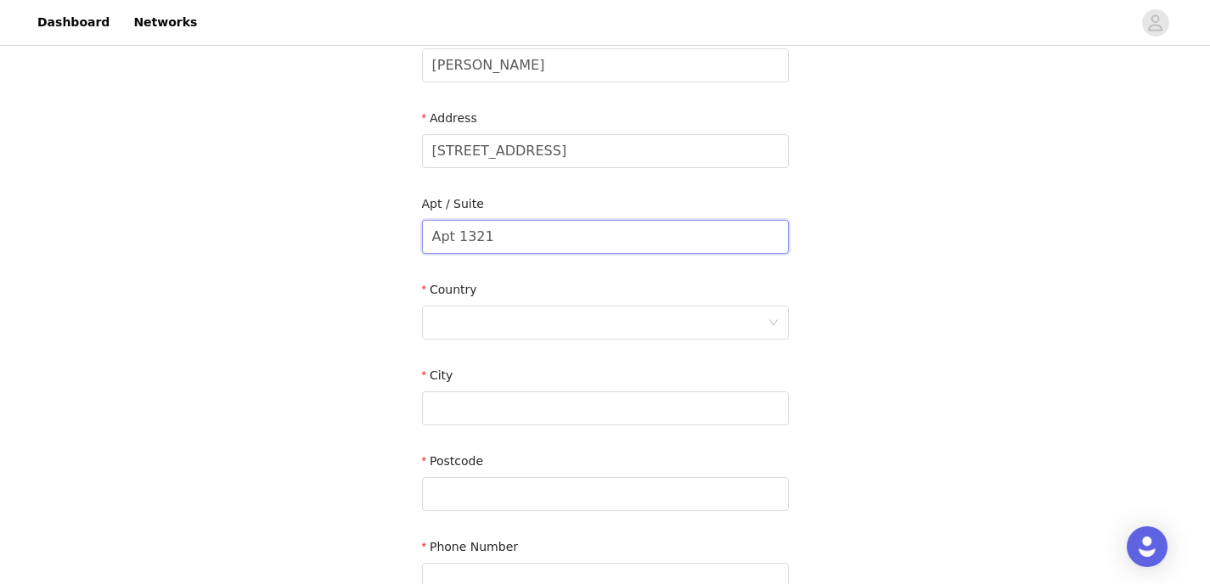
scroll to position [325, 0]
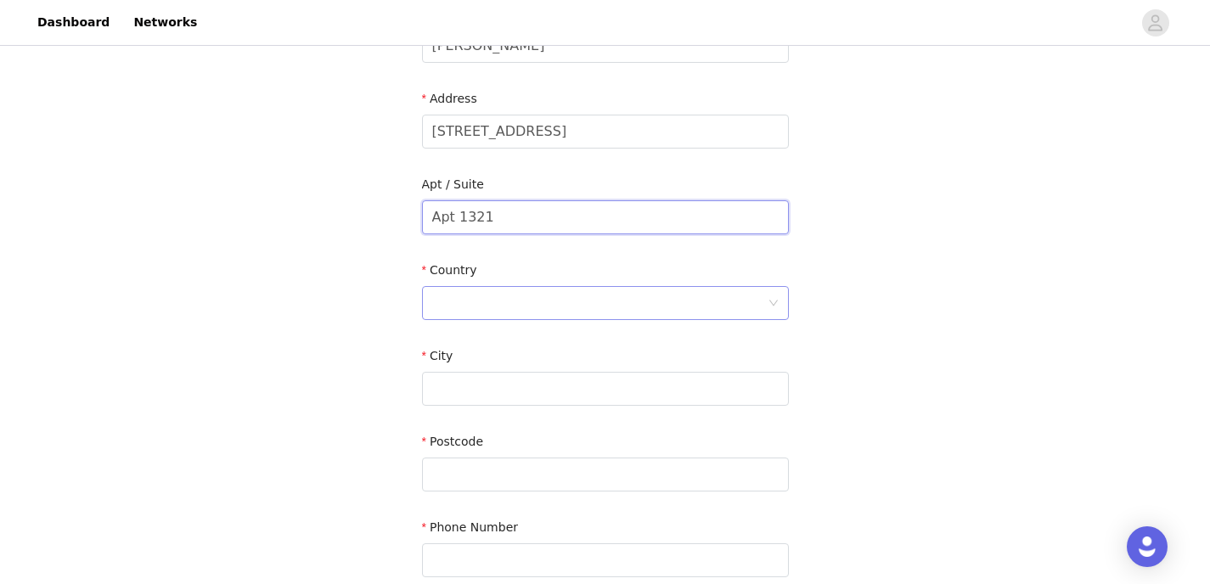
type input "Apt 1321"
click at [479, 296] on div at bounding box center [599, 303] width 335 height 32
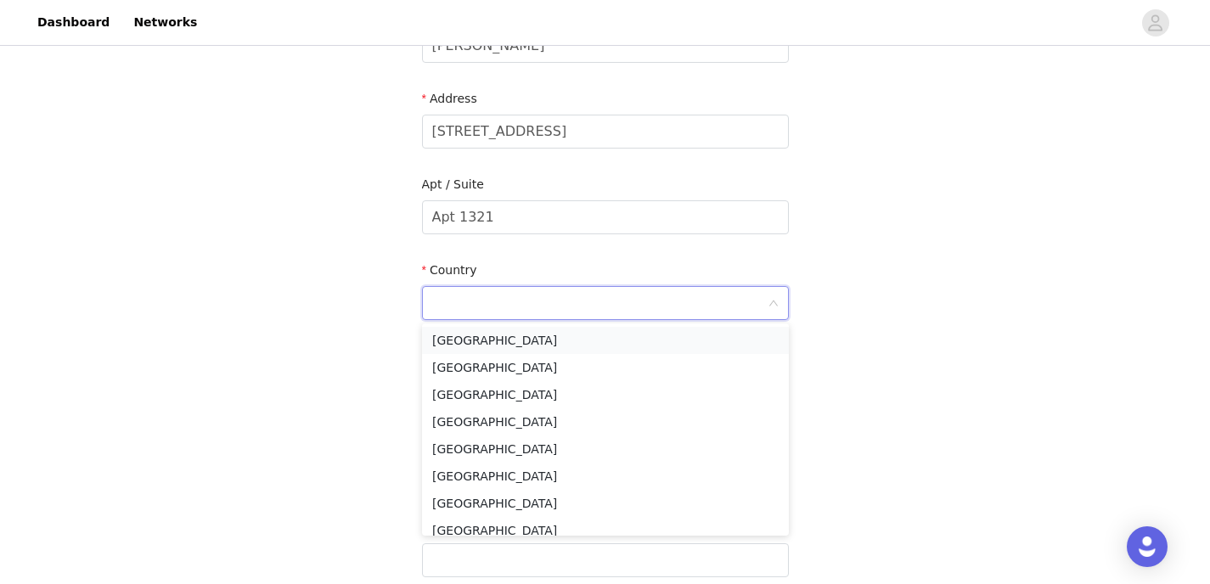
click at [476, 343] on li "[GEOGRAPHIC_DATA]" at bounding box center [605, 340] width 367 height 27
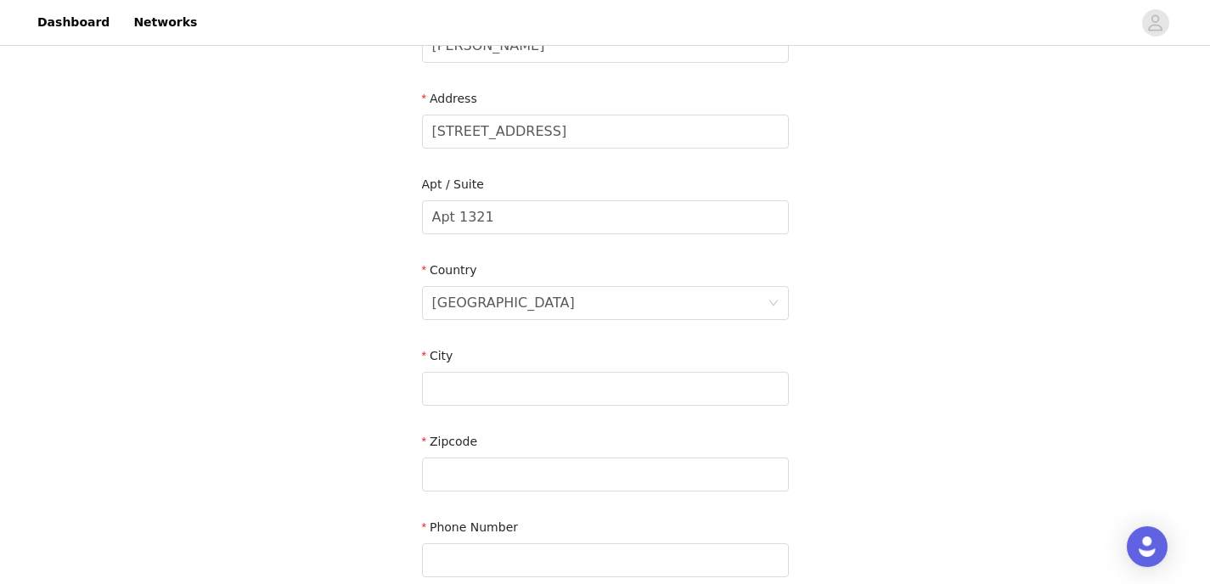
click at [382, 350] on div "STEP 4 OF 5 Shipping Information Email [EMAIL_ADDRESS][DOMAIN_NAME] First Name …" at bounding box center [605, 174] width 1210 height 901
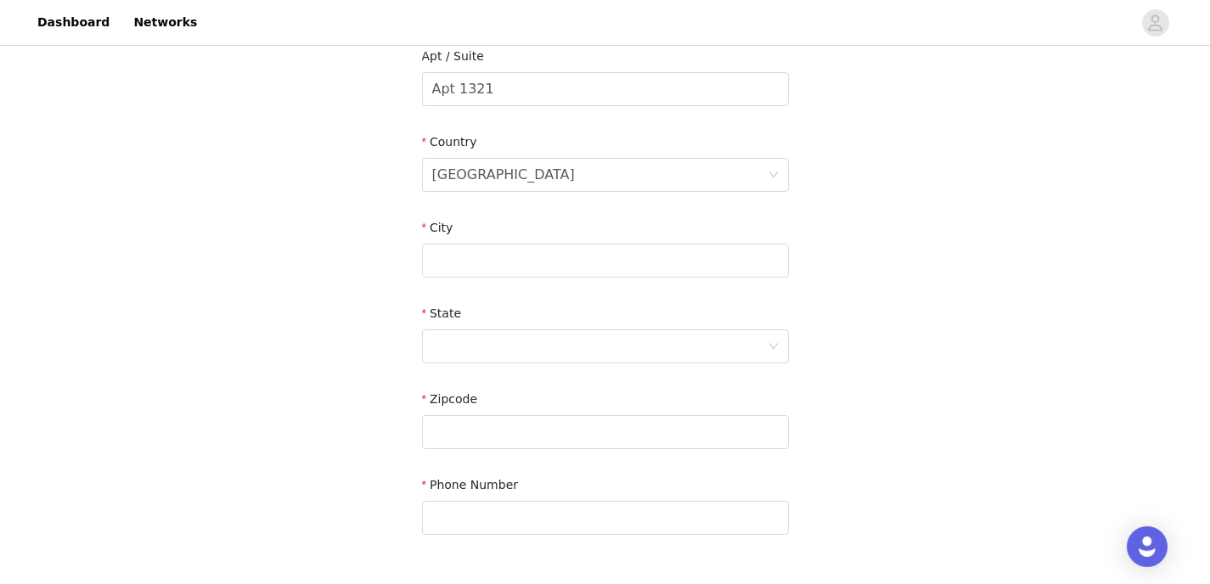
scroll to position [493, 0]
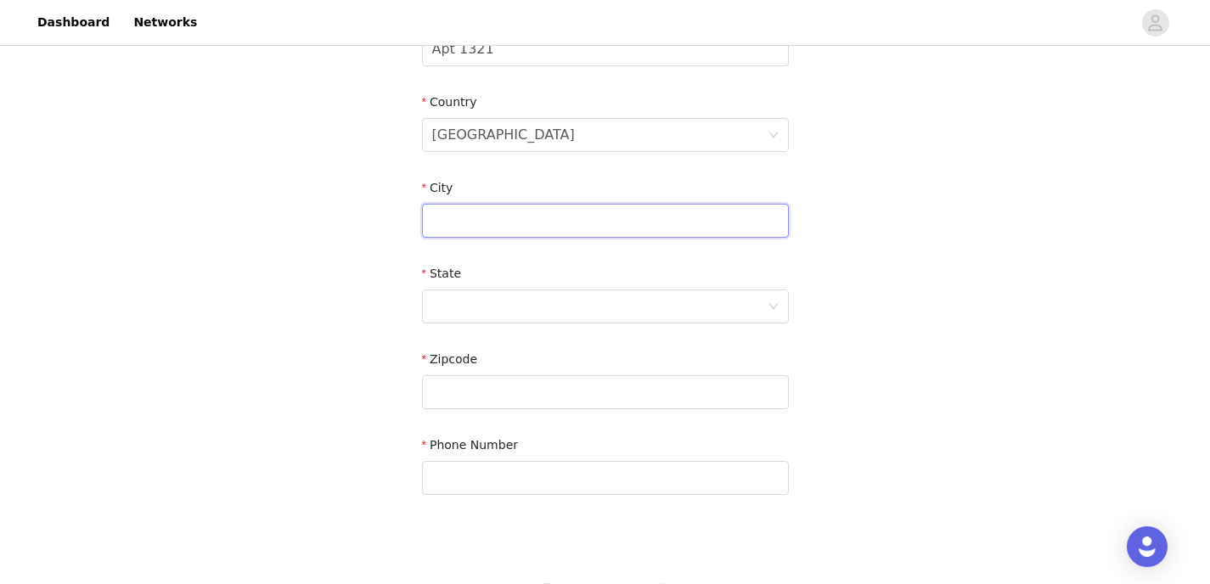
click at [488, 219] on input "text" at bounding box center [605, 221] width 367 height 34
type input "T"
type input "[GEOGRAPHIC_DATA]"
click at [503, 308] on div at bounding box center [599, 306] width 335 height 32
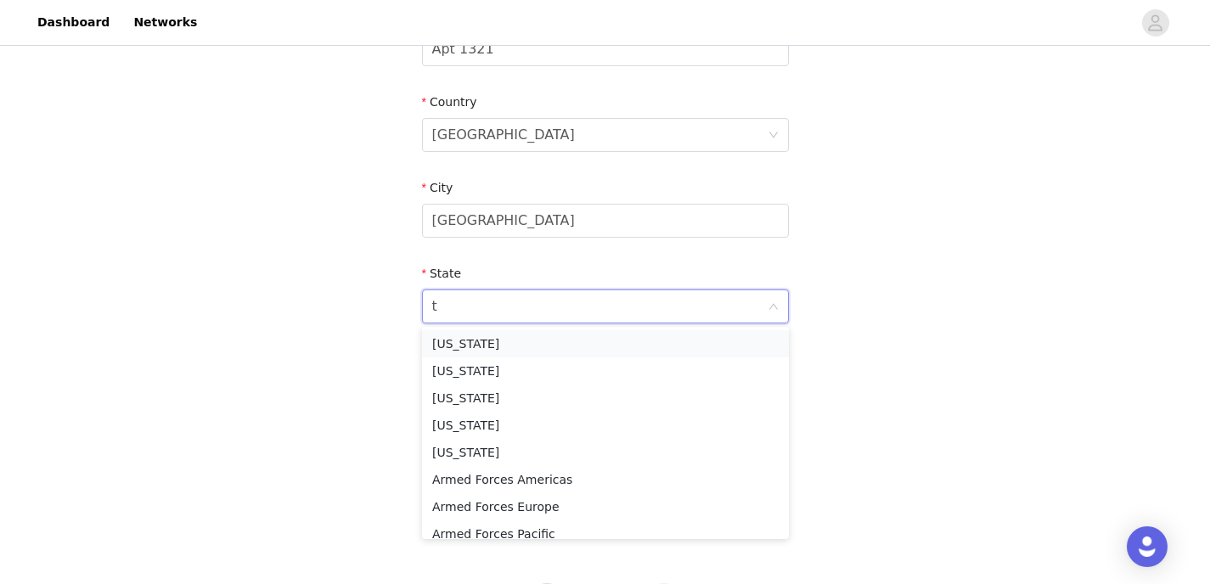
type input "te"
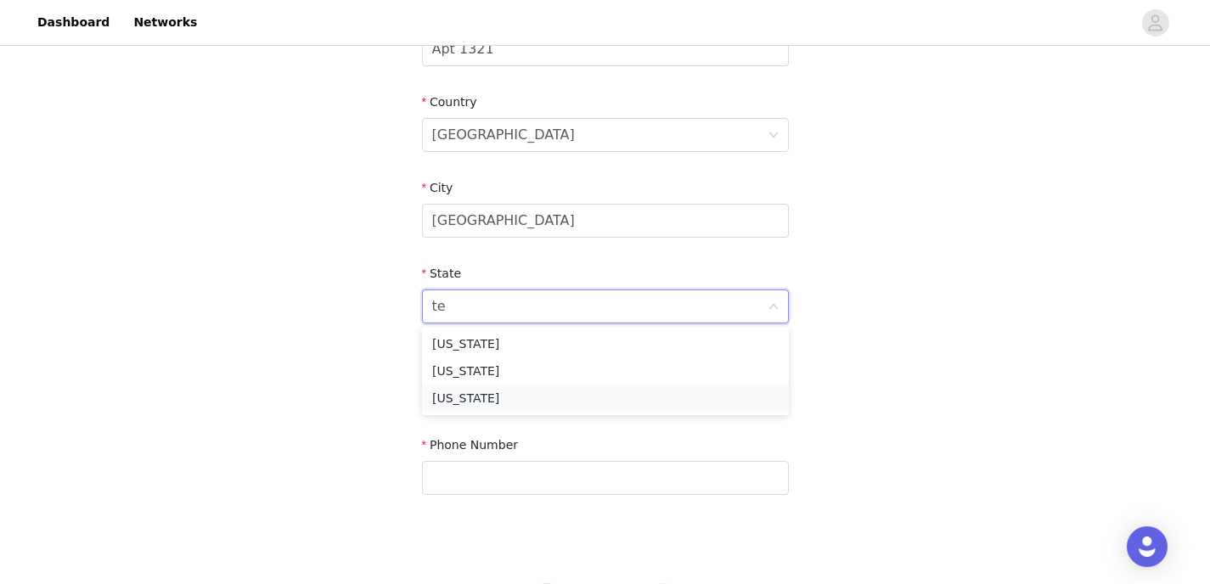
click at [510, 406] on li "[US_STATE]" at bounding box center [605, 398] width 367 height 27
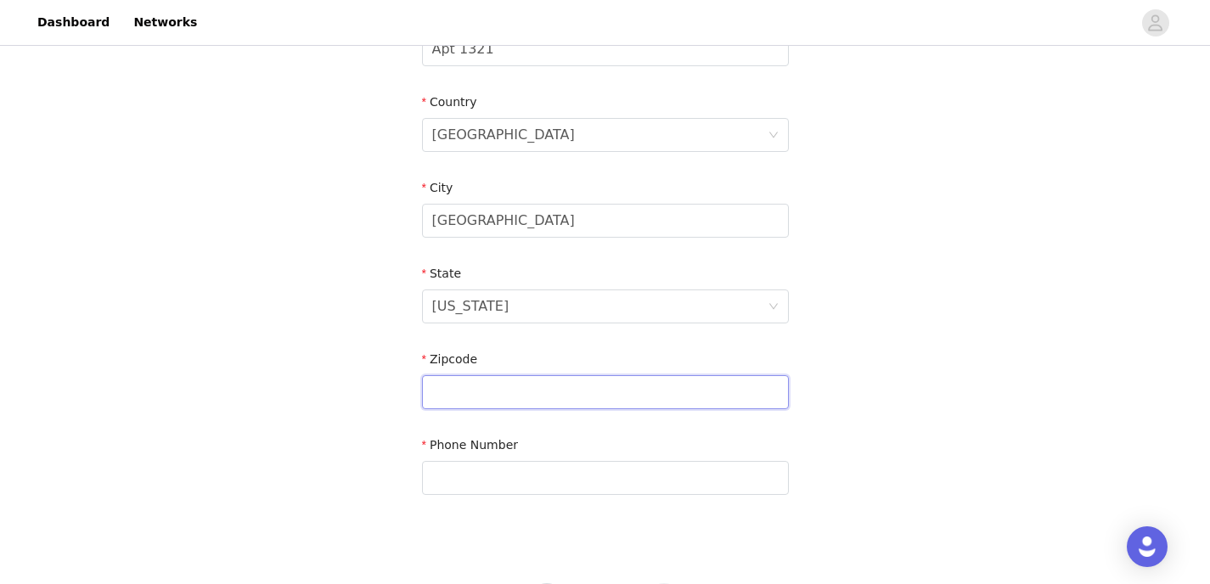
click at [498, 393] on input "text" at bounding box center [605, 392] width 367 height 34
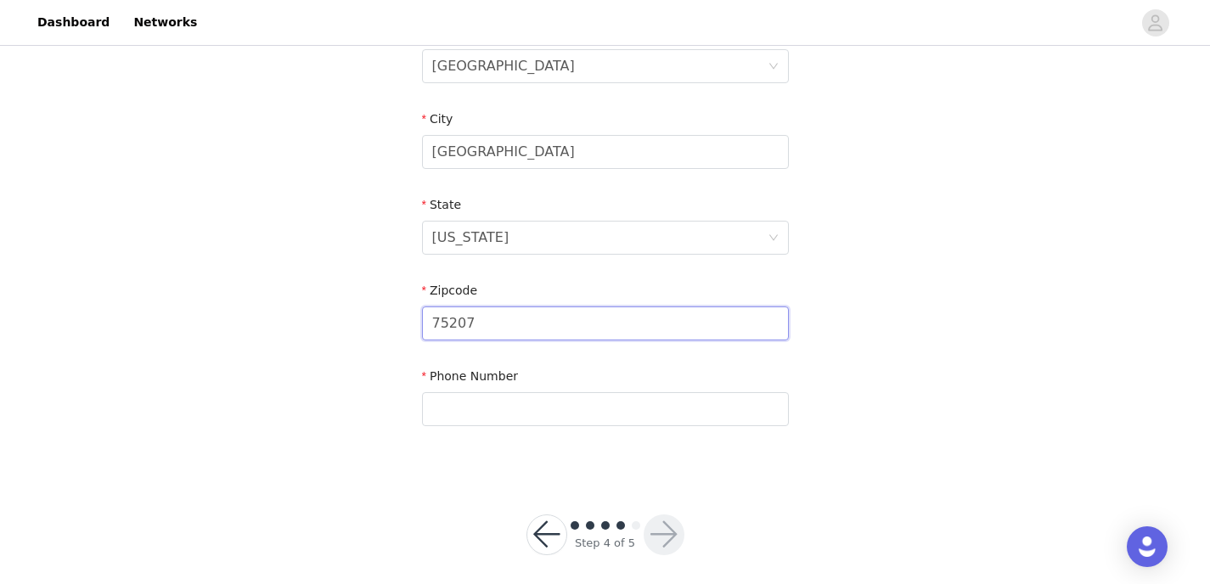
scroll to position [573, 0]
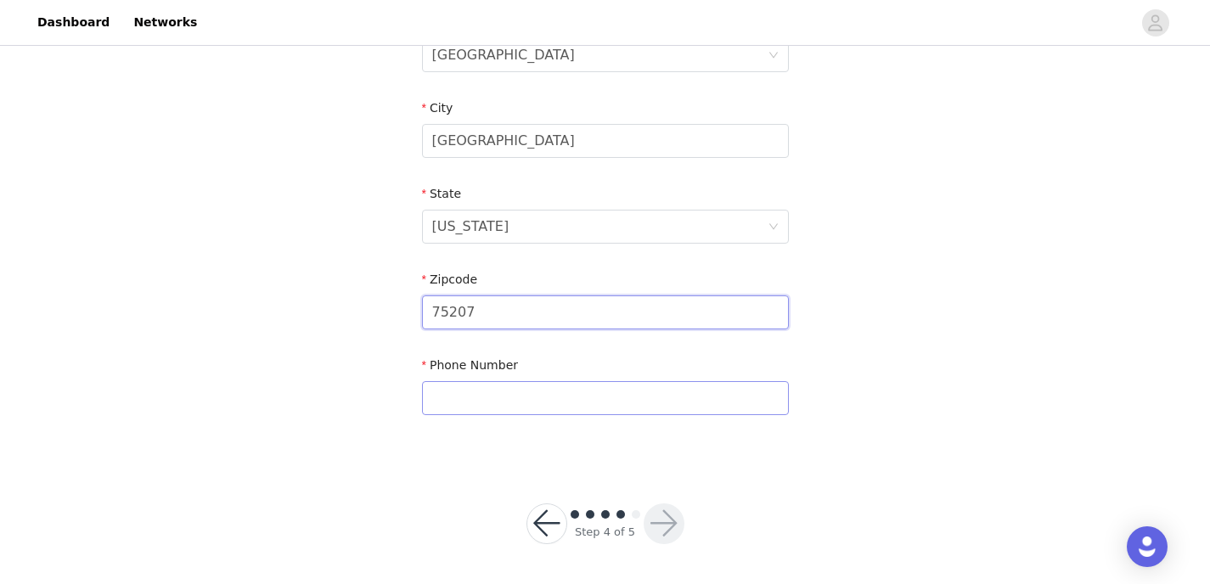
type input "75207"
click at [494, 402] on input "text" at bounding box center [605, 398] width 367 height 34
type input "9545583668"
click at [666, 538] on button "button" at bounding box center [664, 524] width 41 height 41
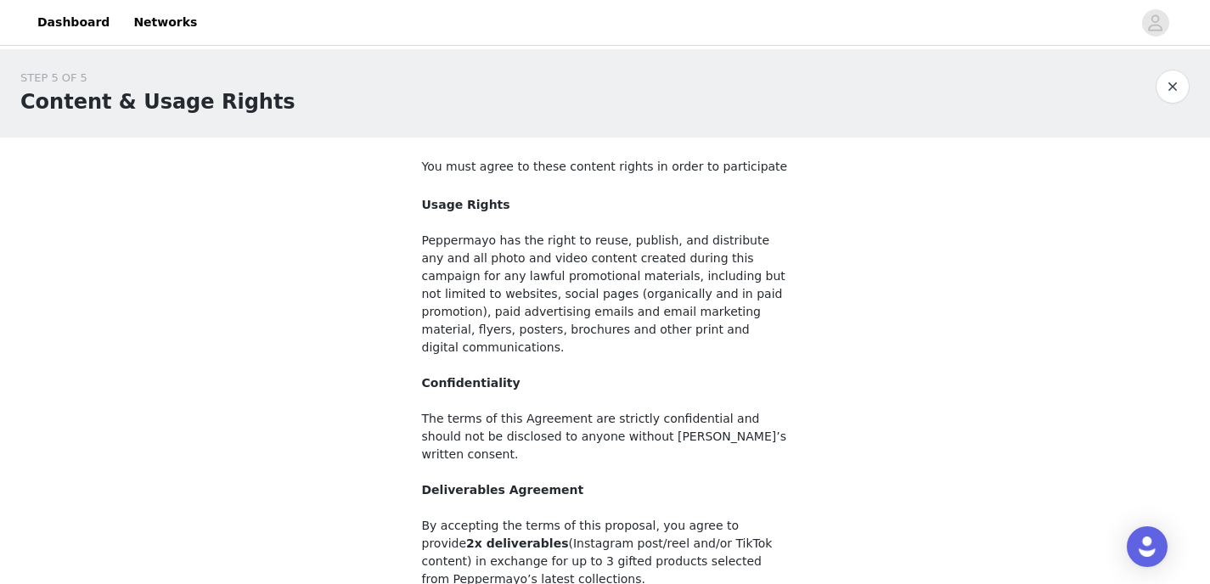
scroll to position [200, 0]
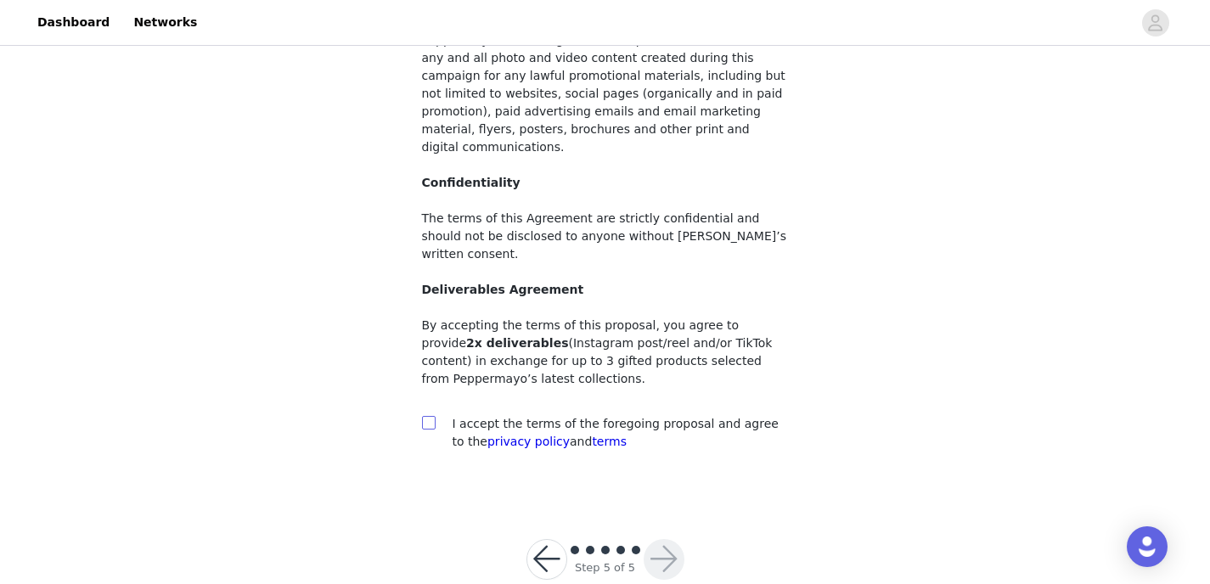
click at [427, 416] on input "checkbox" at bounding box center [428, 422] width 12 height 12
checkbox input "true"
click at [668, 539] on button "button" at bounding box center [664, 559] width 41 height 41
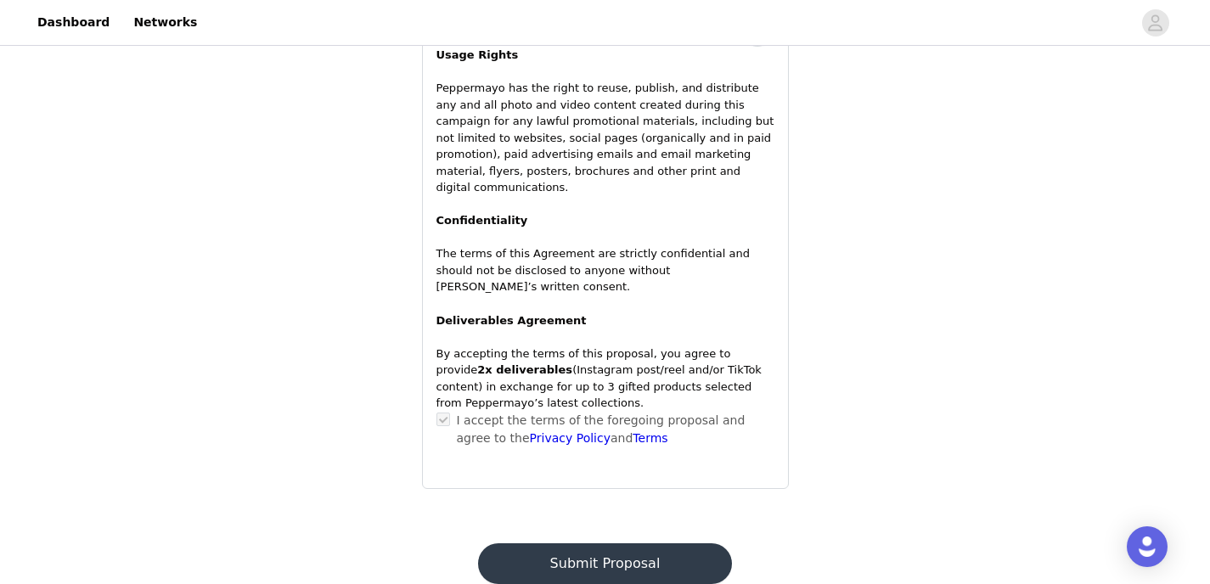
scroll to position [1200, 0]
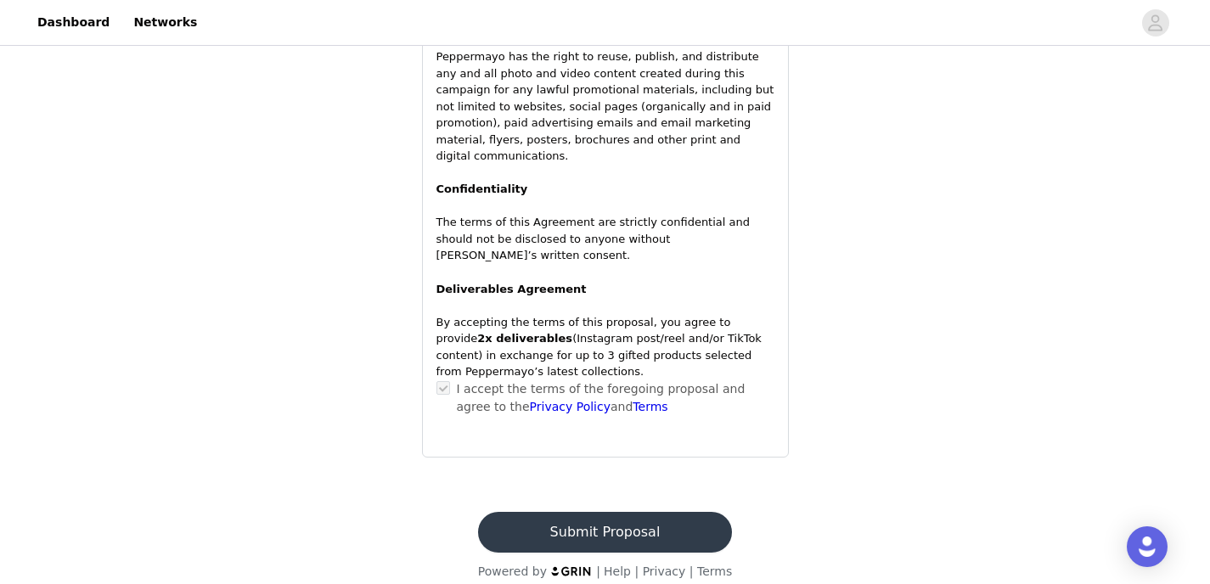
click at [618, 517] on button "Submit Proposal" at bounding box center [605, 532] width 254 height 41
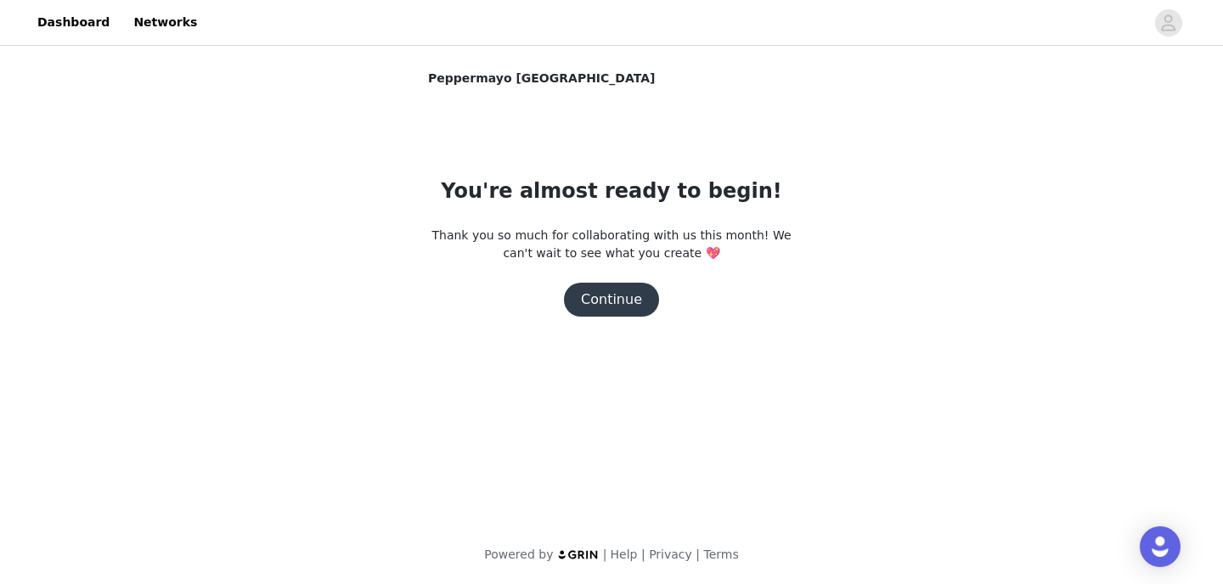
click at [617, 295] on button "Continue" at bounding box center [611, 300] width 95 height 34
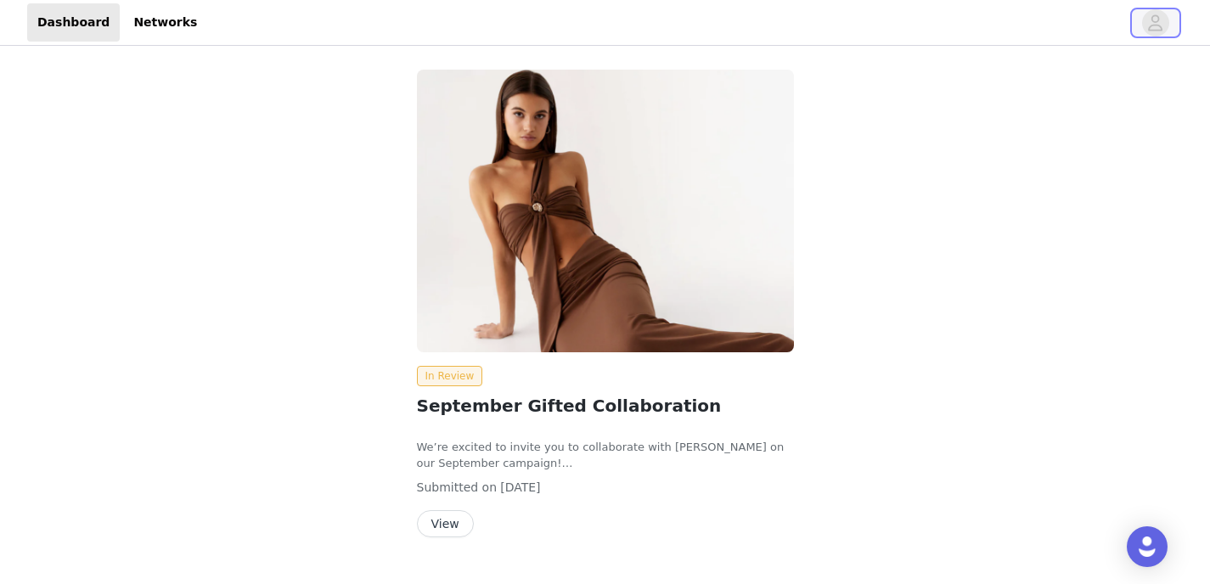
click at [1149, 25] on icon "avatar" at bounding box center [1155, 22] width 16 height 27
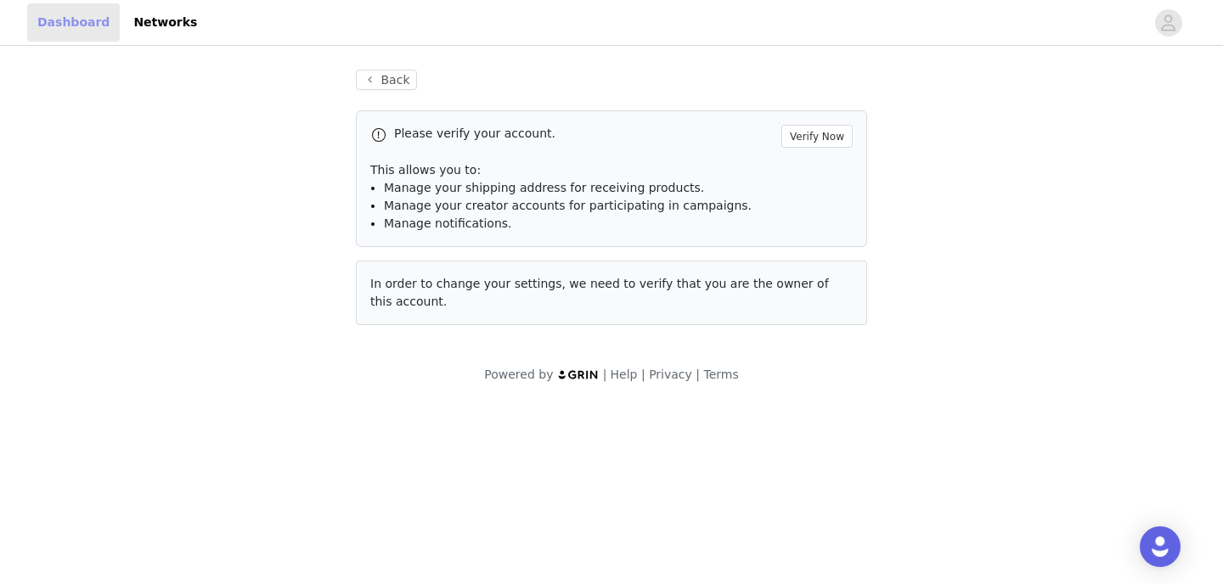
click at [50, 19] on link "Dashboard" at bounding box center [73, 22] width 93 height 38
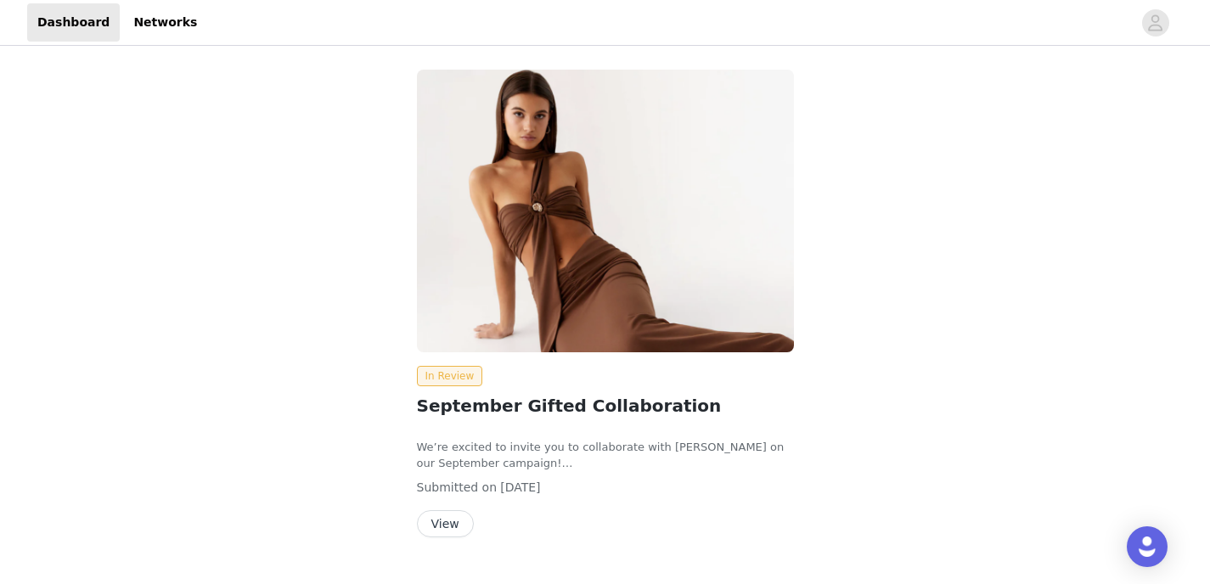
click at [253, 292] on div "In Review September Gifted Collaboration We’re excited to invite you to collabo…" at bounding box center [605, 306] width 795 height 495
